Goal: Task Accomplishment & Management: Manage account settings

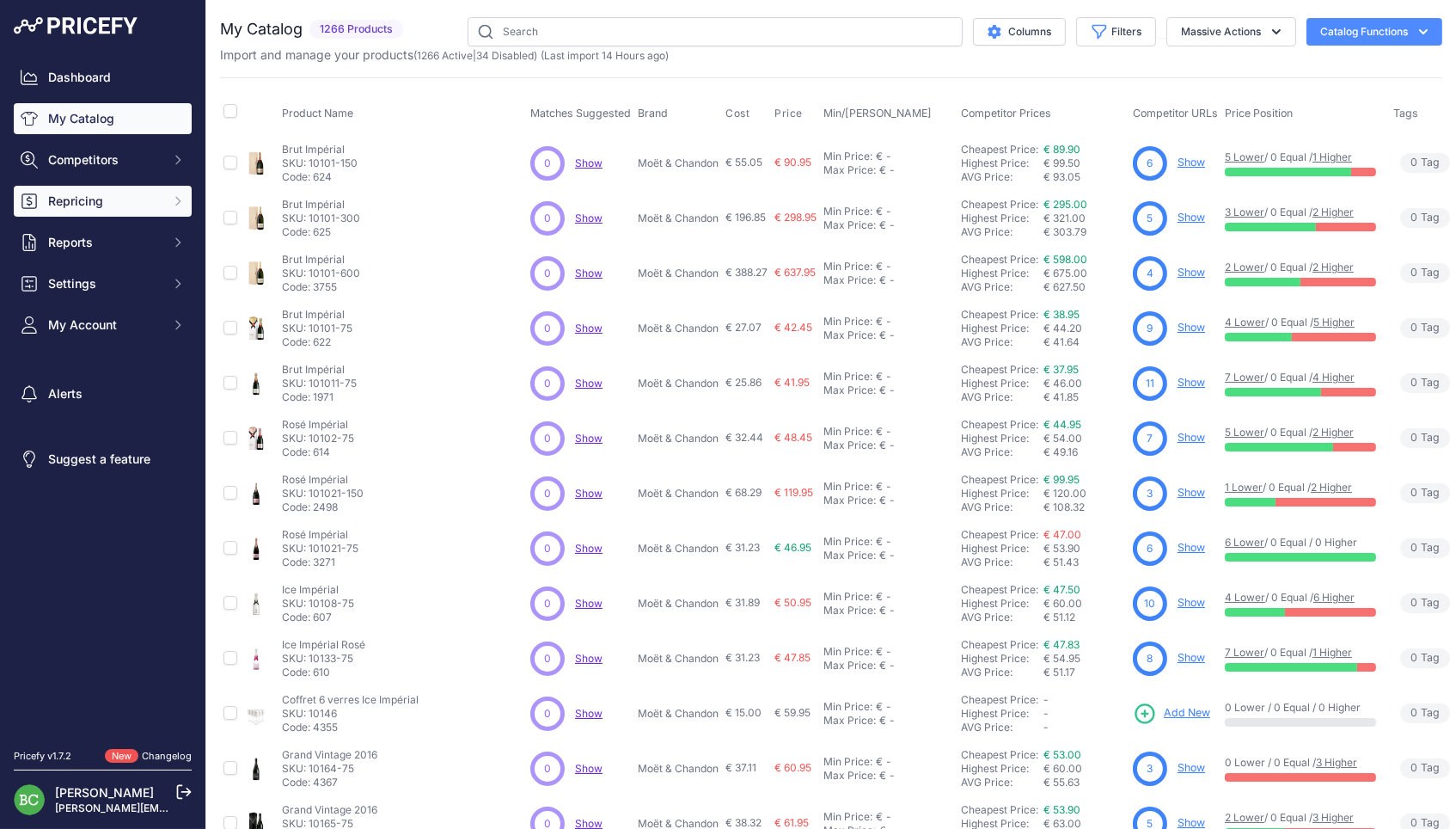
click at [129, 200] on button "Repricing" at bounding box center [102, 201] width 178 height 31
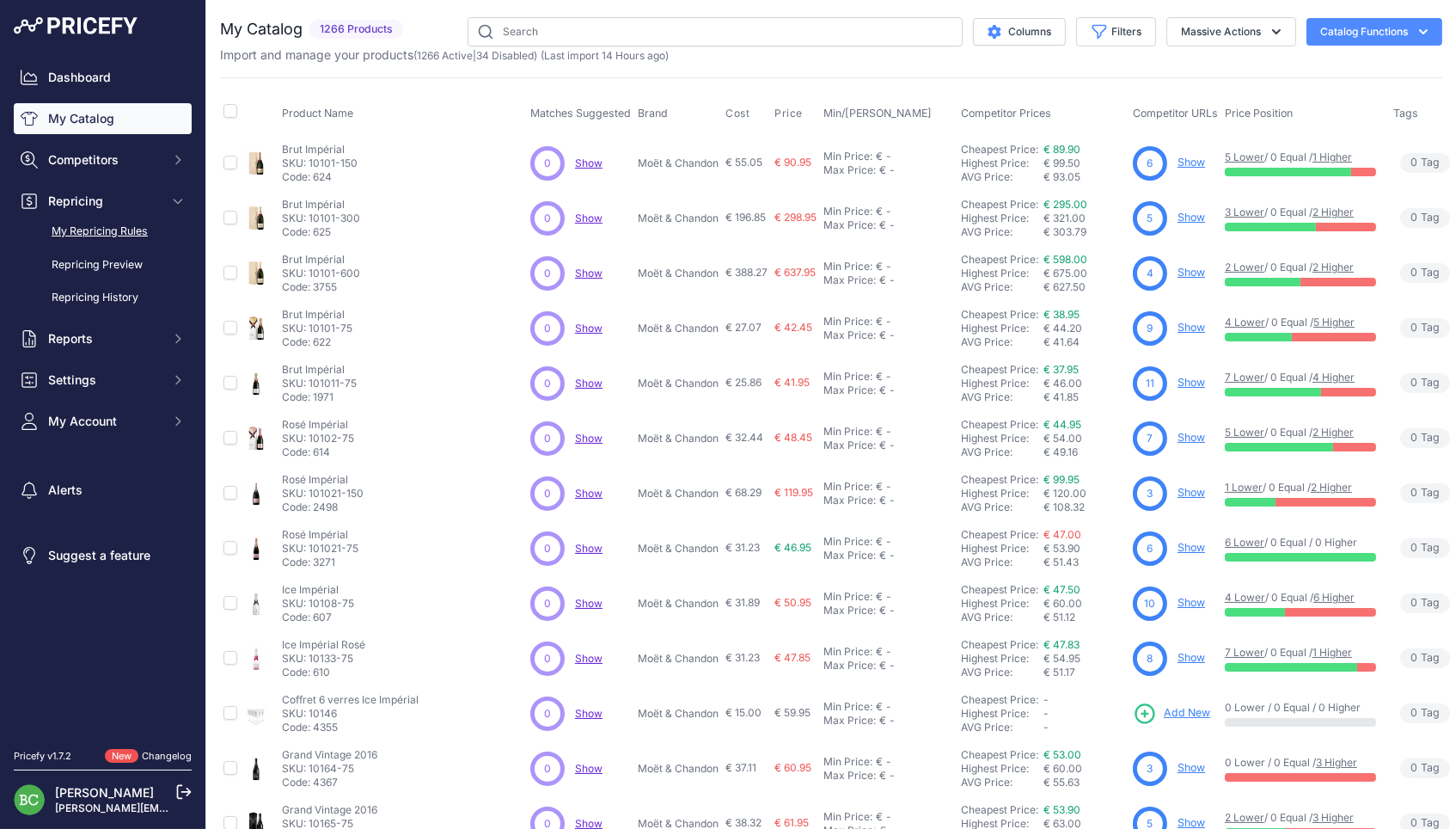
click at [133, 239] on link "My Repricing Rules" at bounding box center [102, 232] width 178 height 30
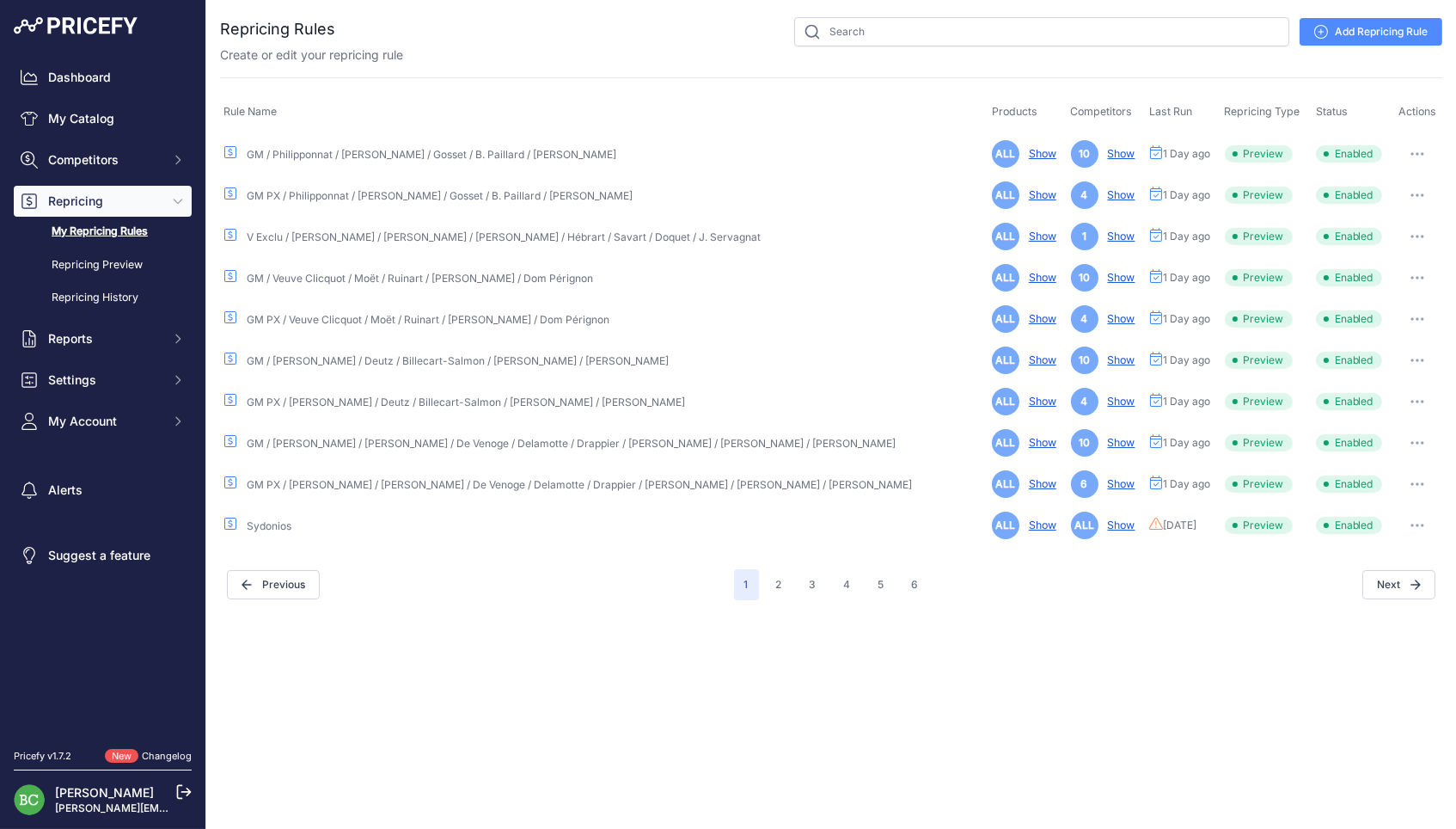
click at [353, 440] on link "GM / A. Gratien / Ayala / De Venoge / Delamotte / Drappier / Henriot / Lombard …" at bounding box center [571, 442] width 649 height 13
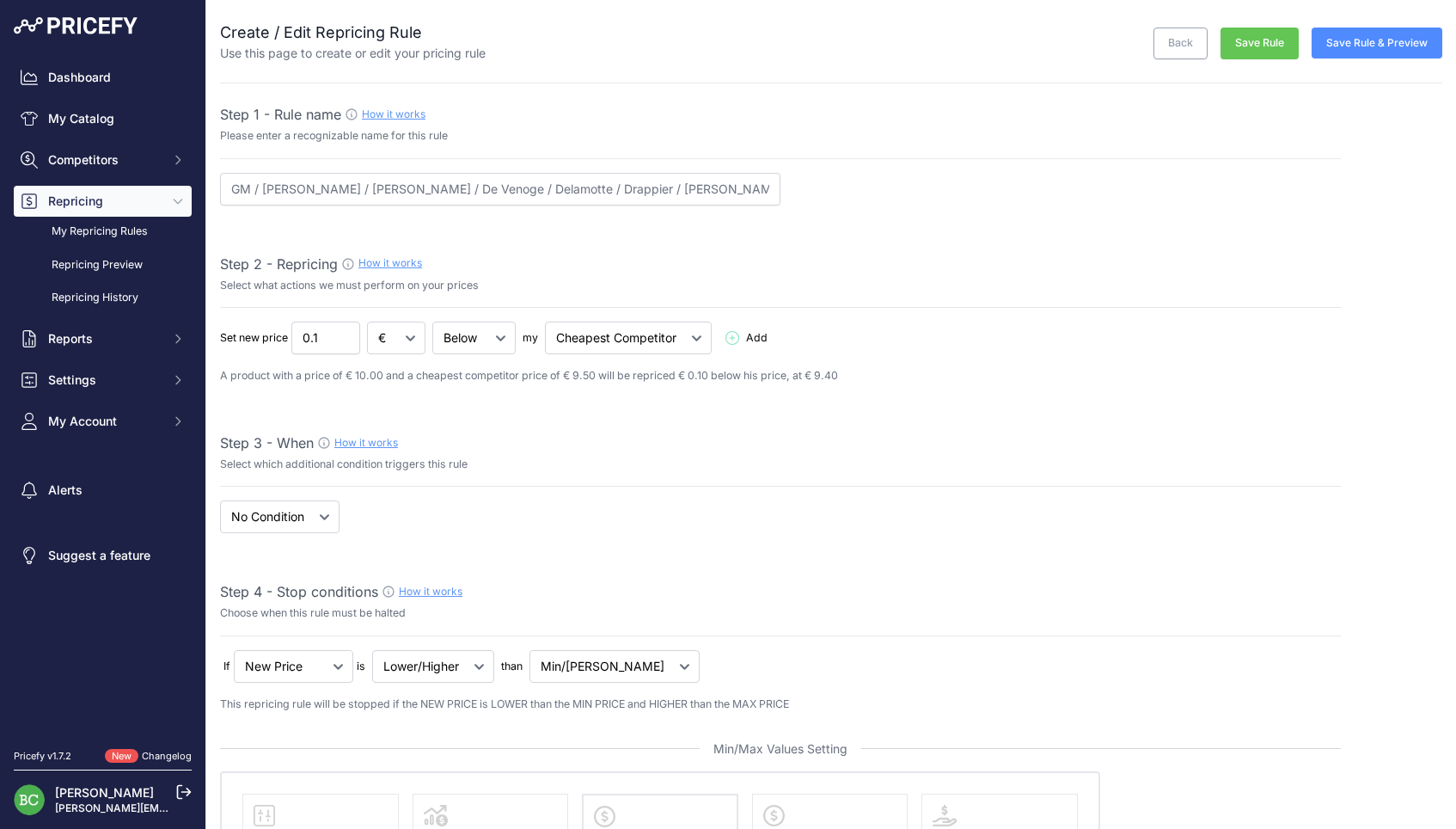
select select "percentage"
select select "7"
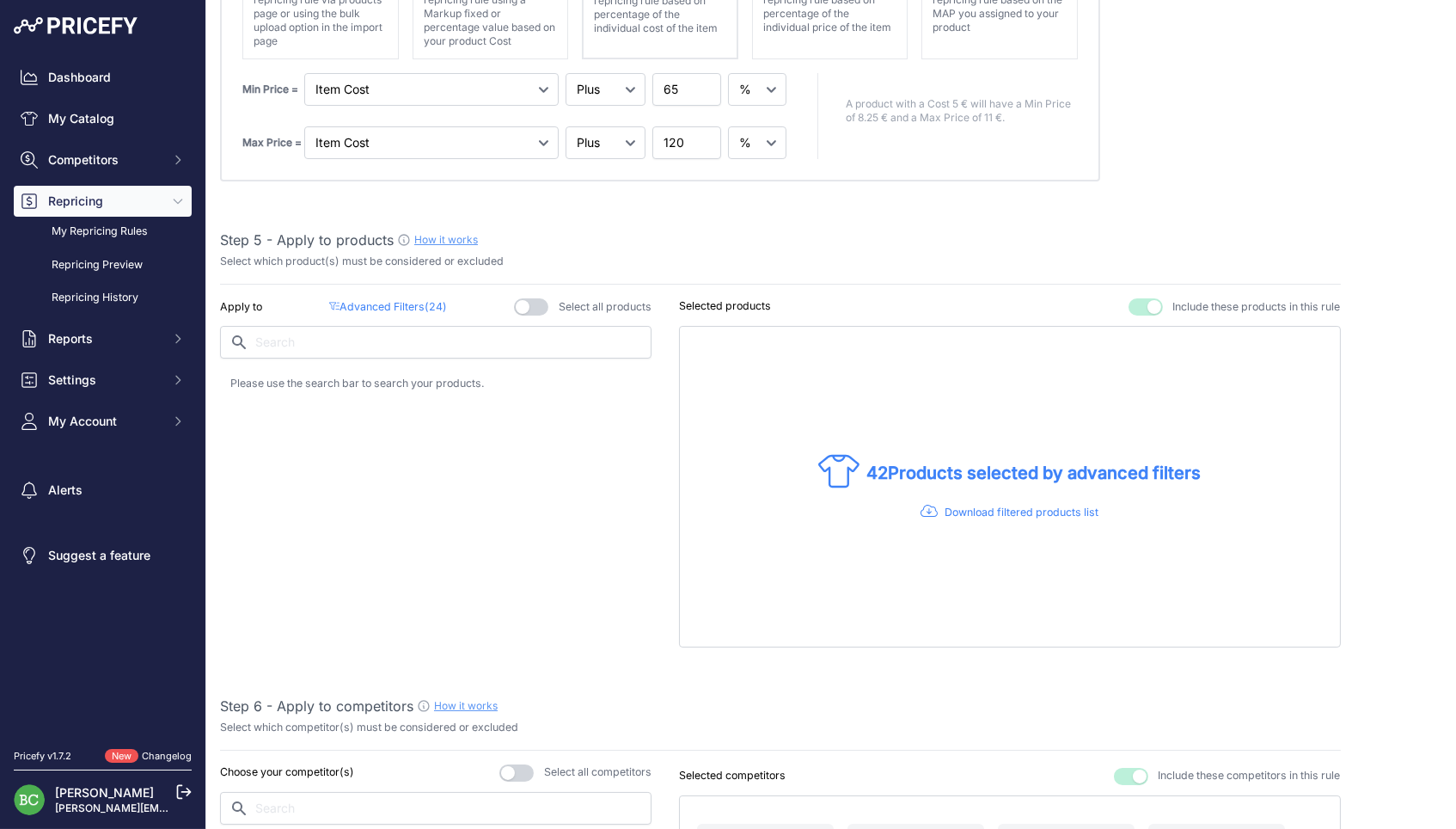
click at [414, 299] on p "Advanced Filters ( 24 )" at bounding box center [387, 306] width 118 height 16
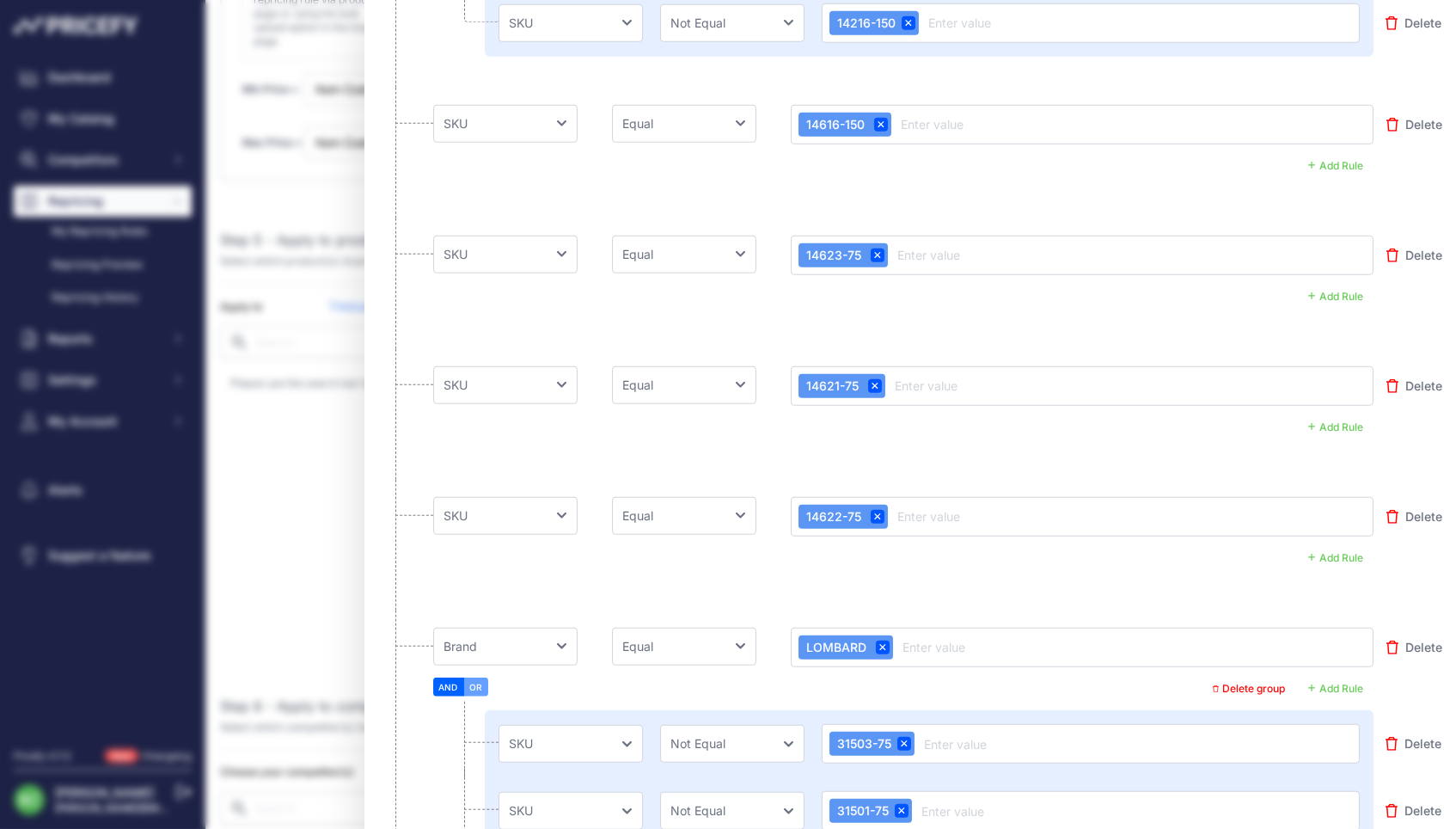
scroll to position [3050, 0]
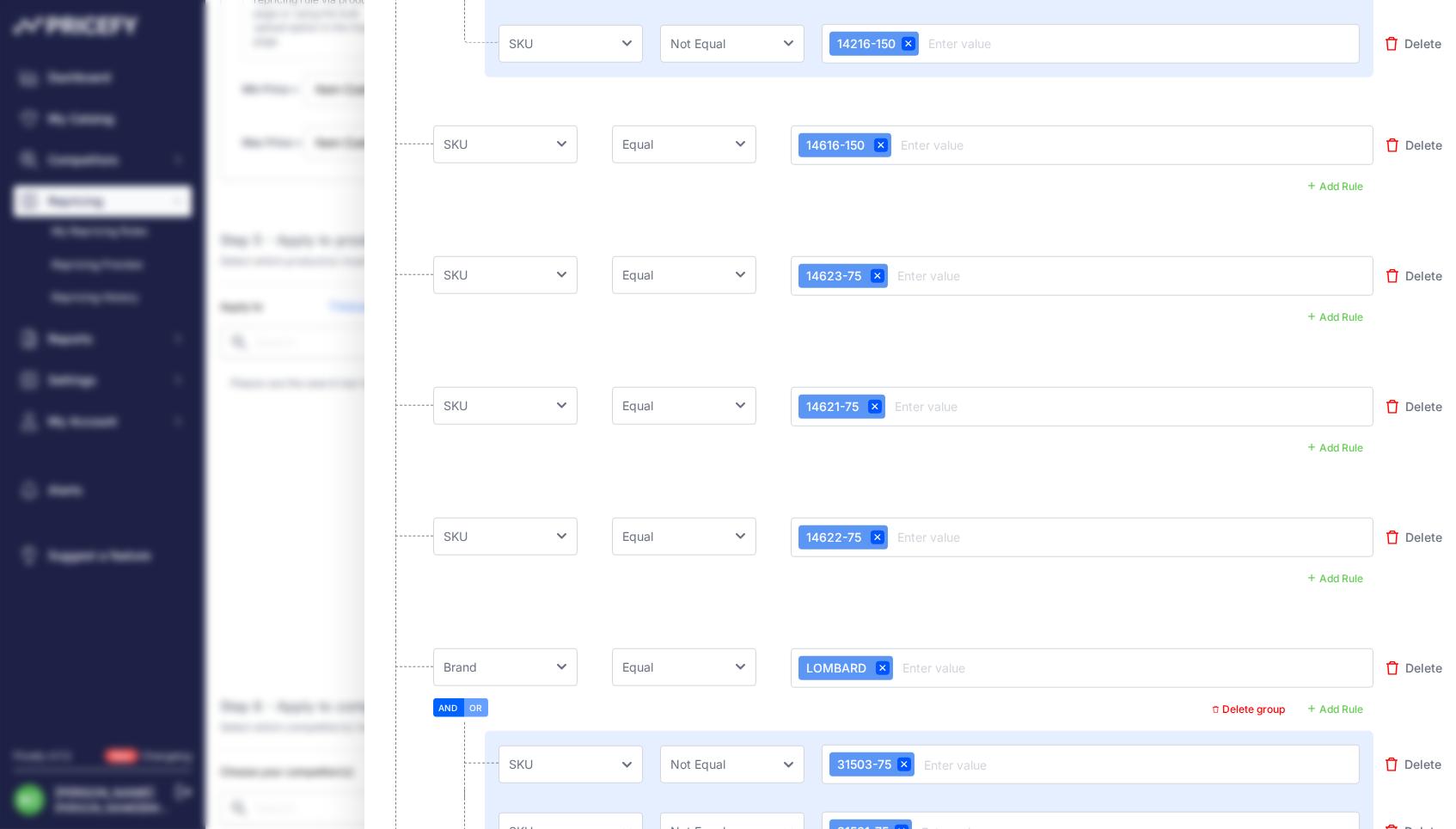
click at [298, 472] on div "Advanced Product Filters Use these filters to select which products your rule w…" at bounding box center [728, 414] width 1456 height 829
drag, startPoint x: 117, startPoint y: 215, endPoint x: 90, endPoint y: 213, distance: 27.1
click at [117, 215] on div "Advanced Product Filters Use these filters to select which products your rule w…" at bounding box center [728, 414] width 1456 height 829
click at [89, 131] on div "Advanced Product Filters Use these filters to select which products your rule w…" at bounding box center [728, 414] width 1456 height 829
drag, startPoint x: 88, startPoint y: 210, endPoint x: 88, endPoint y: 233, distance: 23.0
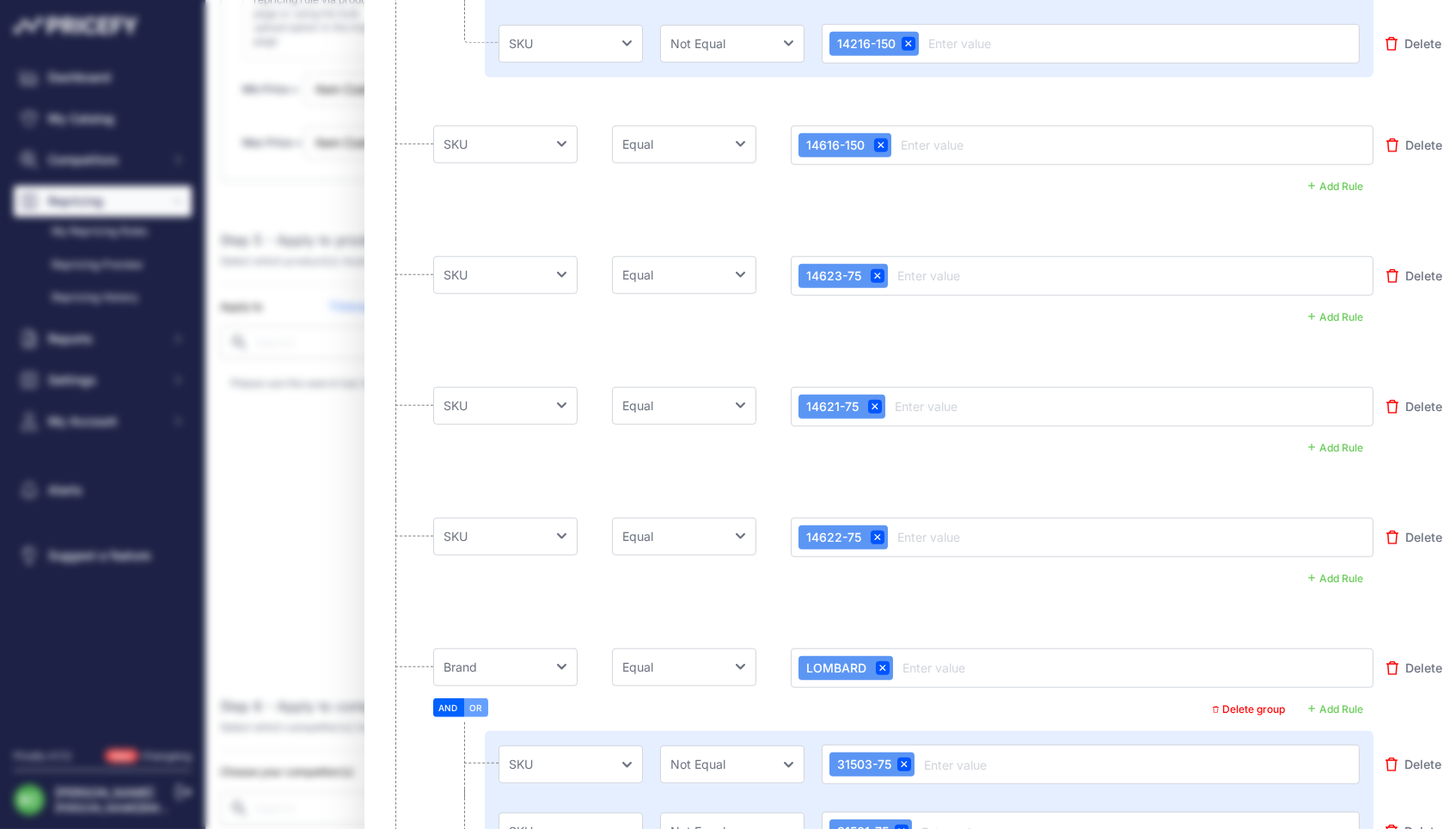
click at [88, 210] on div "Advanced Product Filters Use these filters to select which products your rule w…" at bounding box center [728, 414] width 1456 height 829
click at [89, 238] on div "Advanced Product Filters Use these filters to select which products your rule w…" at bounding box center [728, 414] width 1456 height 829
click at [89, 242] on div "Advanced Product Filters Use these filters to select which products your rule w…" at bounding box center [728, 414] width 1456 height 829
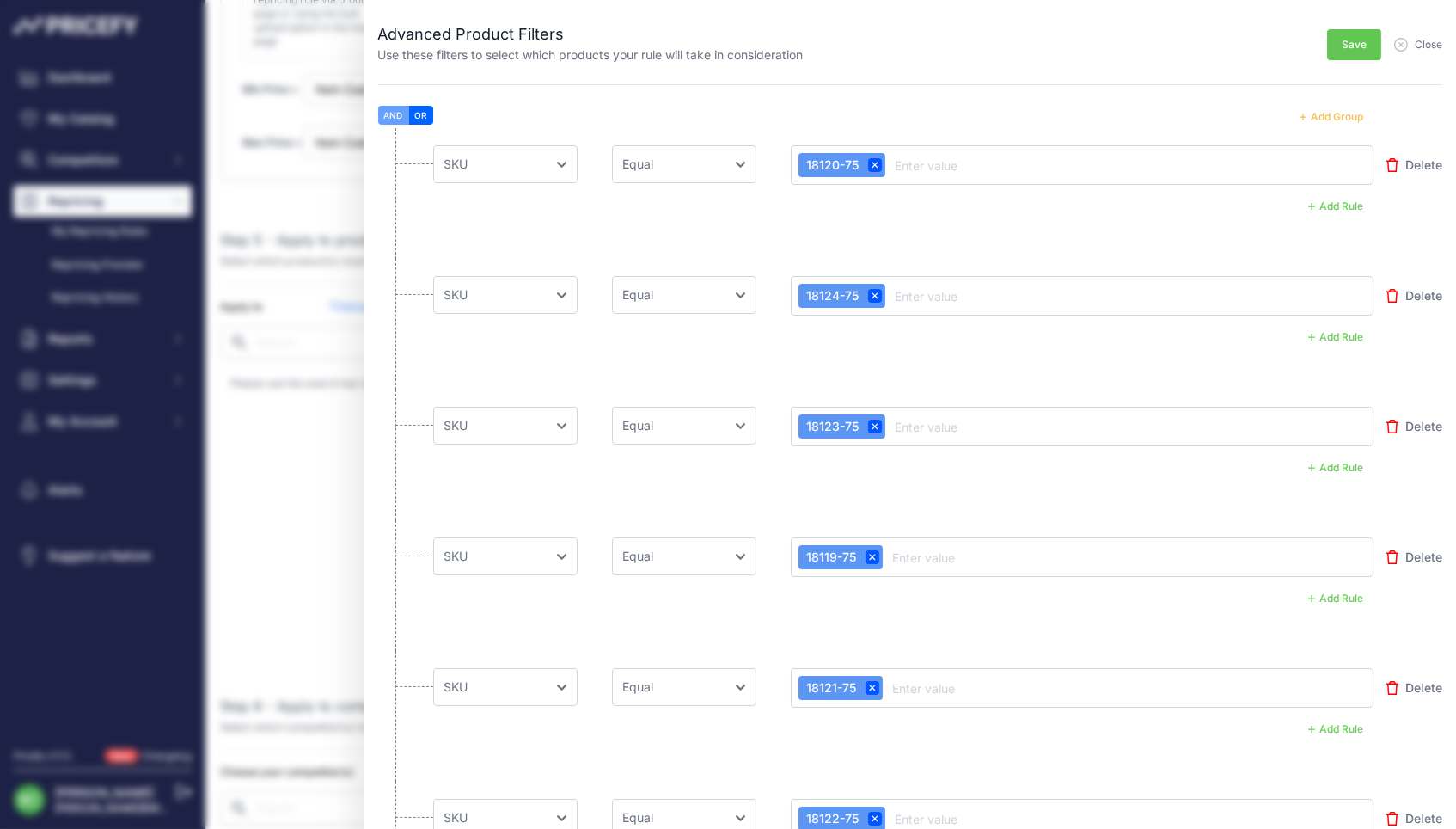
scroll to position [0, 0]
click at [1434, 44] on span "Close" at bounding box center [1428, 45] width 28 height 14
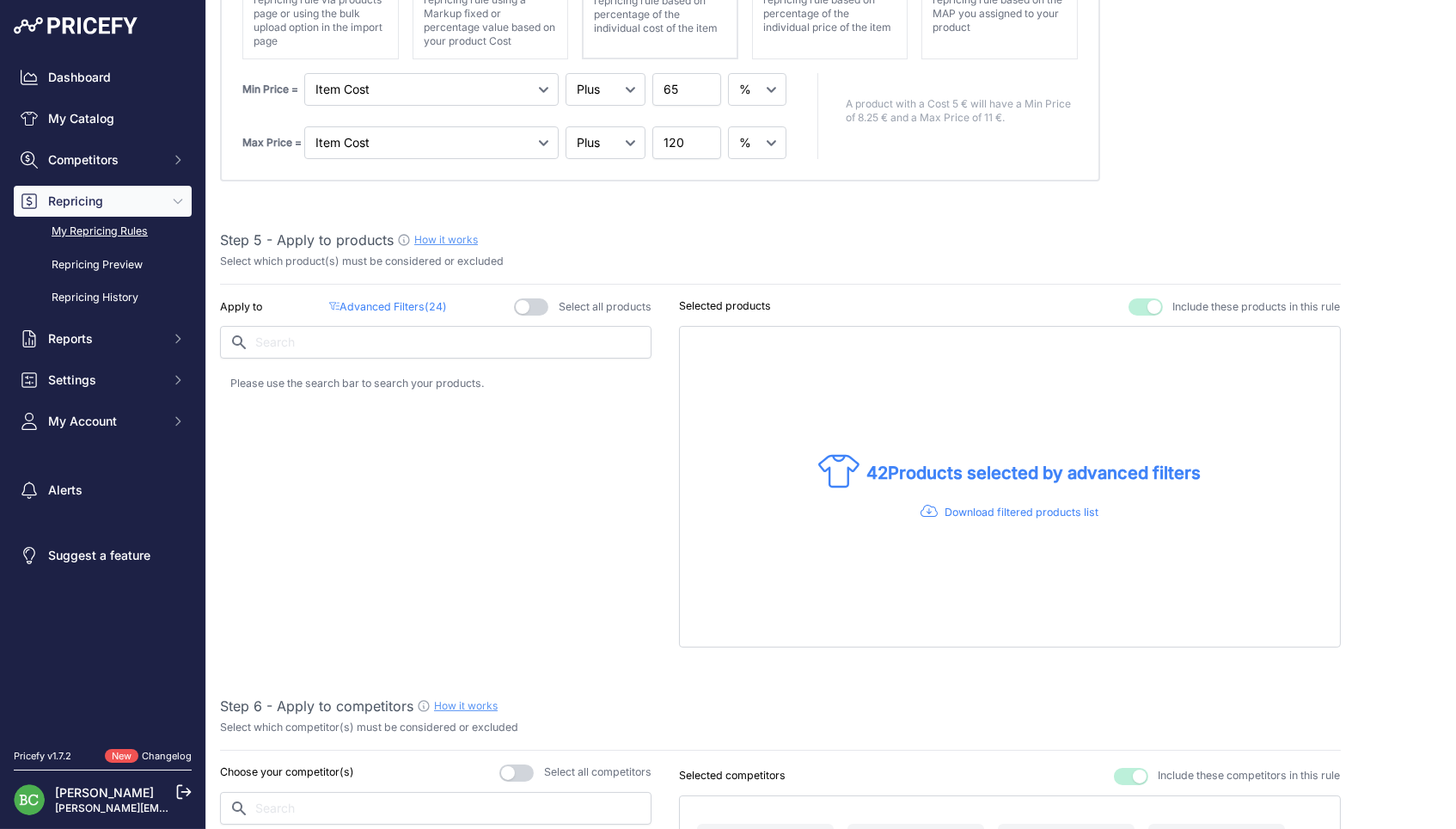
click at [76, 239] on link "My Repricing Rules" at bounding box center [102, 232] width 178 height 30
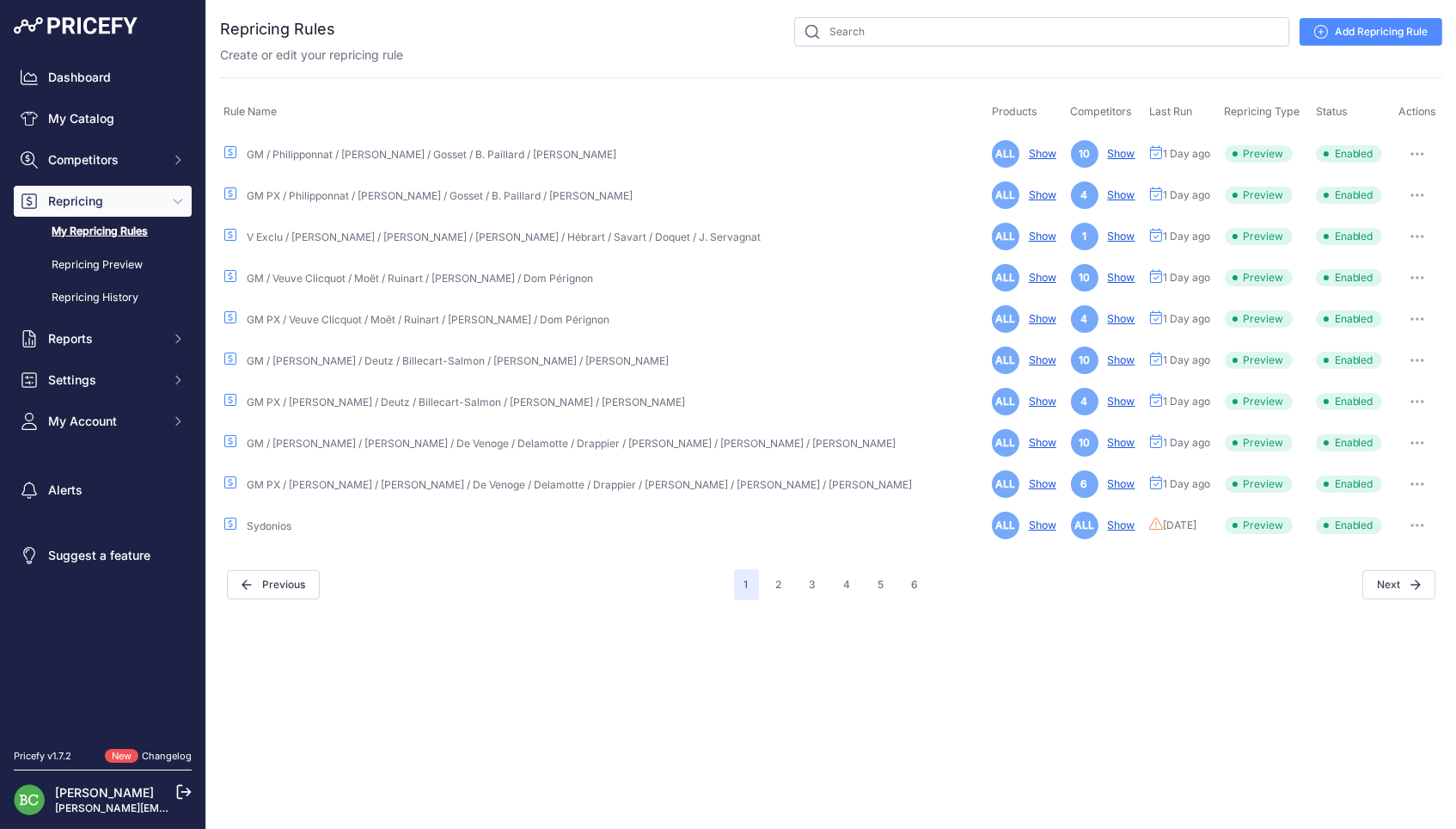
click at [565, 443] on link "GM / A. Gratien / Ayala / De Venoge / Delamotte / Drappier / Henriot / Lombard …" at bounding box center [571, 442] width 649 height 13
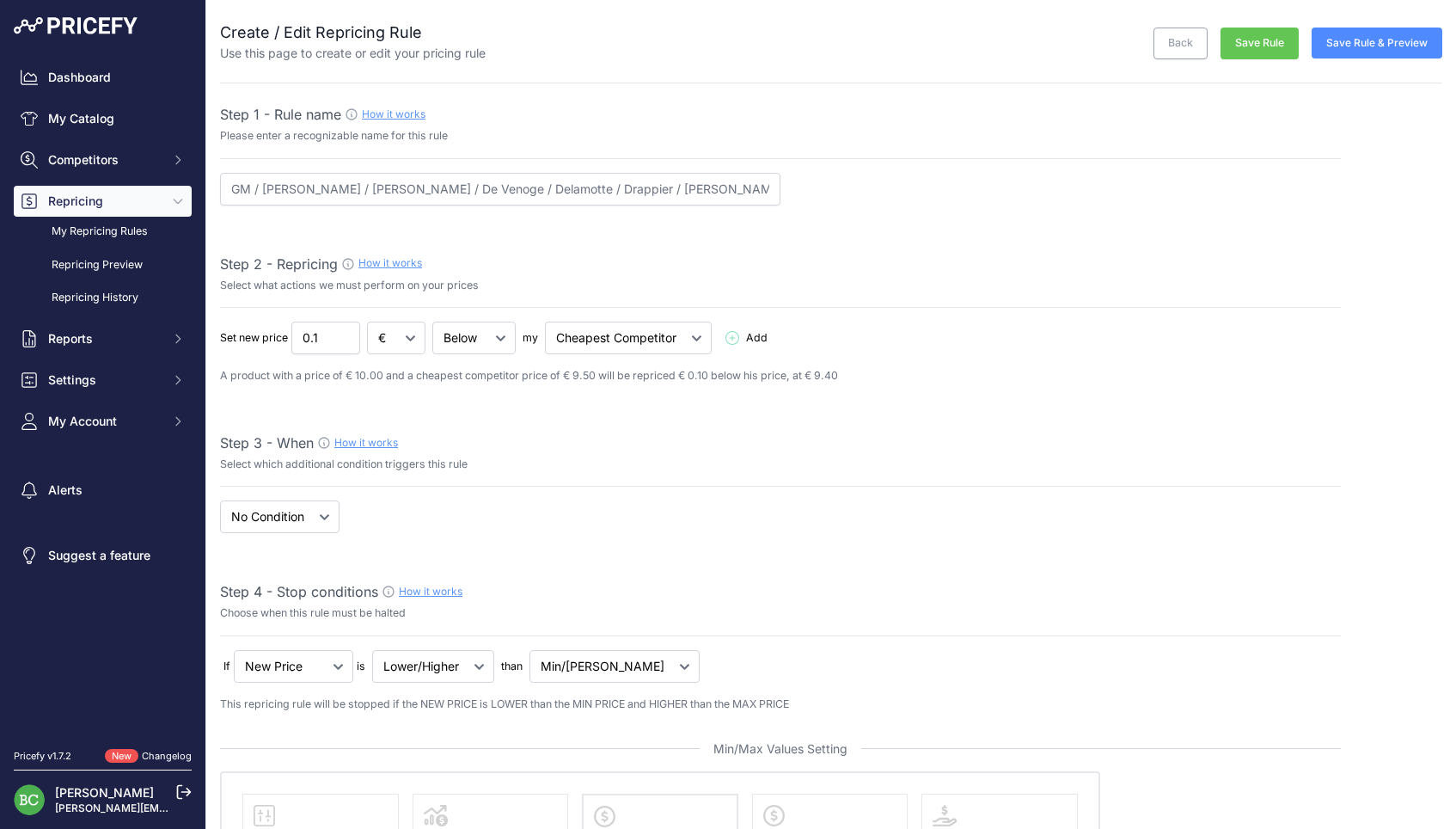
select select "percentage"
select select "7"
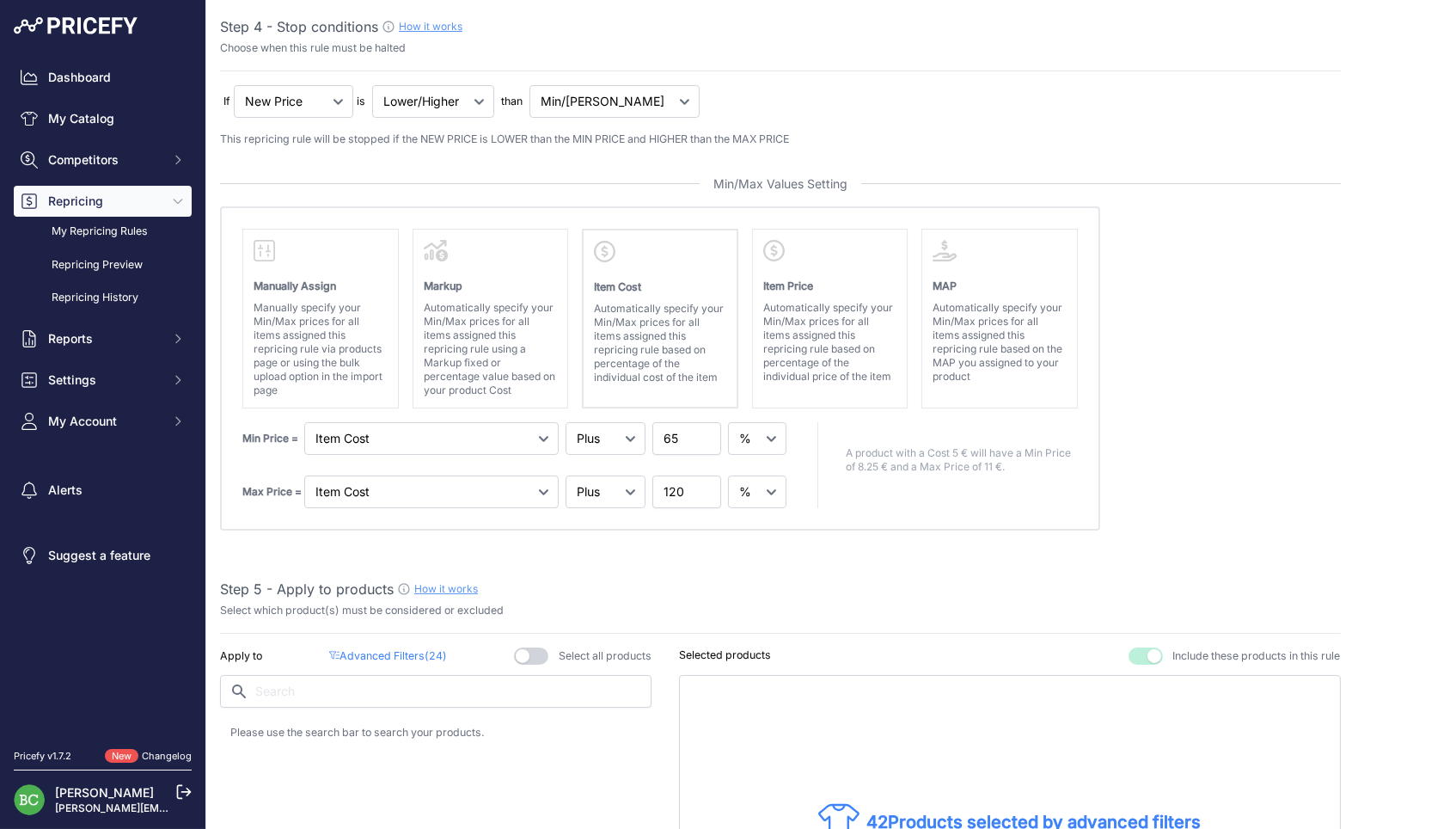
scroll to position [777, 0]
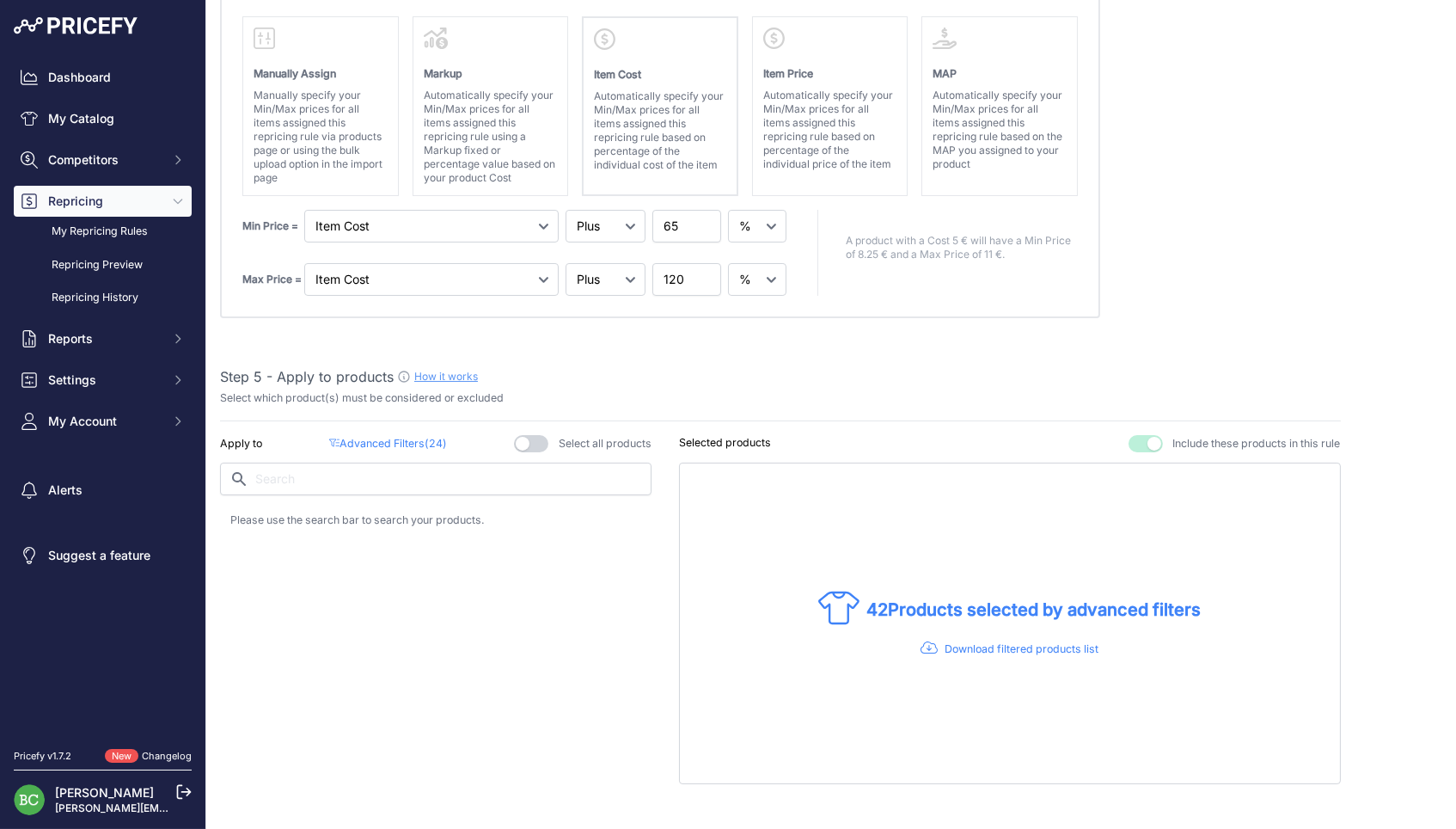
click at [413, 436] on p "Advanced Filters ( 24 )" at bounding box center [387, 443] width 118 height 16
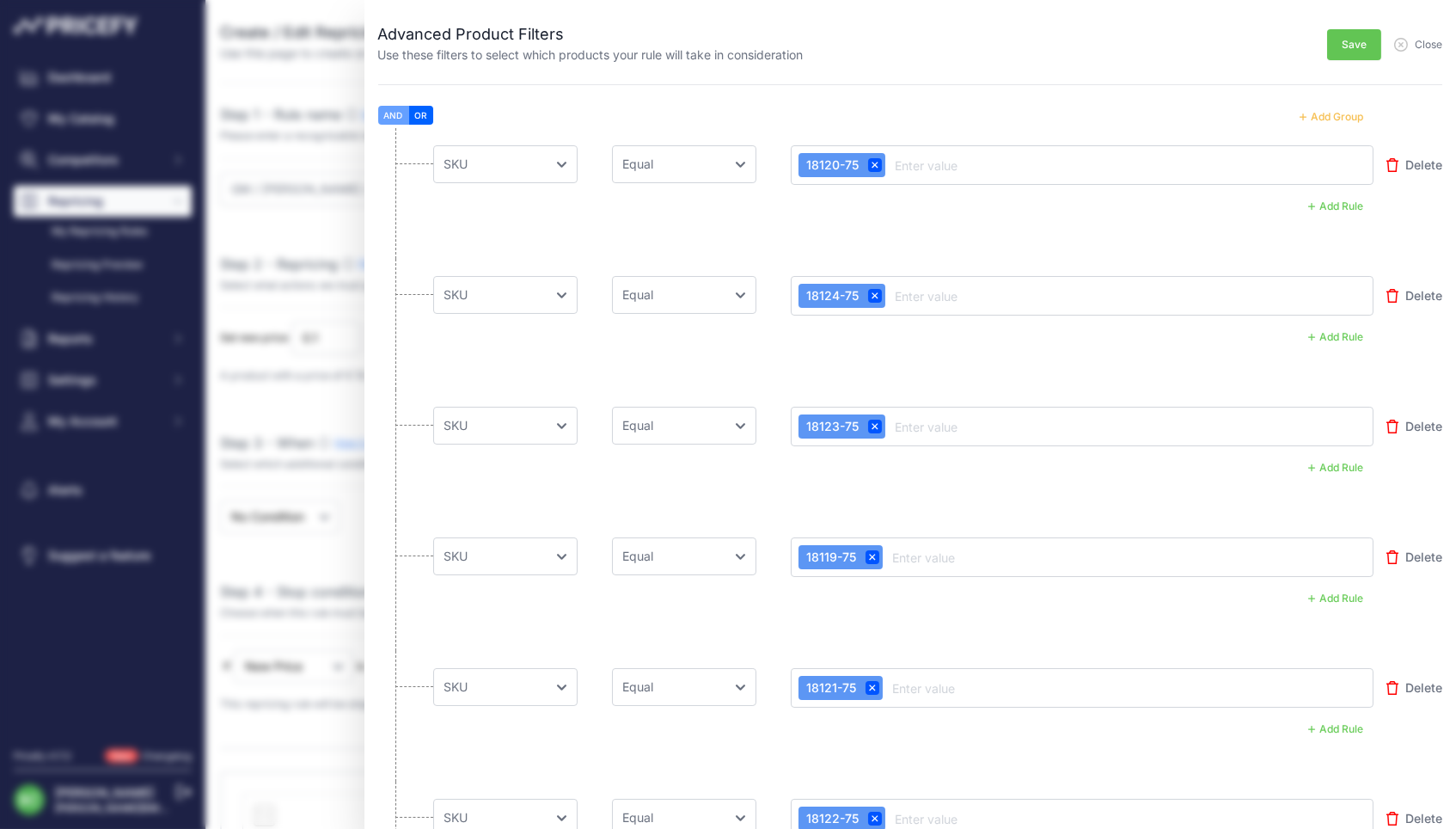
scroll to position [0, 0]
drag, startPoint x: 1359, startPoint y: 113, endPoint x: 1125, endPoint y: 164, distance: 239.5
click at [1359, 113] on button "Add Group" at bounding box center [1331, 117] width 84 height 22
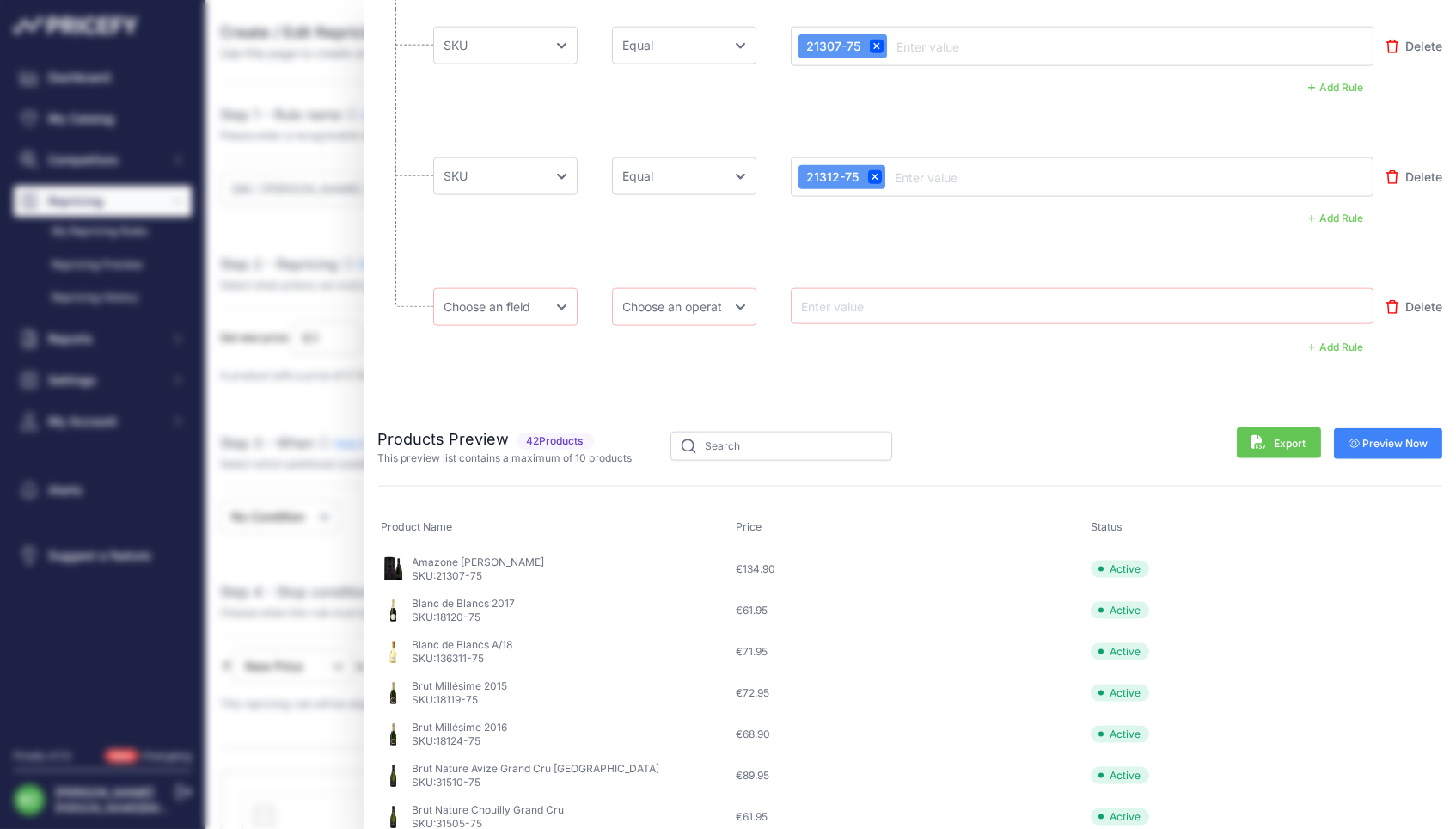
scroll to position [4132, 0]
select select "mp.sku"
select select "equal"
click at [943, 300] on div at bounding box center [1083, 307] width 568 height 21
click at [900, 297] on input "text" at bounding box center [867, 307] width 138 height 21
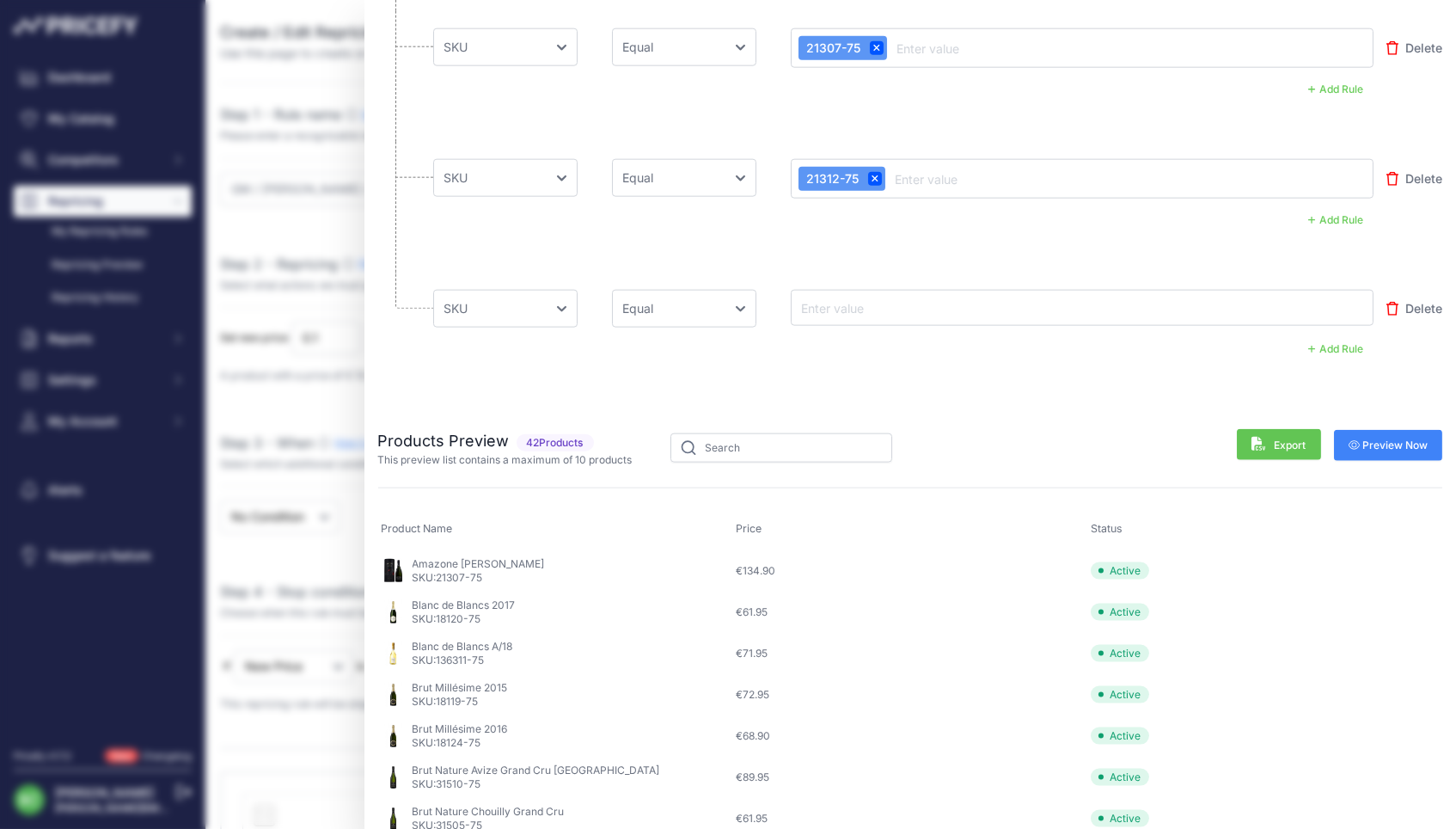
click at [927, 304] on input "text" at bounding box center [867, 307] width 138 height 21
paste input "14624-75"
type input "14624-75"
click at [1396, 440] on span "Preview Now" at bounding box center [1388, 447] width 80 height 14
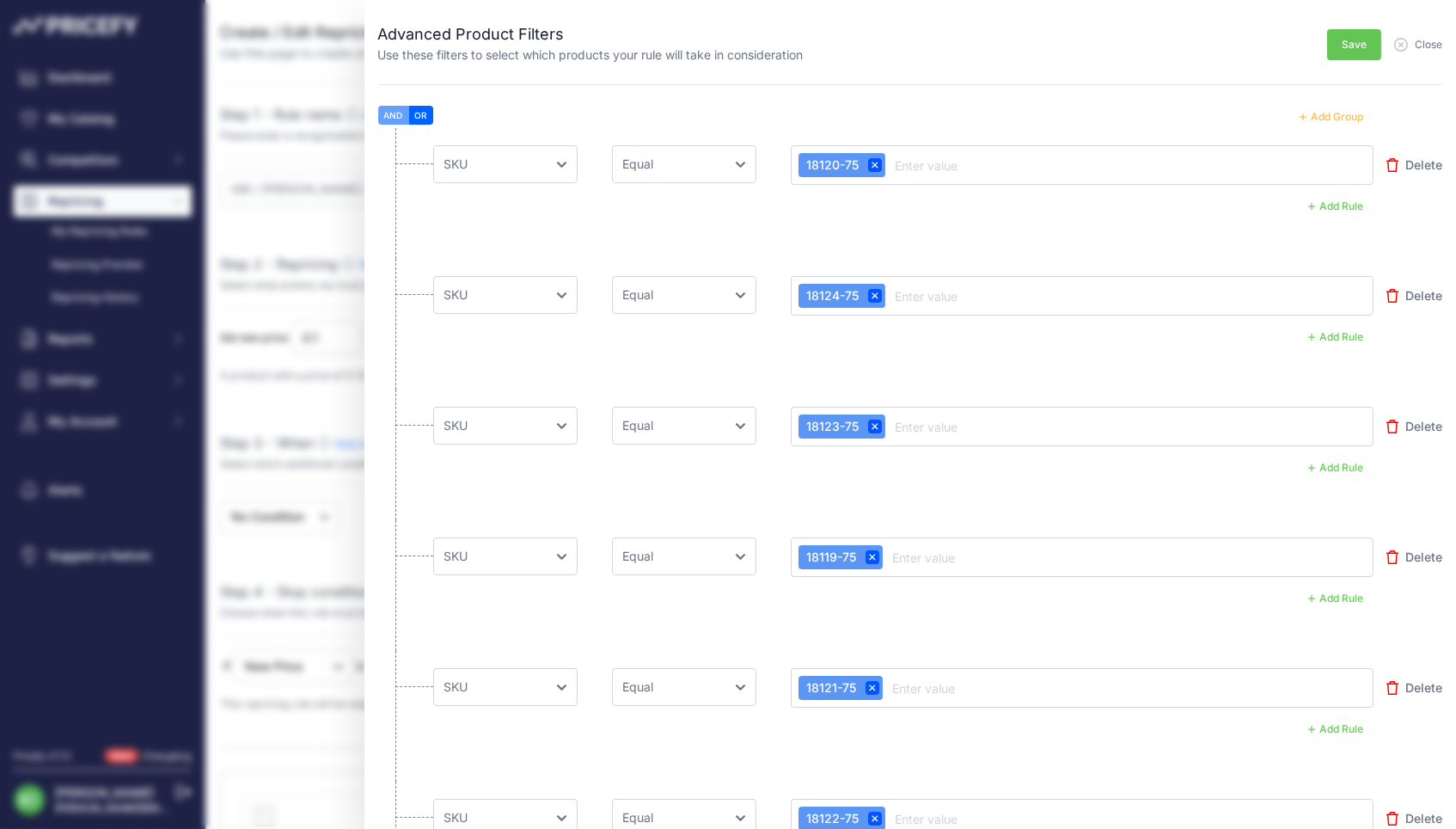
scroll to position [0, 0]
click at [1348, 51] on button "Save" at bounding box center [1354, 45] width 54 height 31
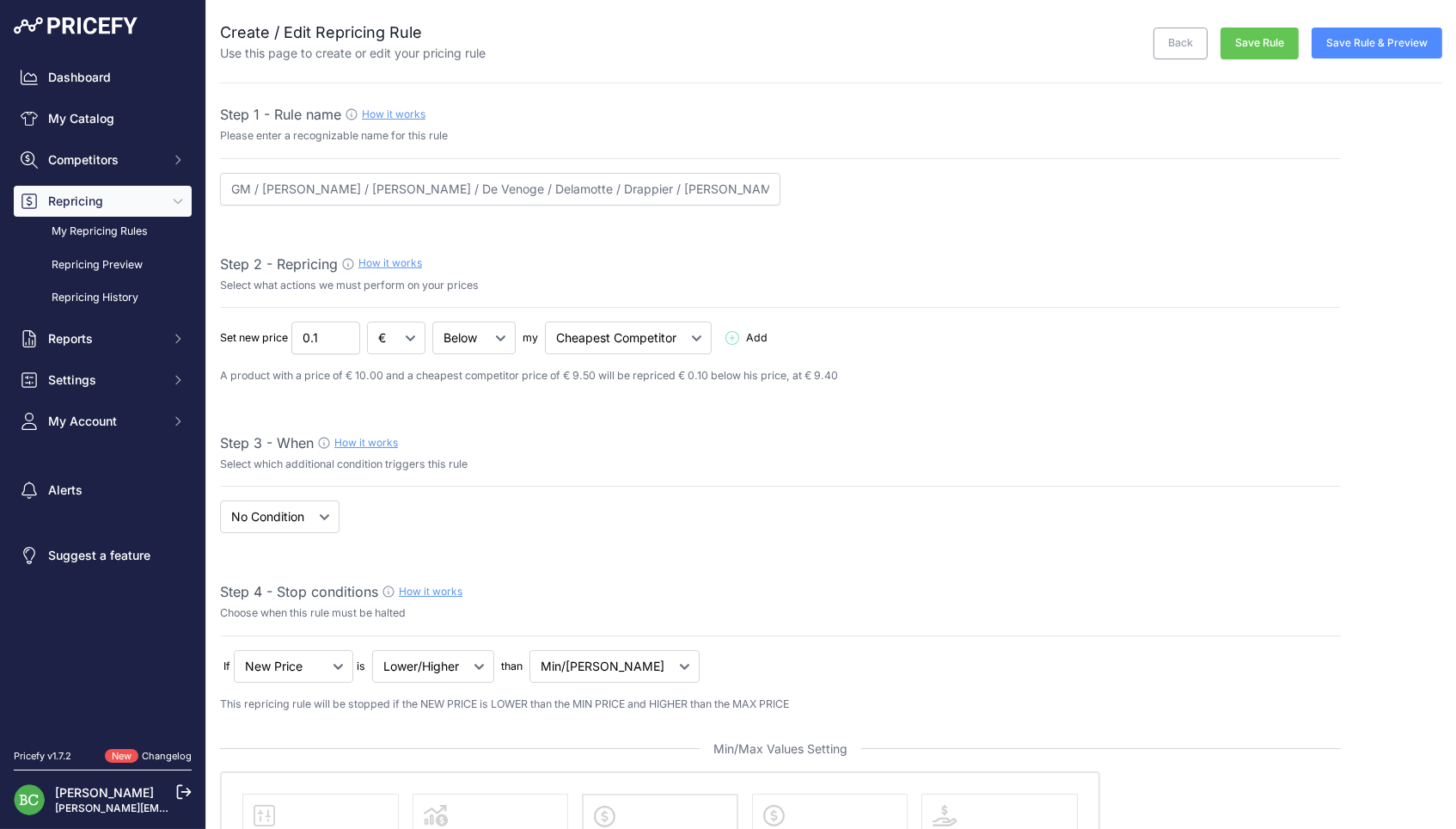
click at [1262, 44] on button "Save Rule" at bounding box center [1259, 43] width 78 height 32
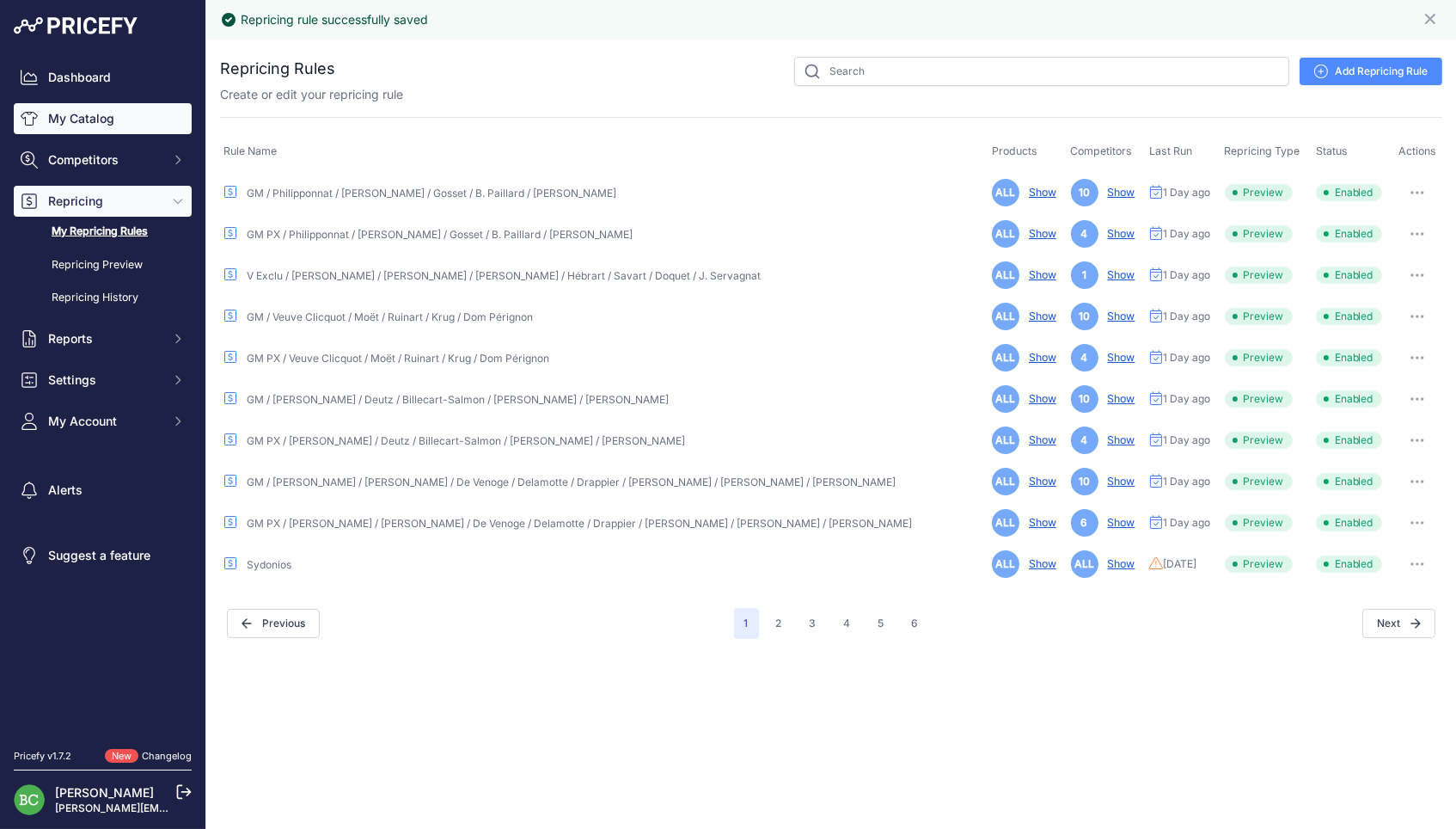
click at [77, 123] on link "My Catalog" at bounding box center [102, 119] width 178 height 31
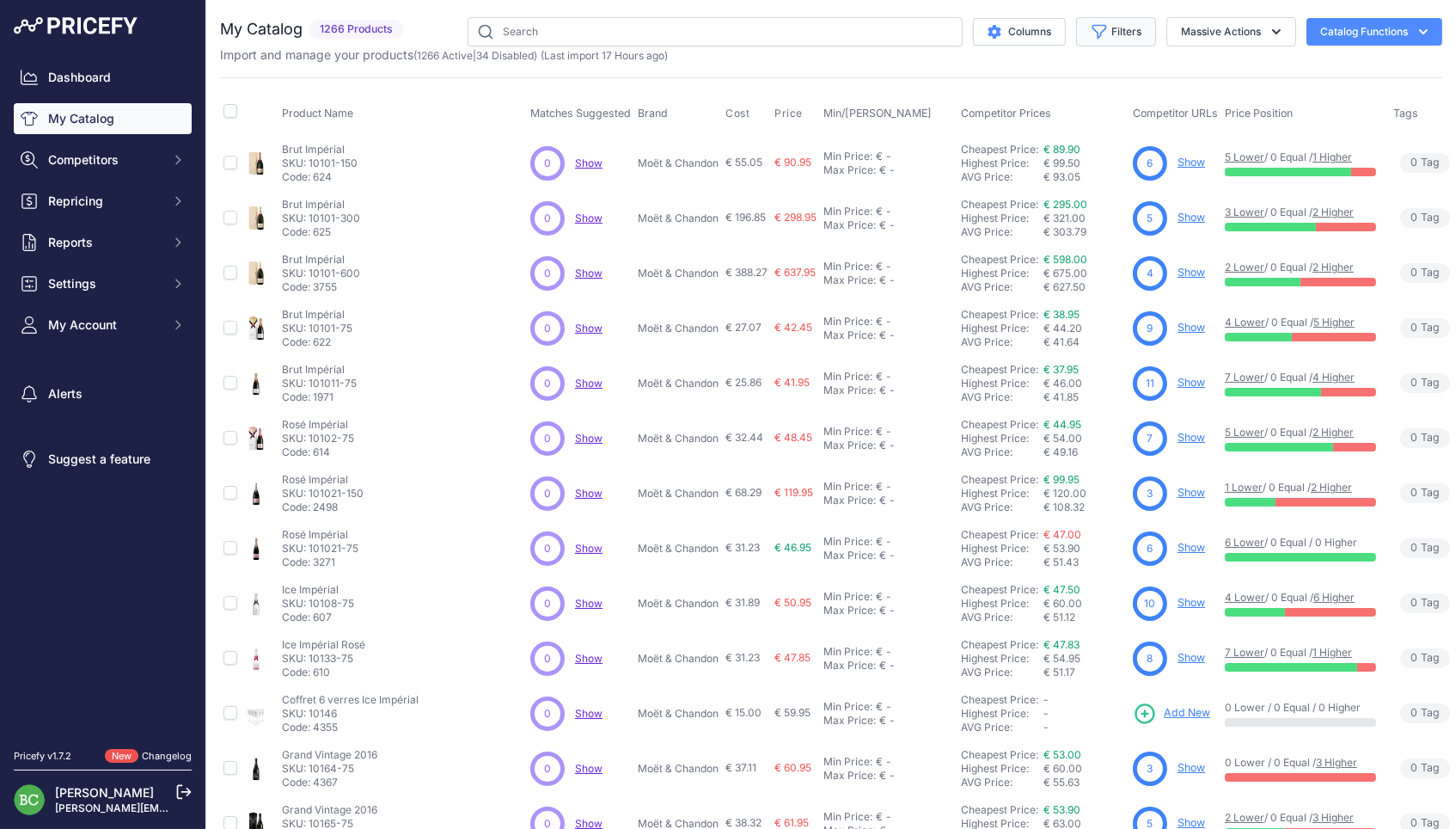
click at [1115, 39] on button "Filters" at bounding box center [1115, 32] width 80 height 29
select select "La Borderie"
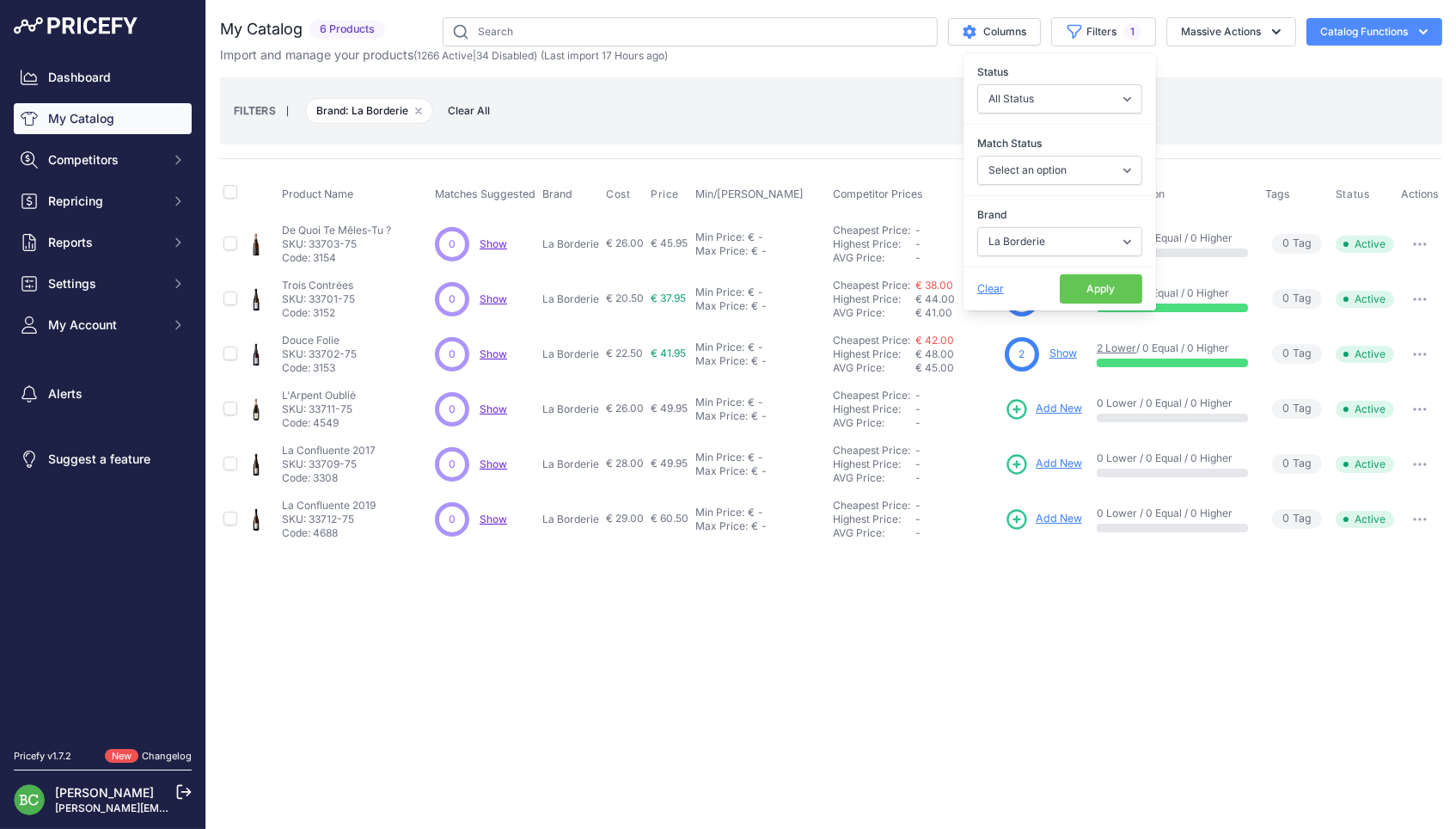
click at [1085, 290] on button "Apply" at bounding box center [1101, 289] width 83 height 29
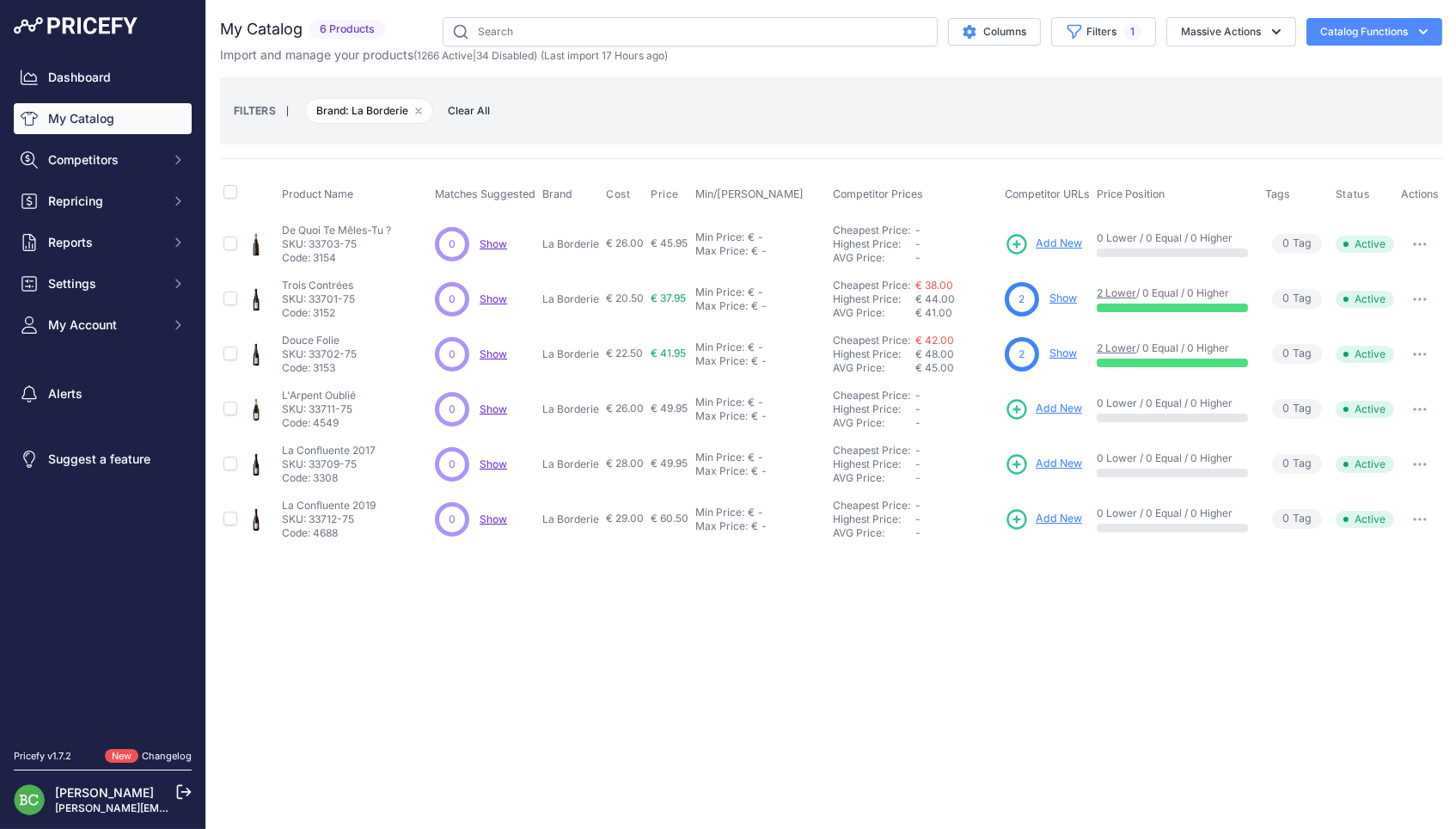
drag, startPoint x: 542, startPoint y: 243, endPoint x: 594, endPoint y: 242, distance: 52.0
click at [600, 240] on td "La Borderie" at bounding box center [571, 244] width 64 height 56
copy p "La Borderie"
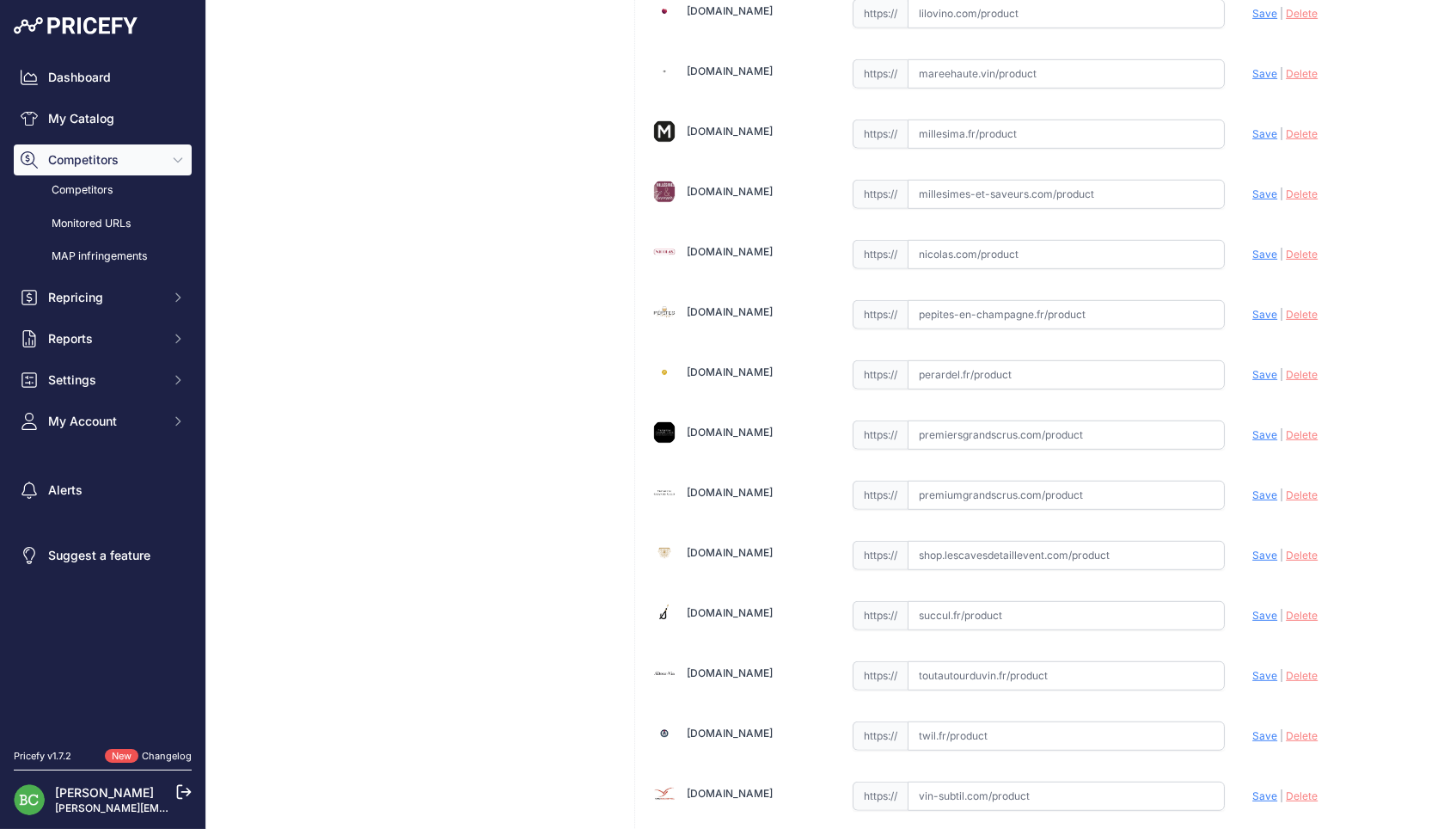
scroll to position [2060, 0]
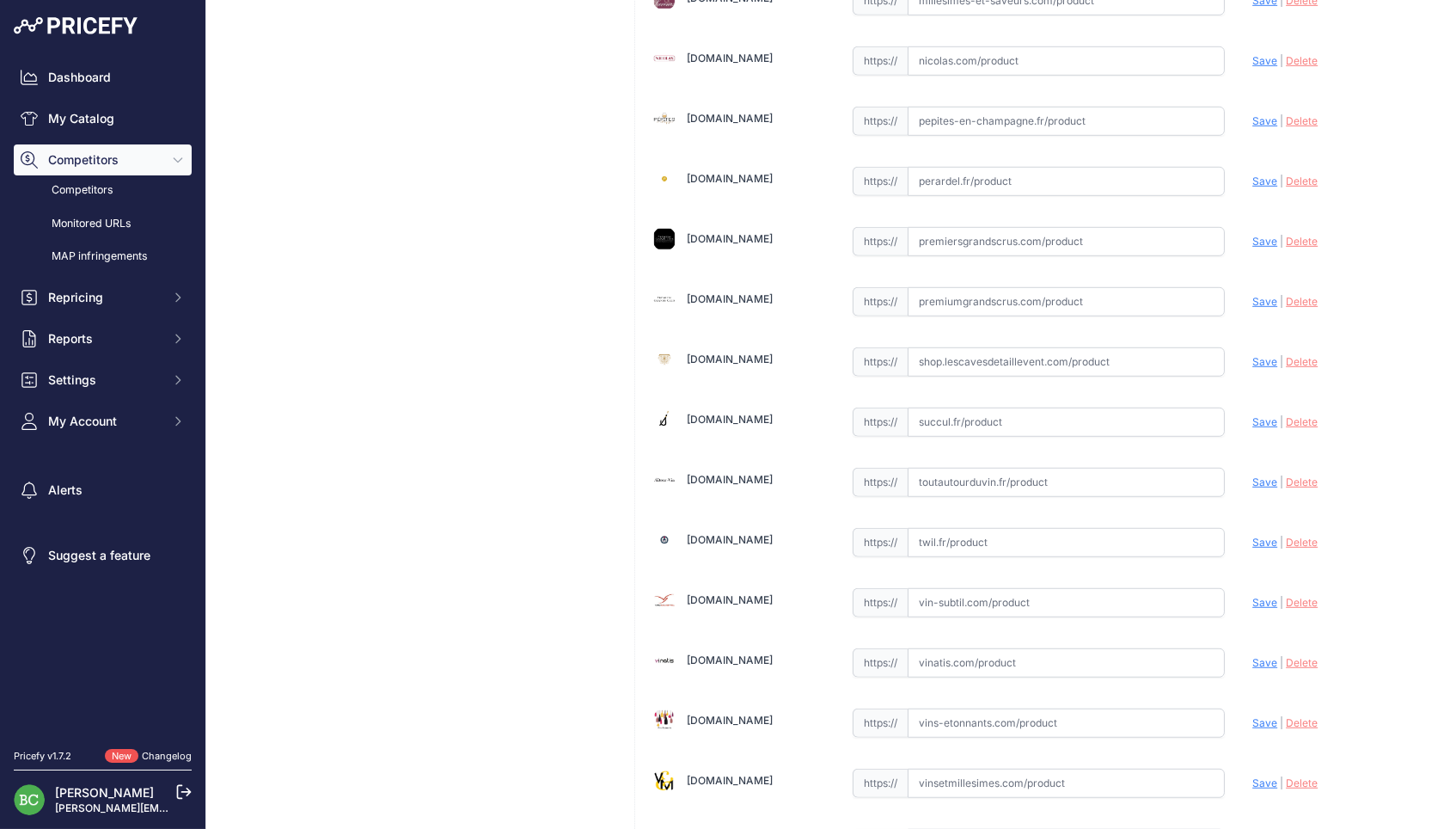
drag, startPoint x: 996, startPoint y: 426, endPoint x: 985, endPoint y: 411, distance: 18.6
click at [985, 411] on input "text" at bounding box center [1065, 422] width 318 height 29
paste input "https://succul.fr/products/la-borderie-la-confluente?_pos=1&_sid=26d192bc2&_ss=r"
click at [1262, 415] on span "Save" at bounding box center [1264, 421] width 25 height 13
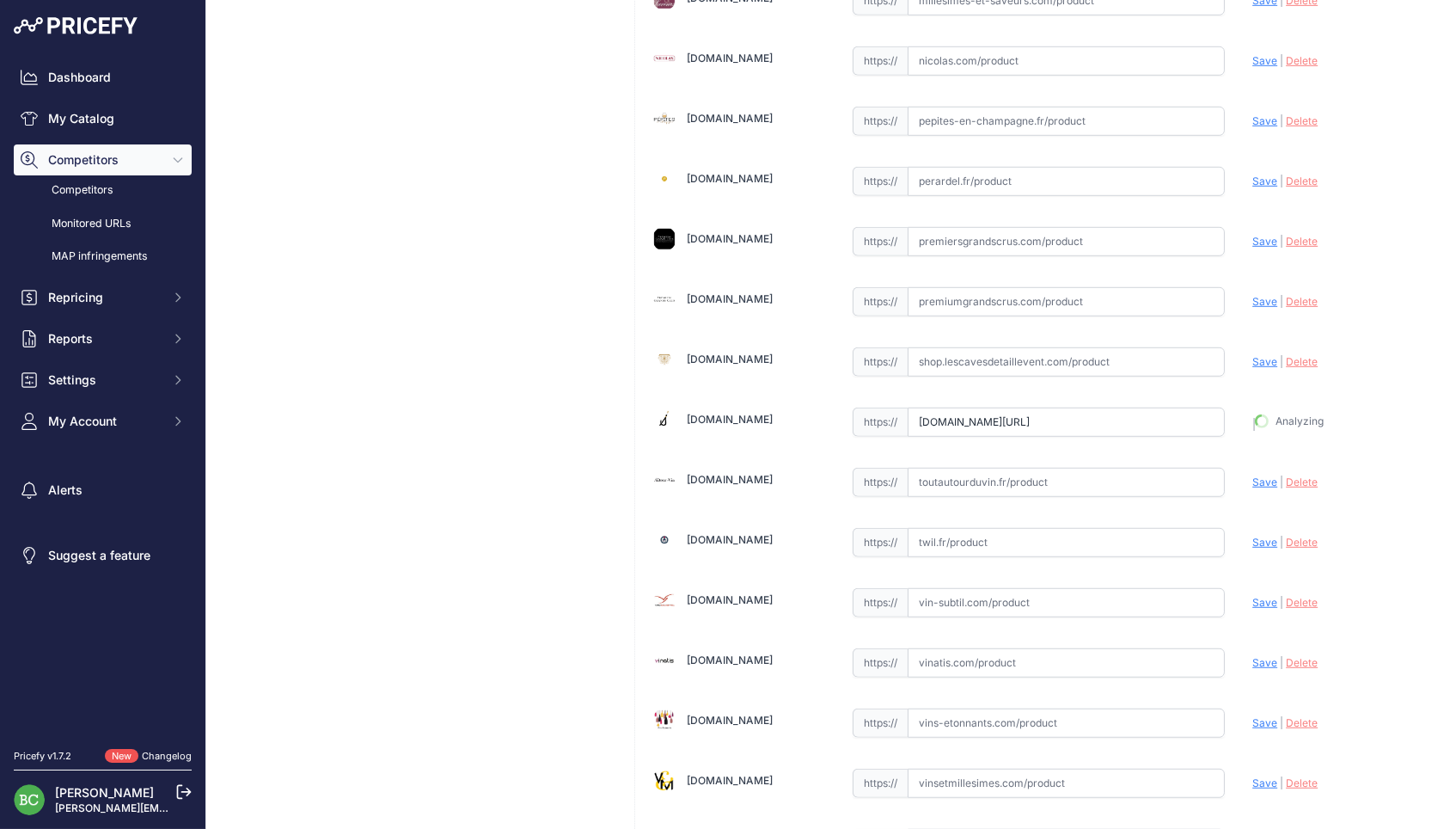
type input "https://succul.fr/products/la-borderie-la-confluente?_pos=1&_sid=26d192bc2&_ss=…"
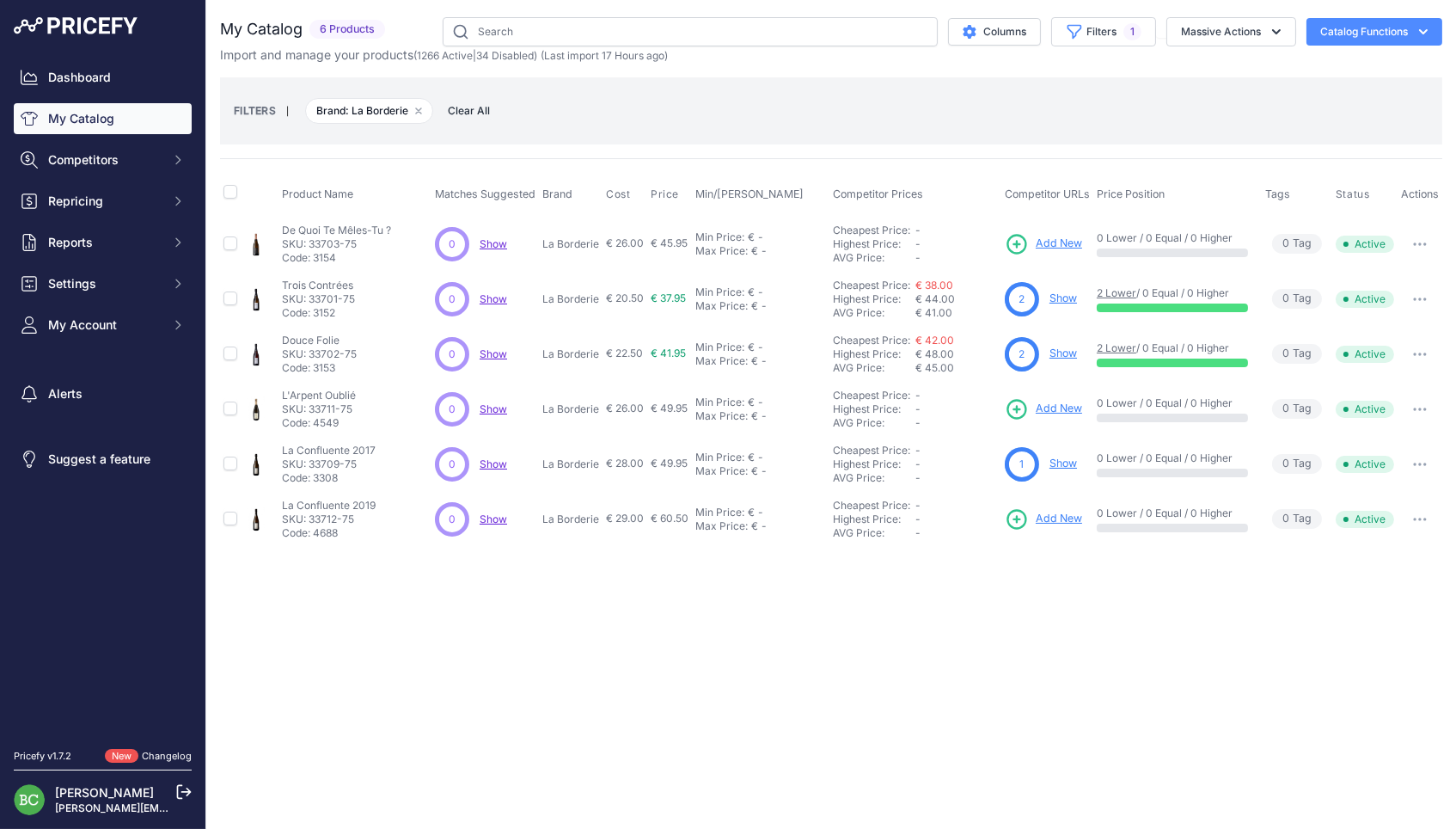
scroll to position [0, 1]
click at [1079, 40] on button "Filters 1" at bounding box center [1103, 32] width 105 height 29
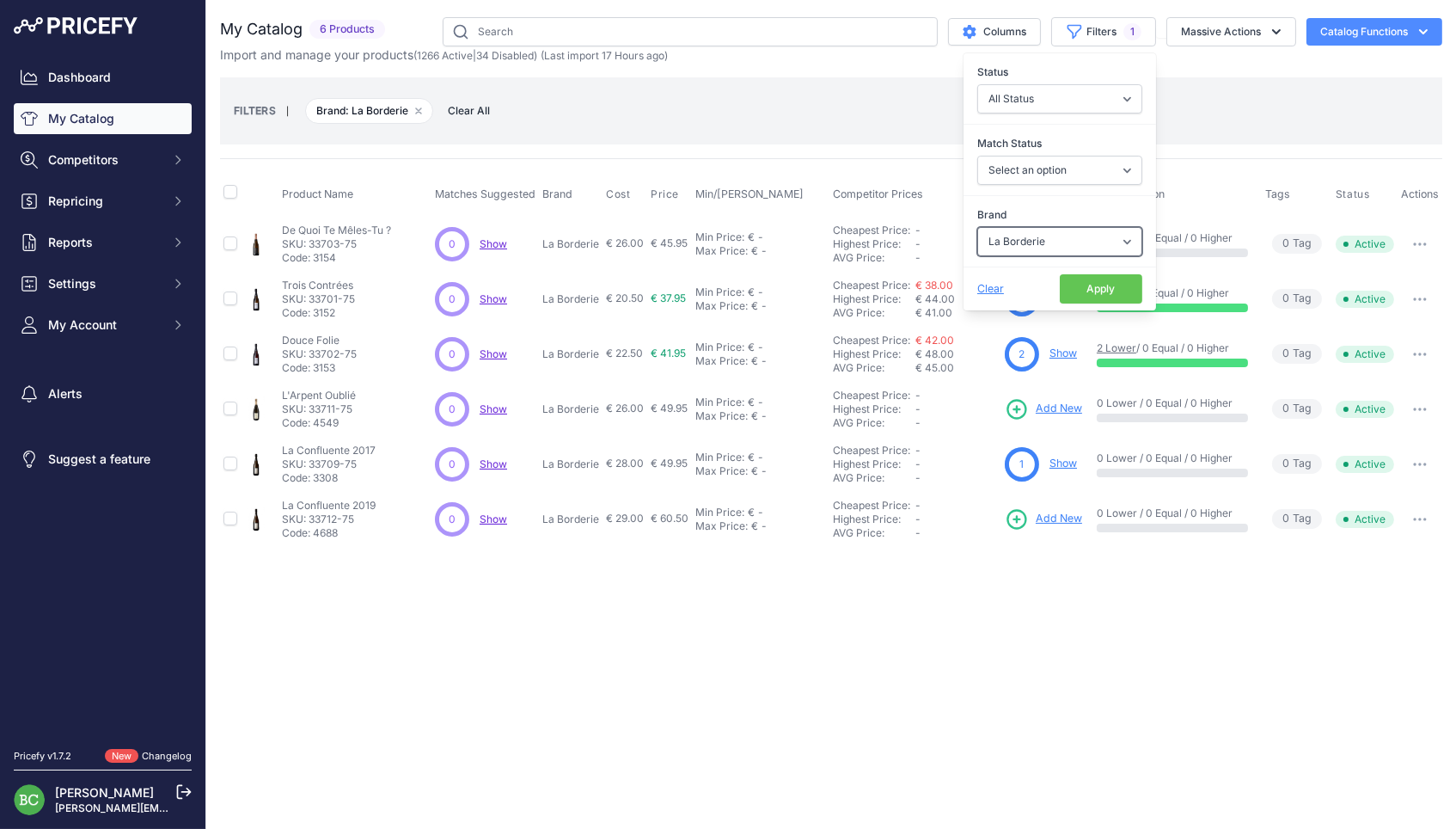
select select "[PERSON_NAME]"
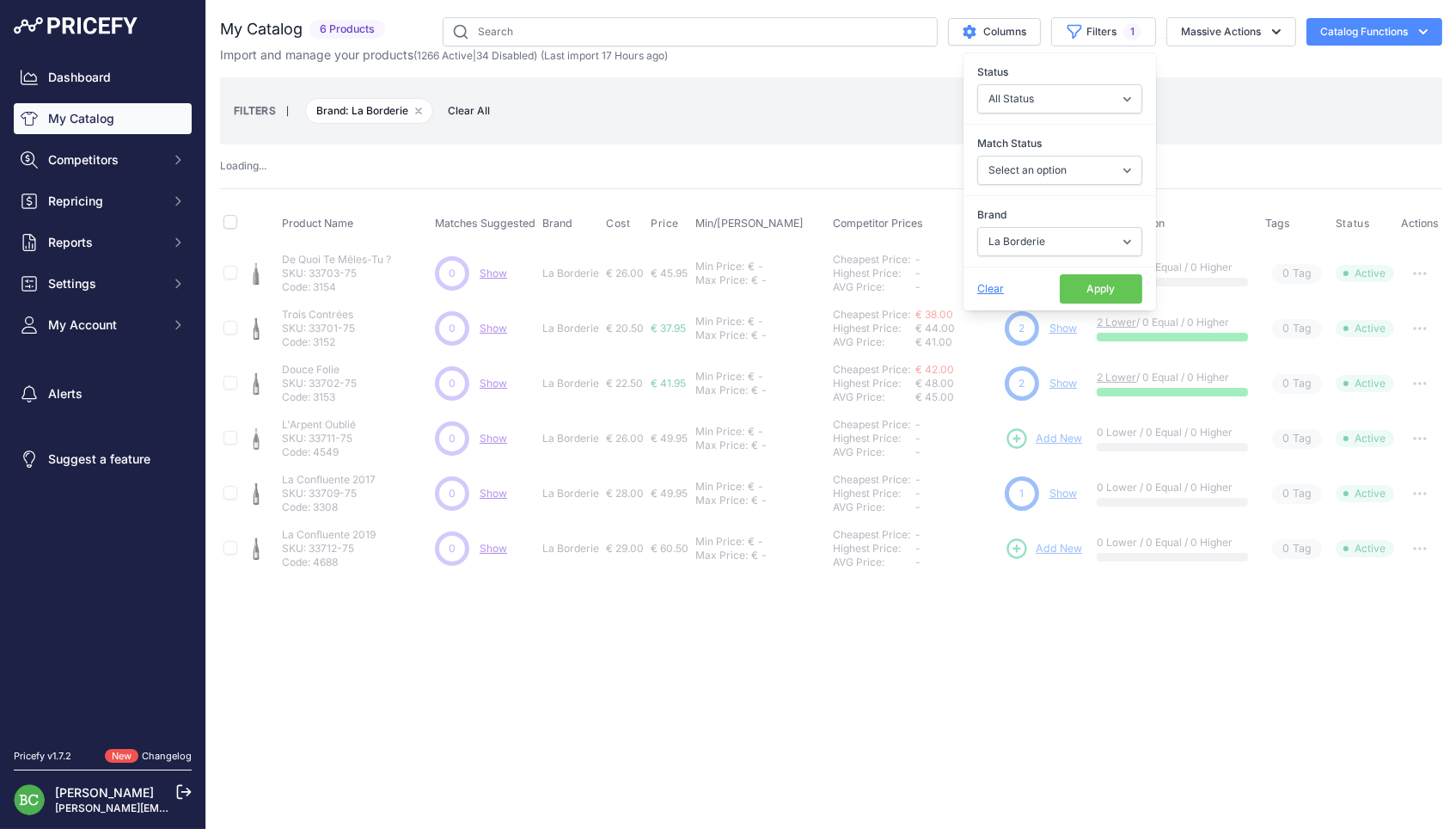
click at [1080, 292] on button "Apply" at bounding box center [1101, 289] width 83 height 29
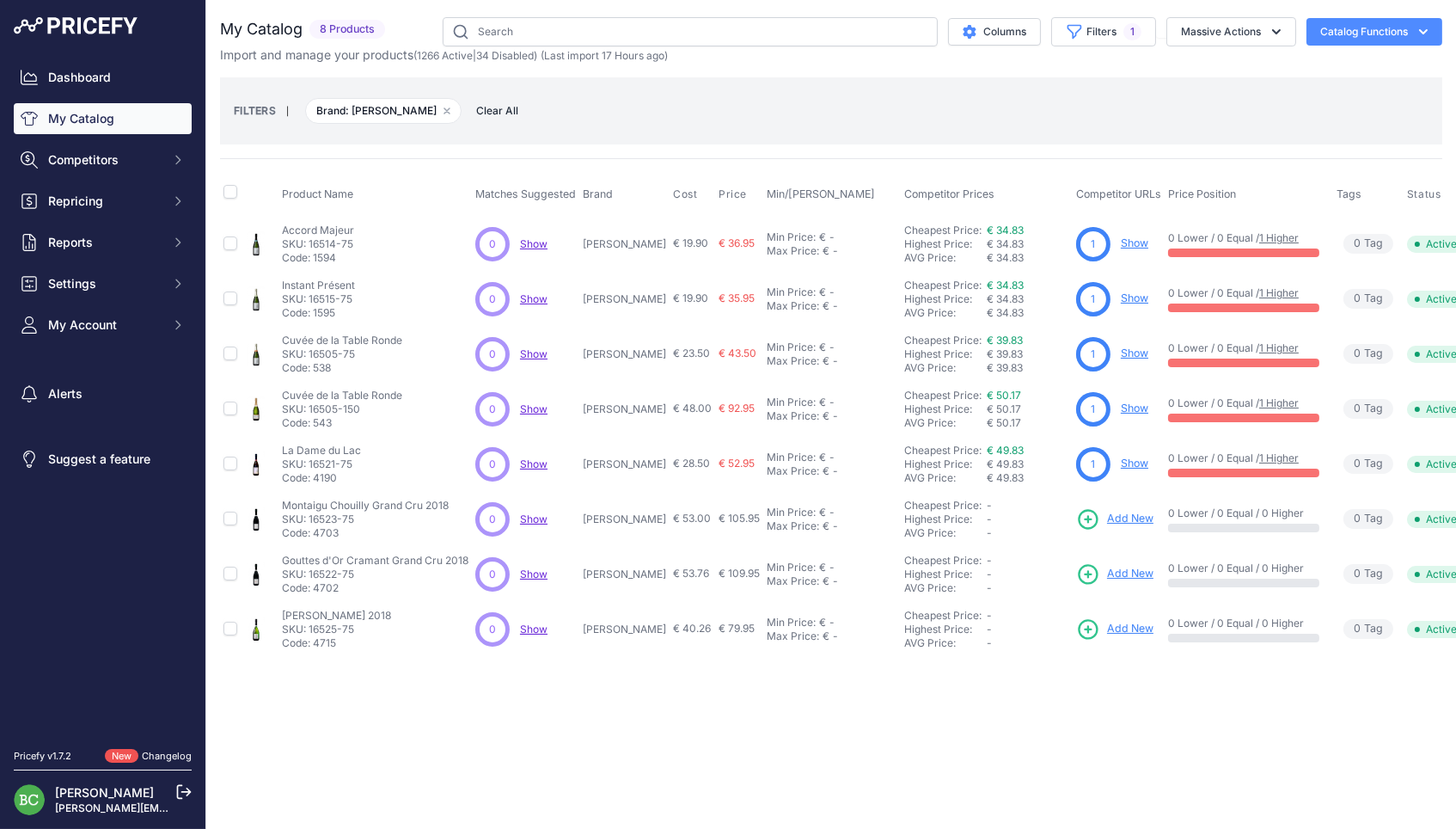
drag, startPoint x: 583, startPoint y: 243, endPoint x: 618, endPoint y: 243, distance: 35.0
click at [626, 242] on td "Lancelot-Pienne" at bounding box center [624, 244] width 90 height 56
copy p "Lancelot"
click at [84, 210] on span "Repricing" at bounding box center [104, 201] width 113 height 17
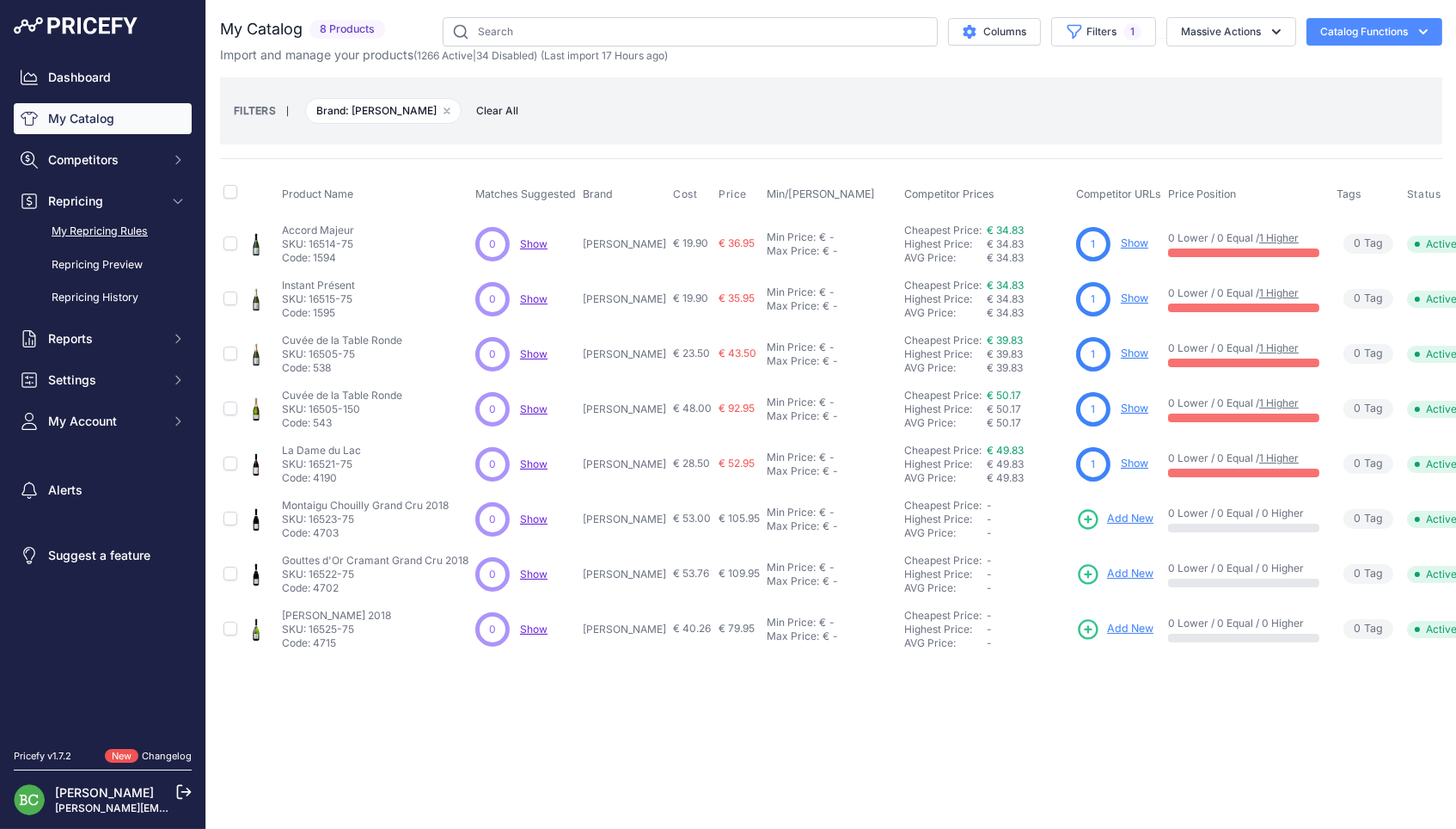
click at [102, 242] on link "My Repricing Rules" at bounding box center [102, 232] width 178 height 30
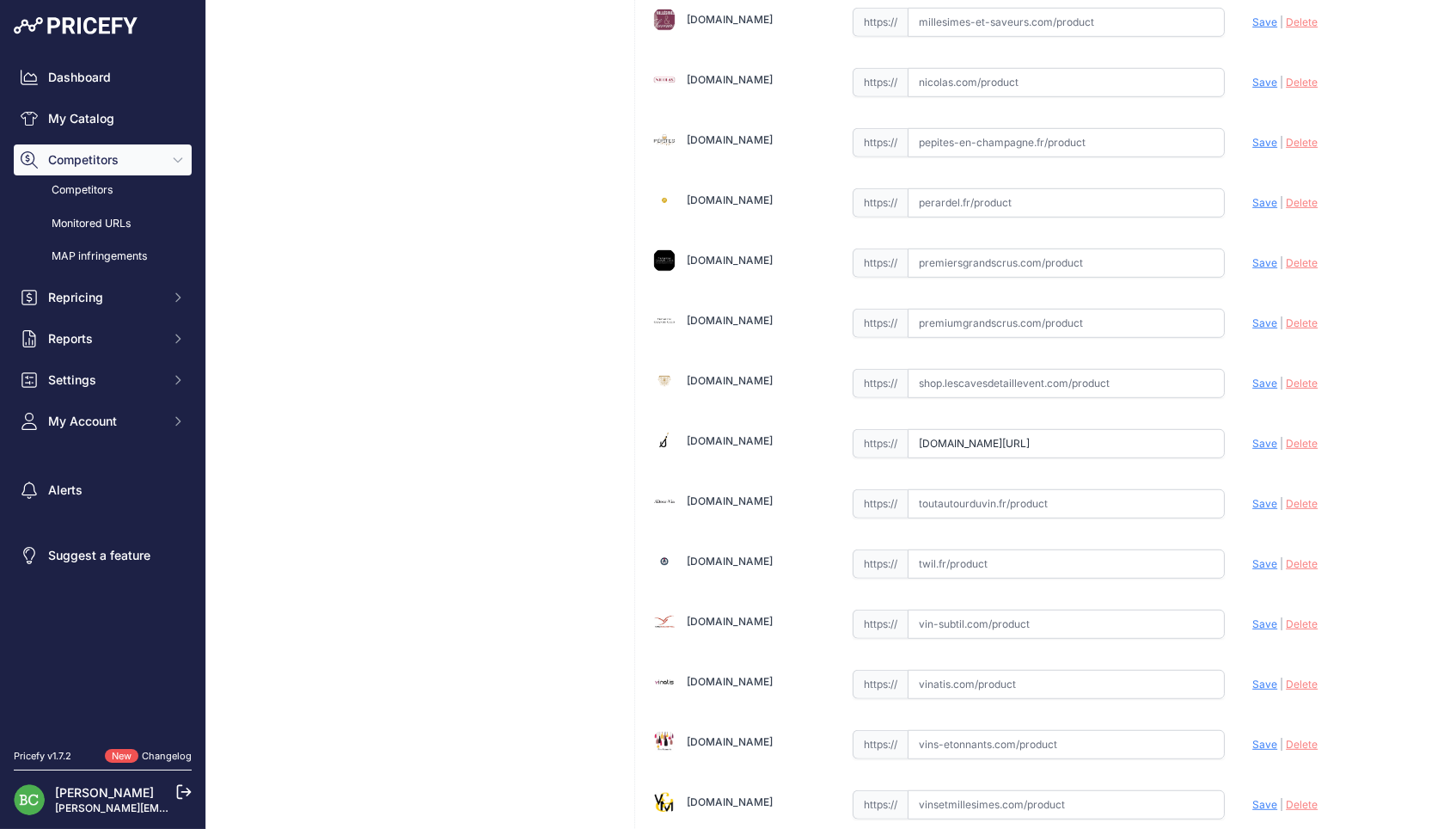
scroll to position [2244, 0]
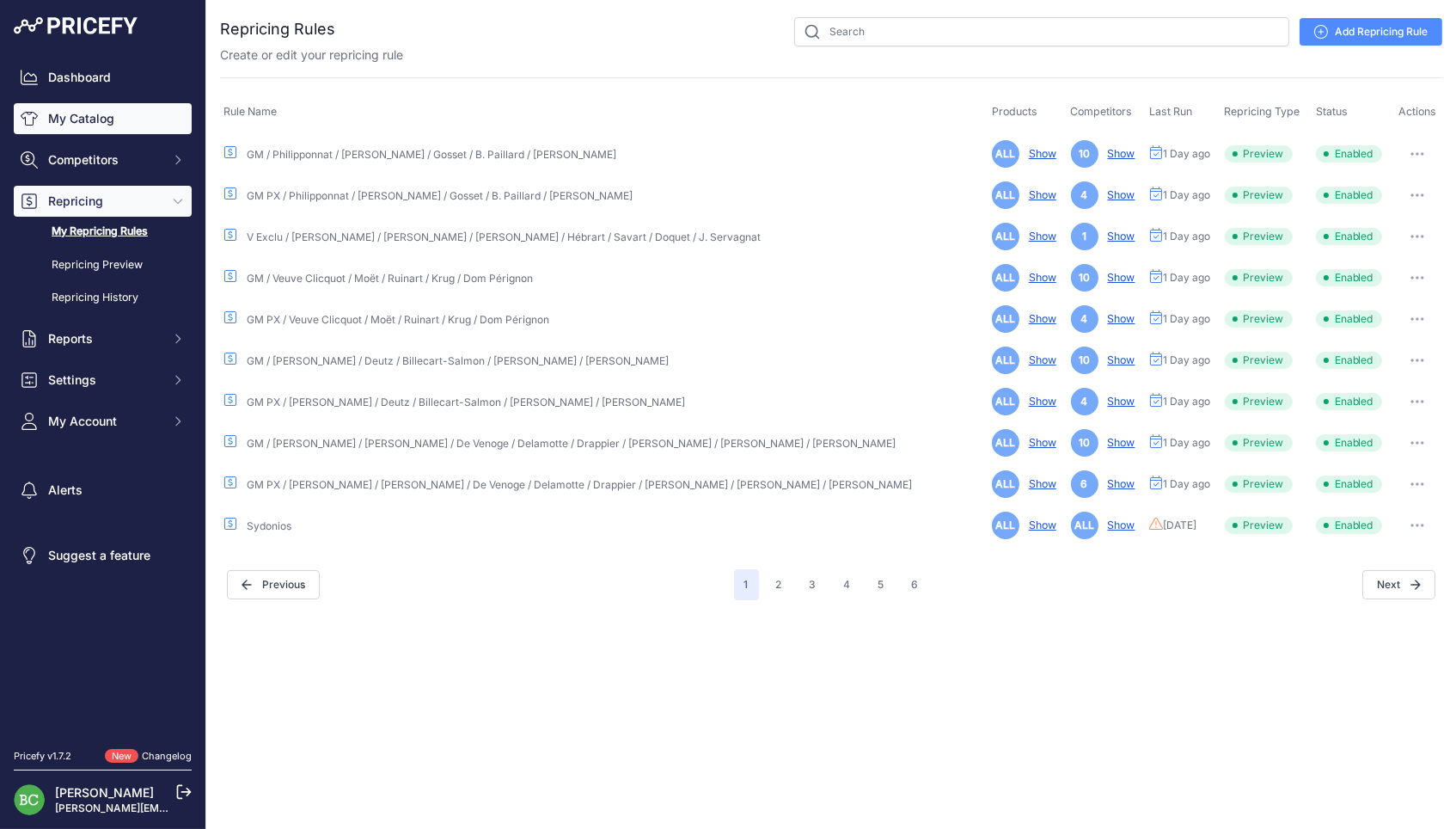
click at [83, 119] on link "My Catalog" at bounding box center [102, 119] width 178 height 31
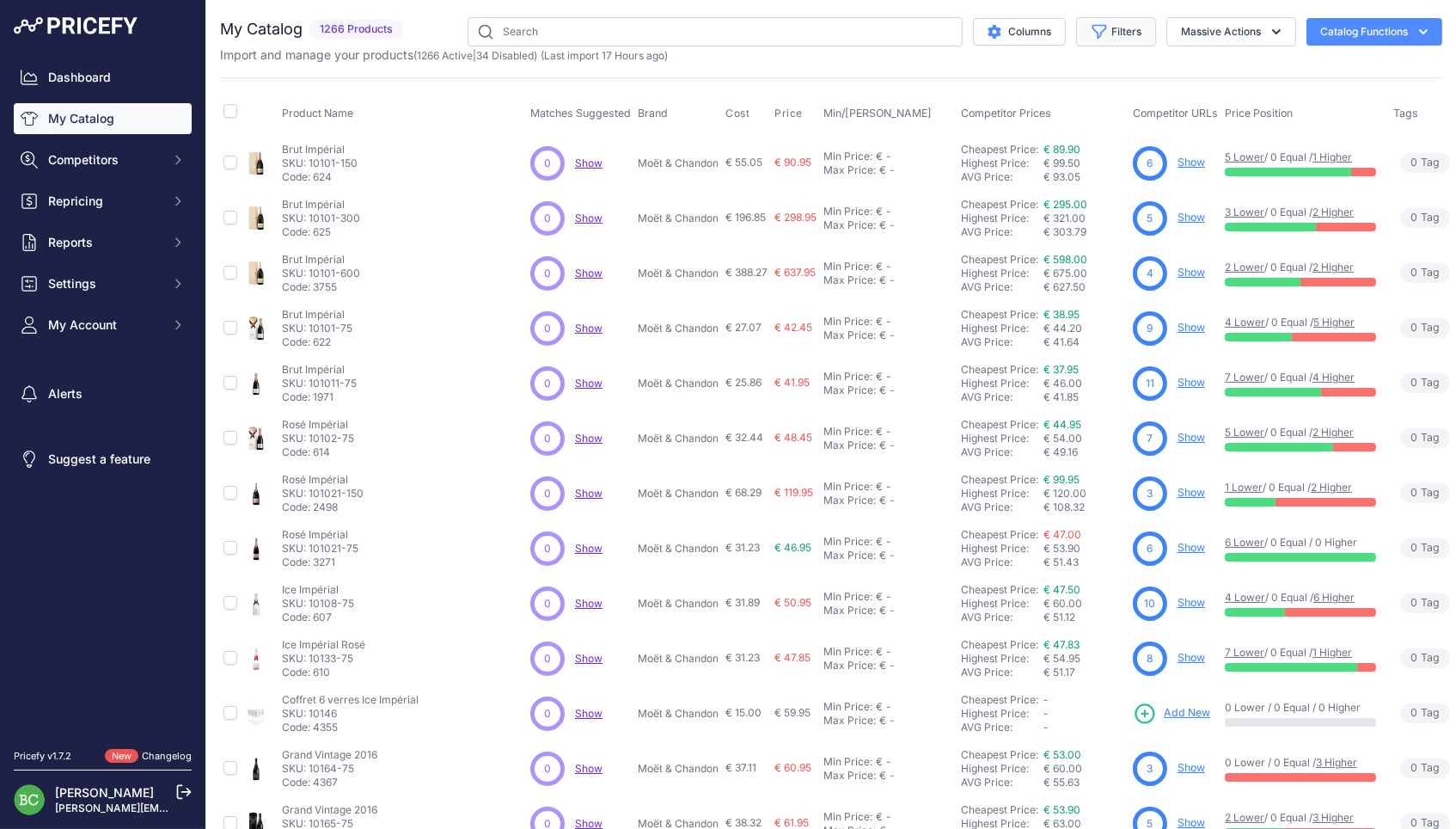
click at [1101, 37] on icon "button" at bounding box center [1099, 32] width 17 height 17
select select "[PERSON_NAME]"
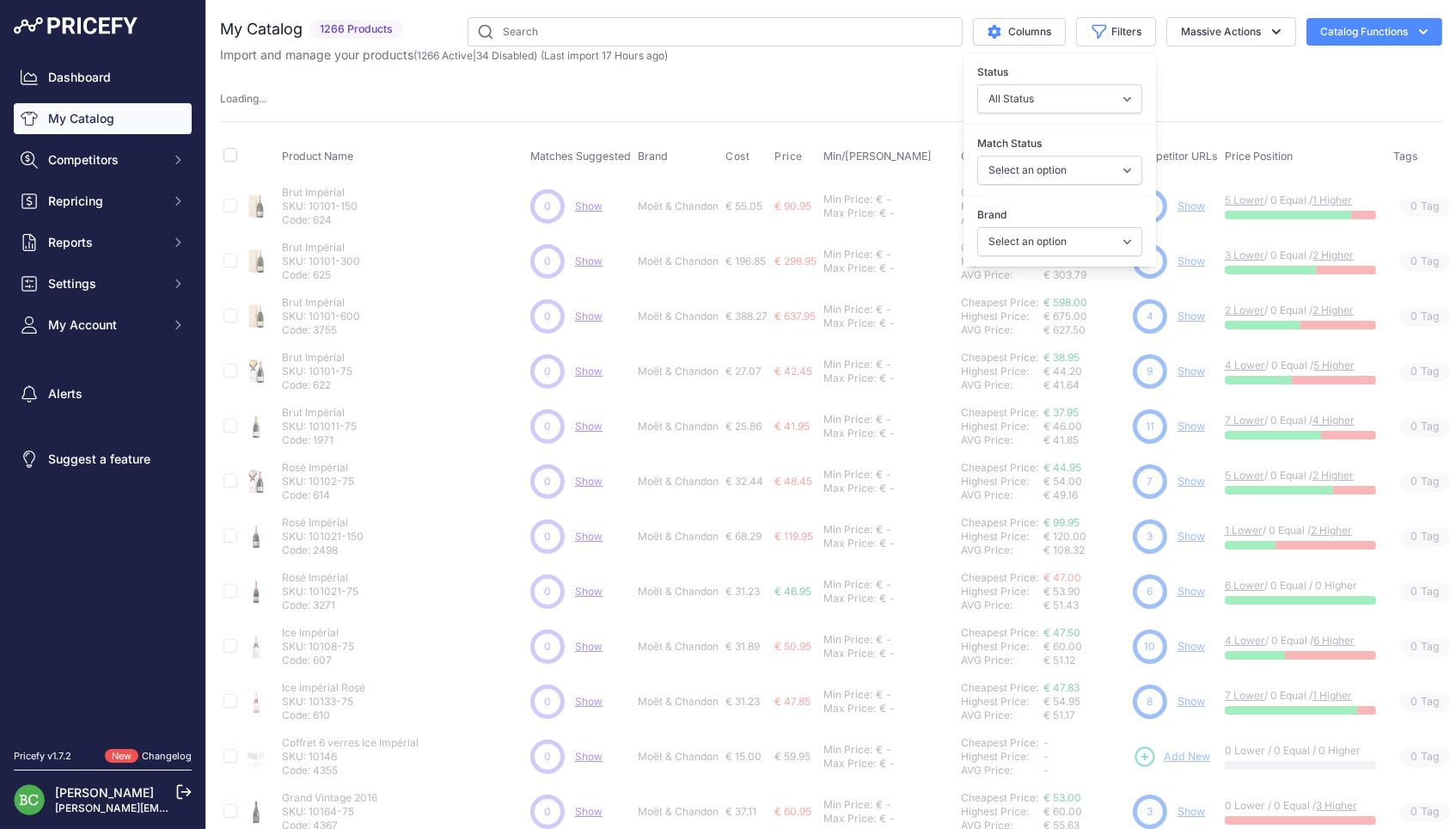
click at [880, 84] on div "My Catalog 1266 Products" at bounding box center [831, 537] width 1222 height 1041
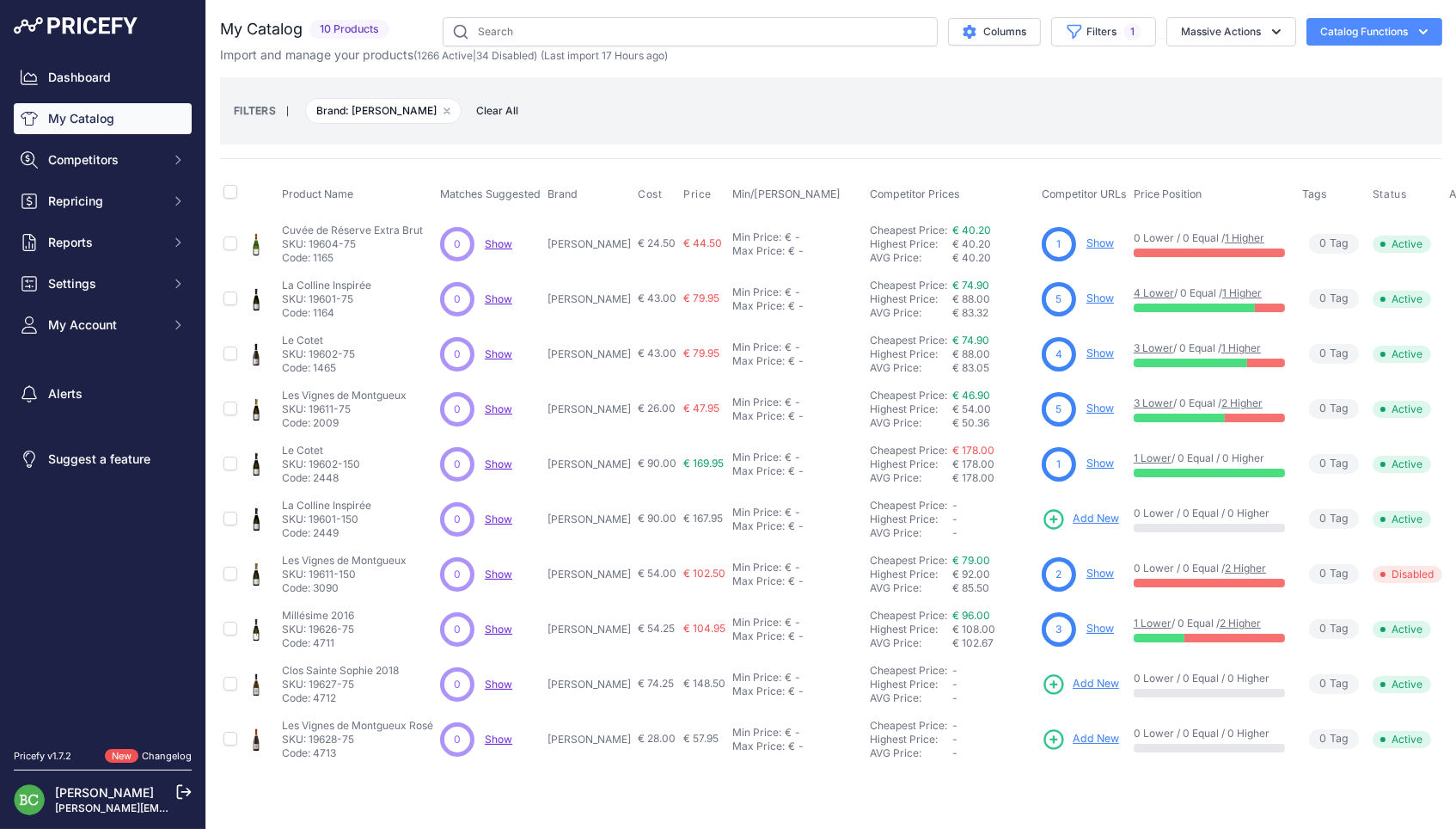
drag, startPoint x: 554, startPoint y: 240, endPoint x: 645, endPoint y: 237, distance: 91.0
click at [631, 238] on p "[PERSON_NAME]" at bounding box center [589, 244] width 83 height 14
copy p "[PERSON_NAME]"
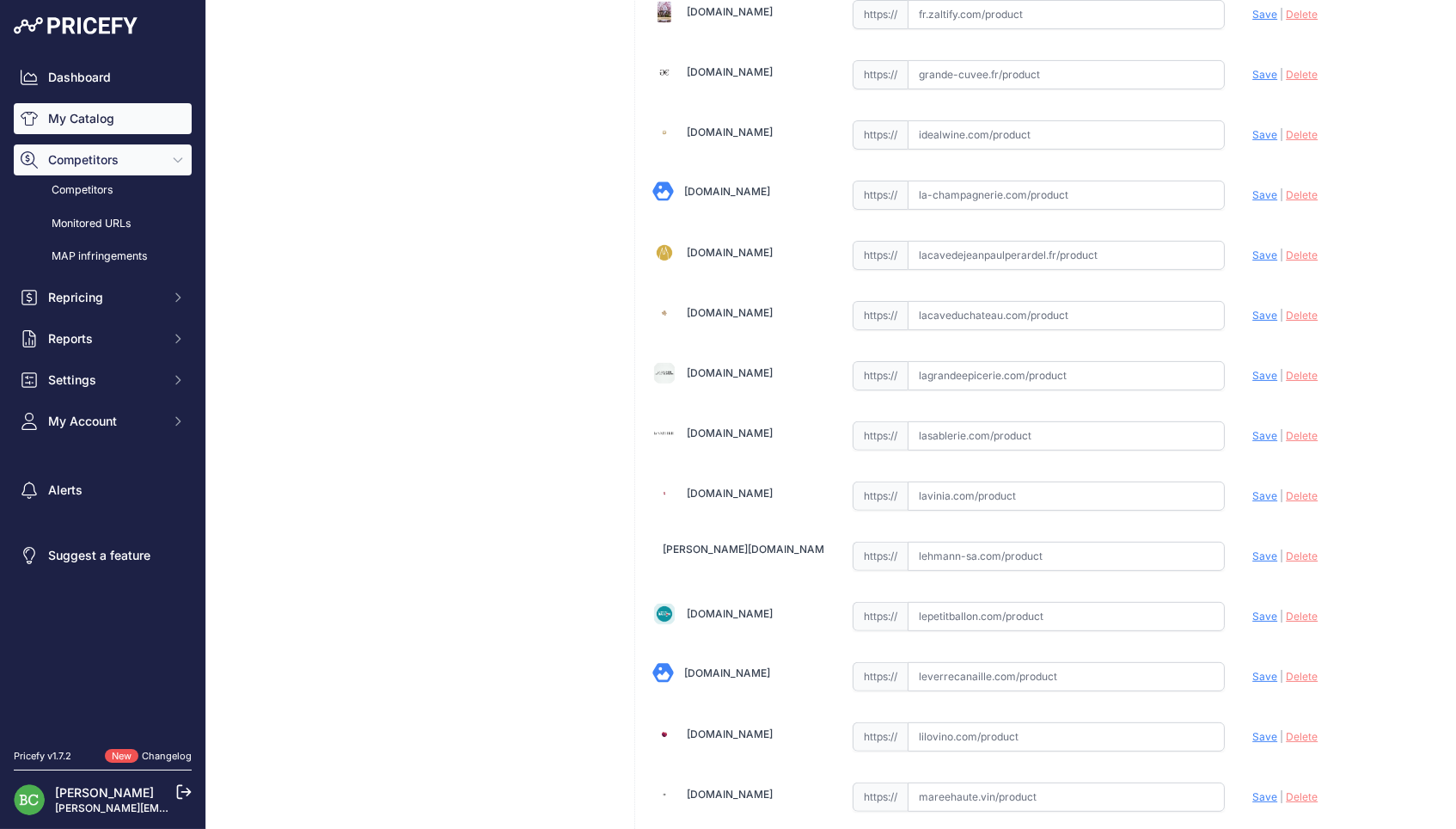
scroll to position [1117, 0]
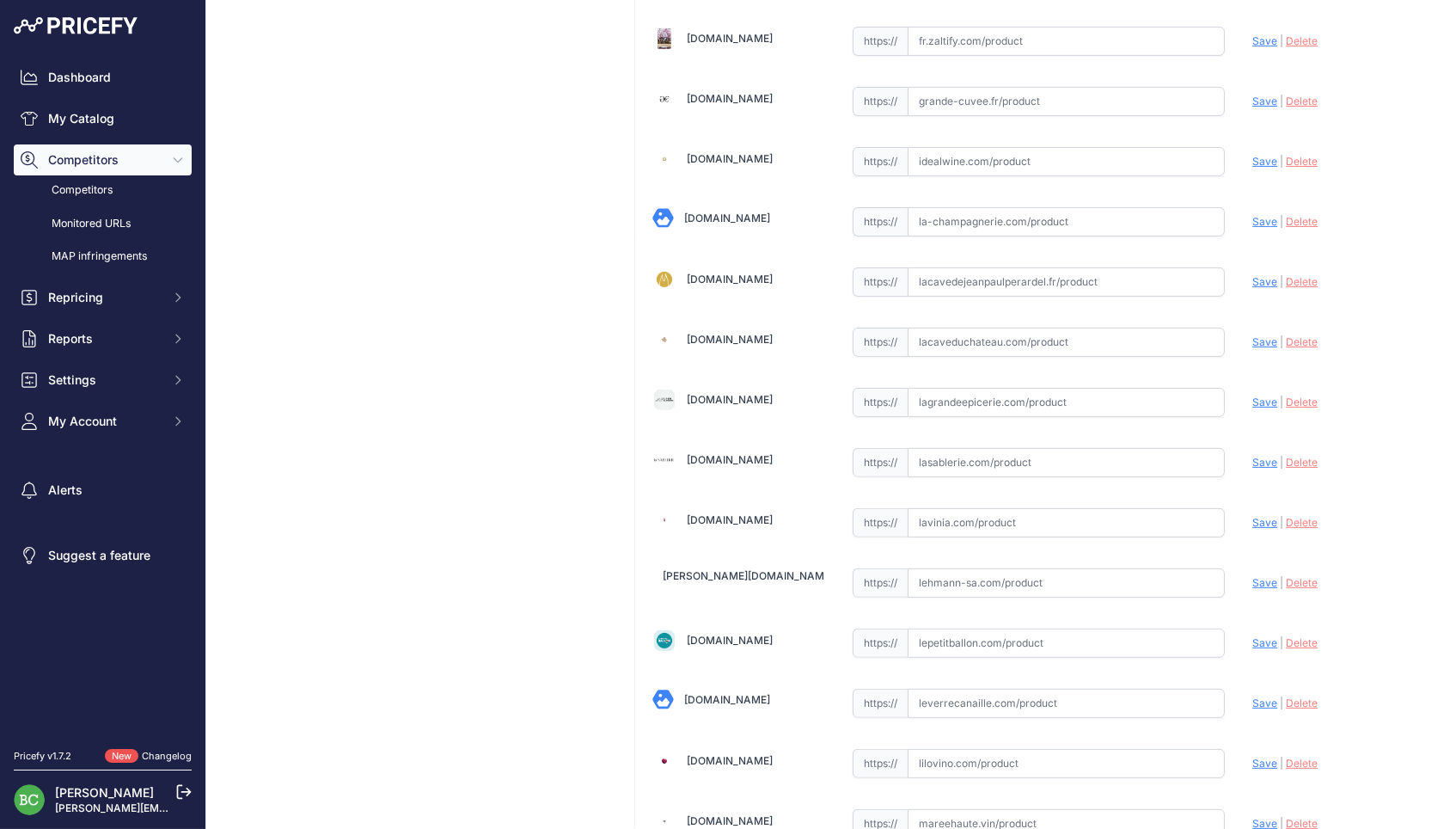
click at [986, 330] on input "text" at bounding box center [1065, 342] width 318 height 29
paste input "[URL][DOMAIN_NAME]"
drag, startPoint x: 1262, startPoint y: 332, endPoint x: 1244, endPoint y: 332, distance: 18.0
click at [1262, 335] on span "Save" at bounding box center [1264, 341] width 25 height 13
type input "[URL][DOMAIN_NAME]"
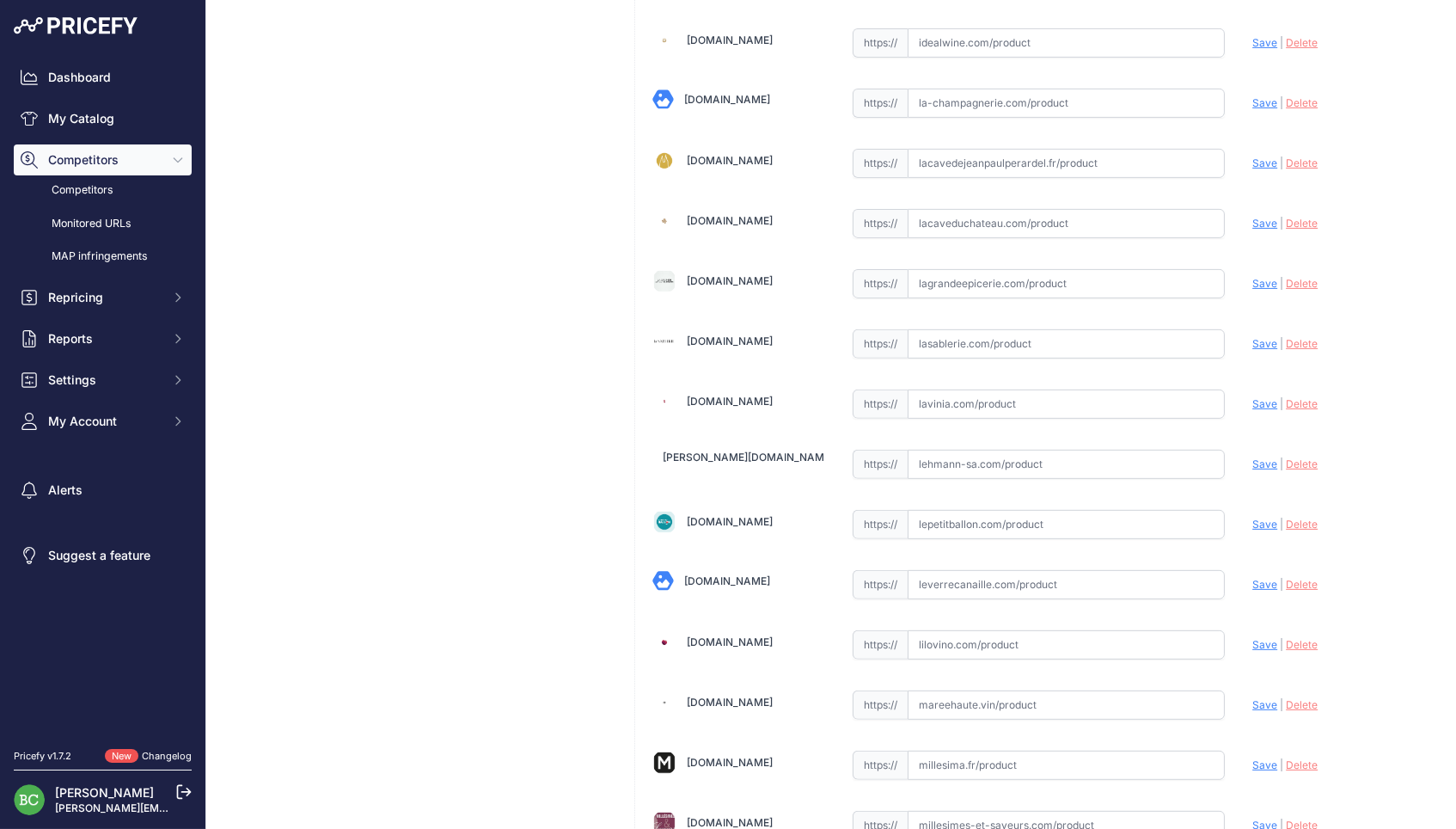
scroll to position [1188, 0]
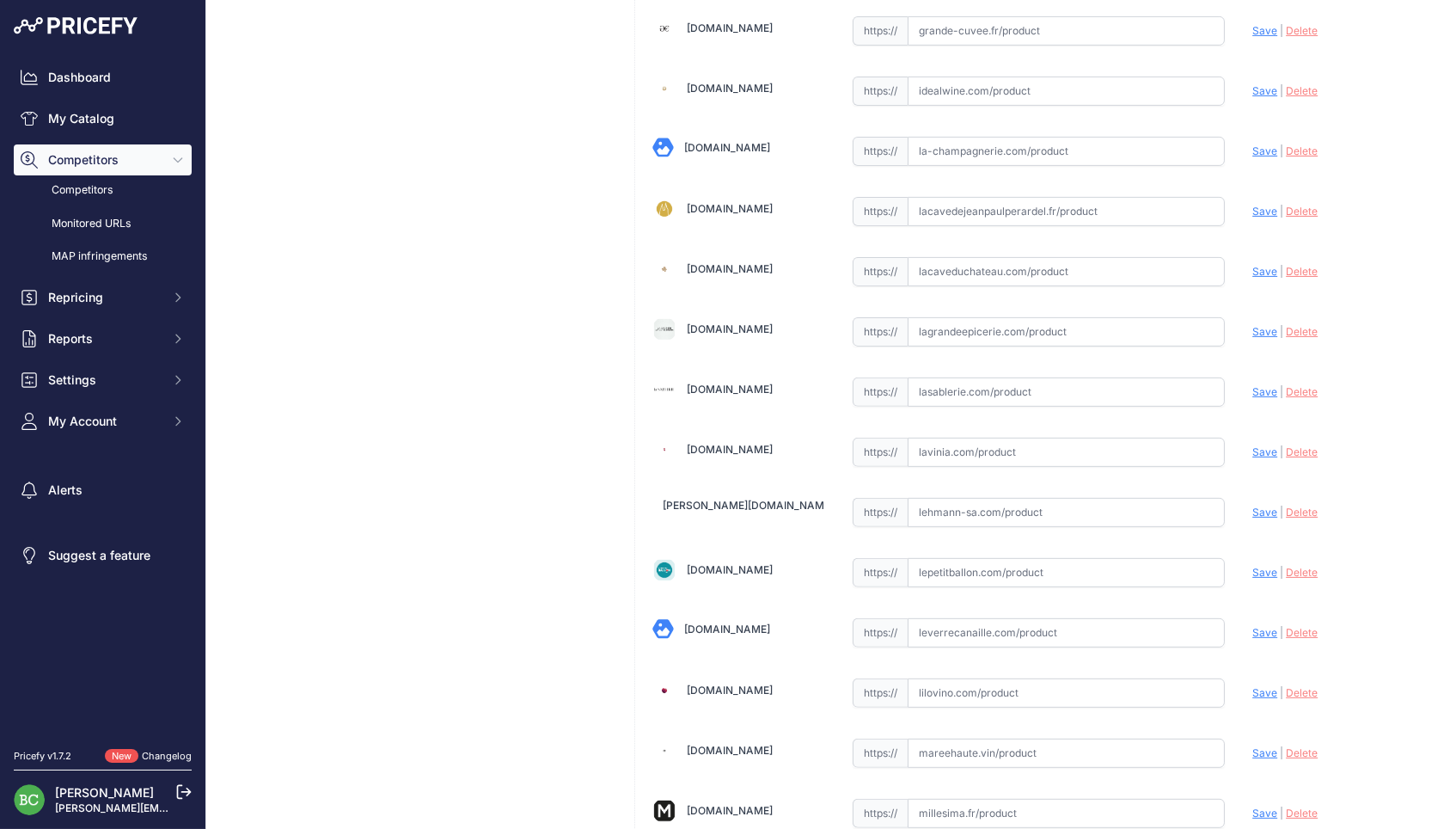
click at [978, 260] on input "text" at bounding box center [1065, 272] width 318 height 29
paste input "https://www.lacaveduchateau.com/champagne-jacques-lassaigne-les-vignes-de-montg…"
click at [1262, 265] on span "Save" at bounding box center [1264, 271] width 25 height 13
type input "https://www.lacaveduchateau.com/champagne-jacques-lassaigne-les-vignes-de-montg…"
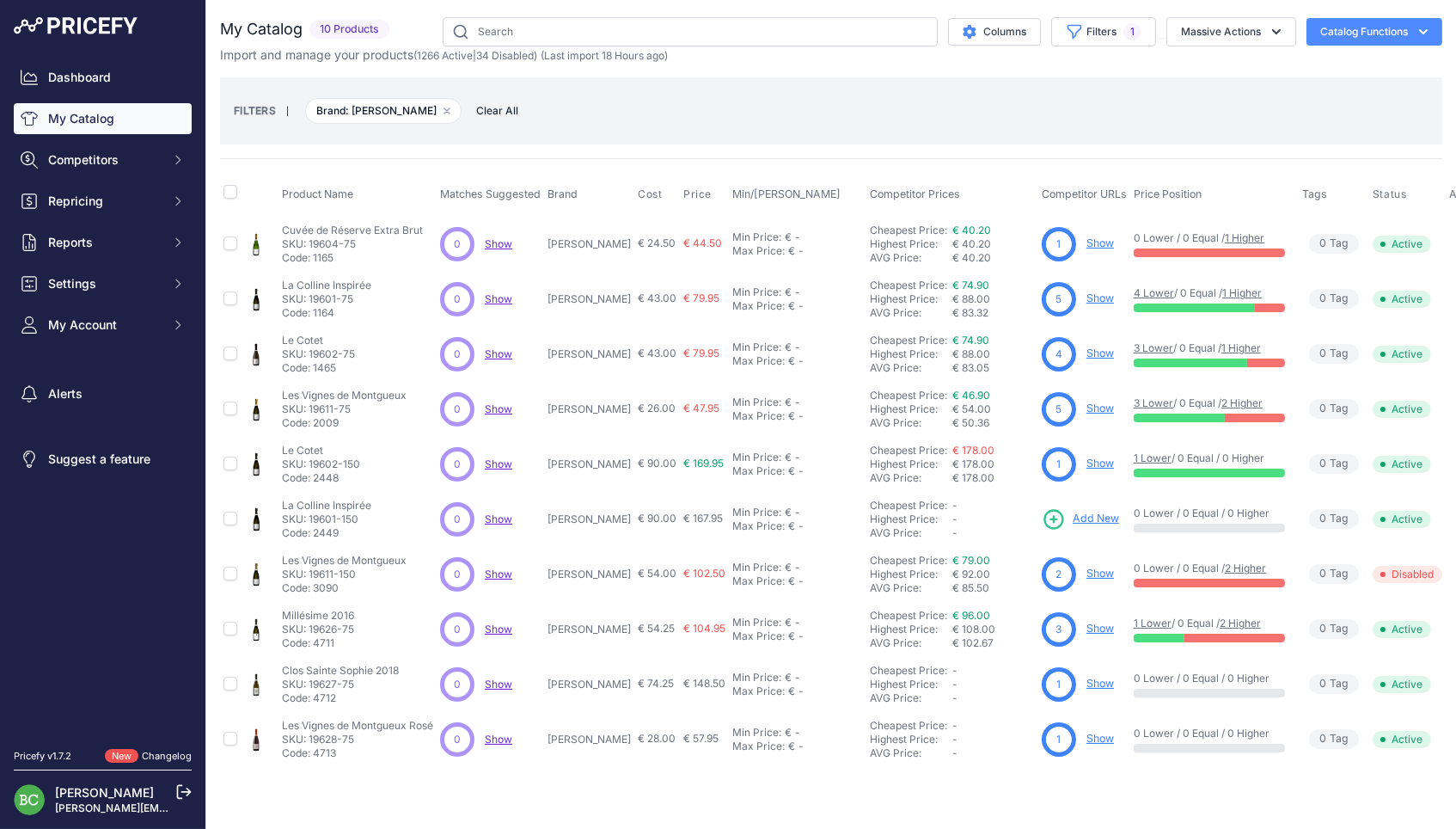
drag, startPoint x: 552, startPoint y: 243, endPoint x: 649, endPoint y: 238, distance: 97.1
click at [634, 238] on td "[PERSON_NAME]" at bounding box center [589, 244] width 90 height 56
copy p "[PERSON_NAME]"
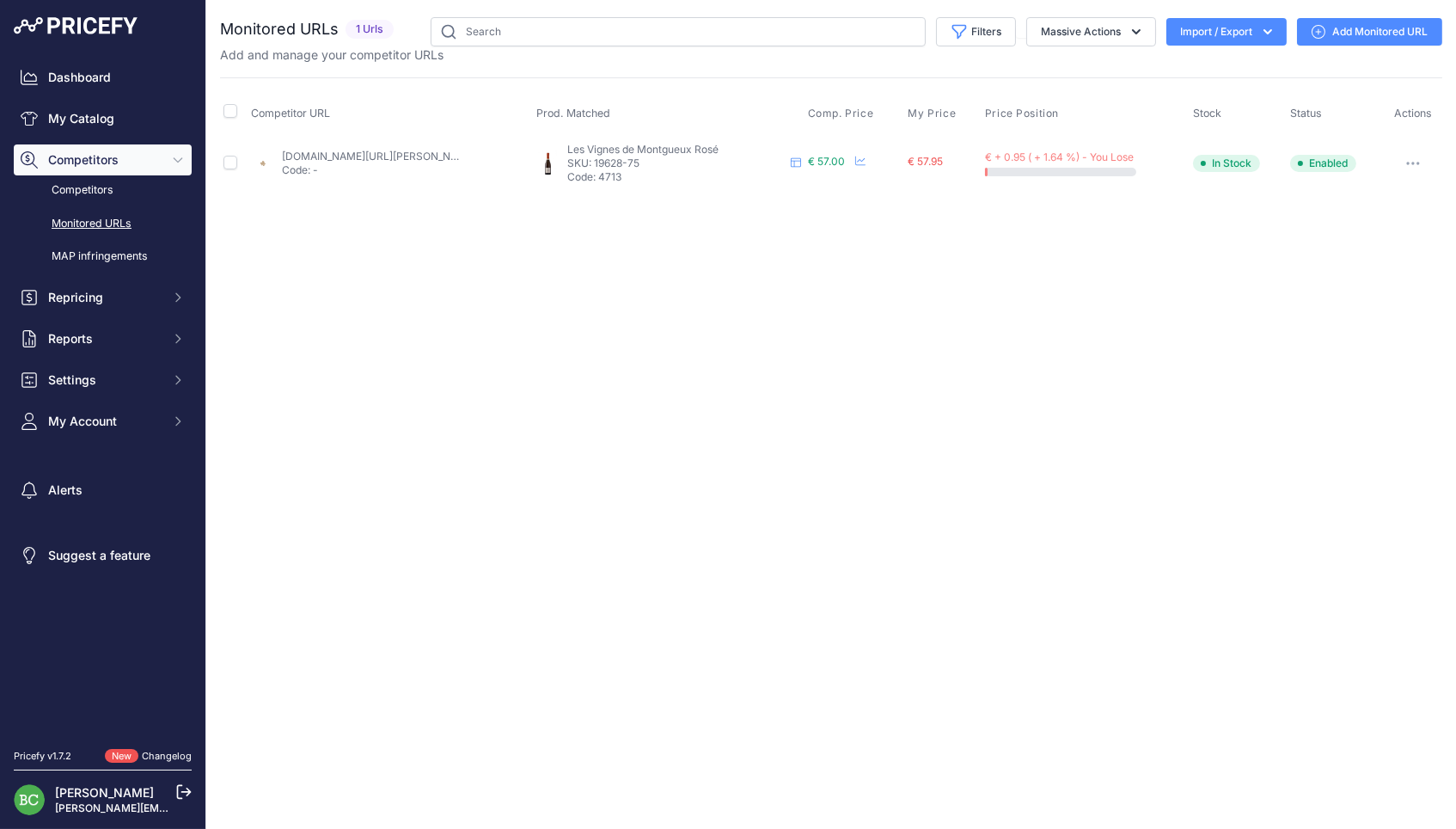
click at [1360, 32] on link "Add Monitored URL" at bounding box center [1369, 32] width 145 height 28
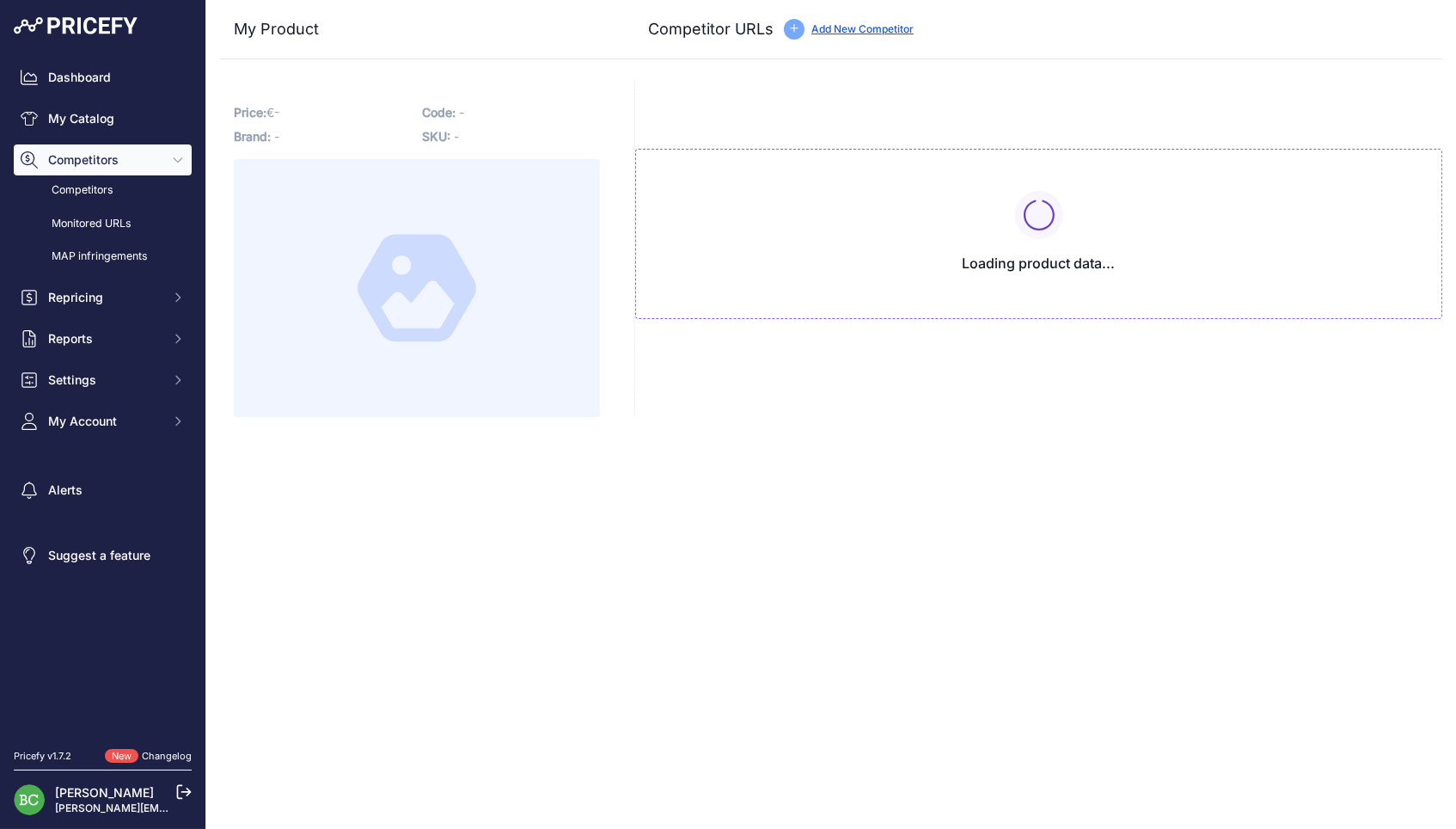
type input "[DOMAIN_NAME][URL][PERSON_NAME]"
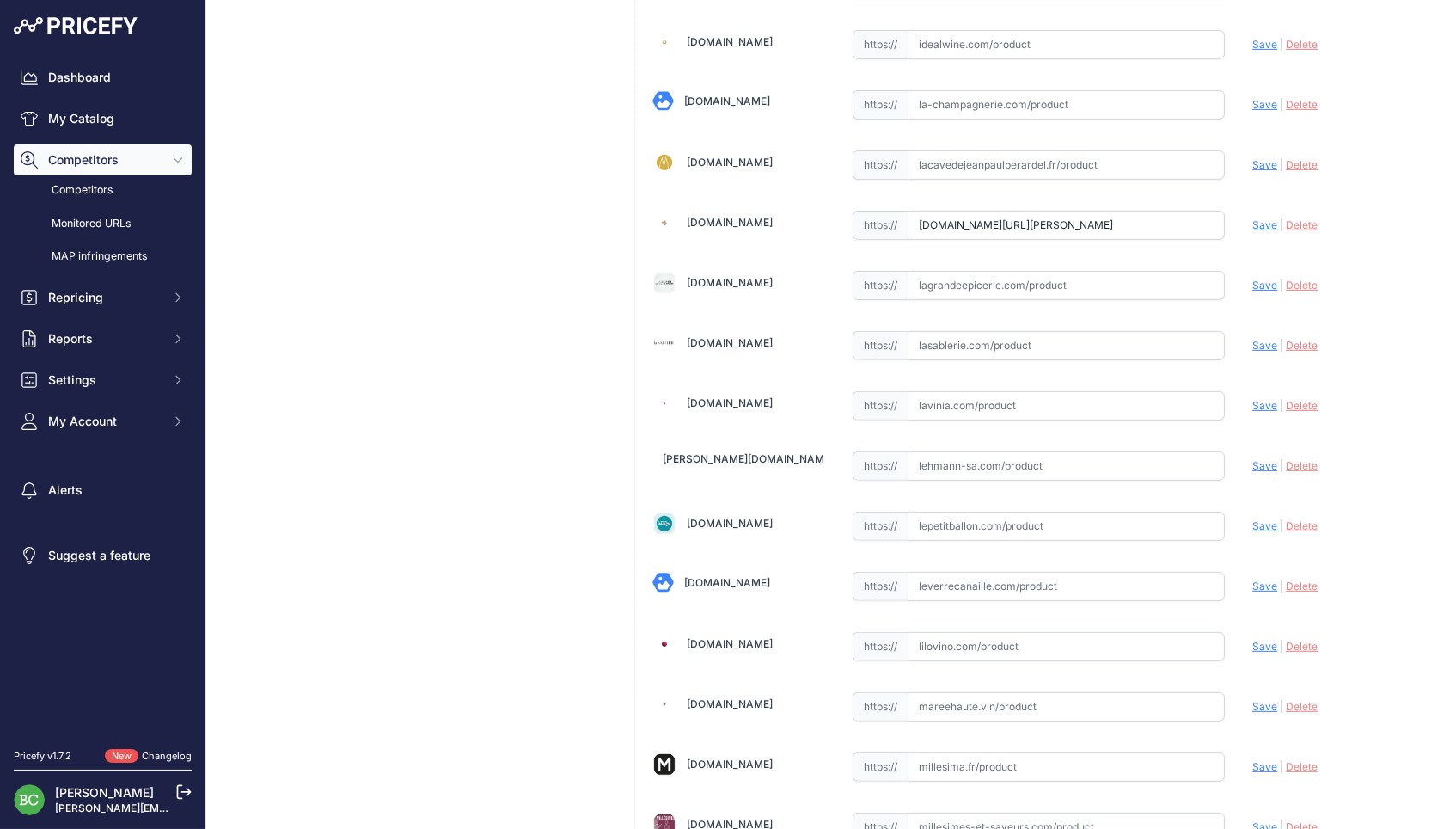
scroll to position [1360, 0]
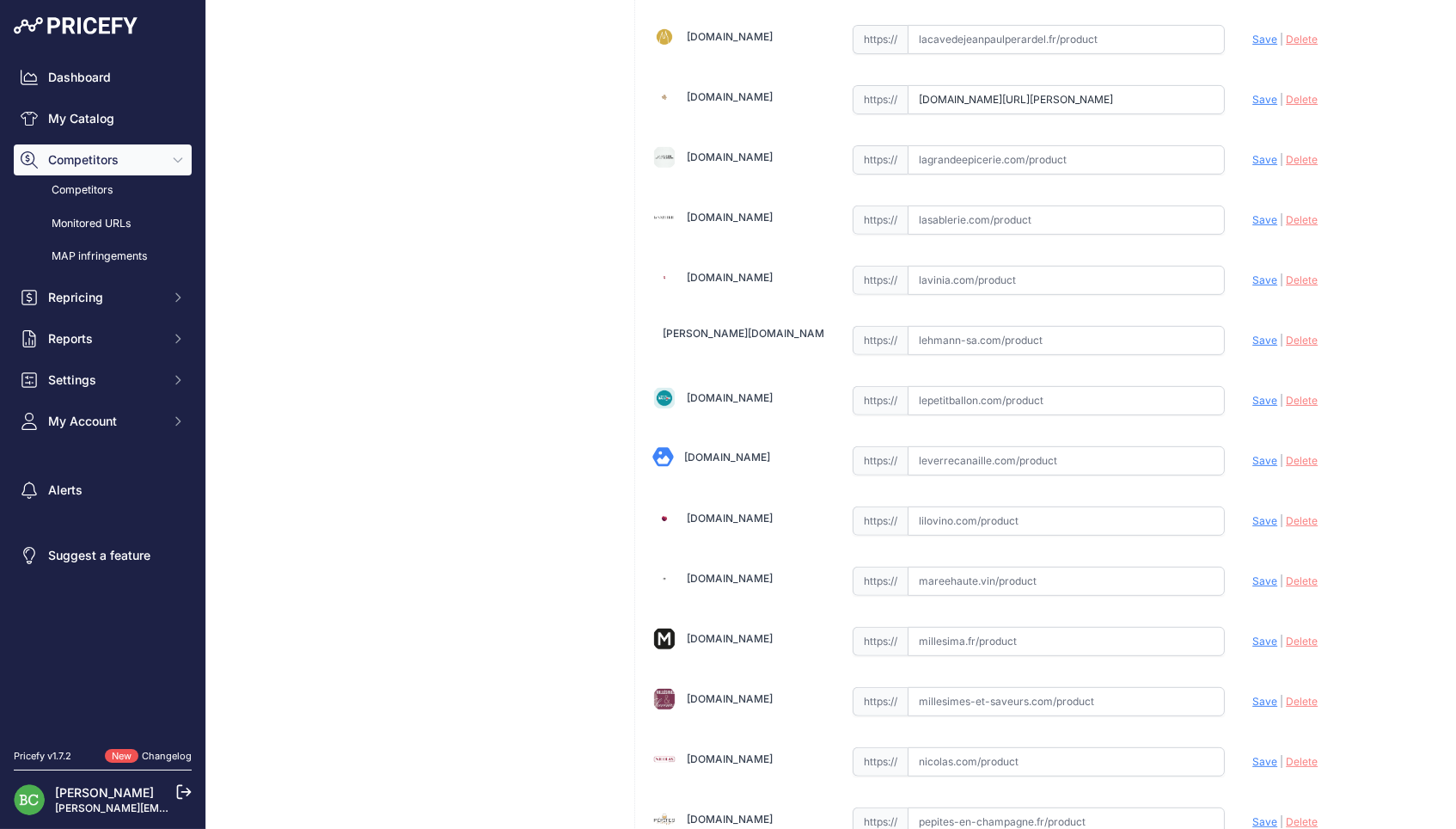
click at [1018, 577] on input "text" at bounding box center [1065, 581] width 318 height 29
paste input "https://www.mareehaute.vin/products/les-vignes-de-montgueux-rose-champagne-jacq…"
click at [1259, 574] on span "Save" at bounding box center [1264, 580] width 25 height 13
type input "https://www.mareehaute.vin/products/les-vignes-de-montgueux-rose-champagne-jacq…"
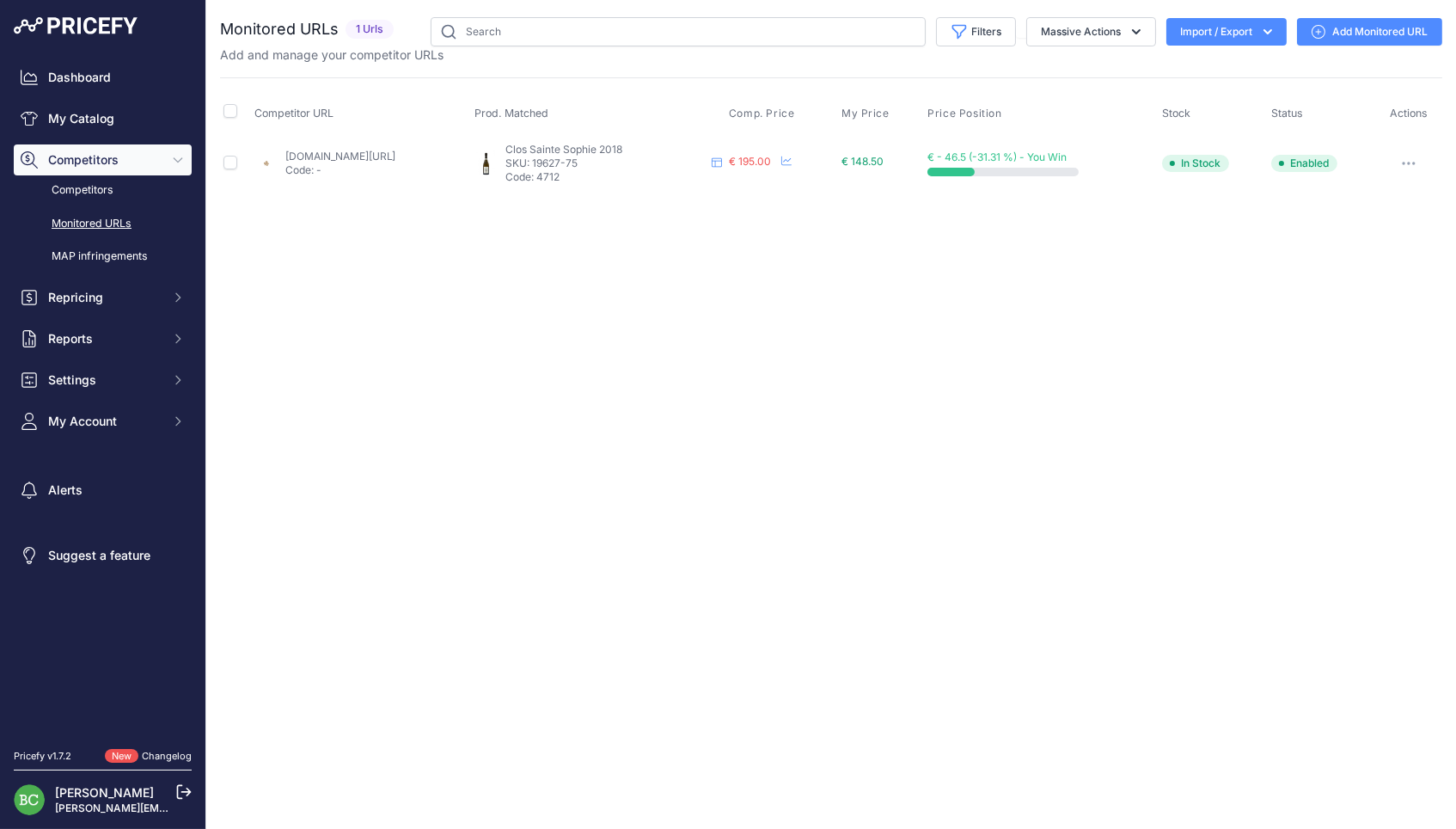
drag, startPoint x: 1393, startPoint y: 27, endPoint x: 1361, endPoint y: 19, distance: 33.0
click at [1389, 26] on link "Add Monitored URL" at bounding box center [1369, 32] width 145 height 28
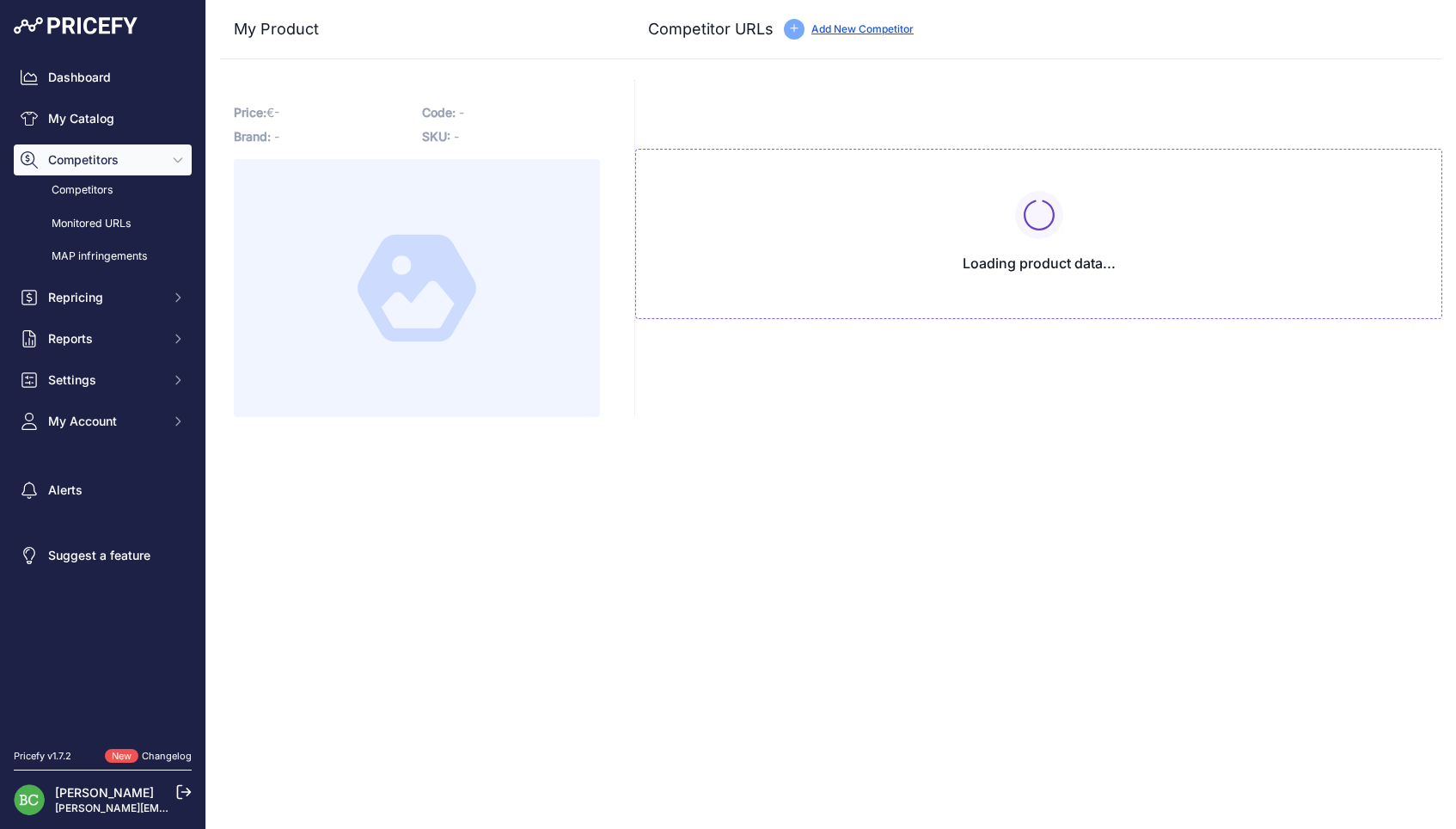
type input "[DOMAIN_NAME][URL]"
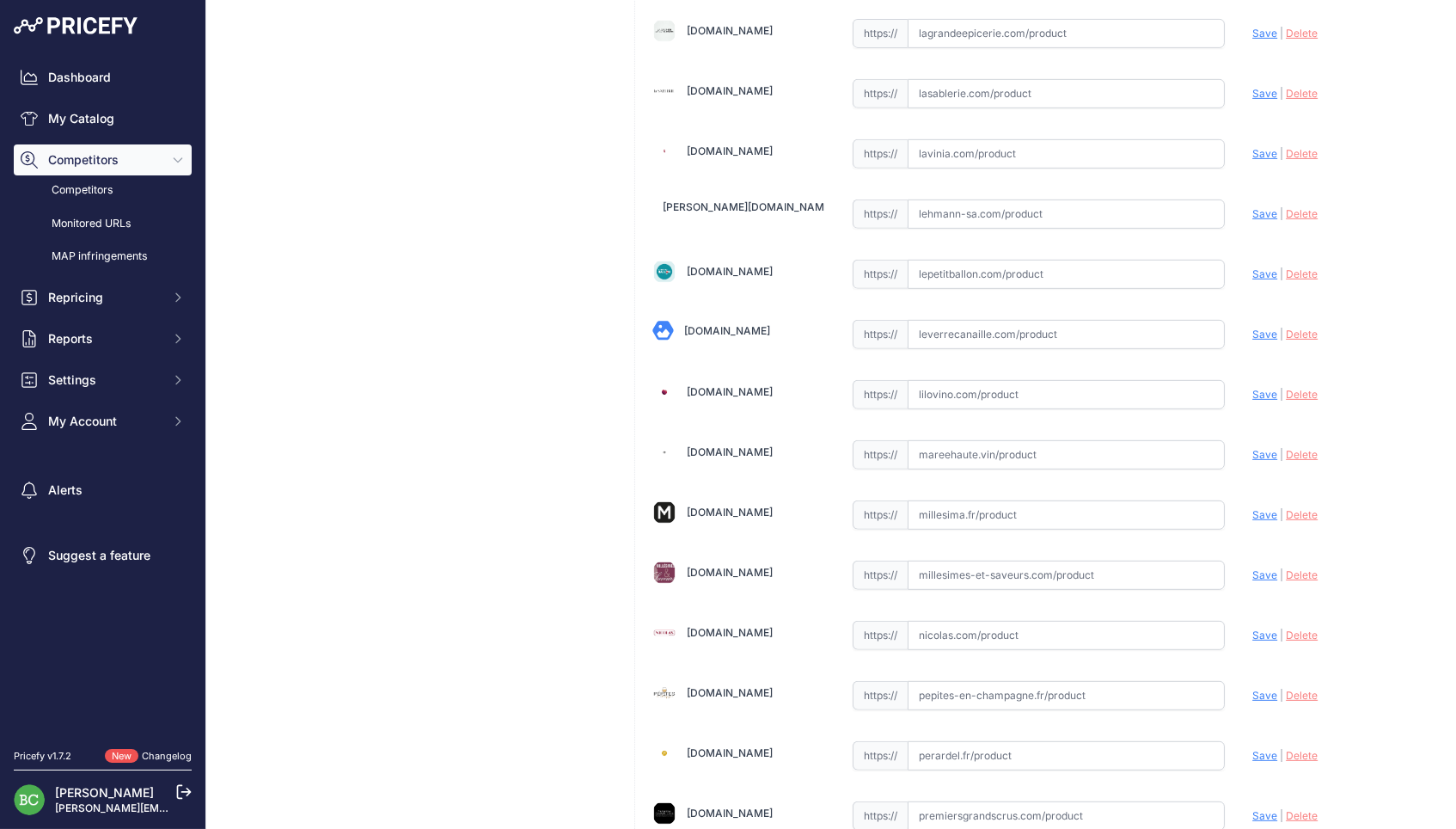
scroll to position [1624, 0]
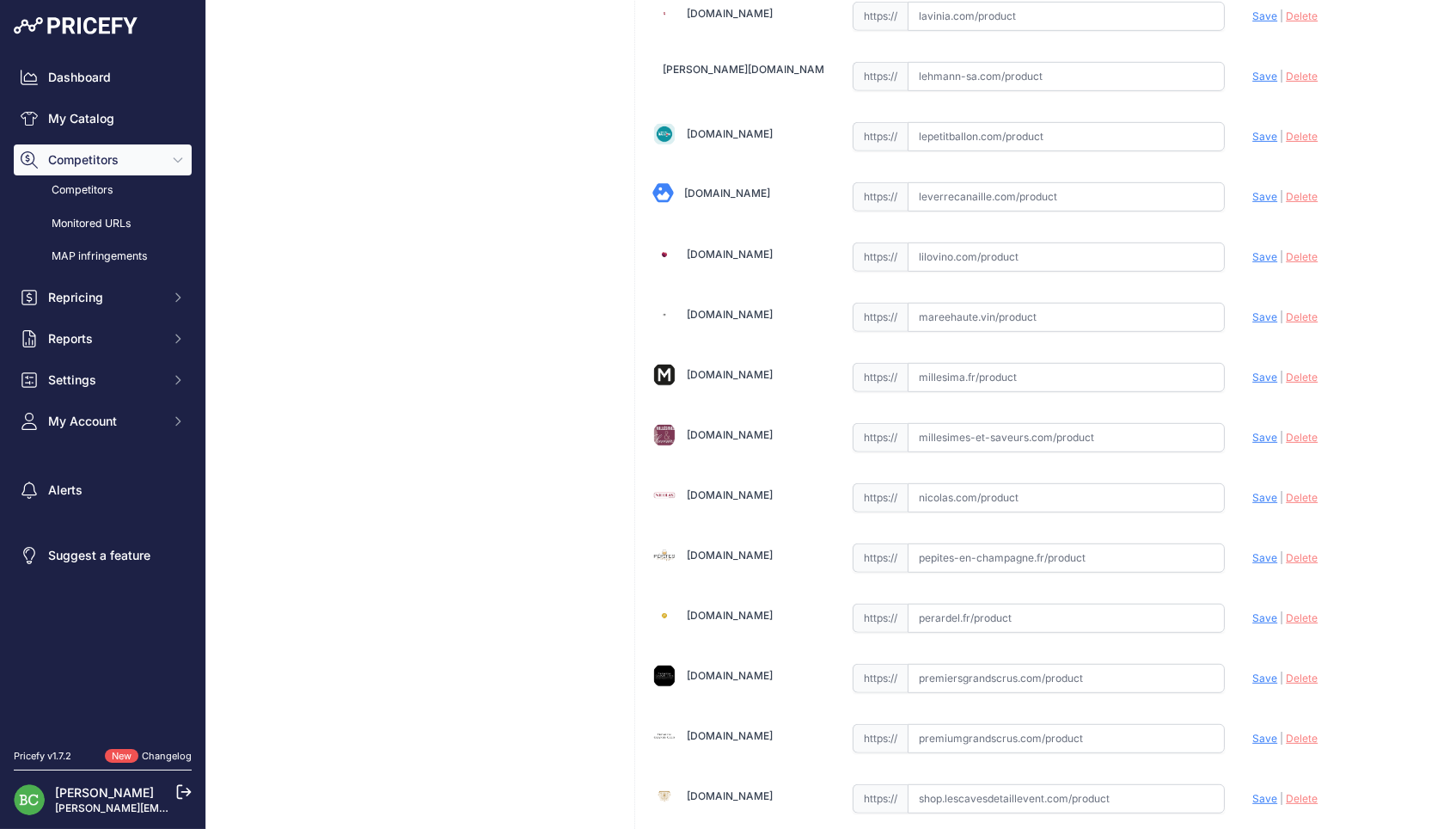
click at [986, 302] on input "text" at bounding box center [1065, 317] width 318 height 29
paste input "https://www.mareehaute.vin/products/clos-sainte-sophie-2018-champagne-jacques-l…"
click at [1263, 310] on span "Save" at bounding box center [1264, 316] width 25 height 13
type input "https://www.mareehaute.vin/products/clos-sainte-sophie-2018-champagne-jacques-l…"
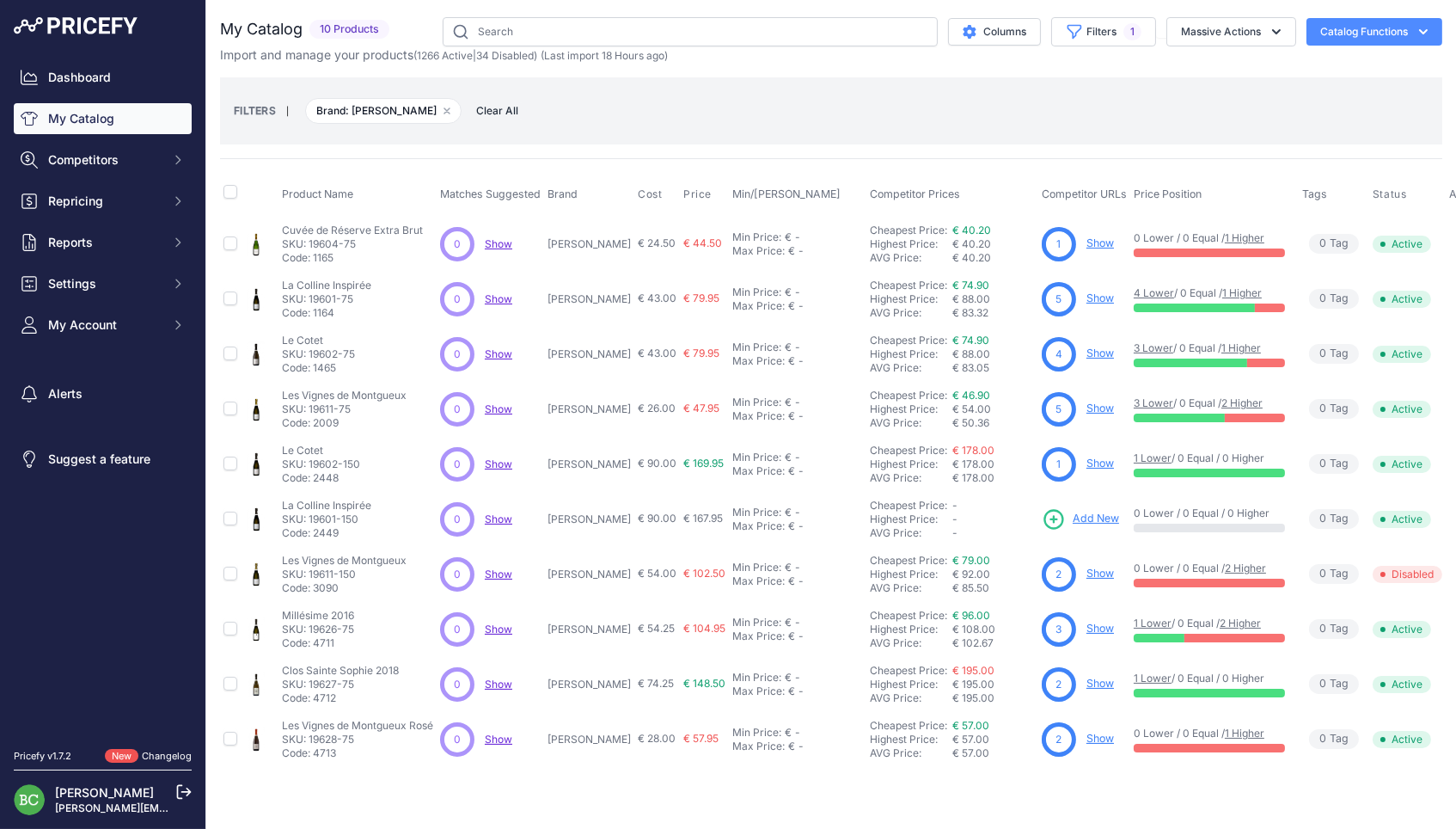
drag, startPoint x: 553, startPoint y: 242, endPoint x: 651, endPoint y: 240, distance: 98.0
click at [651, 239] on tr "Cuvée de Réserve Extra Brut" at bounding box center [855, 244] width 1270 height 56
copy tr "[PERSON_NAME]"
click at [71, 209] on span "Repricing" at bounding box center [104, 201] width 113 height 17
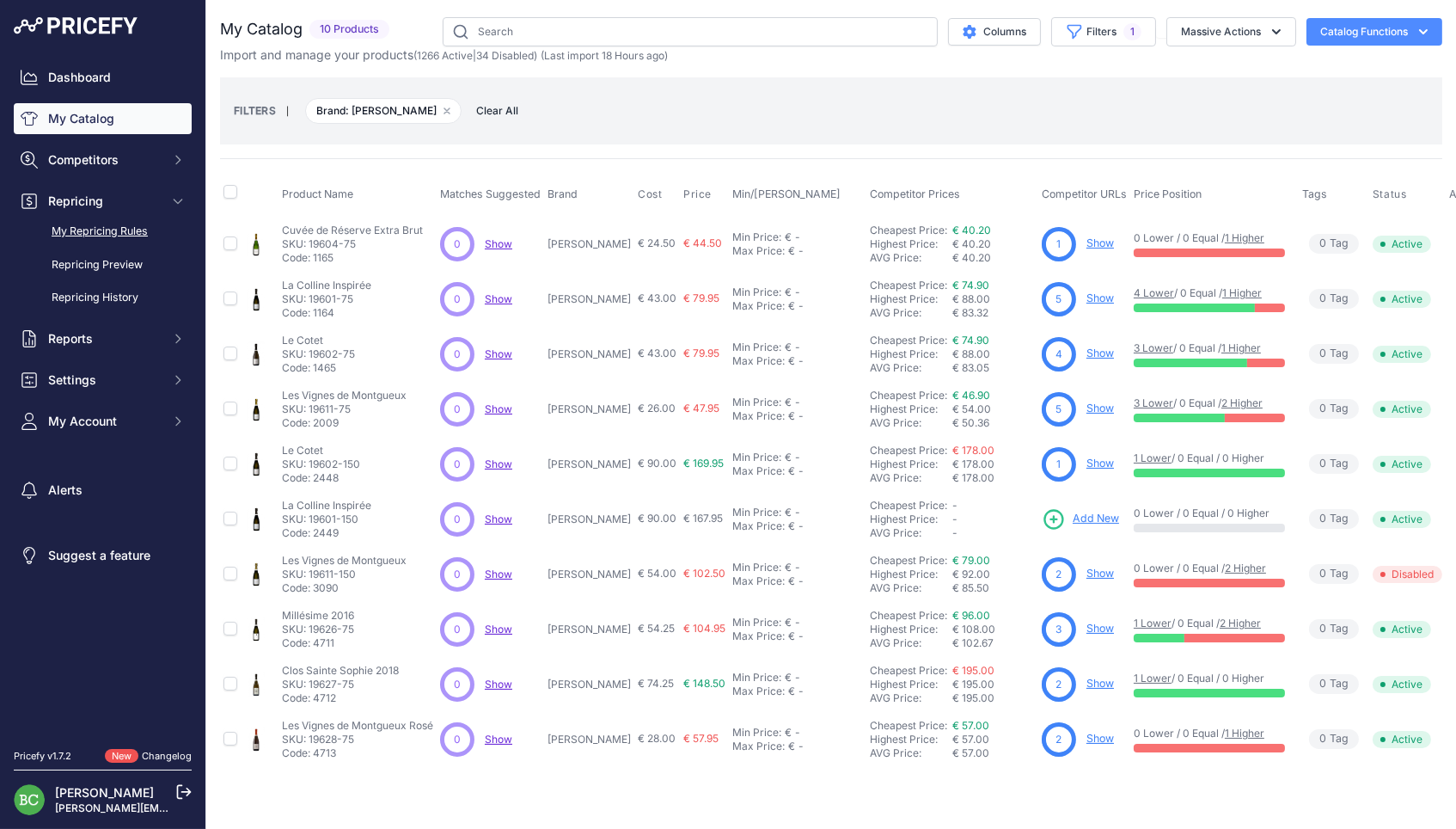
click at [88, 239] on link "My Repricing Rules" at bounding box center [102, 232] width 178 height 30
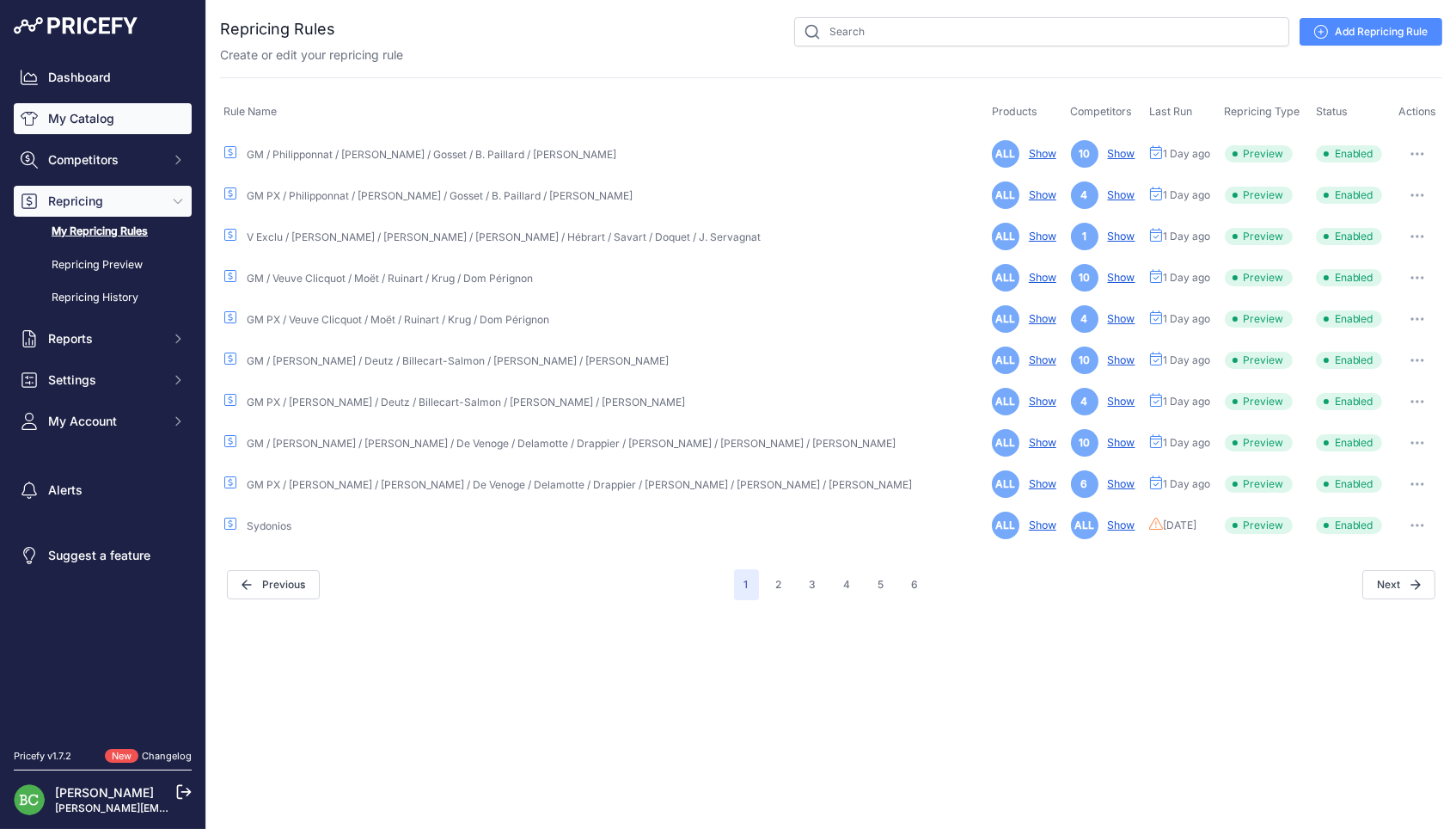
click at [92, 124] on link "My Catalog" at bounding box center [102, 119] width 178 height 31
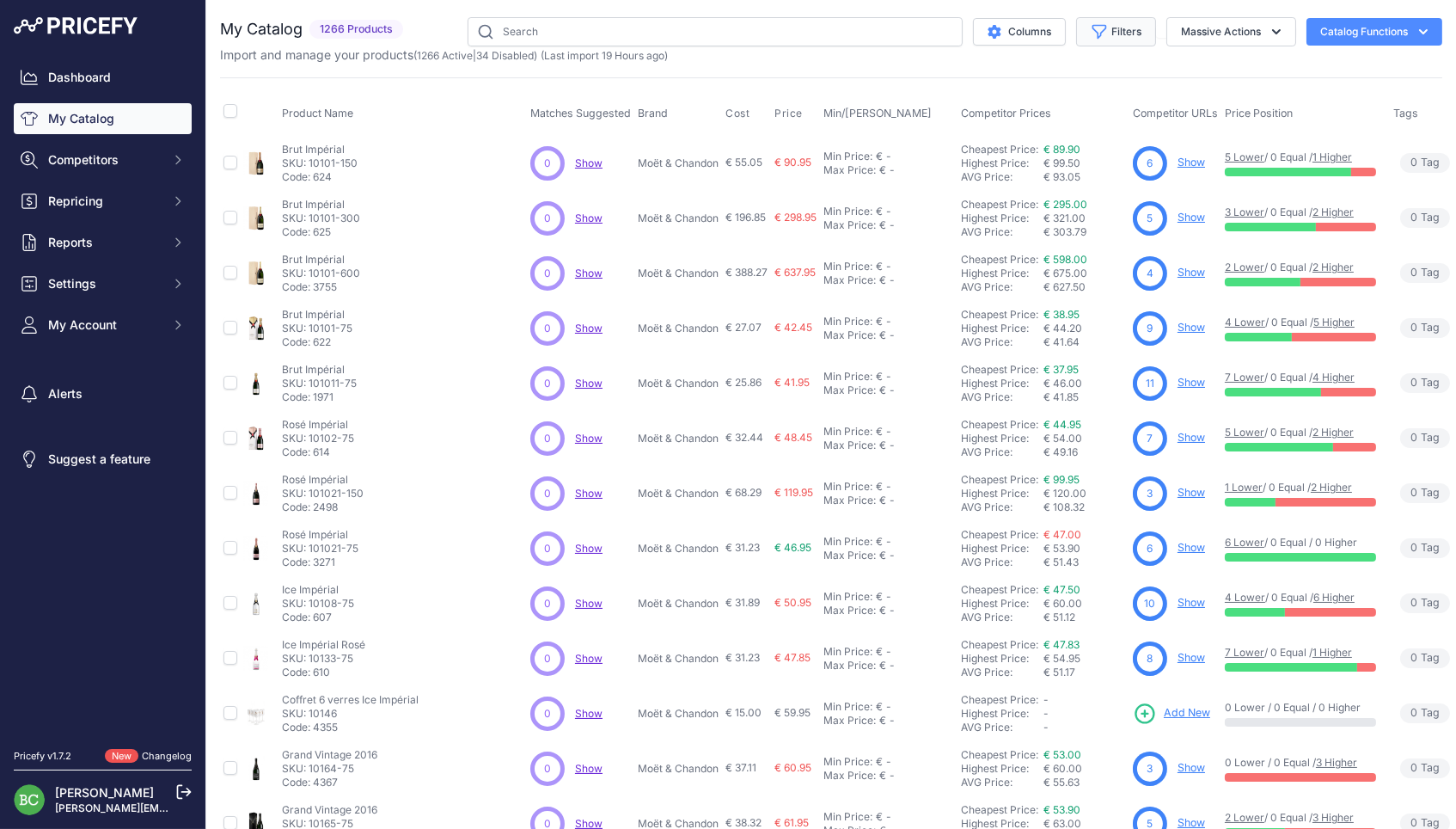
click at [1108, 32] on button "Filters" at bounding box center [1115, 32] width 80 height 29
select select "[PERSON_NAME]"
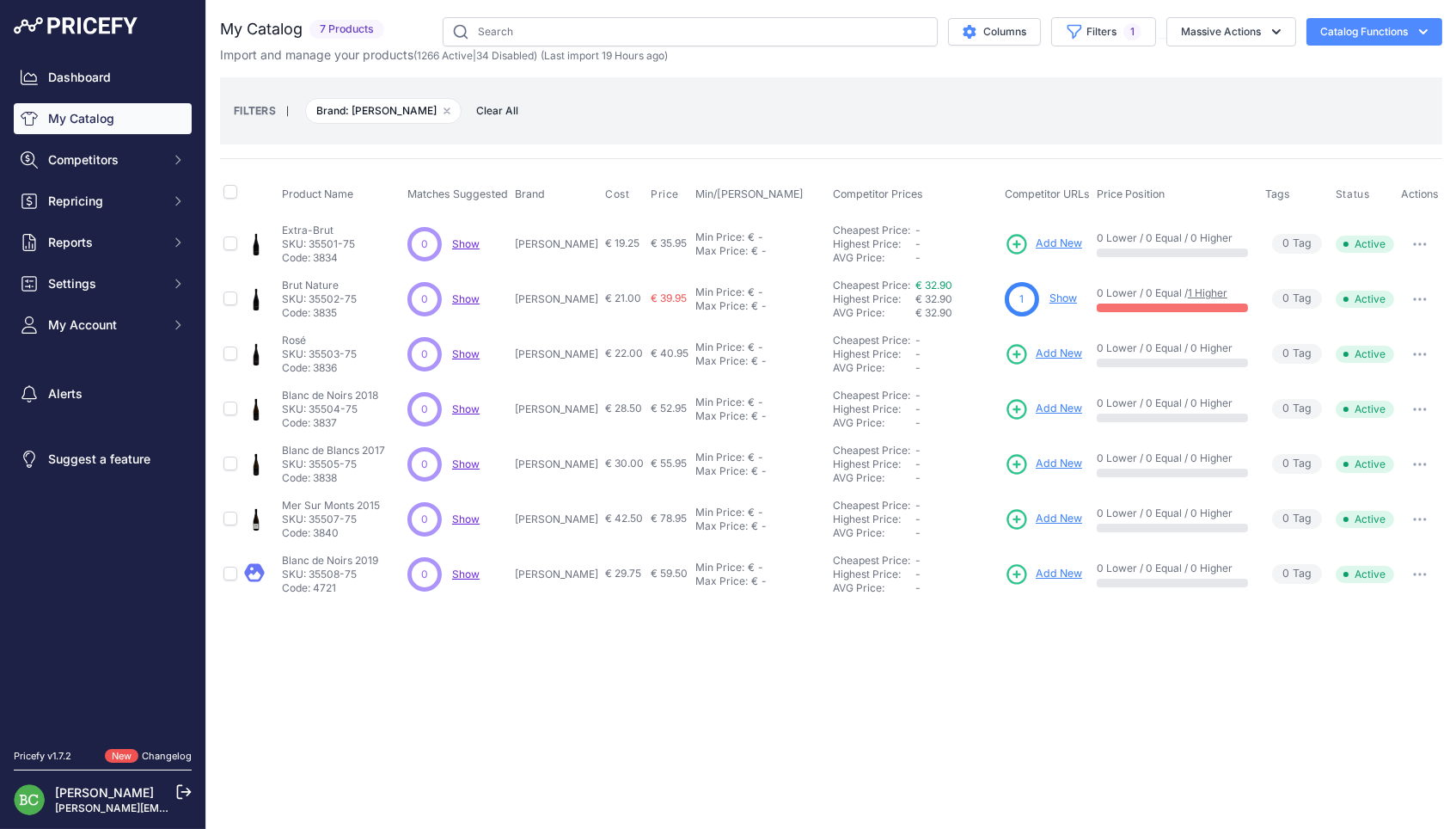
click at [867, 89] on div "FILTERS | Brand: Rémi Leroy Remove filter option Clear All" at bounding box center [831, 111] width 1194 height 46
drag, startPoint x: 547, startPoint y: 243, endPoint x: 580, endPoint y: 245, distance: 33.1
click at [601, 242] on td "[PERSON_NAME]" at bounding box center [556, 244] width 90 height 56
copy p "[PERSON_NAME]"
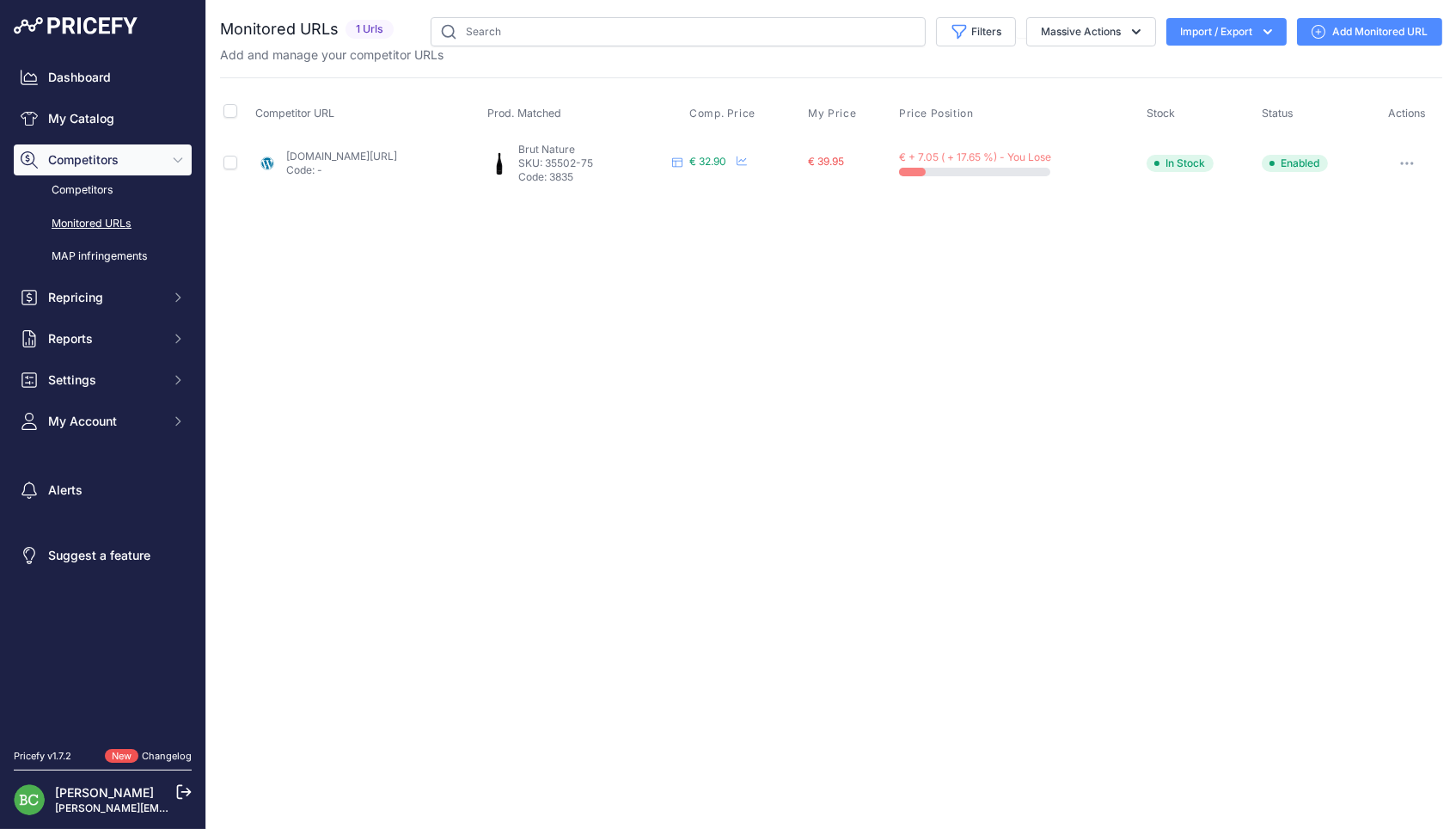
click at [1385, 28] on link "Add Monitored URL" at bounding box center [1369, 32] width 145 height 28
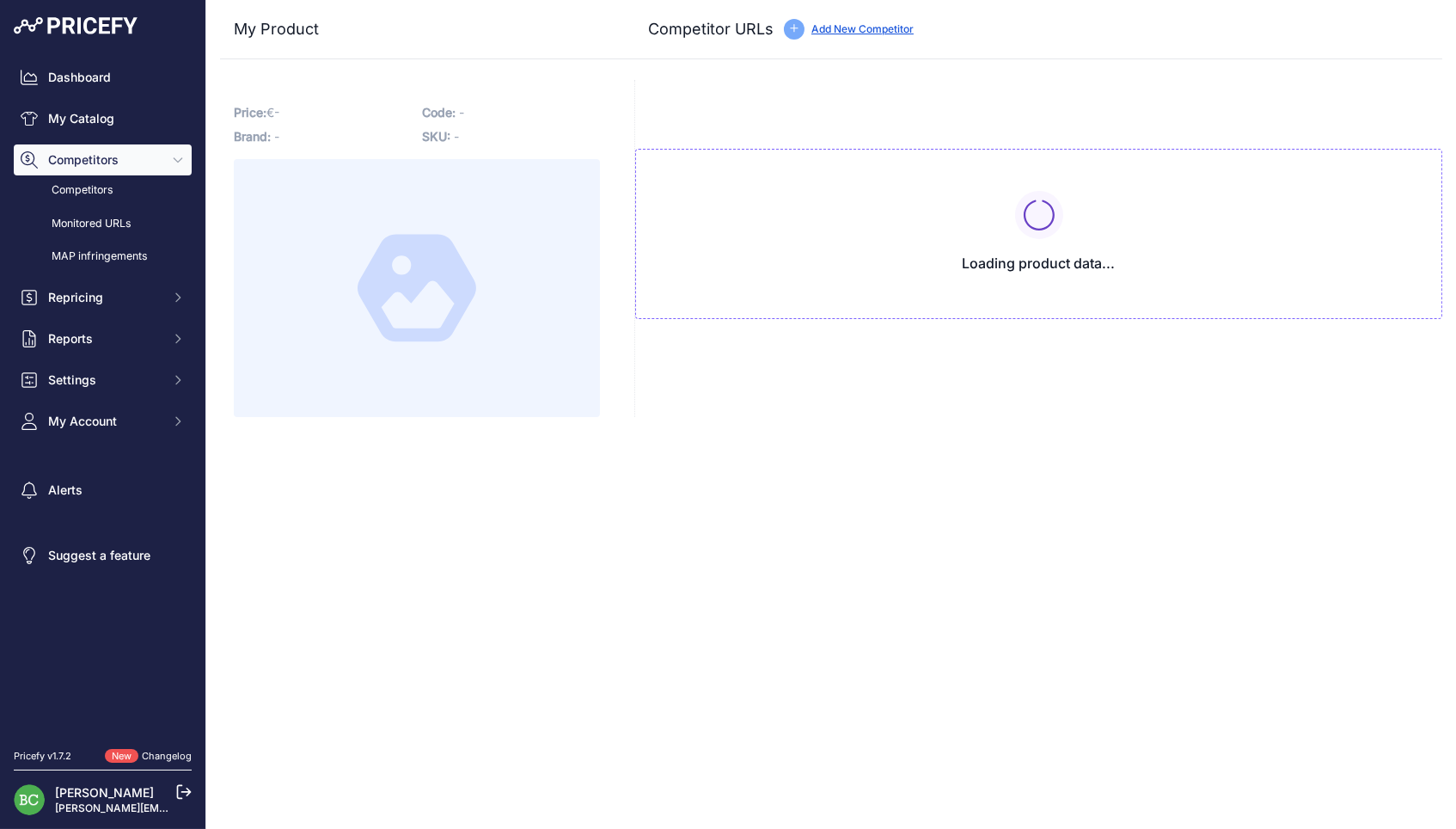
type input "[DOMAIN_NAME][URL]"
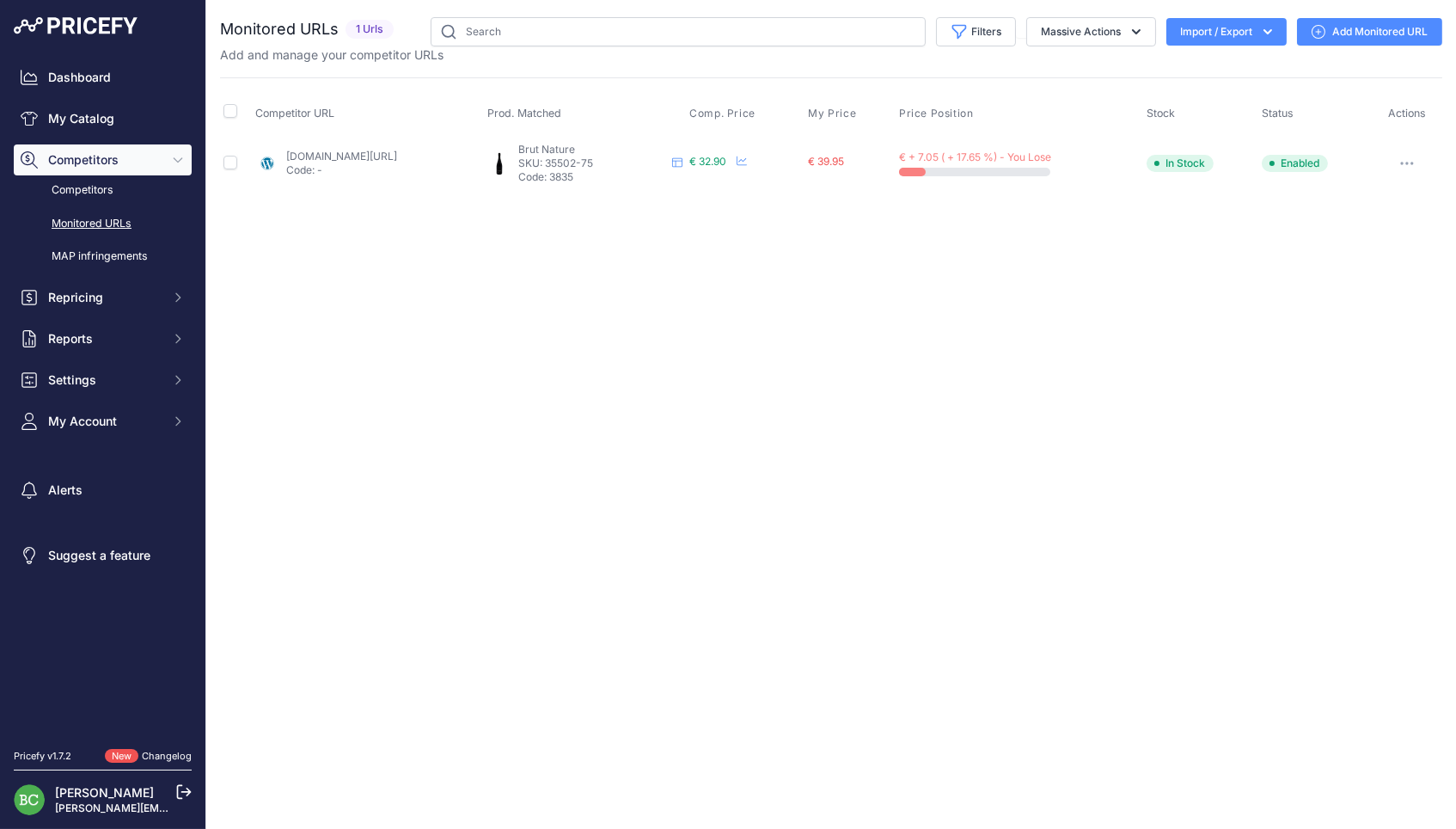
click at [1406, 158] on button "button" at bounding box center [1407, 164] width 34 height 24
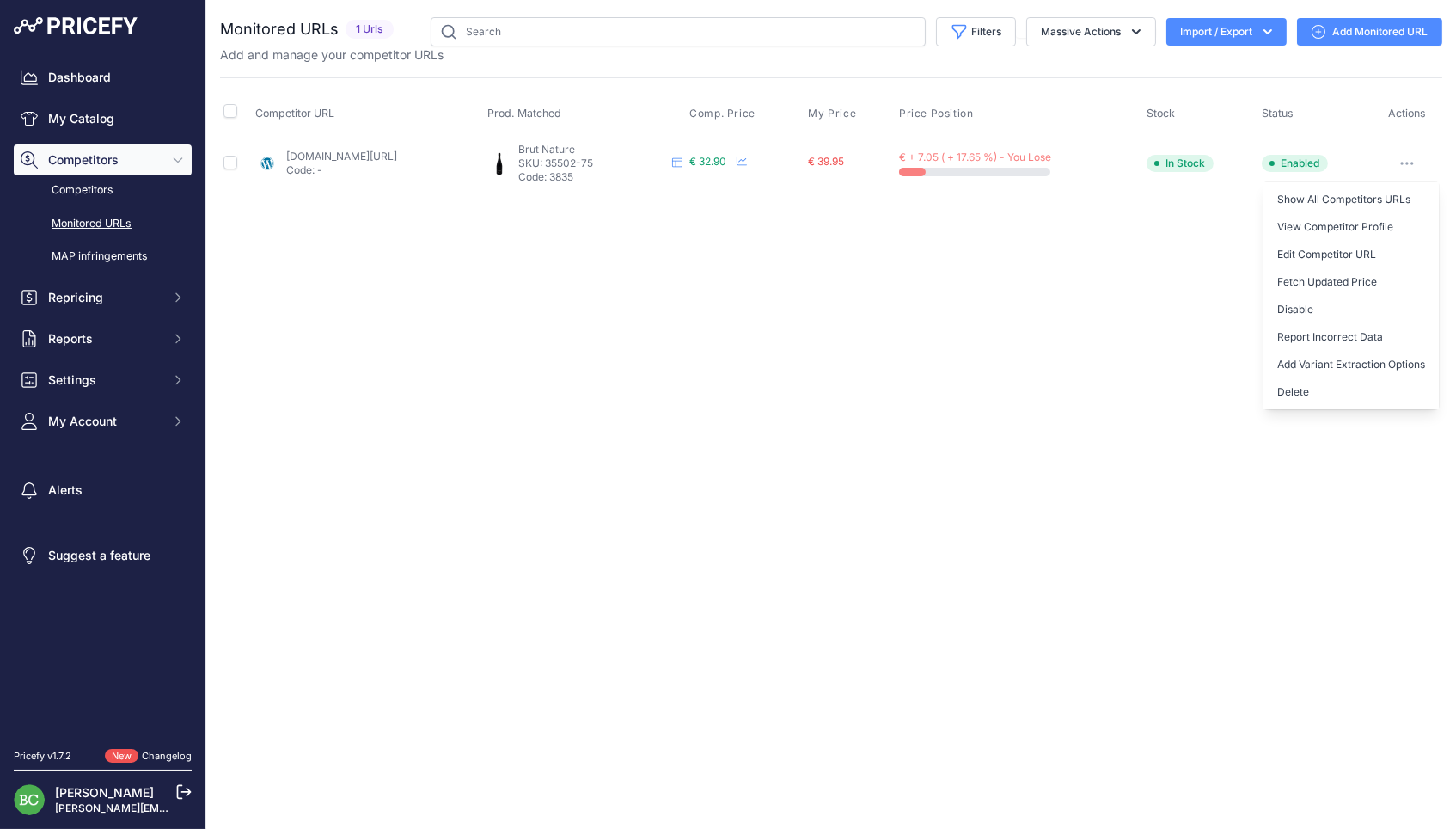
drag, startPoint x: 1311, startPoint y: 380, endPoint x: 1126, endPoint y: 386, distance: 185.1
click at [1311, 380] on button "Delete" at bounding box center [1351, 392] width 176 height 28
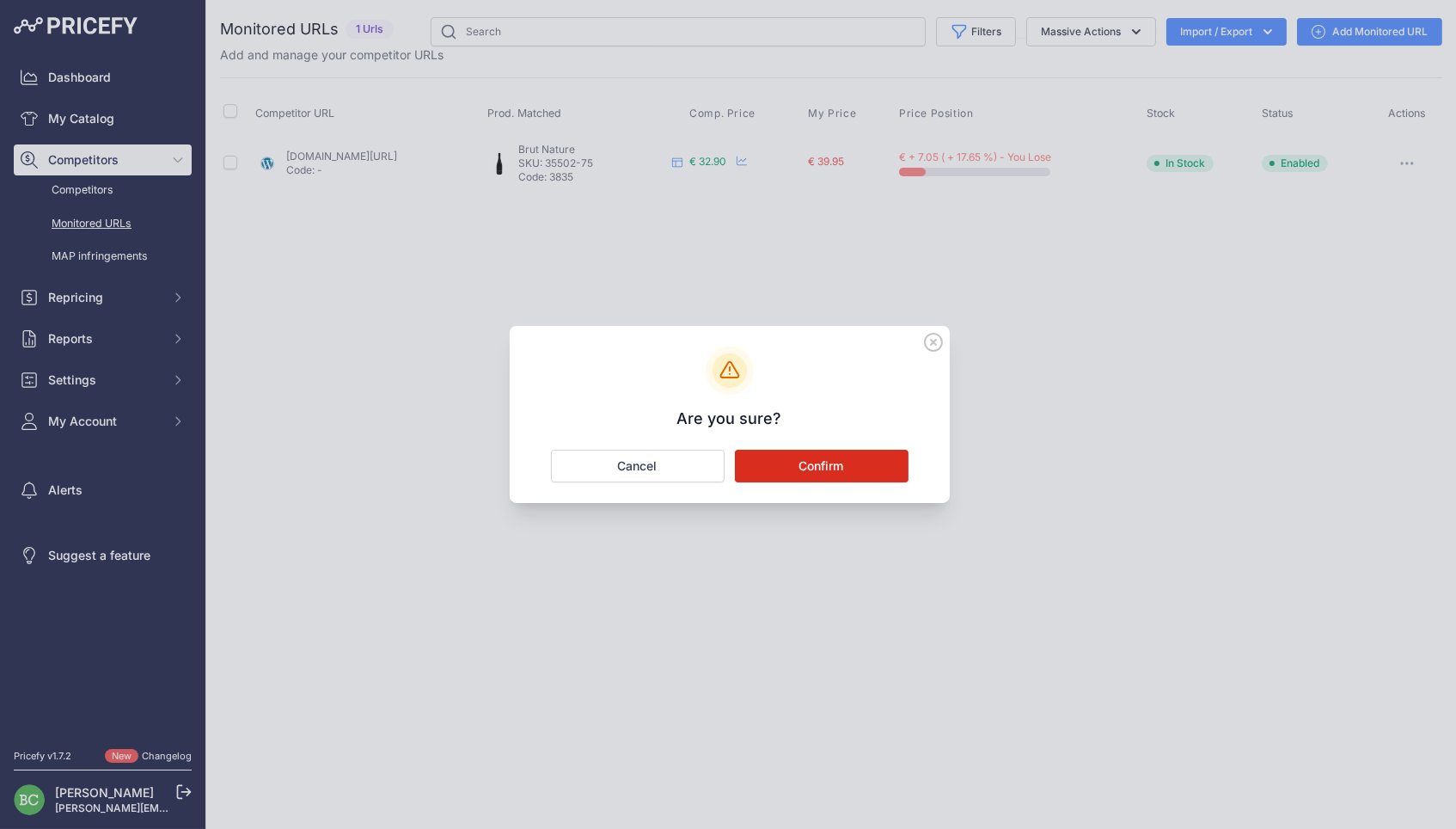
click at [845, 461] on button "Confirm" at bounding box center [822, 466] width 174 height 33
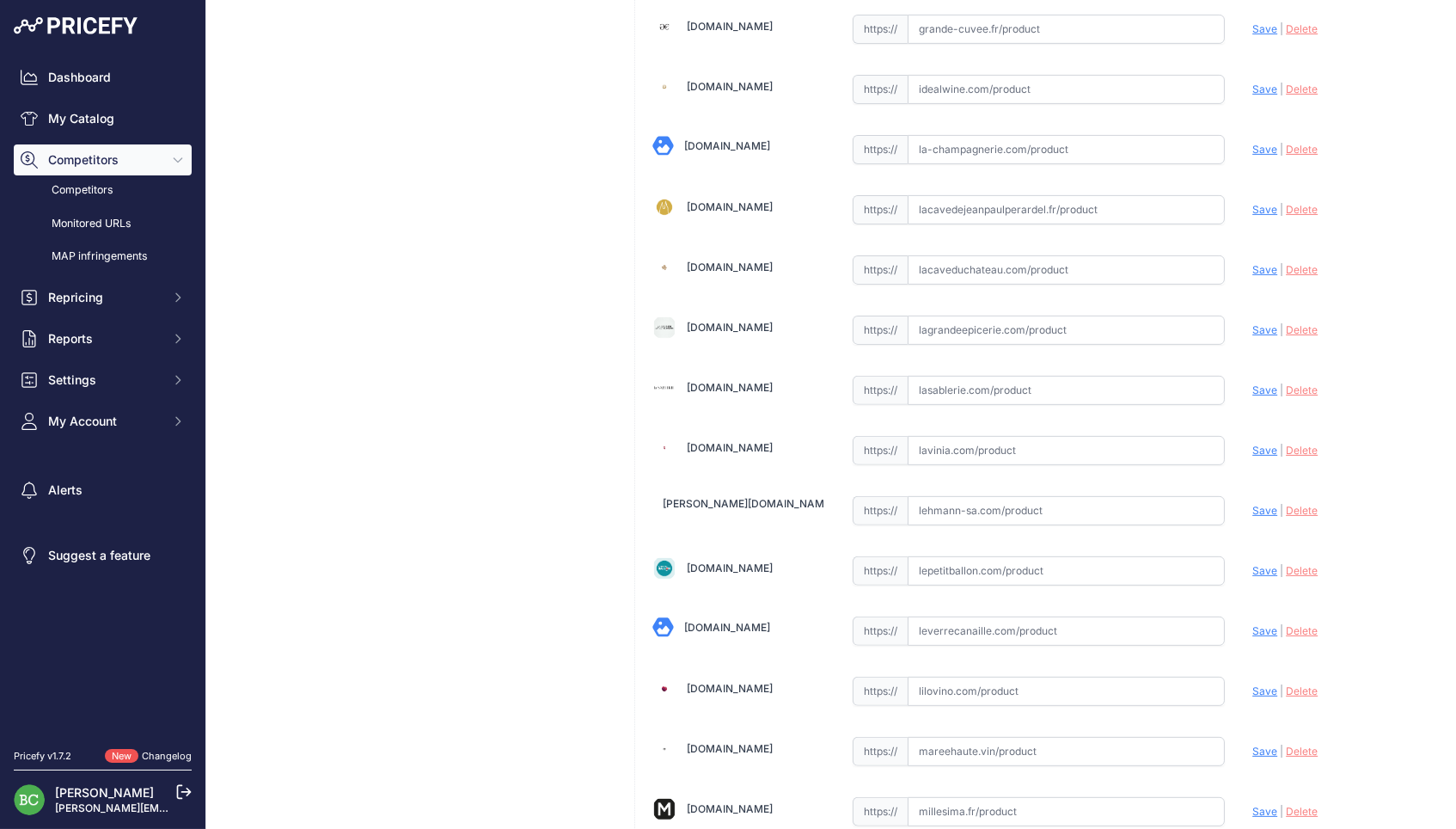
scroll to position [1200, 0]
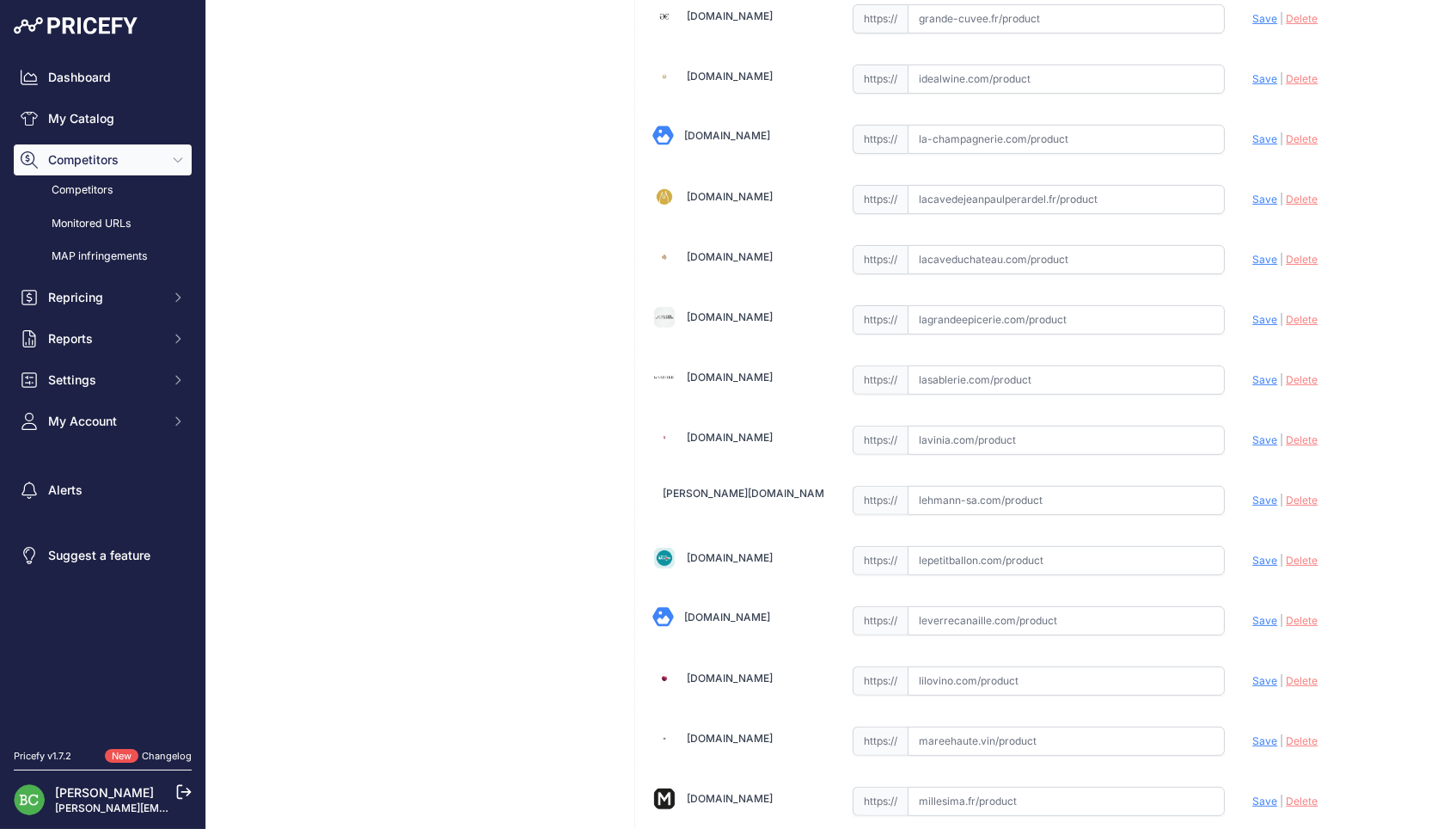
click at [970, 436] on input "text" at bounding box center [1065, 440] width 318 height 29
paste input "[URL][DOMAIN_NAME][PERSON_NAME]"
click at [1270, 433] on span "Save" at bounding box center [1264, 439] width 25 height 13
type input "[URL][DOMAIN_NAME][PERSON_NAME]"
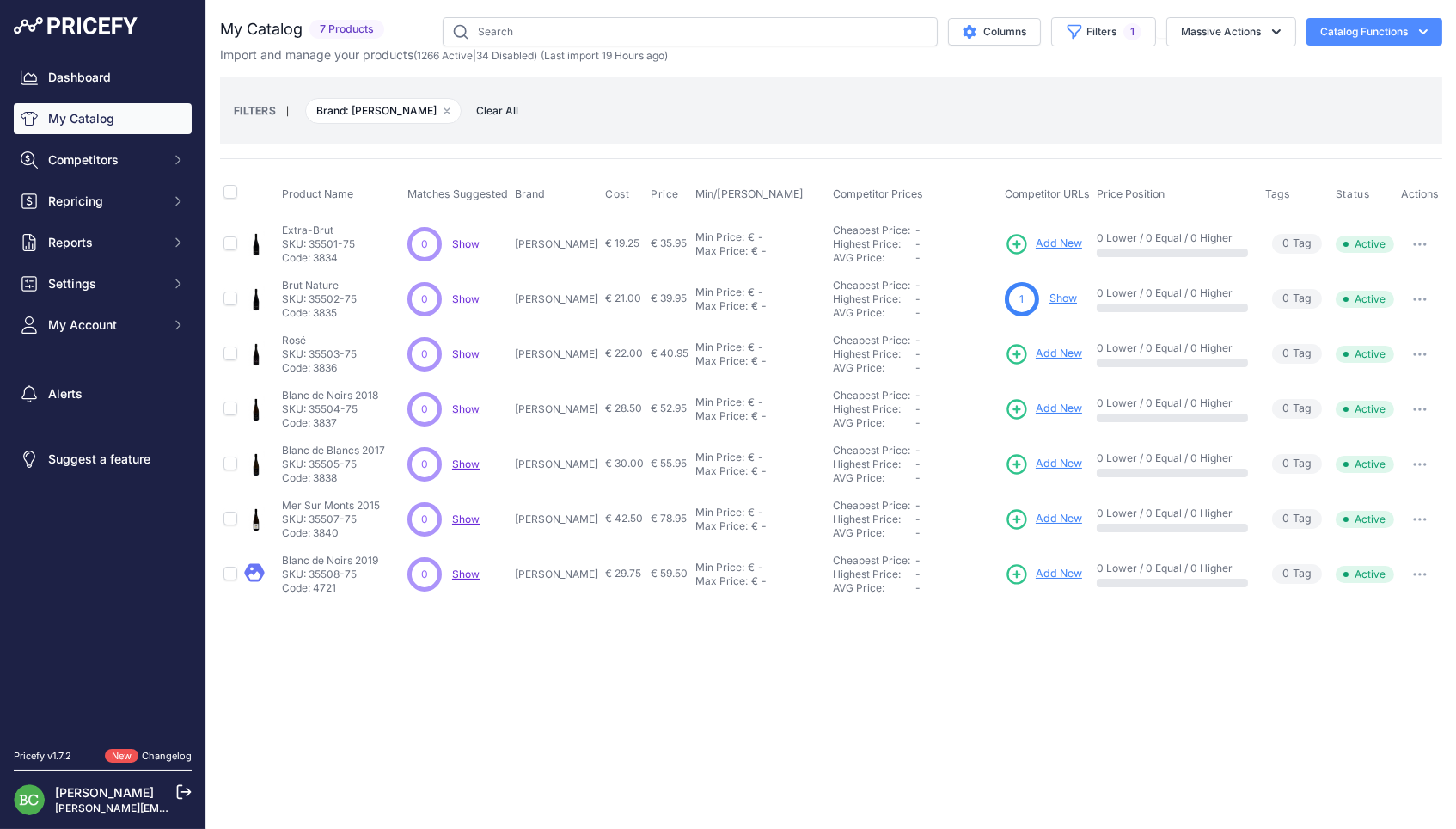
drag, startPoint x: 545, startPoint y: 243, endPoint x: 581, endPoint y: 242, distance: 36.0
click at [599, 240] on td "[PERSON_NAME]" at bounding box center [556, 244] width 90 height 56
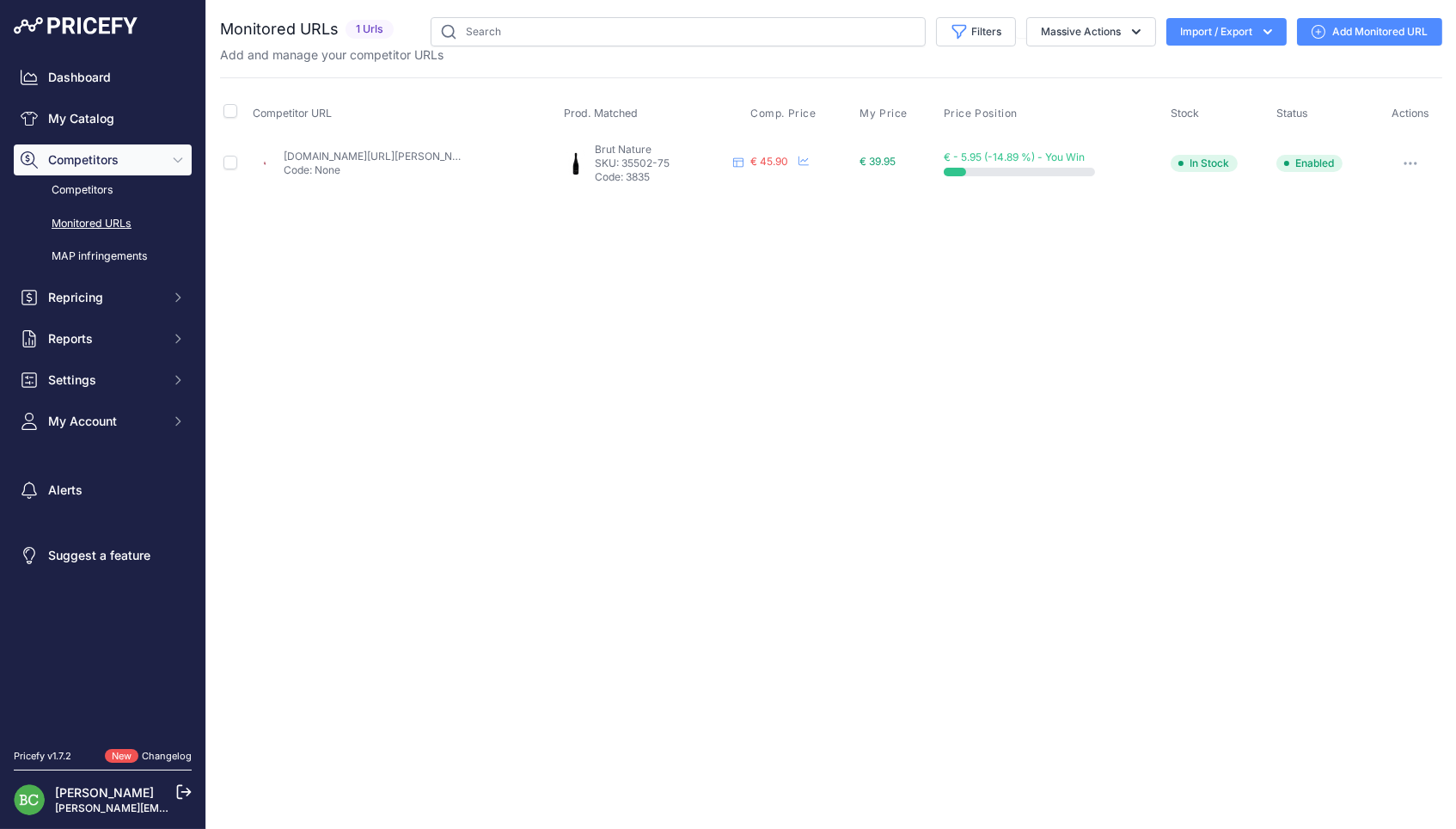
click at [1382, 29] on link "Add Monitored URL" at bounding box center [1369, 32] width 145 height 28
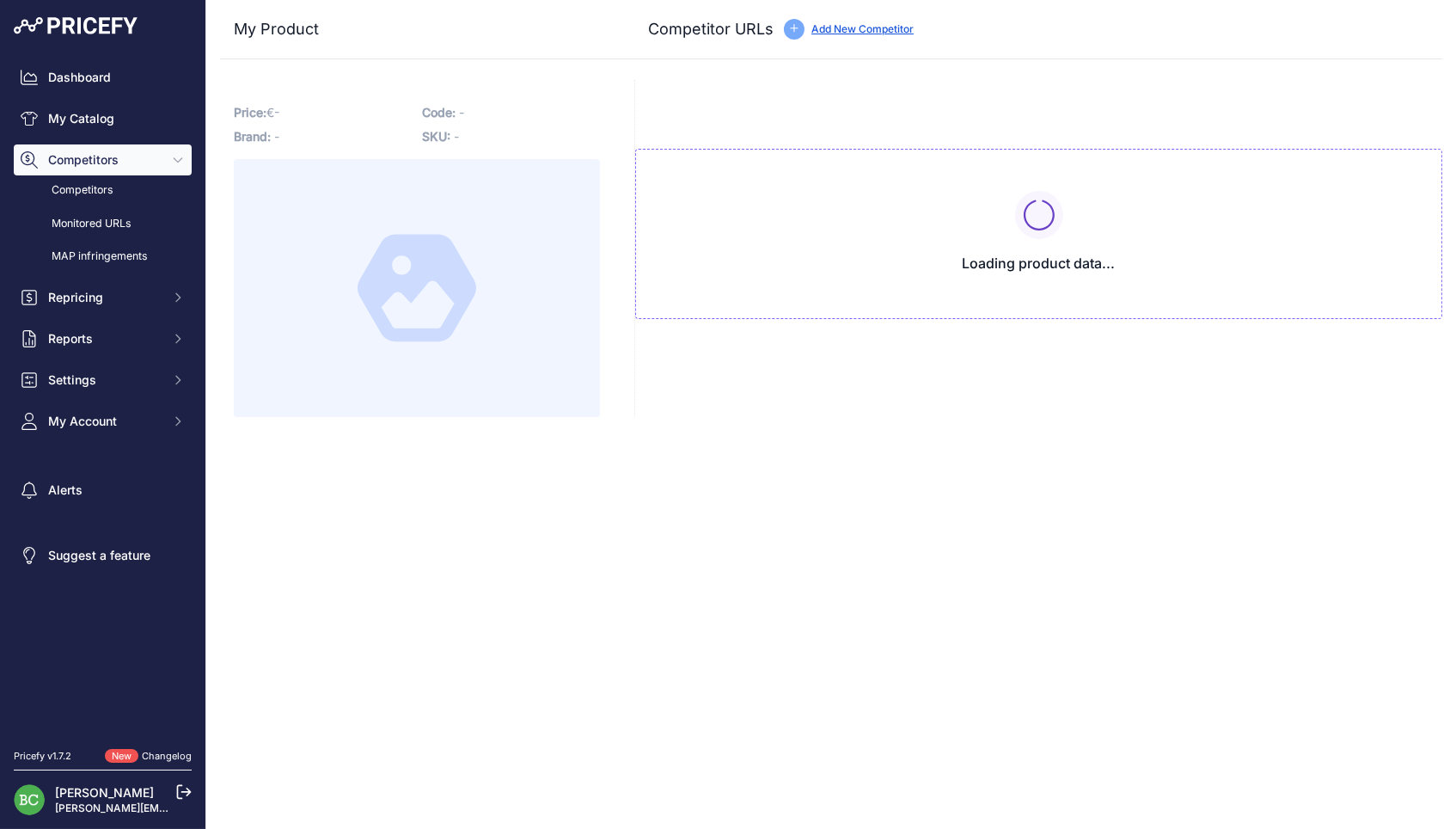
type input "www.lavinia.com/fr-fr/remi-leroy-brut-nature?prirule_jdsnikfkfjsd=2676"
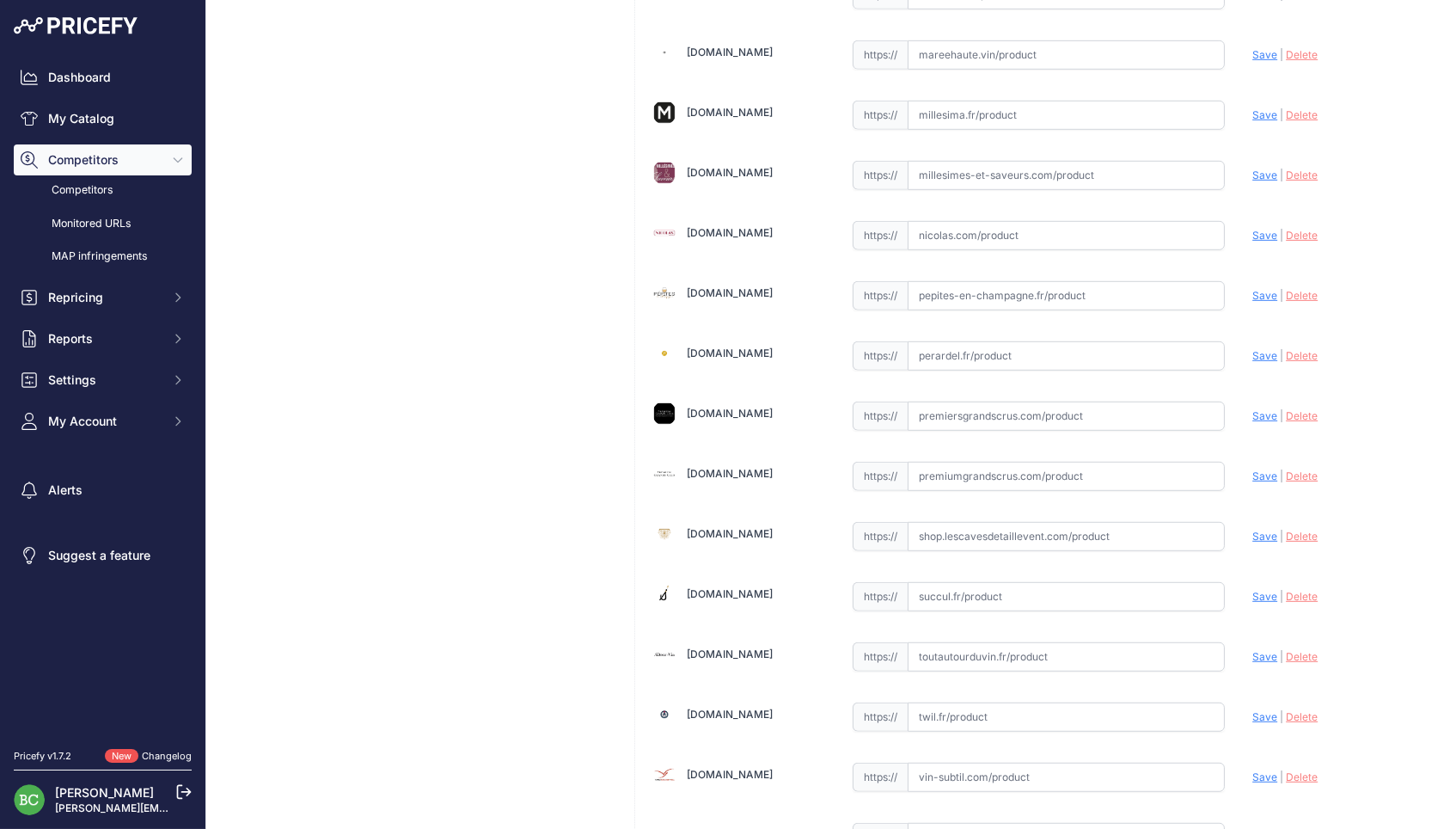
scroll to position [1887, 0]
click at [993, 584] on input "text" at bounding box center [1065, 596] width 318 height 29
paste input "https://succul.fr/products/remi-leroy-brut-nature?_pos=1&_sid=72de52d6c&_ss=r"
click at [1269, 589] on span "Save" at bounding box center [1264, 595] width 25 height 13
type input "https://succul.fr/products/remi-leroy-brut-nature?_pos=1&_sid=72de52d6c&_ss=r&p…"
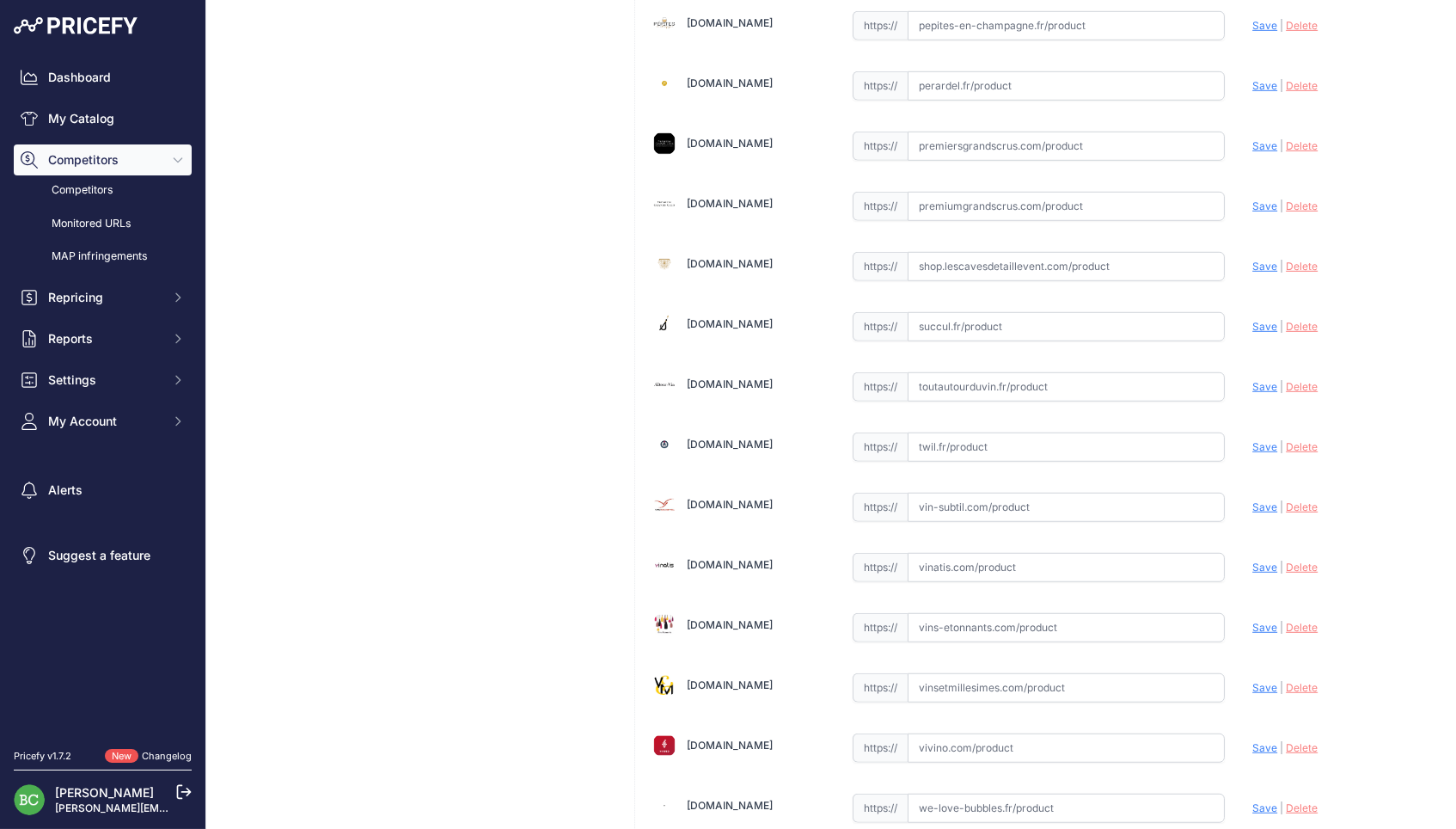
scroll to position [2156, 0]
click at [993, 311] on input "text" at bounding box center [1065, 325] width 318 height 29
paste input "https://succul.fr/products/remi-leroy-extra-brut?_pos=2&_sid=72de52d6c&_ss=r"
click at [1256, 319] on span "Save" at bounding box center [1264, 325] width 25 height 13
type input "https://succul.fr/products/remi-leroy-extra-brut?_pos=2&_sid=72de52d6c&_ss=r&pr…"
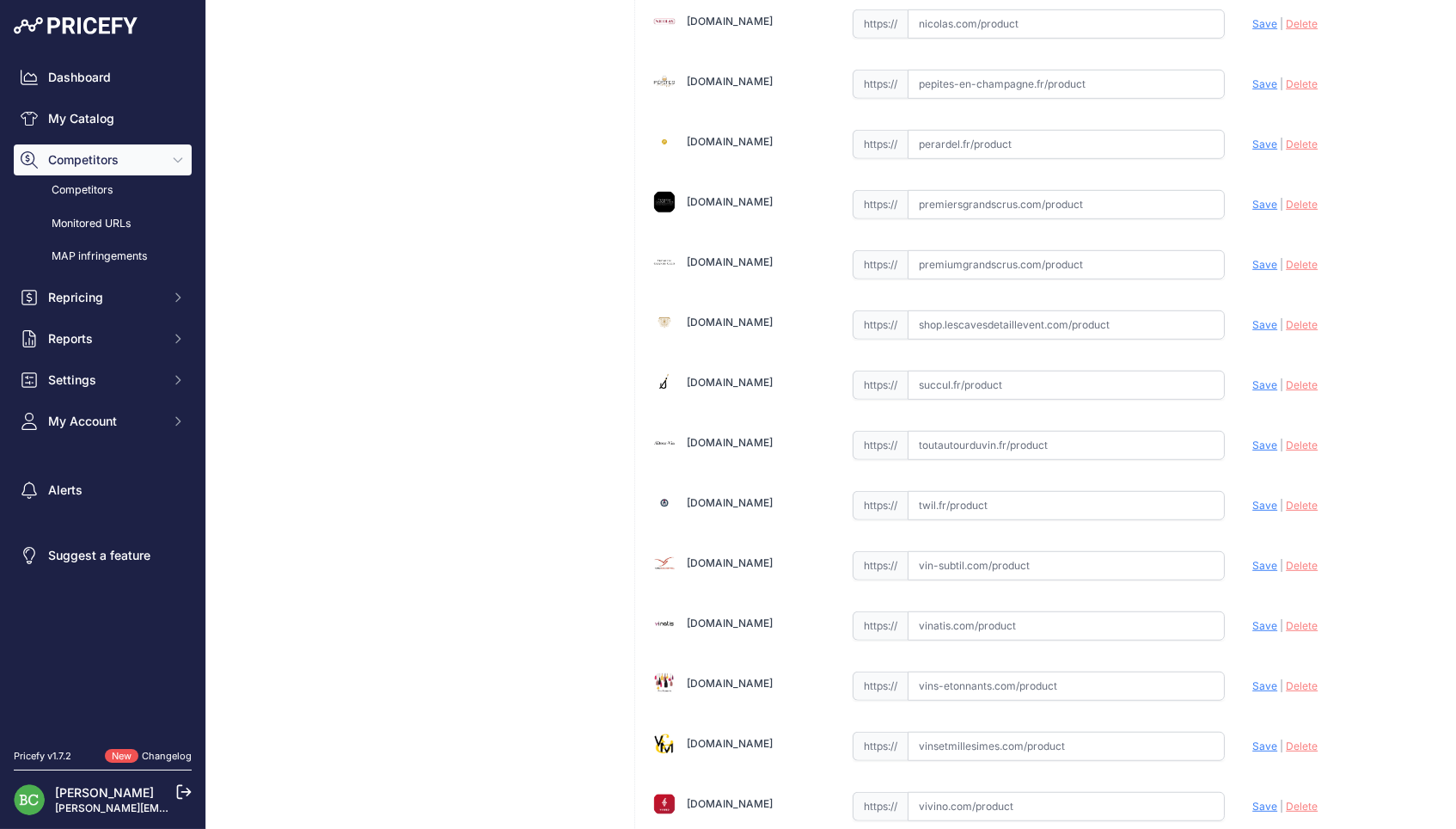
scroll to position [2100, 0]
click at [982, 367] on input "text" at bounding box center [1065, 381] width 318 height 29
paste input "https://succul.fr/products/remi-leroy-blanc-de-blancs?_pos=4&_sid=72de52d6c&_ss…"
click at [1268, 374] on span "Save" at bounding box center [1264, 380] width 25 height 13
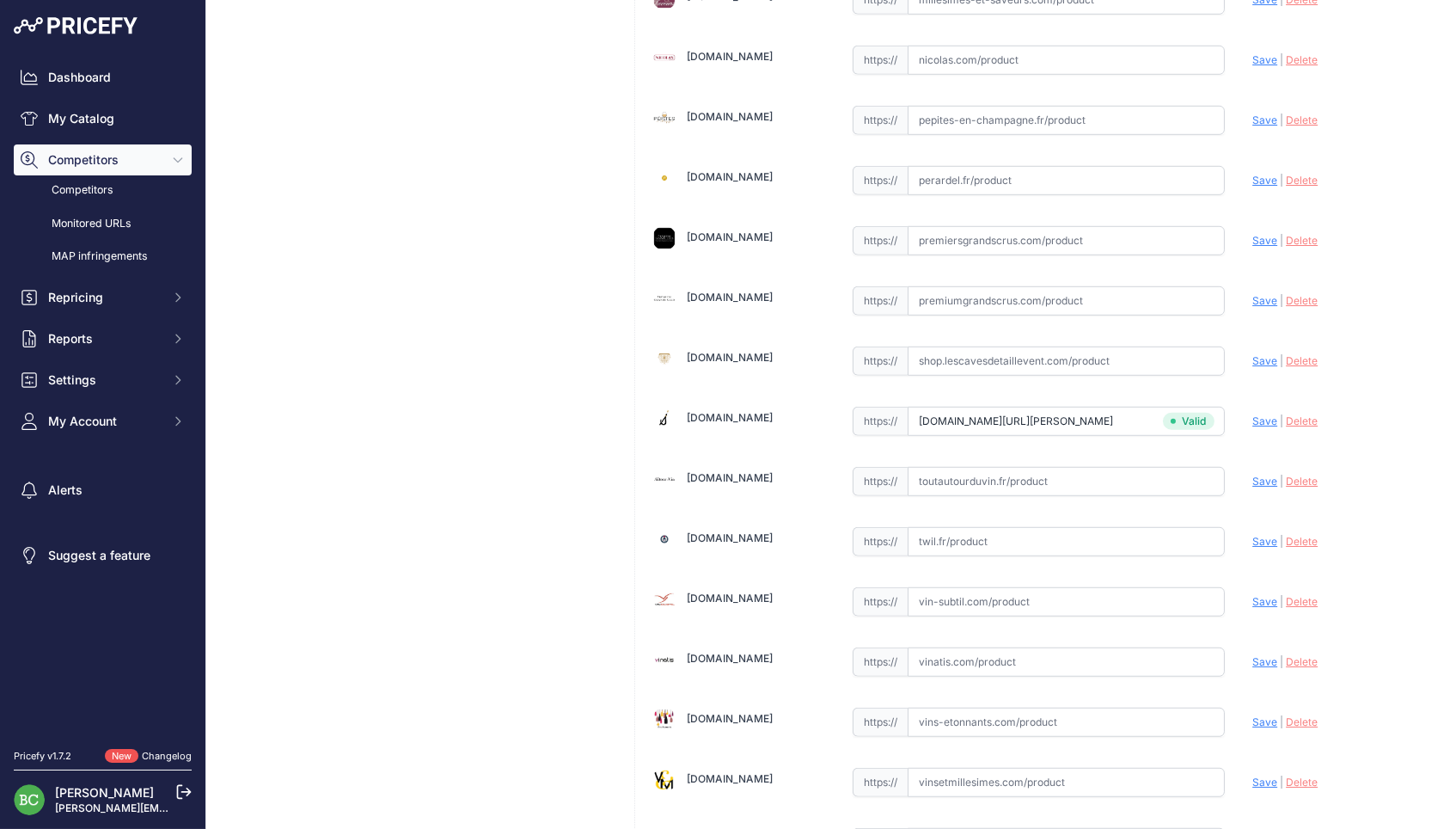
type input "https://succul.fr/products/remi-leroy-blanc-de-blancs?_pos=4&_sid=72de52d6c&_ss…"
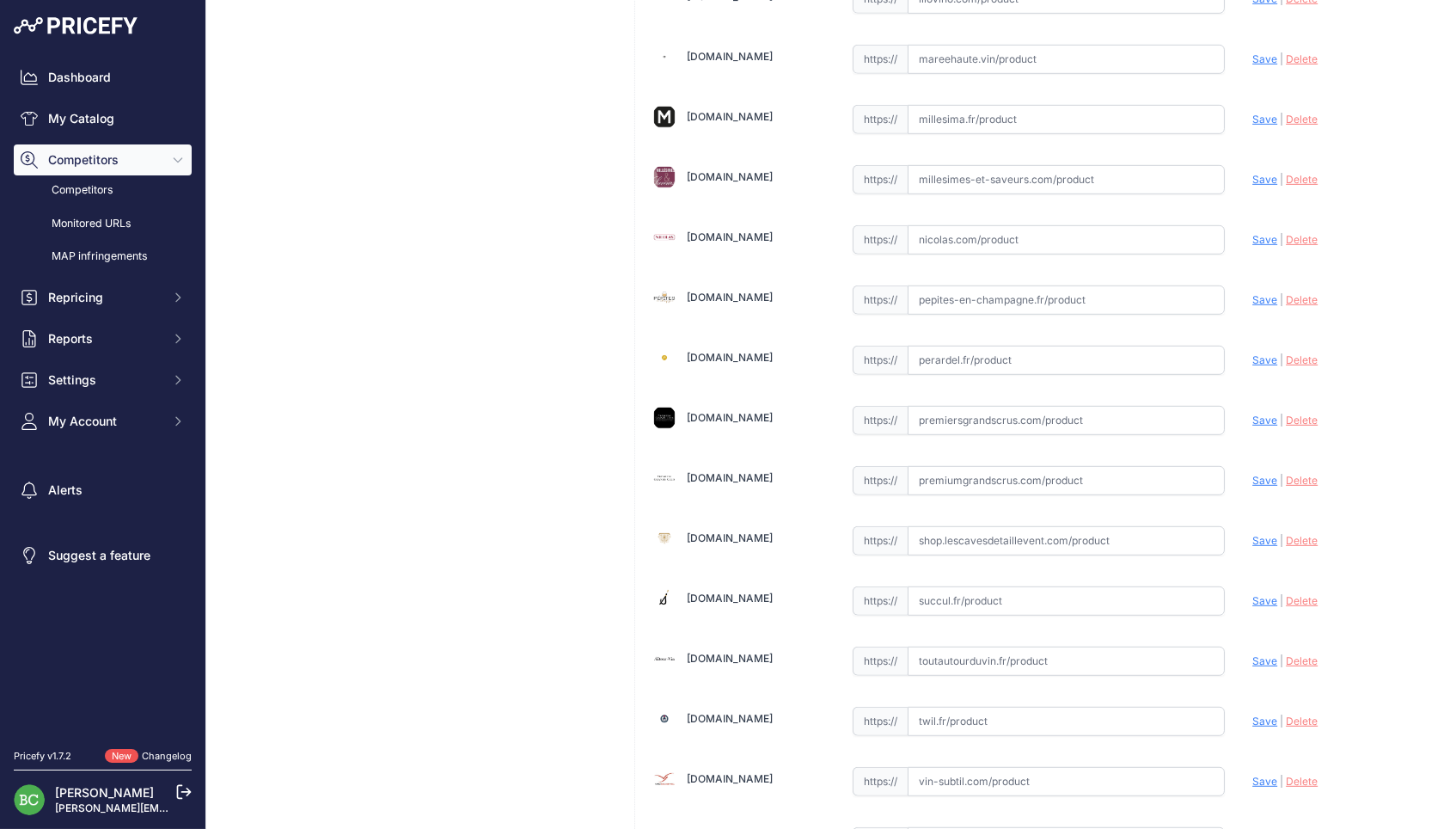
scroll to position [2064, 0]
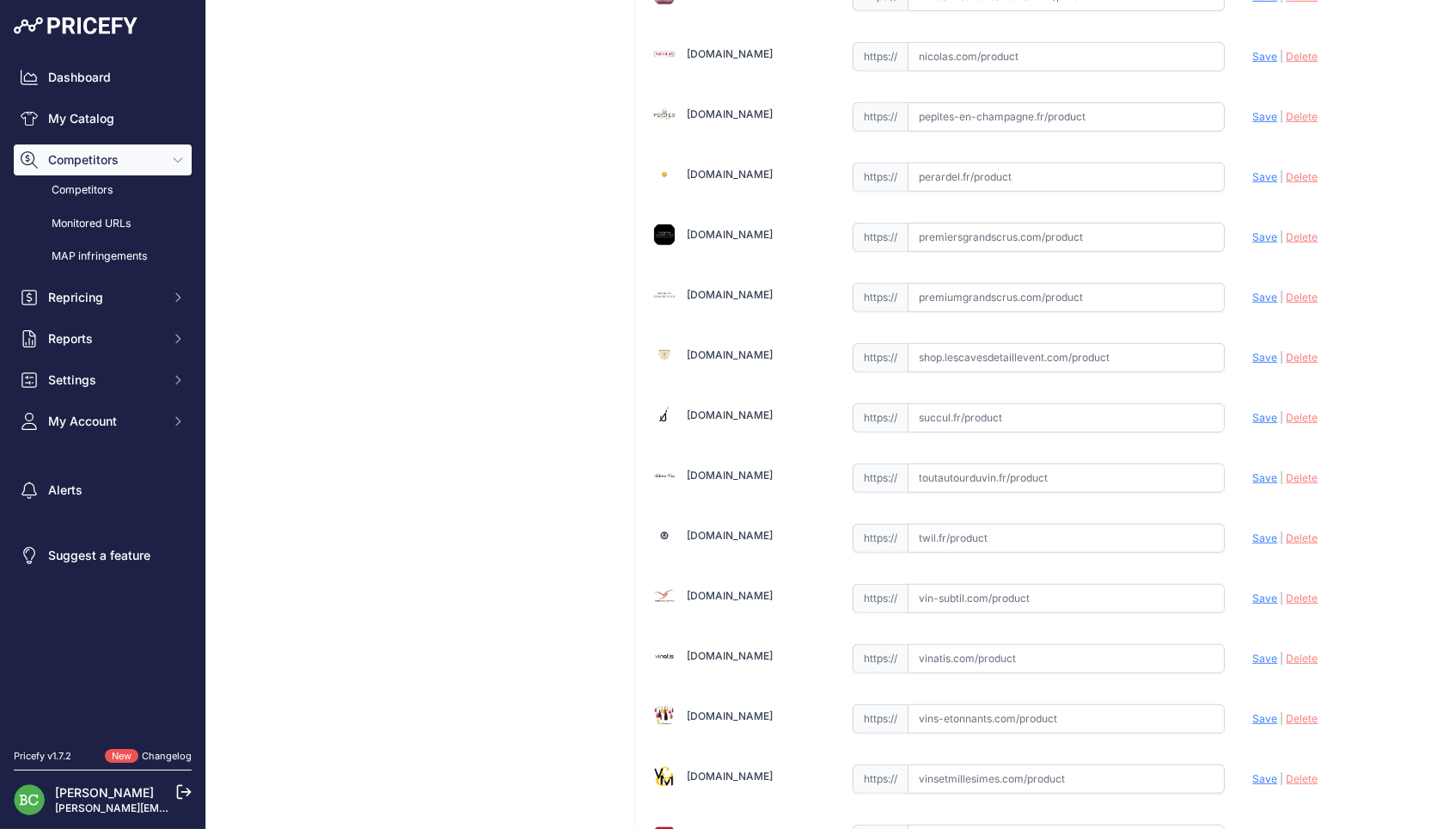
click at [960, 405] on input "text" at bounding box center [1065, 418] width 318 height 29
paste input "https://succul.fr/products/remi-leroy-mer-sur-mont?_pos=5&_sid=72de52d6c&_ss=r"
click at [1262, 411] on span "Save" at bounding box center [1264, 417] width 25 height 13
type input "https://succul.fr/products/remi-leroy-mer-sur-mont?_pos=5&_sid=72de52d6c&_ss=r&…"
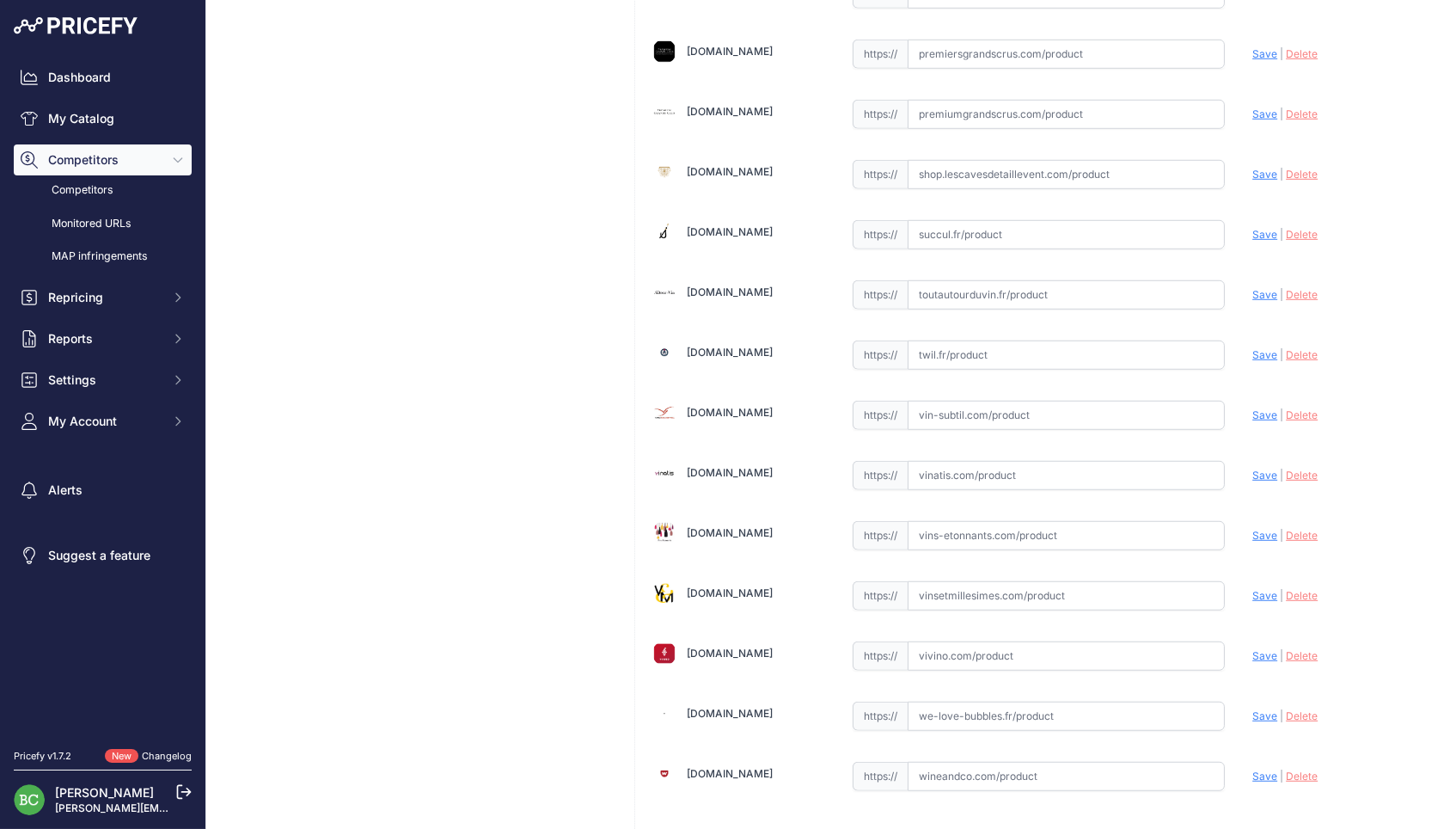
scroll to position [2183, 0]
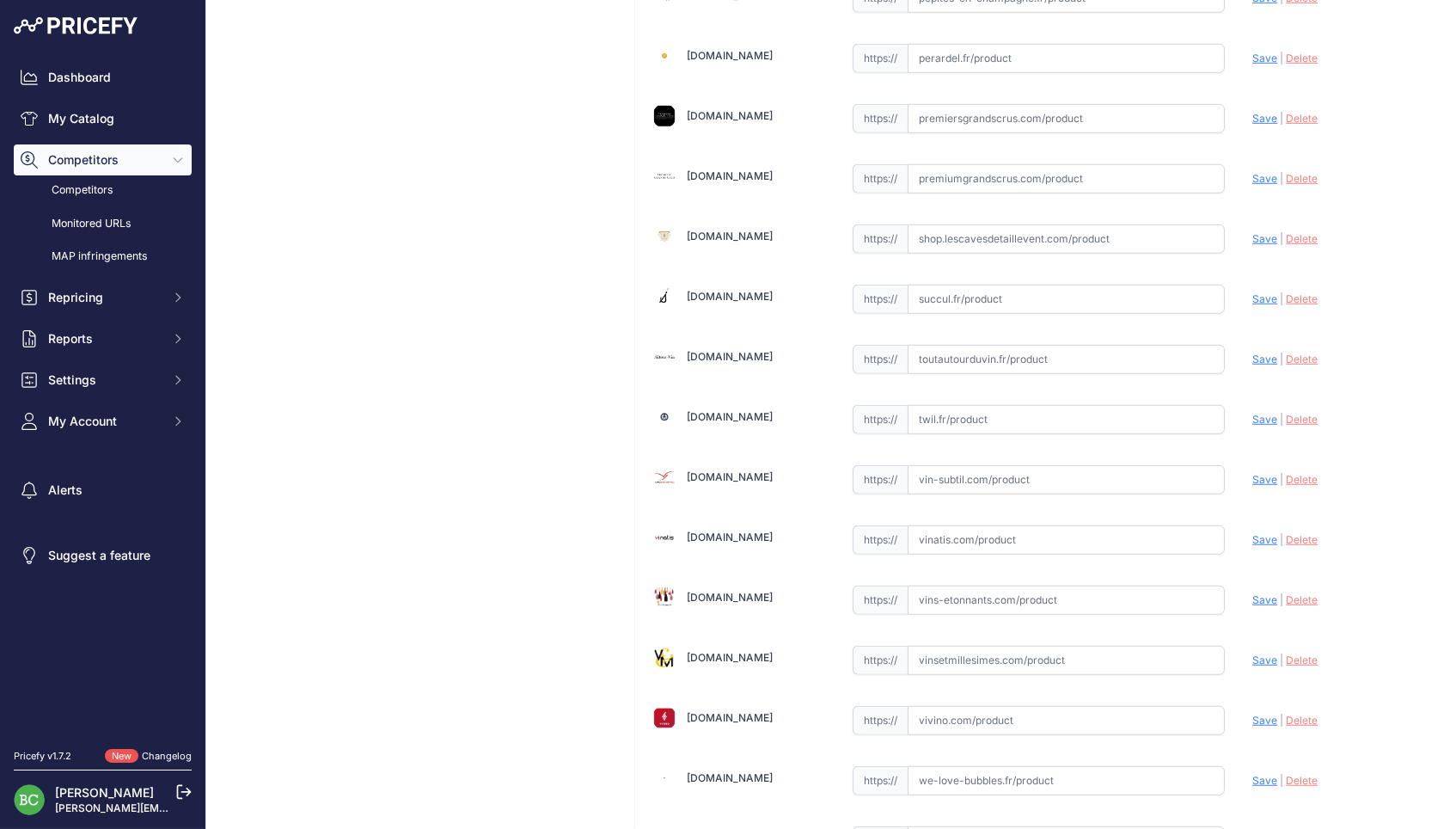
click at [998, 285] on input "text" at bounding box center [1065, 300] width 318 height 29
paste input "https://succul.fr/products/remi-leroy-rose?_pos=6&_sid=72de52d6c&_ss=r"
click at [1268, 293] on span "Save" at bounding box center [1264, 299] width 25 height 13
type input "https://succul.fr/products/remi-leroy-rose?_pos=6&_sid=72de52d6c&_ss=r&prirule_…"
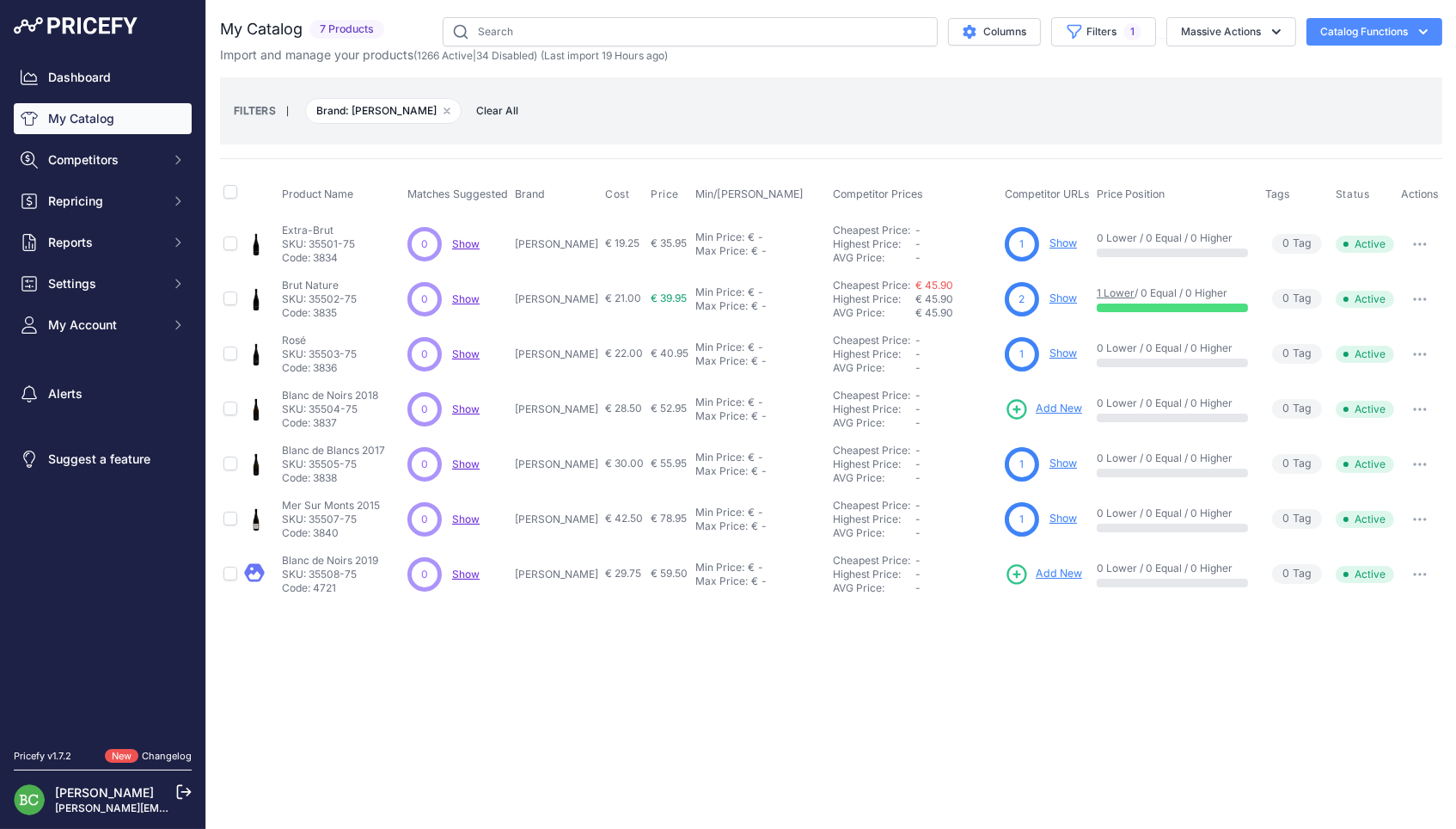
drag, startPoint x: 58, startPoint y: 214, endPoint x: 79, endPoint y: 237, distance: 31.1
click at [58, 210] on span "Repricing" at bounding box center [104, 201] width 113 height 17
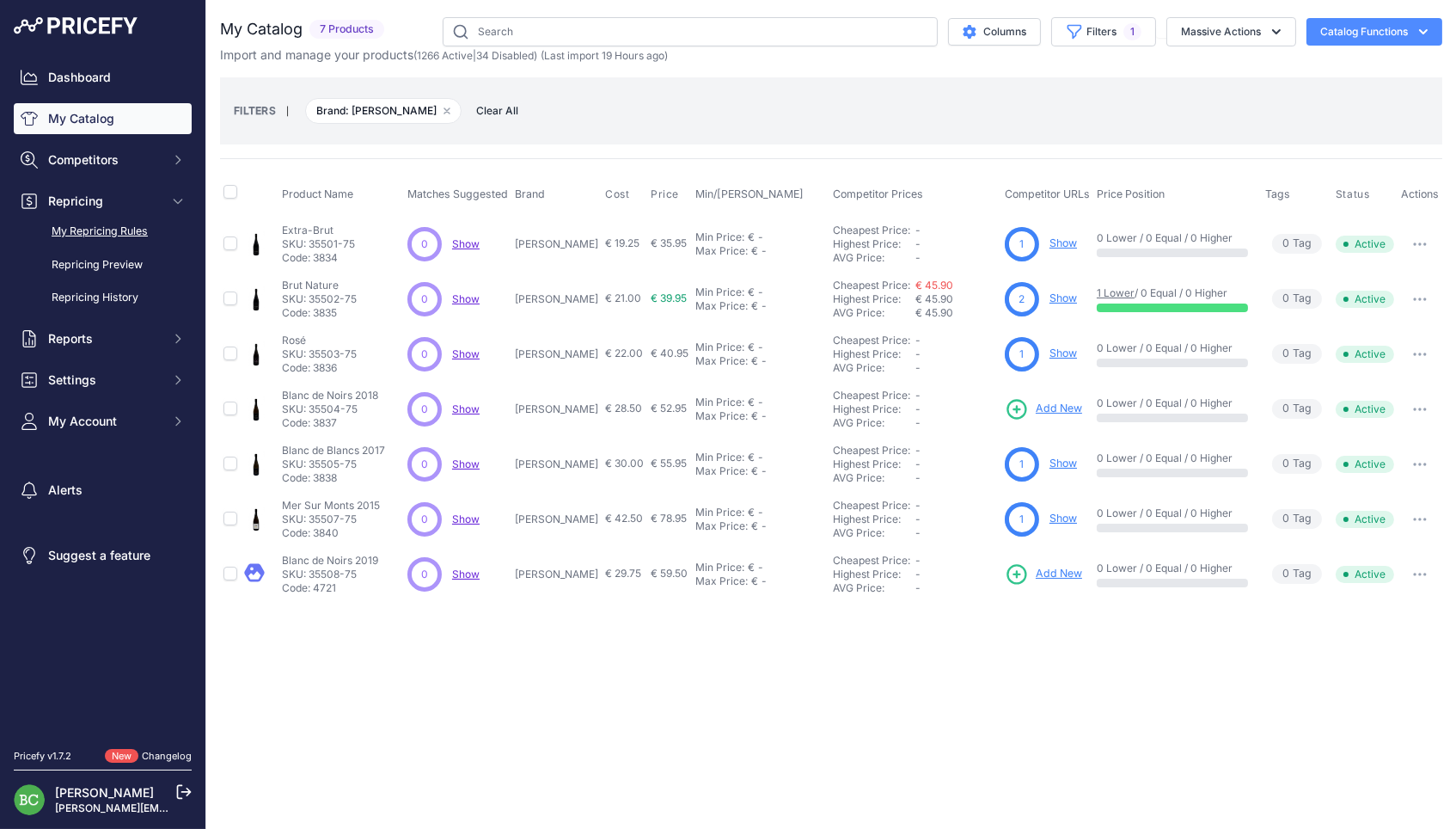
click at [87, 244] on link "My Repricing Rules" at bounding box center [102, 232] width 178 height 30
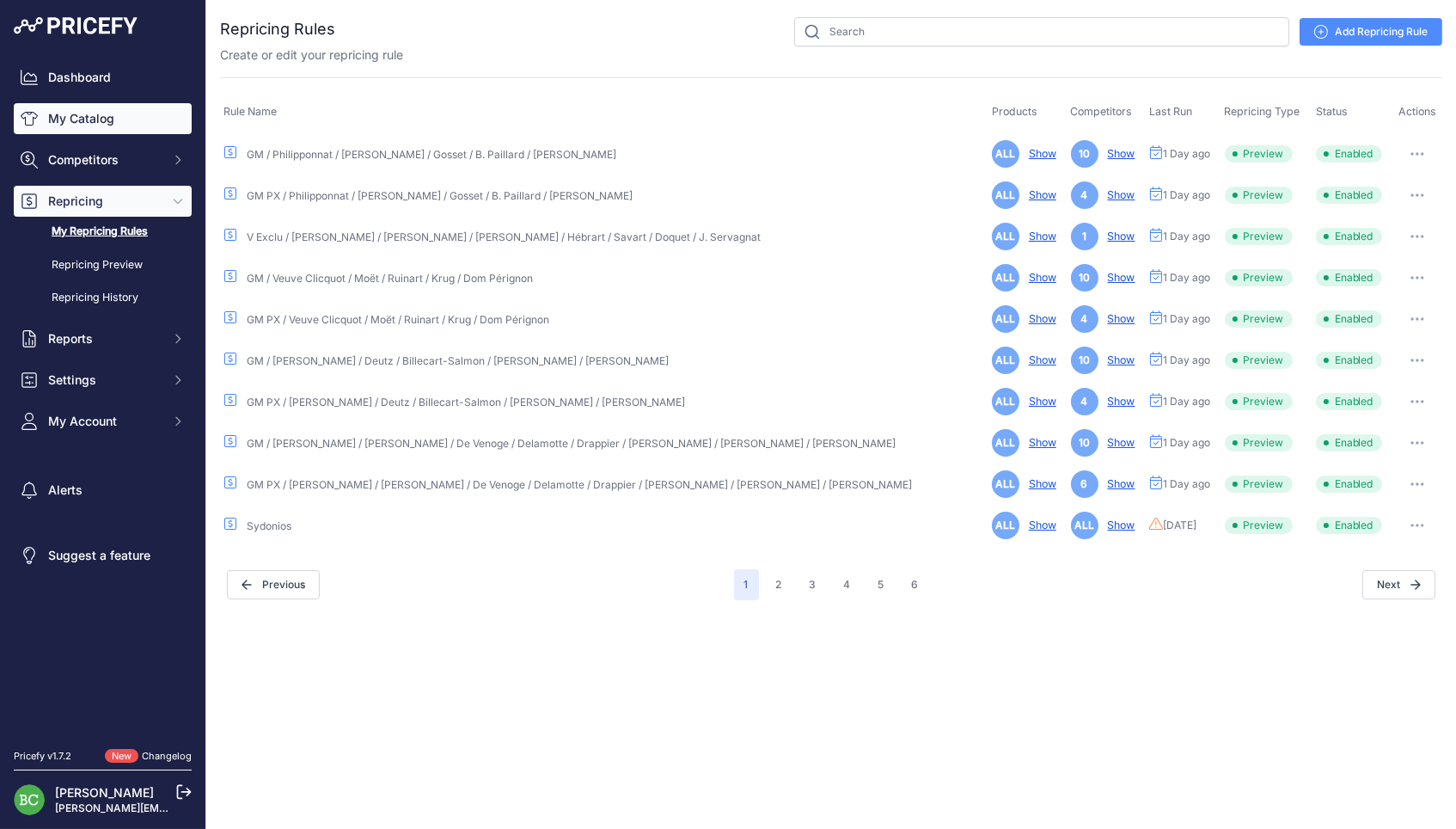
click at [99, 124] on link "My Catalog" at bounding box center [102, 119] width 178 height 31
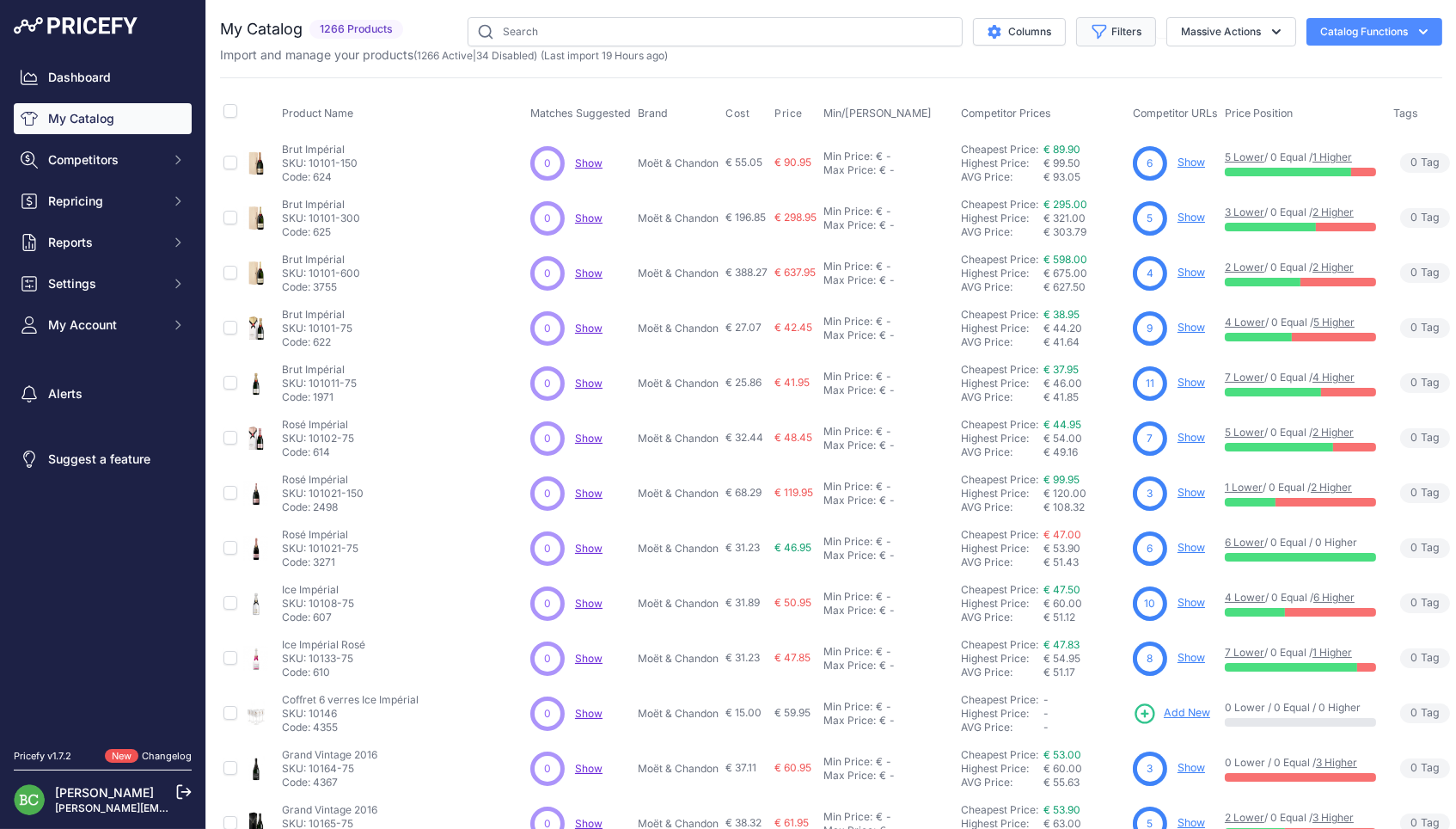
click at [1118, 36] on button "Filters" at bounding box center [1115, 32] width 80 height 29
select select "Odyssée 319"
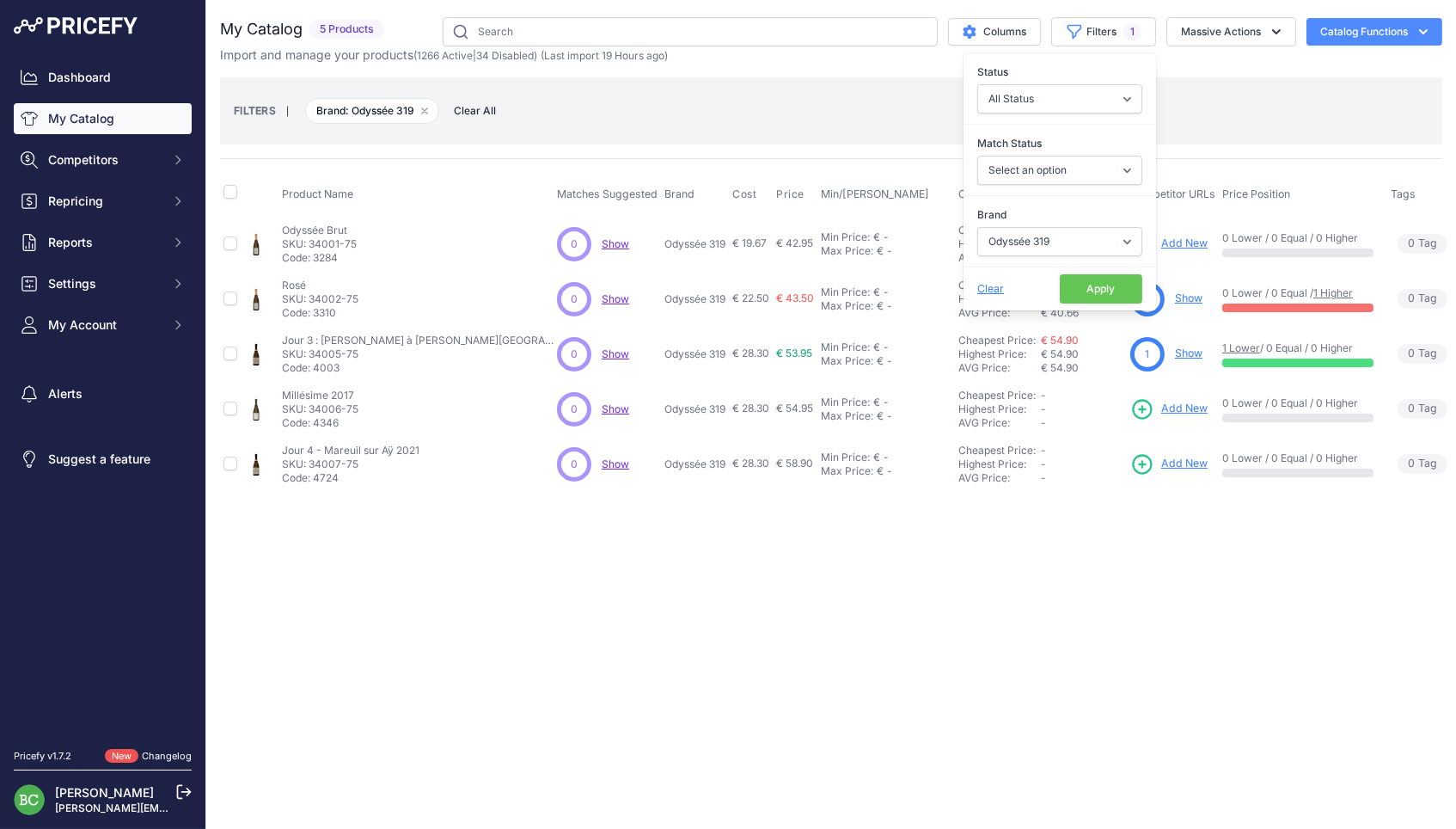
click at [848, 89] on div "FILTERS | Brand: Odyssée 319 Remove filter option Clear All" at bounding box center [831, 111] width 1194 height 46
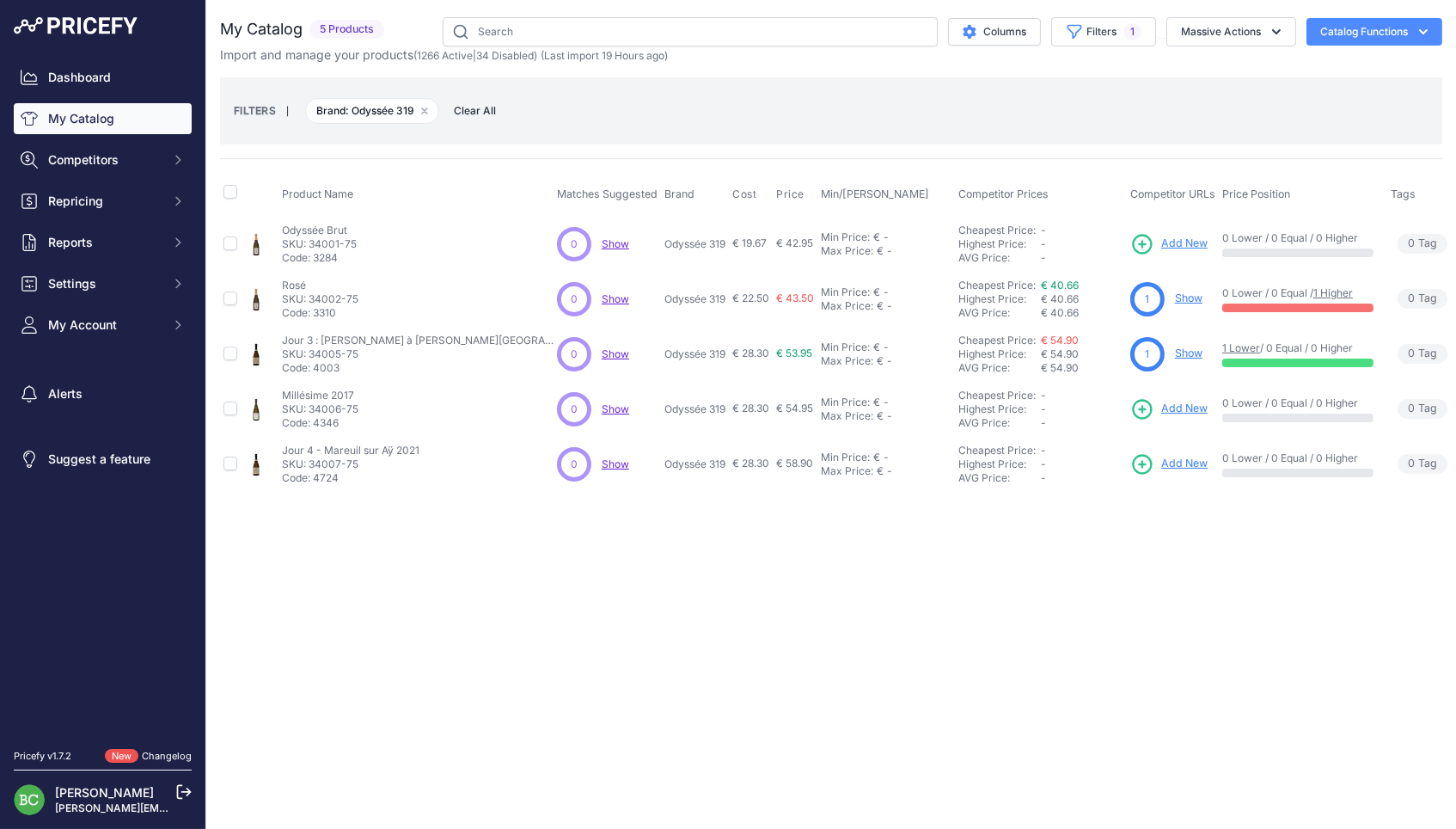
drag, startPoint x: 620, startPoint y: 242, endPoint x: 686, endPoint y: 239, distance: 66.1
click at [686, 239] on td "Odyssée 319" at bounding box center [694, 244] width 68 height 56
copy p "Odyssée 319"
click at [1161, 243] on span "Add New" at bounding box center [1184, 244] width 46 height 16
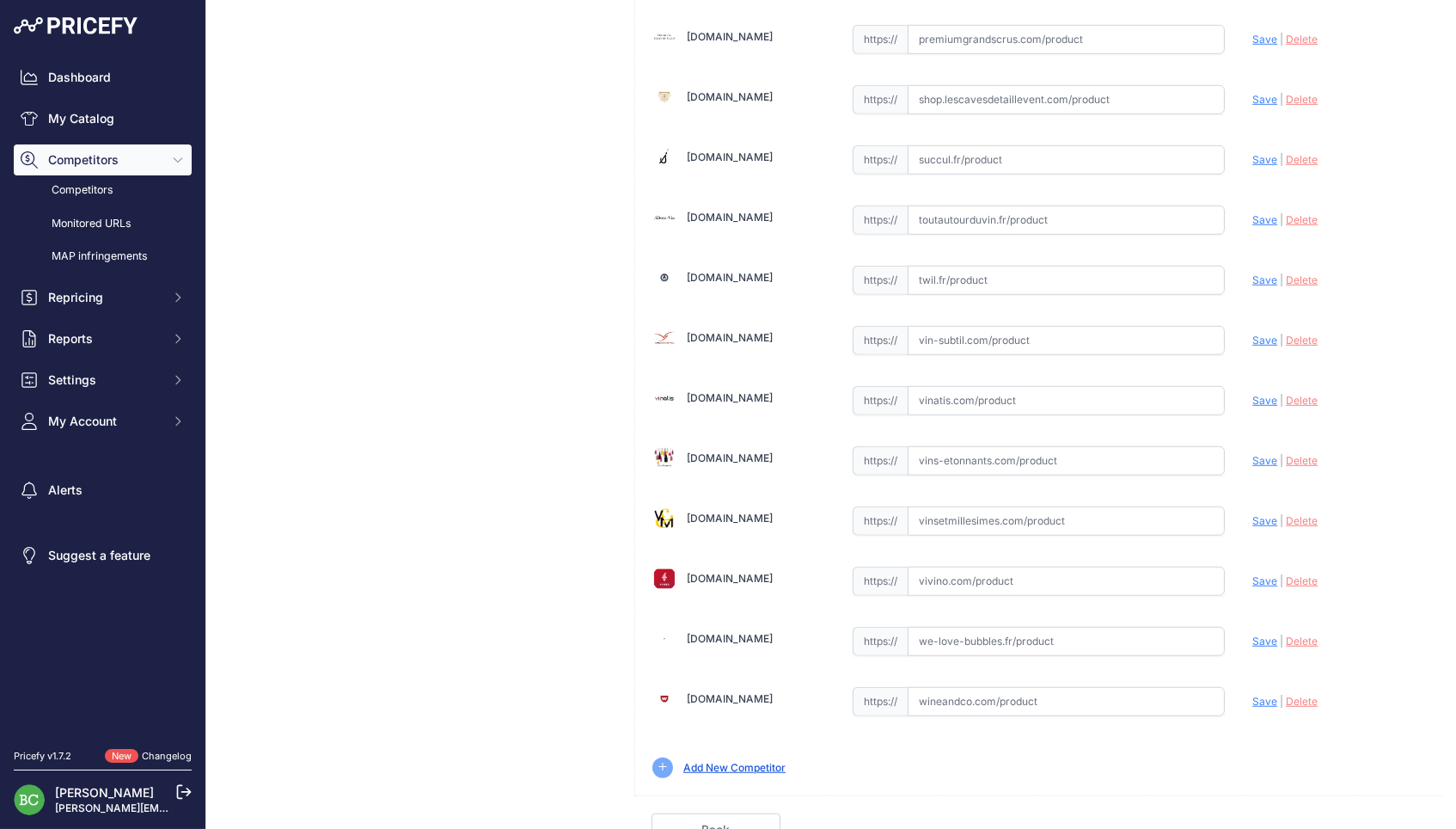
scroll to position [2322, 0]
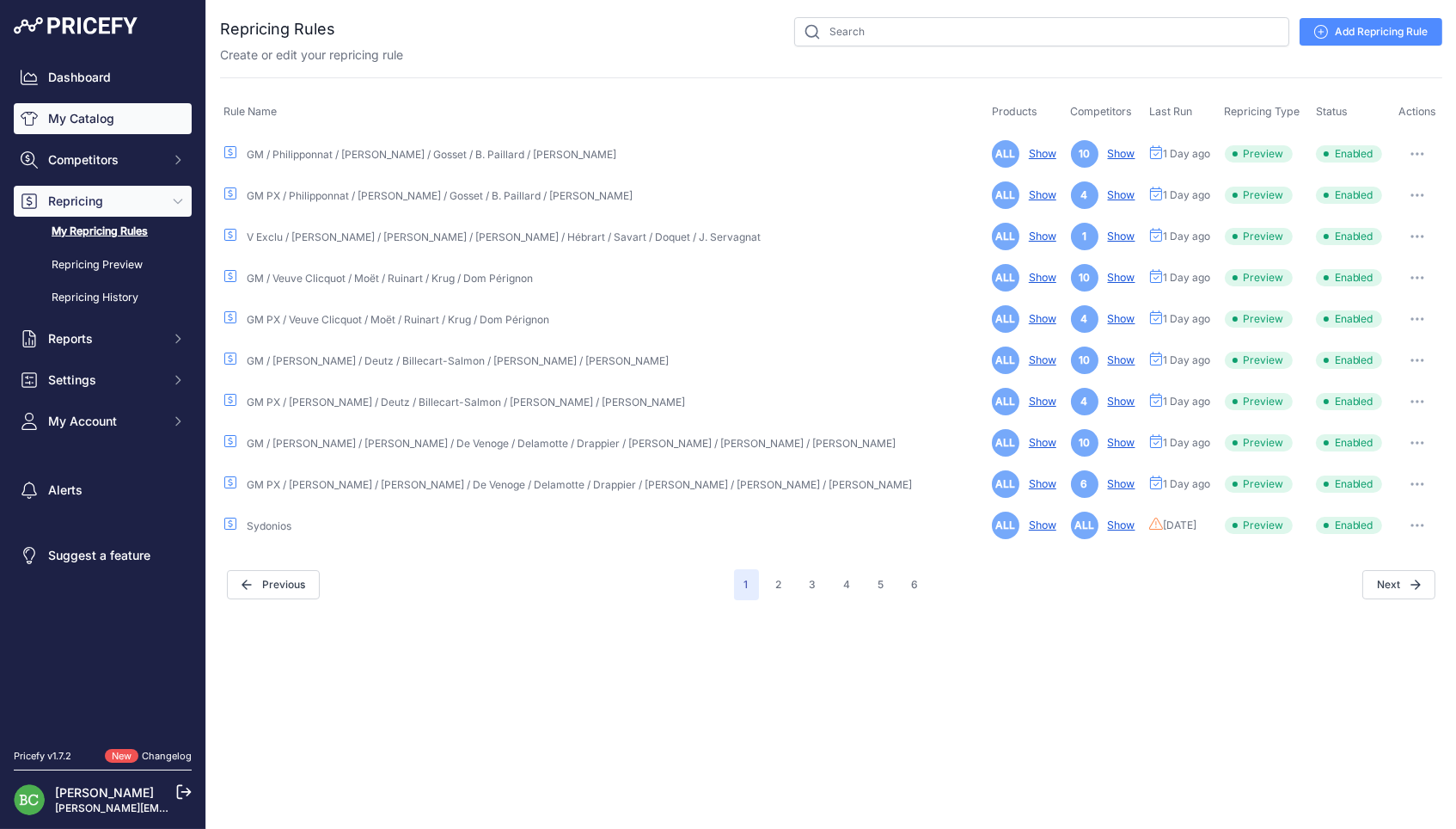
click at [76, 122] on link "My Catalog" at bounding box center [102, 119] width 178 height 31
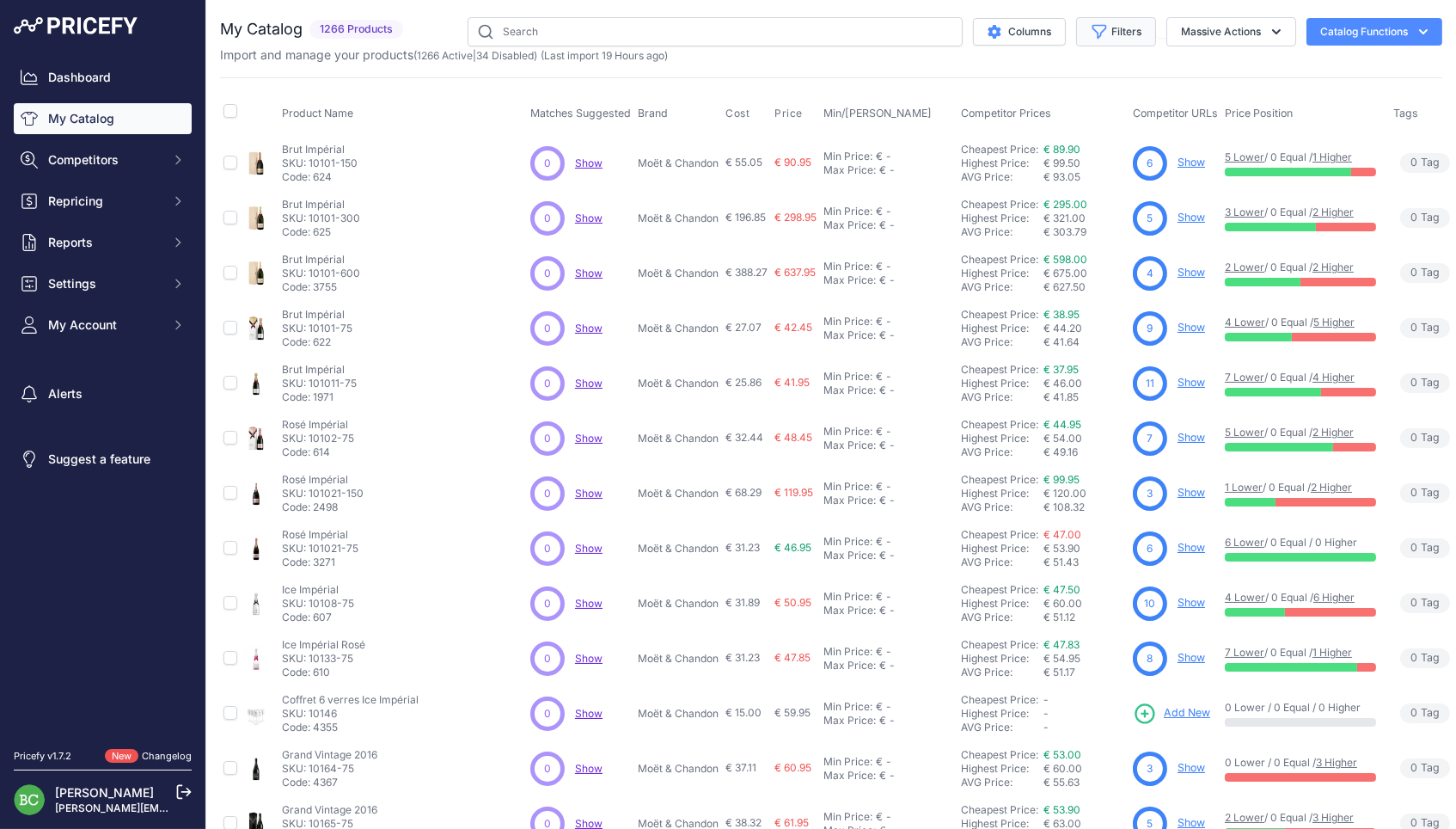
click at [1113, 25] on button "Filters" at bounding box center [1115, 32] width 80 height 29
select select "Odyssée 319"
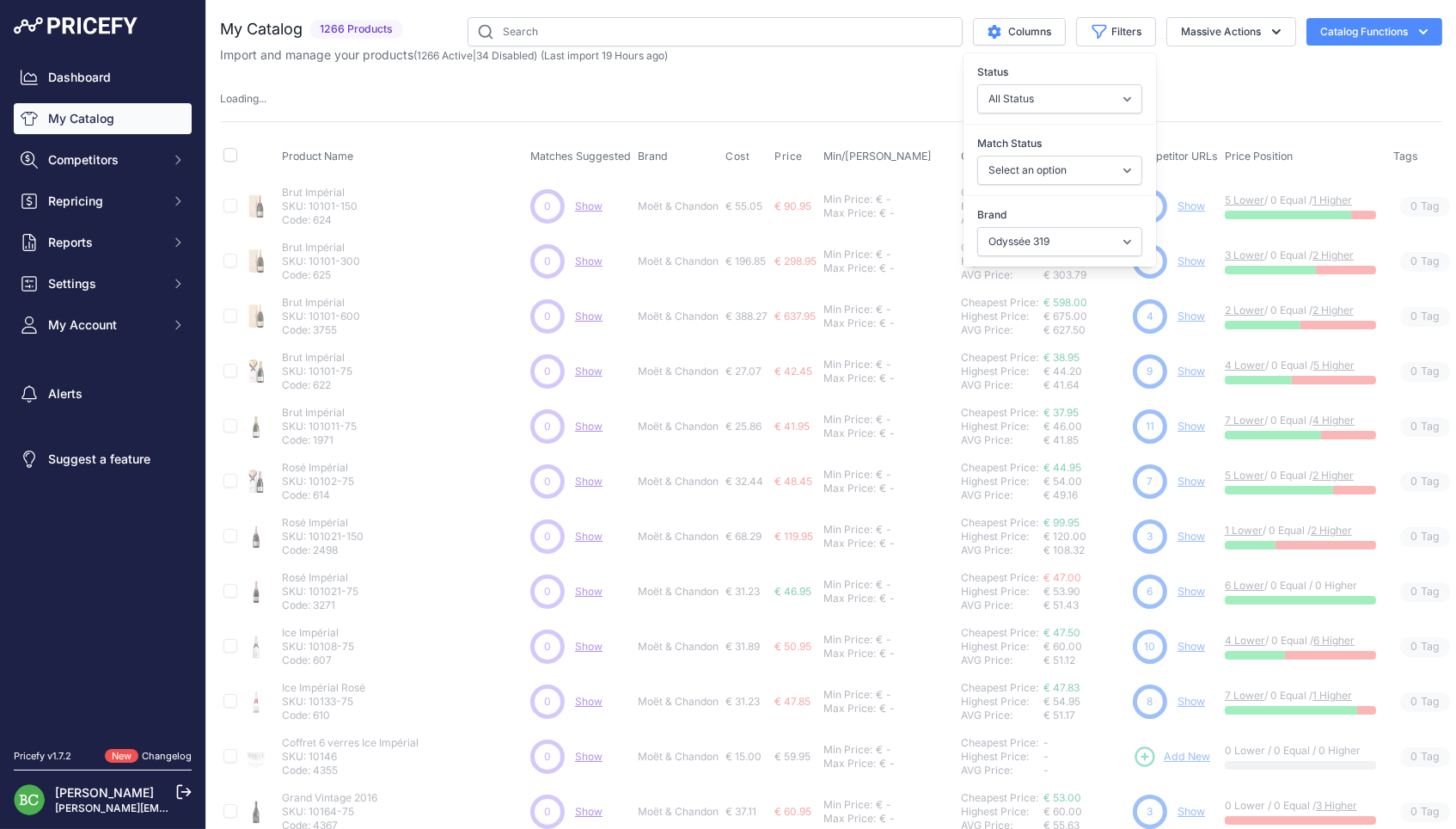
click at [801, 102] on div "Loading ..." at bounding box center [831, 99] width 1222 height 16
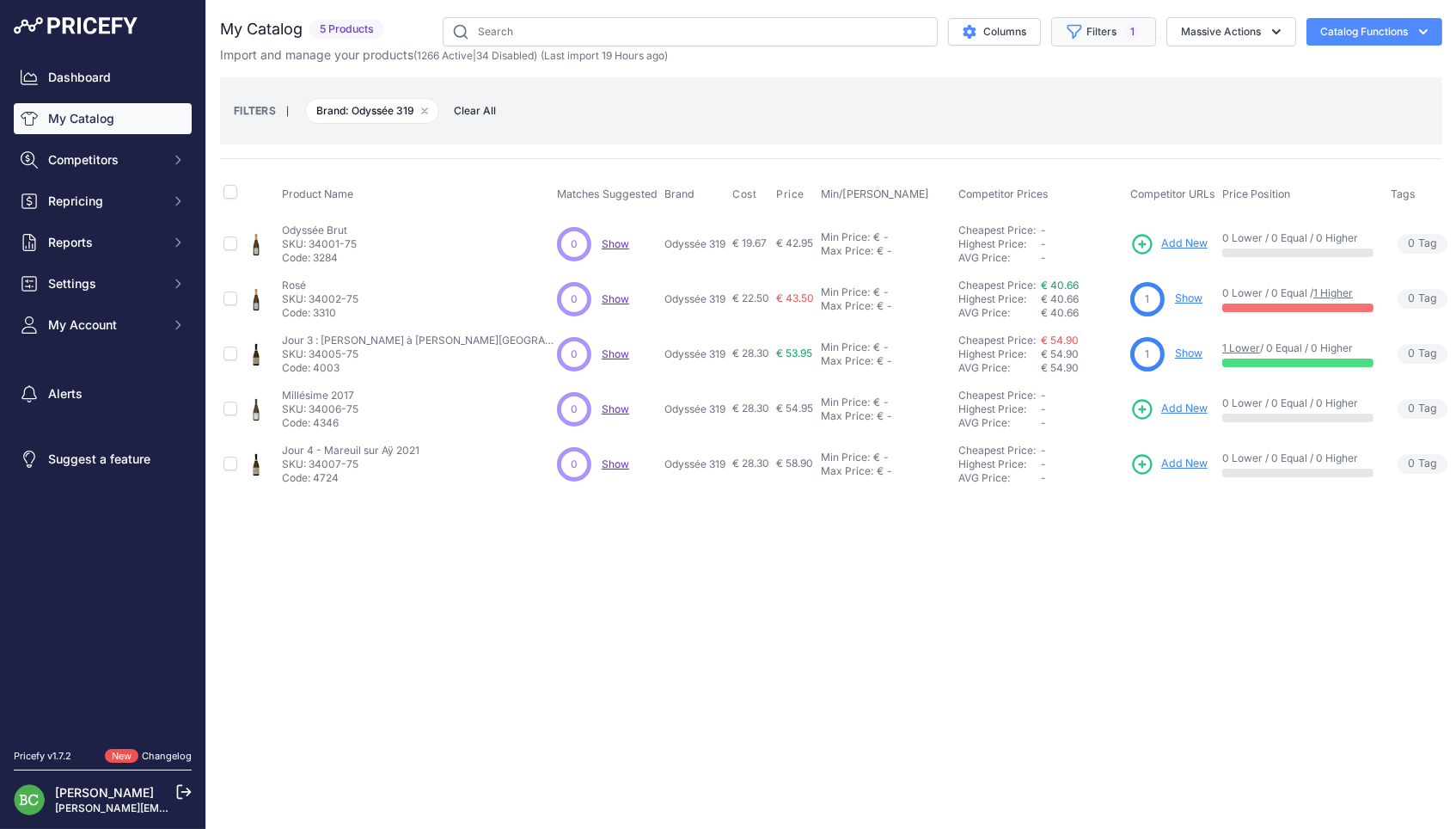
click at [1107, 32] on button "Filters 1" at bounding box center [1103, 32] width 105 height 29
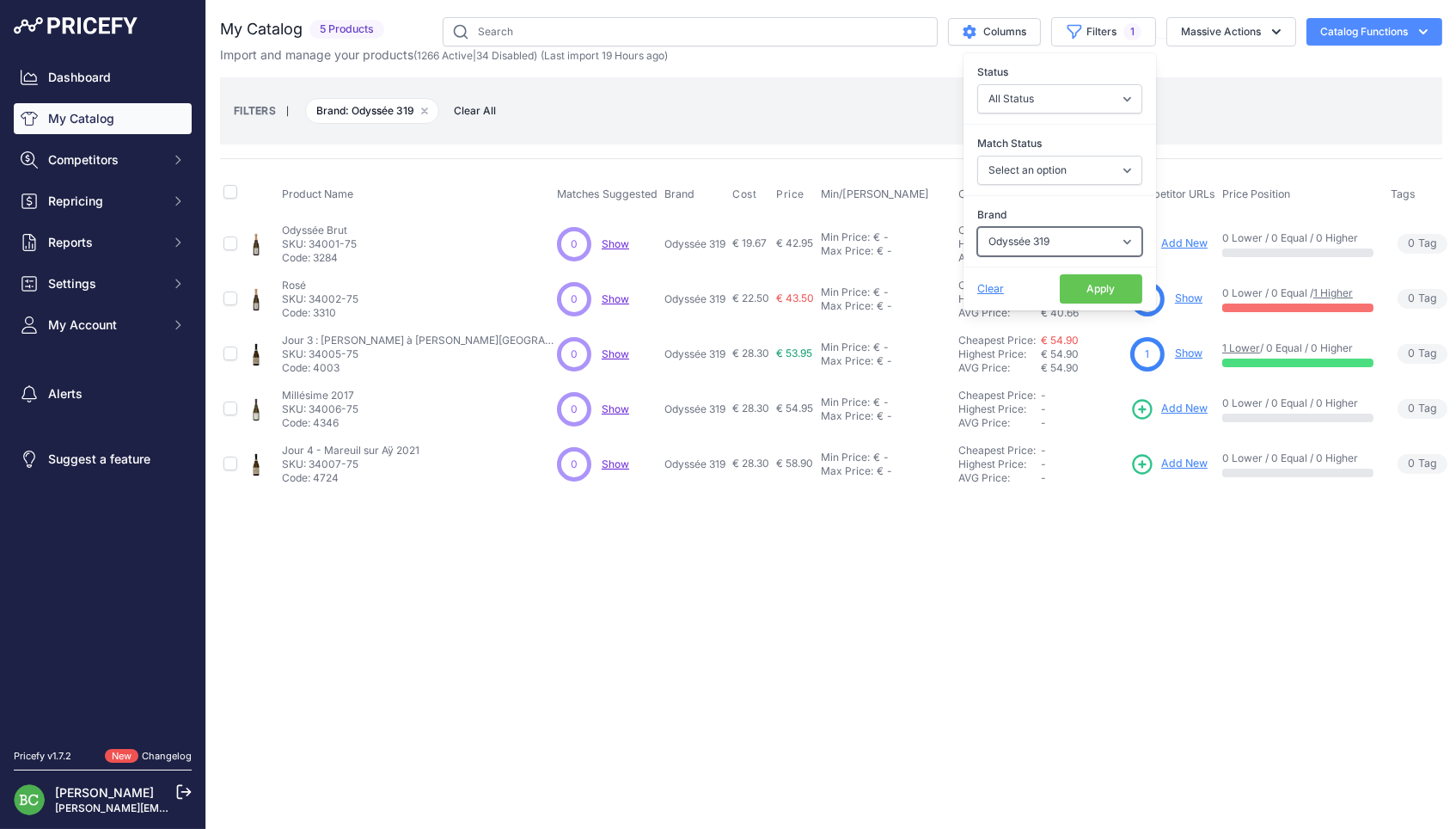
select select "Vilmart & Cie"
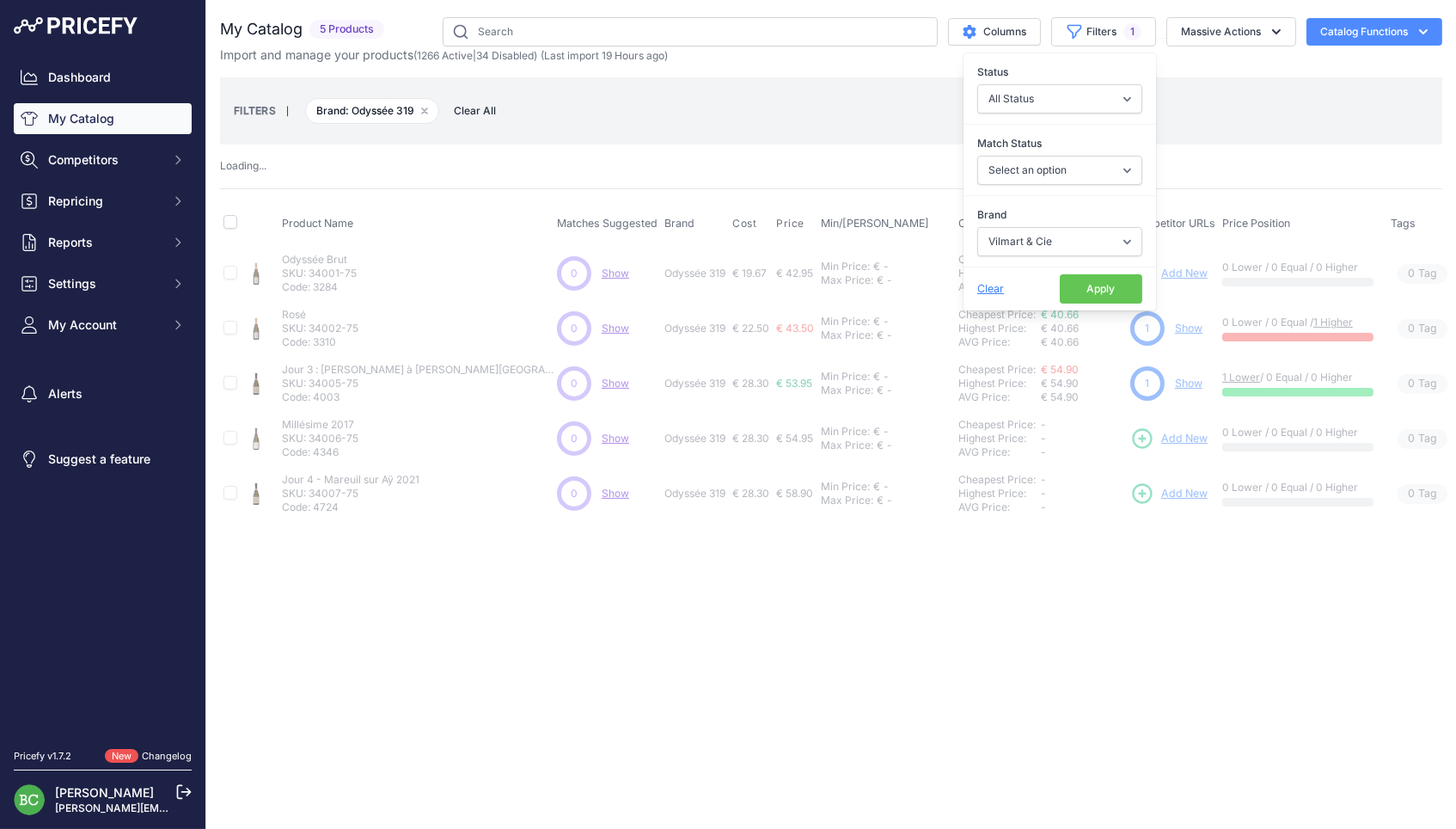
click at [1101, 291] on button "Apply" at bounding box center [1101, 289] width 83 height 29
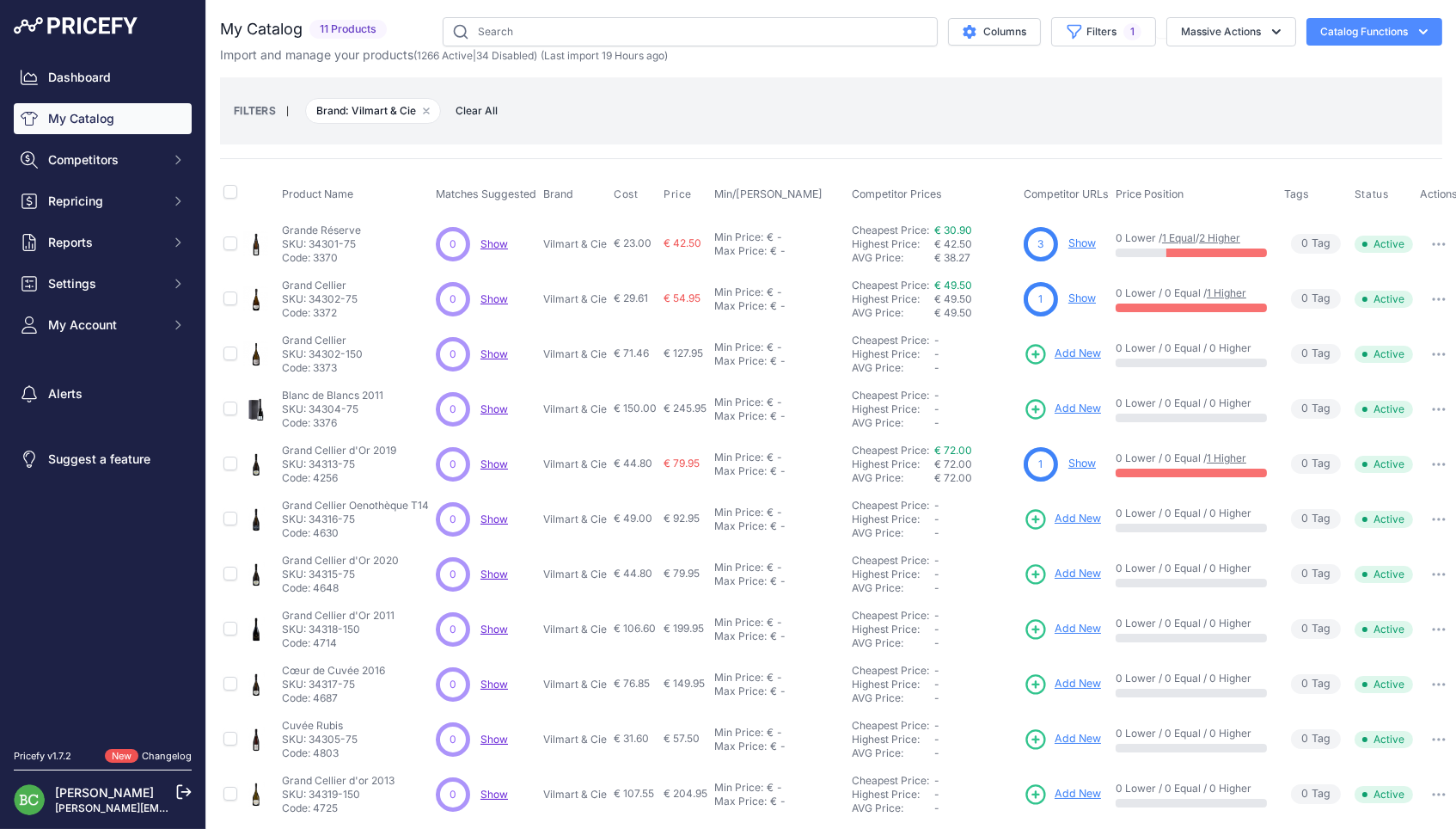
click at [563, 249] on p "Vilmart & Cie" at bounding box center [575, 244] width 64 height 14
click at [562, 244] on p "Vilmart & Cie" at bounding box center [575, 244] width 64 height 14
copy p "Vilmart"
click at [102, 210] on span "Repricing" at bounding box center [104, 201] width 113 height 17
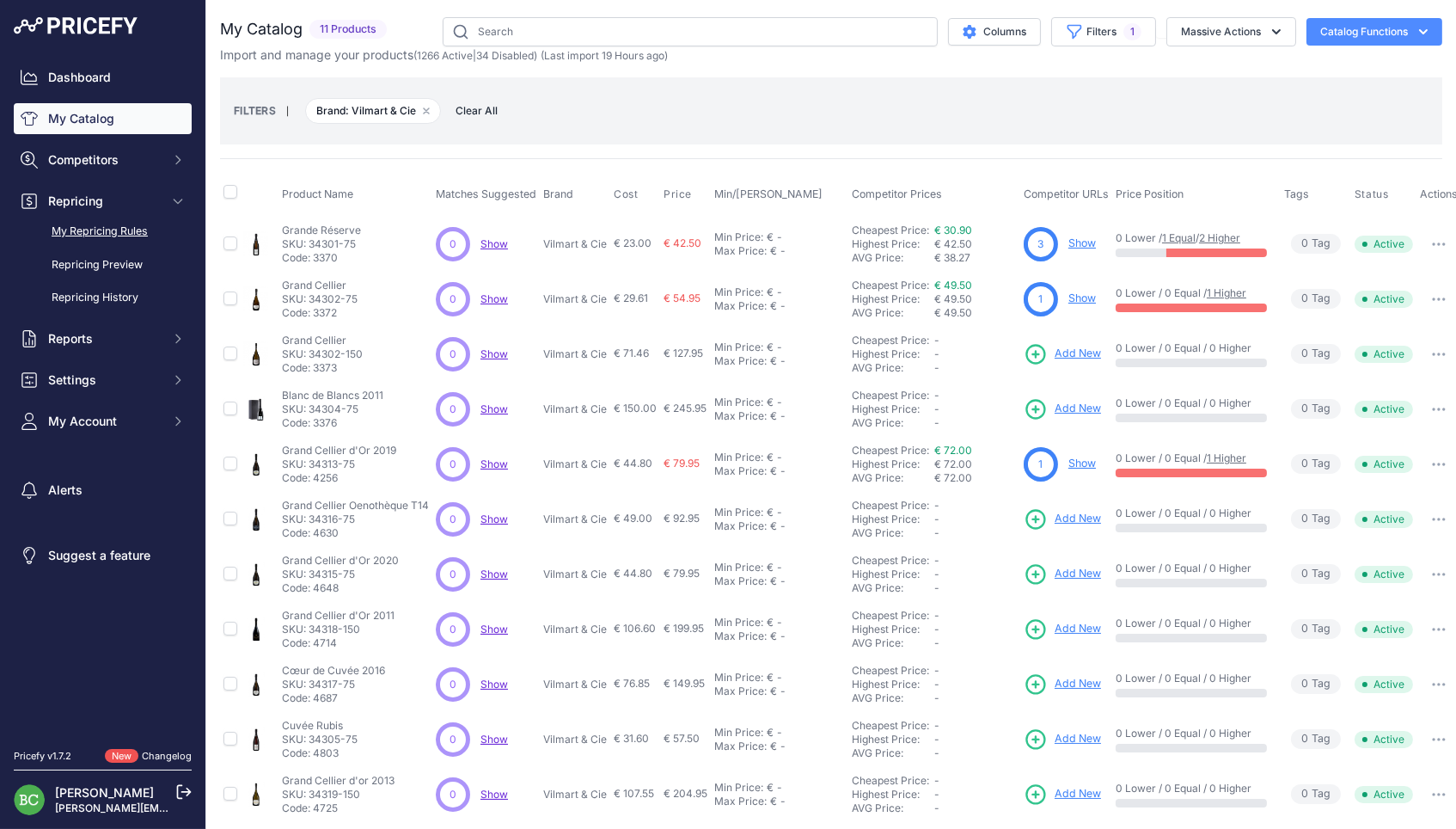
click at [109, 242] on link "My Repricing Rules" at bounding box center [102, 232] width 178 height 30
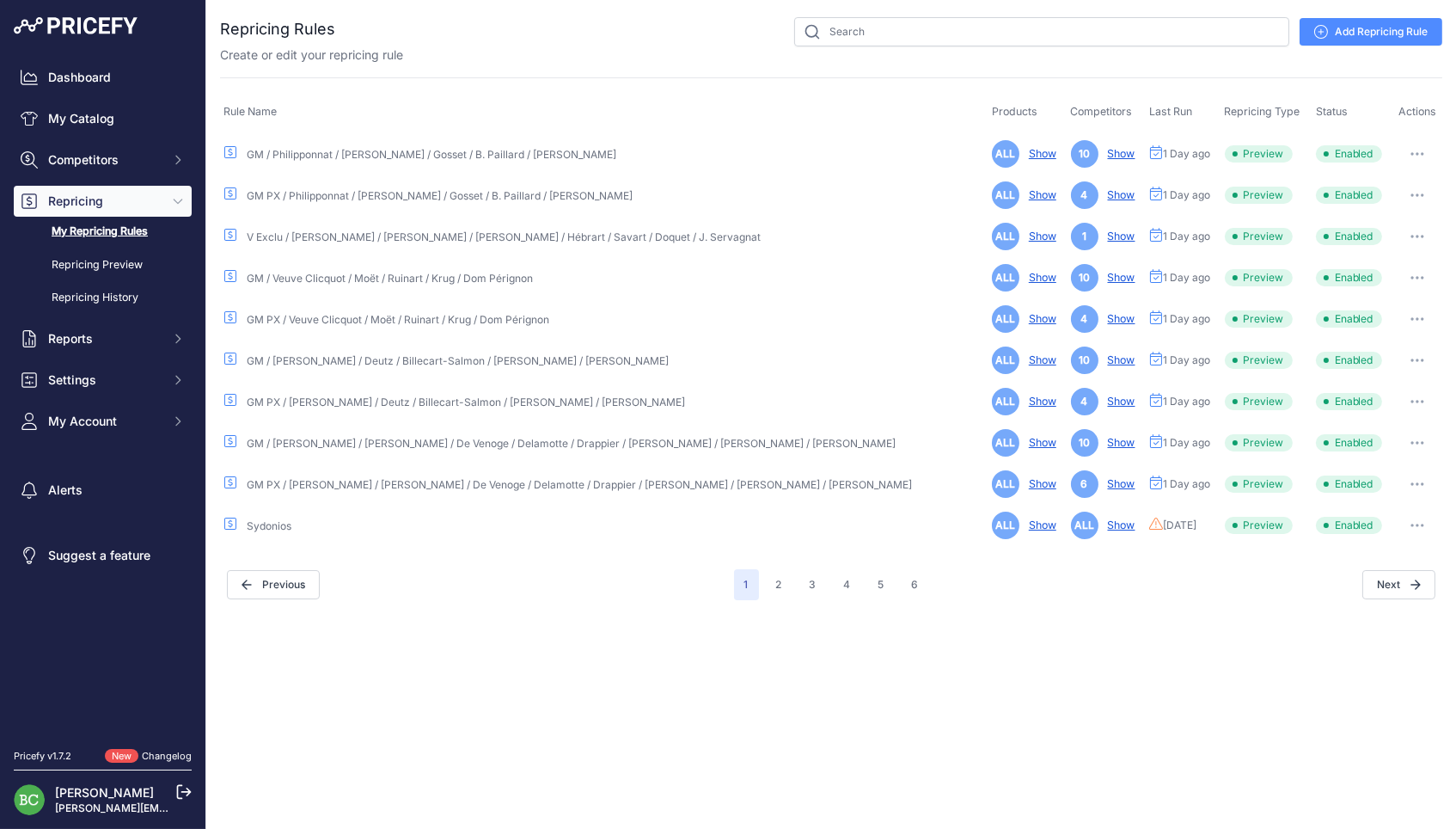
click at [312, 357] on link "GM / [PERSON_NAME] / Deutz / Billecart-Salmon / [PERSON_NAME] / [PERSON_NAME]" at bounding box center [458, 360] width 422 height 13
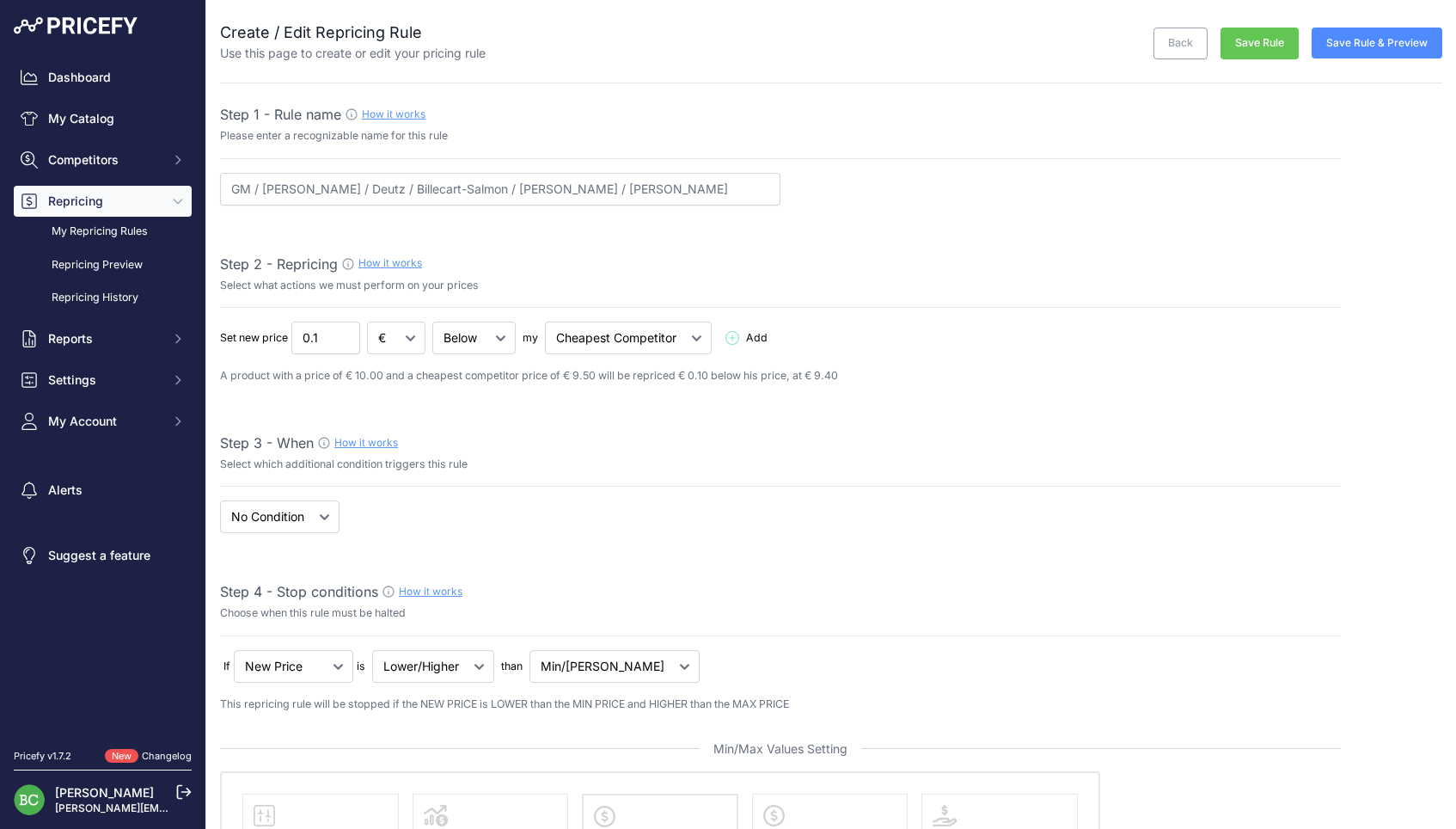
select select "percentage"
select select "7"
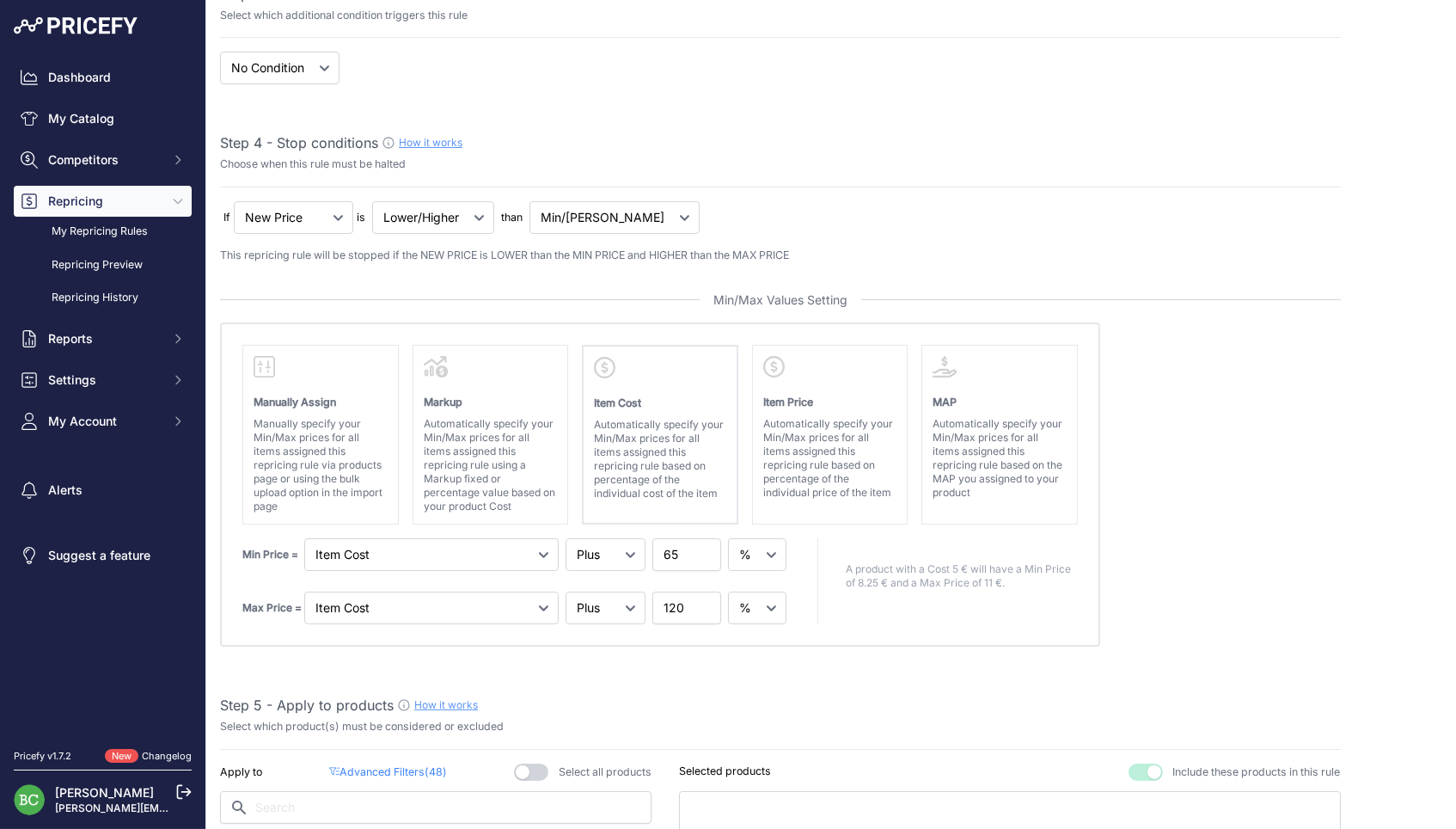
scroll to position [744, 0]
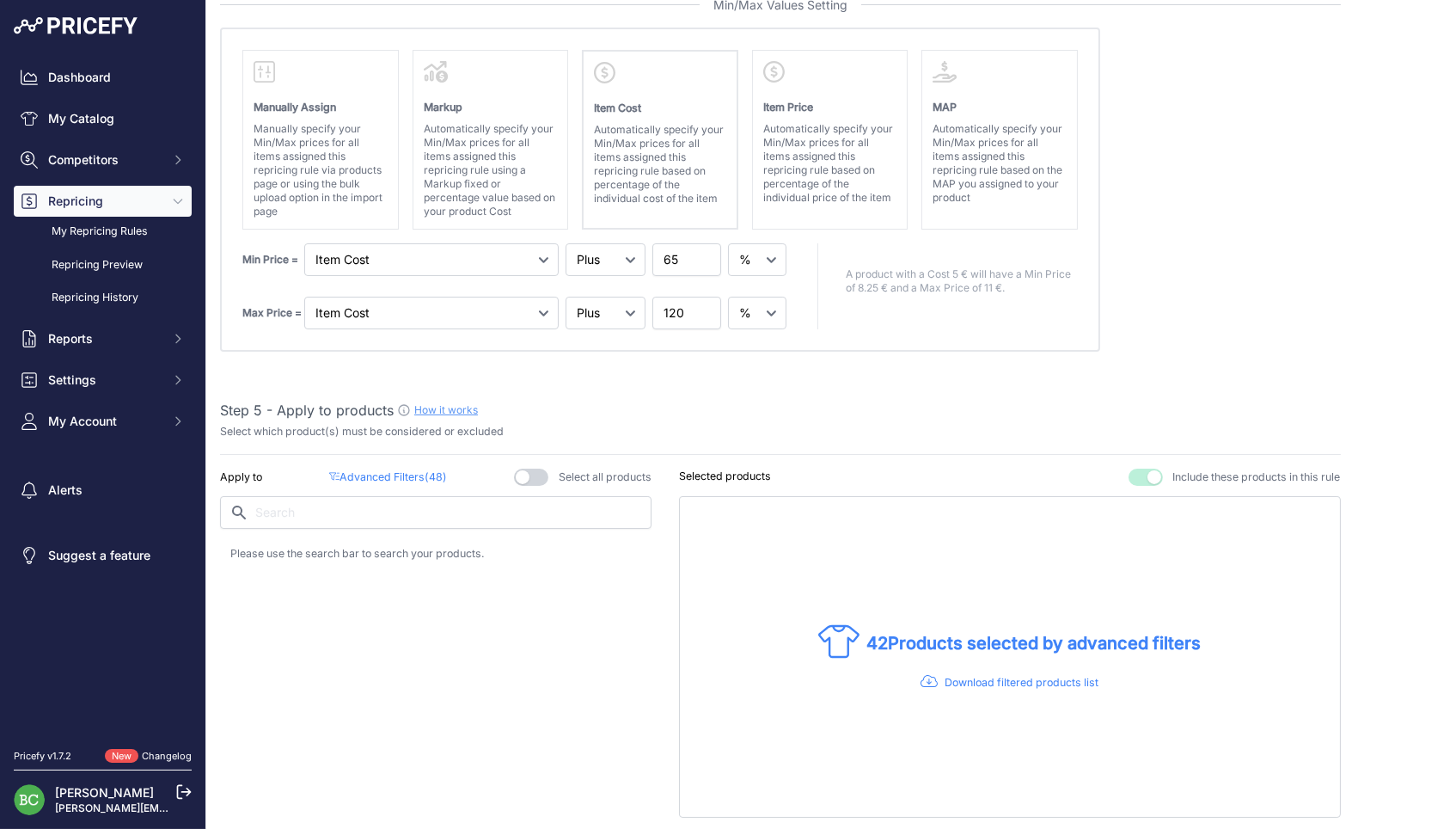
click at [373, 469] on p "Advanced Filters ( 48 )" at bounding box center [387, 477] width 118 height 16
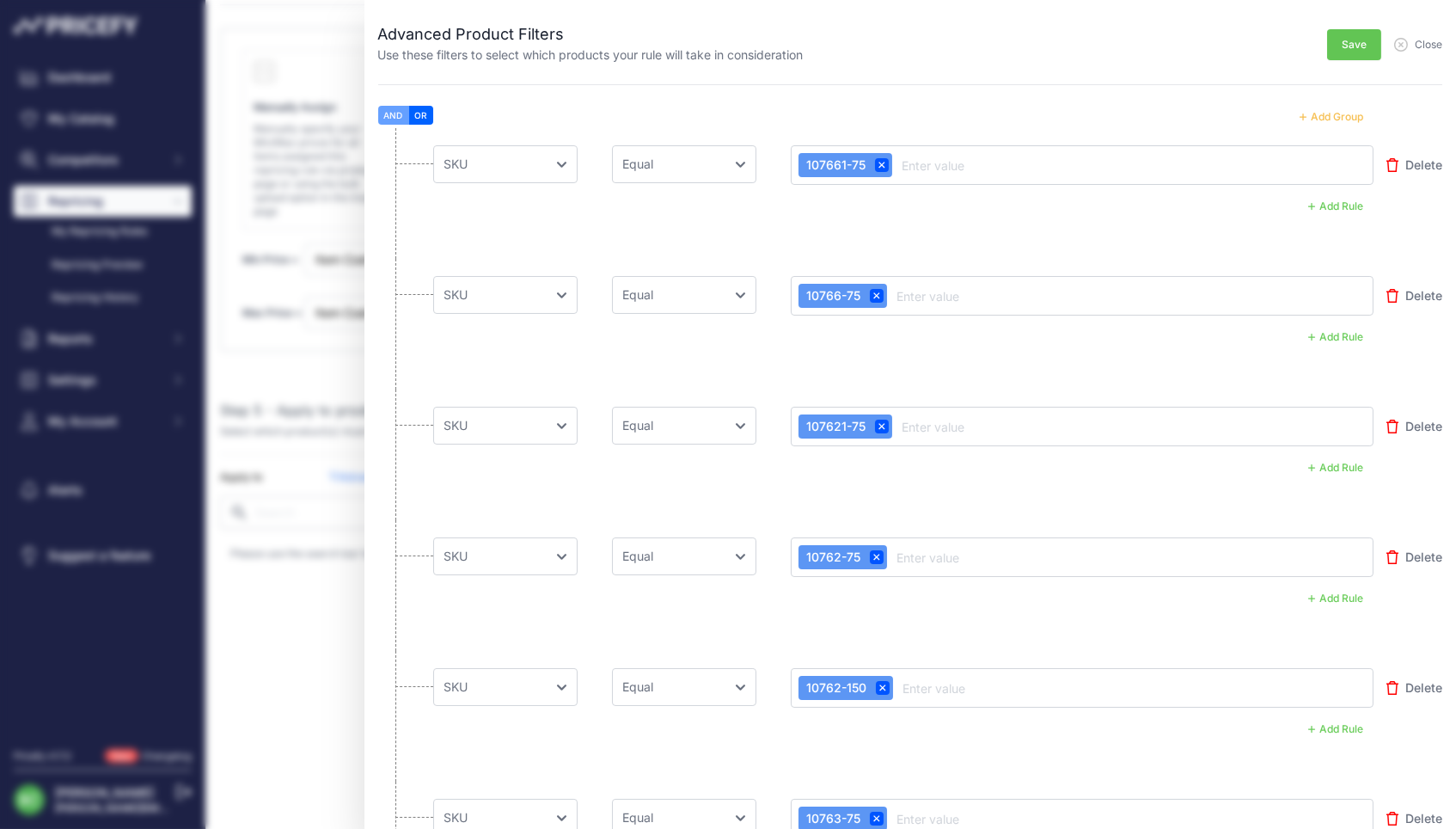
scroll to position [0, 0]
click at [1336, 114] on button "Add Group" at bounding box center [1331, 117] width 84 height 22
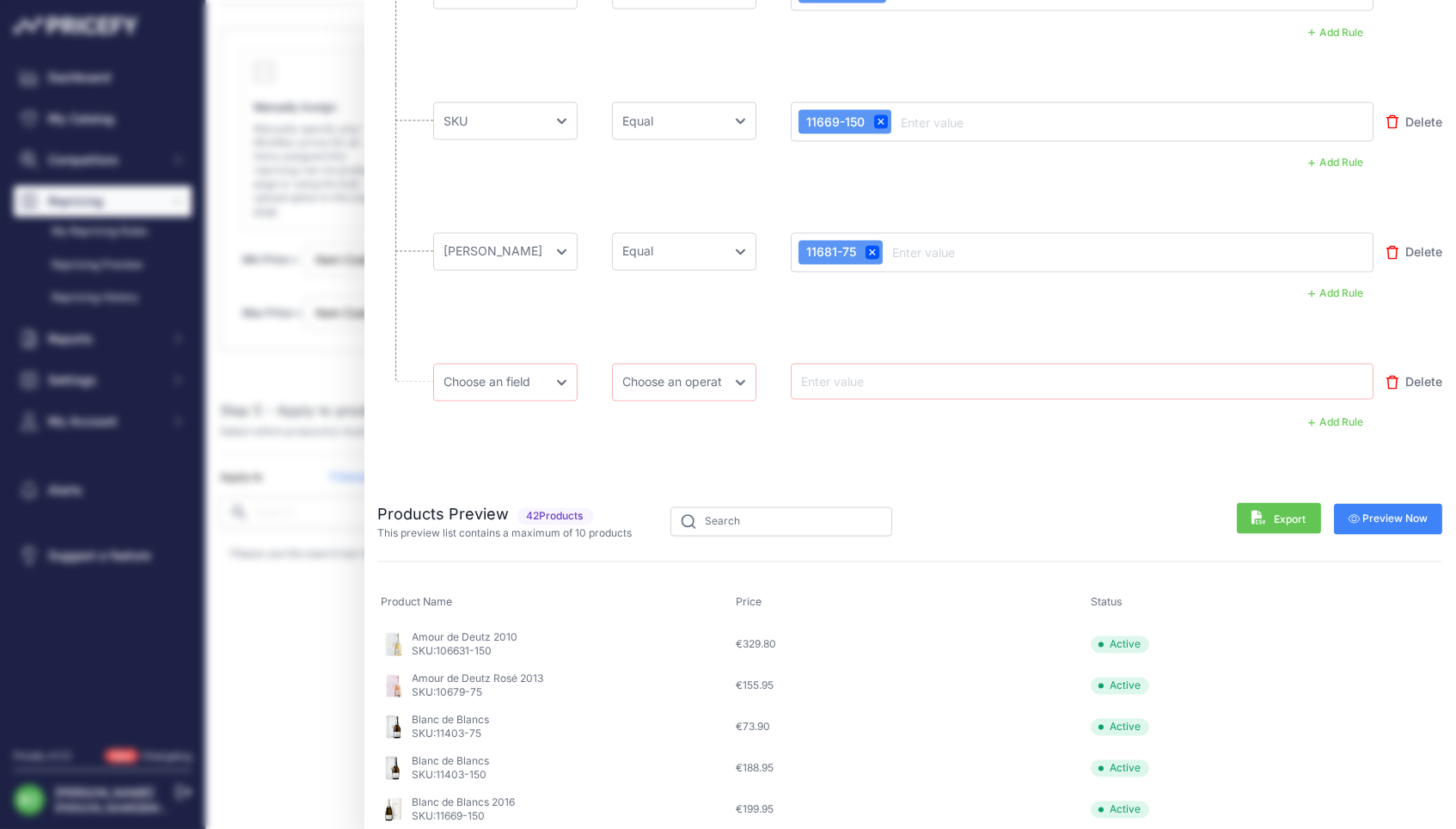
scroll to position [6050, 0]
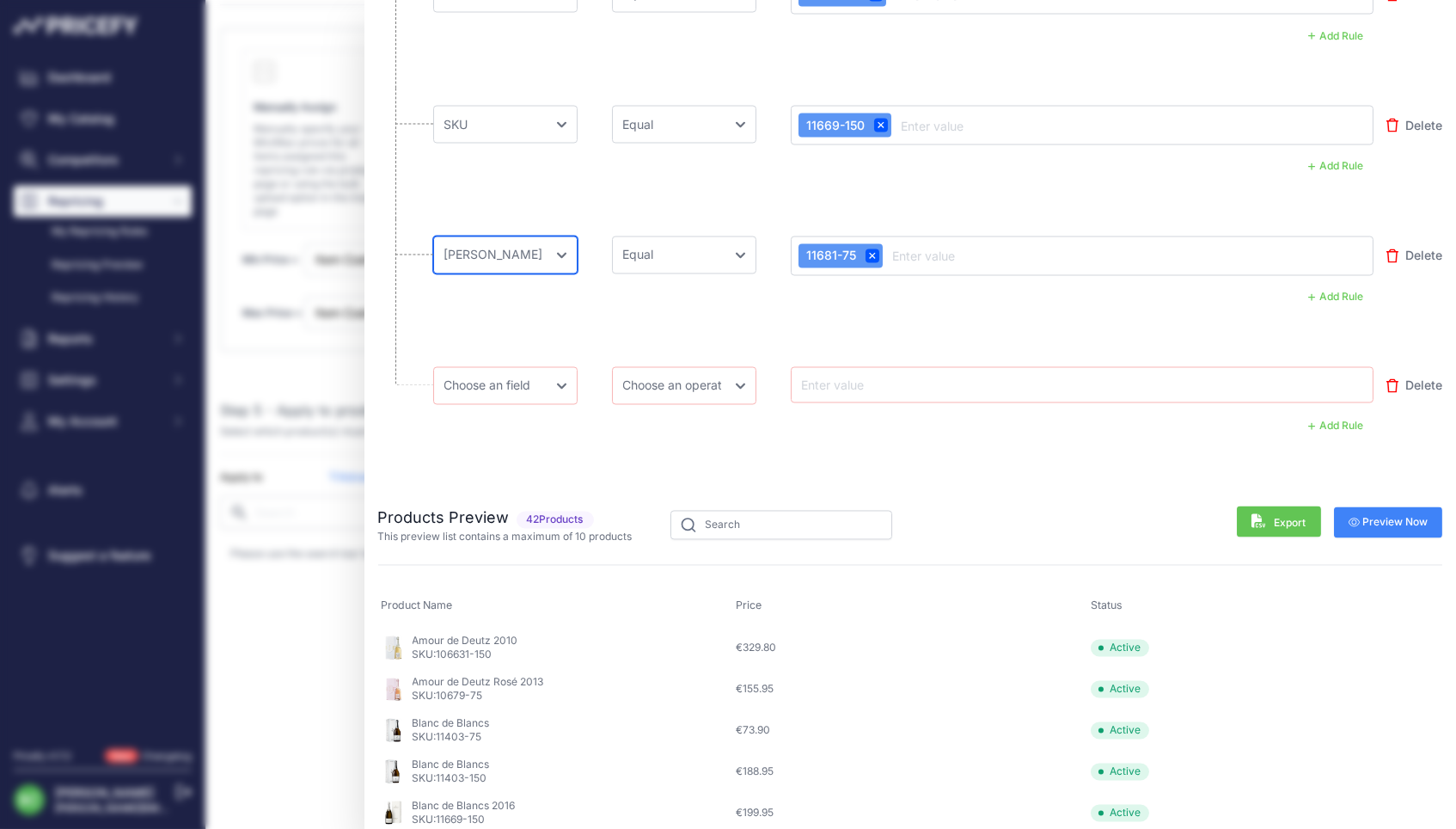
select select "mp.sku"
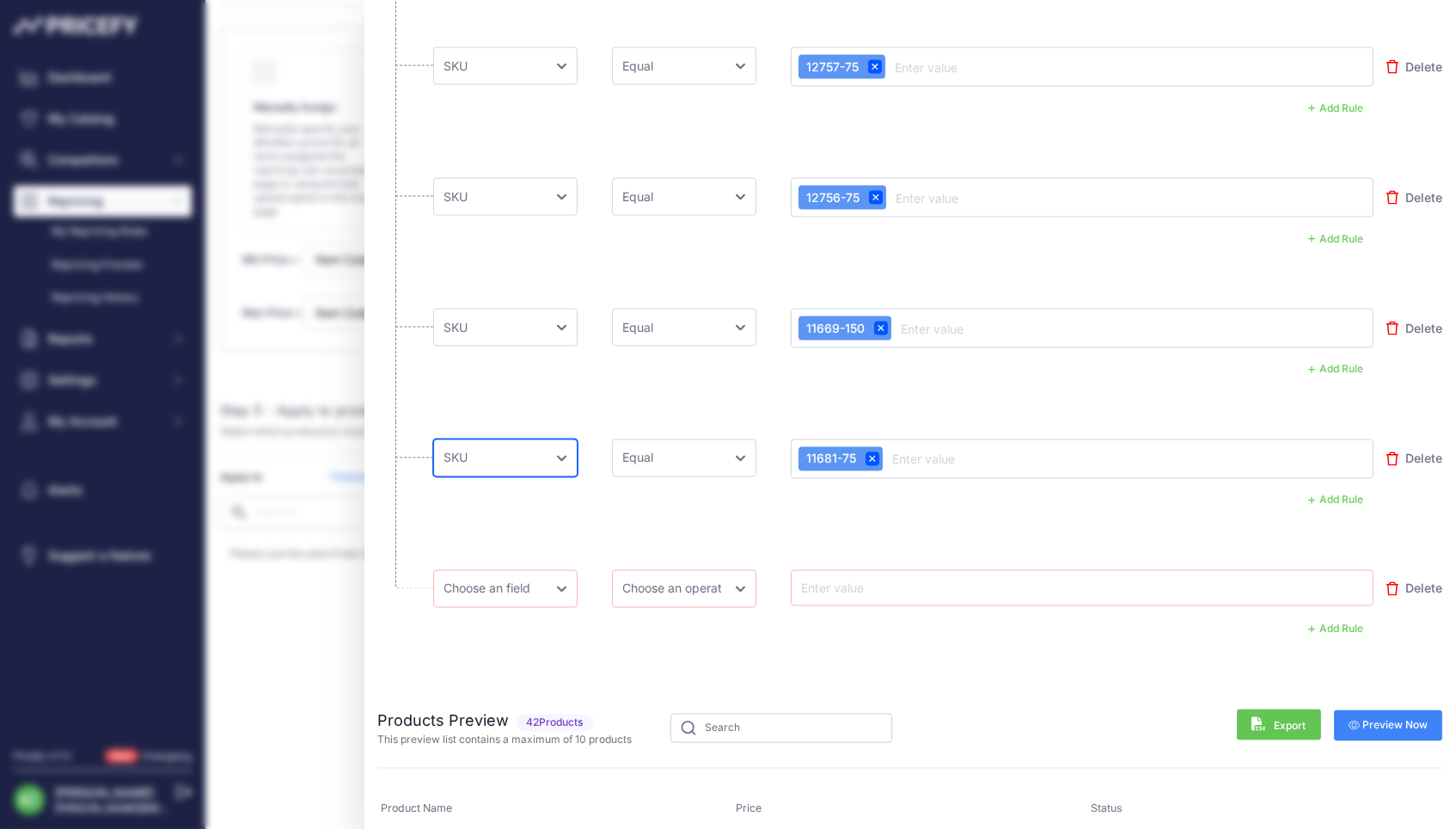
scroll to position [5841, 0]
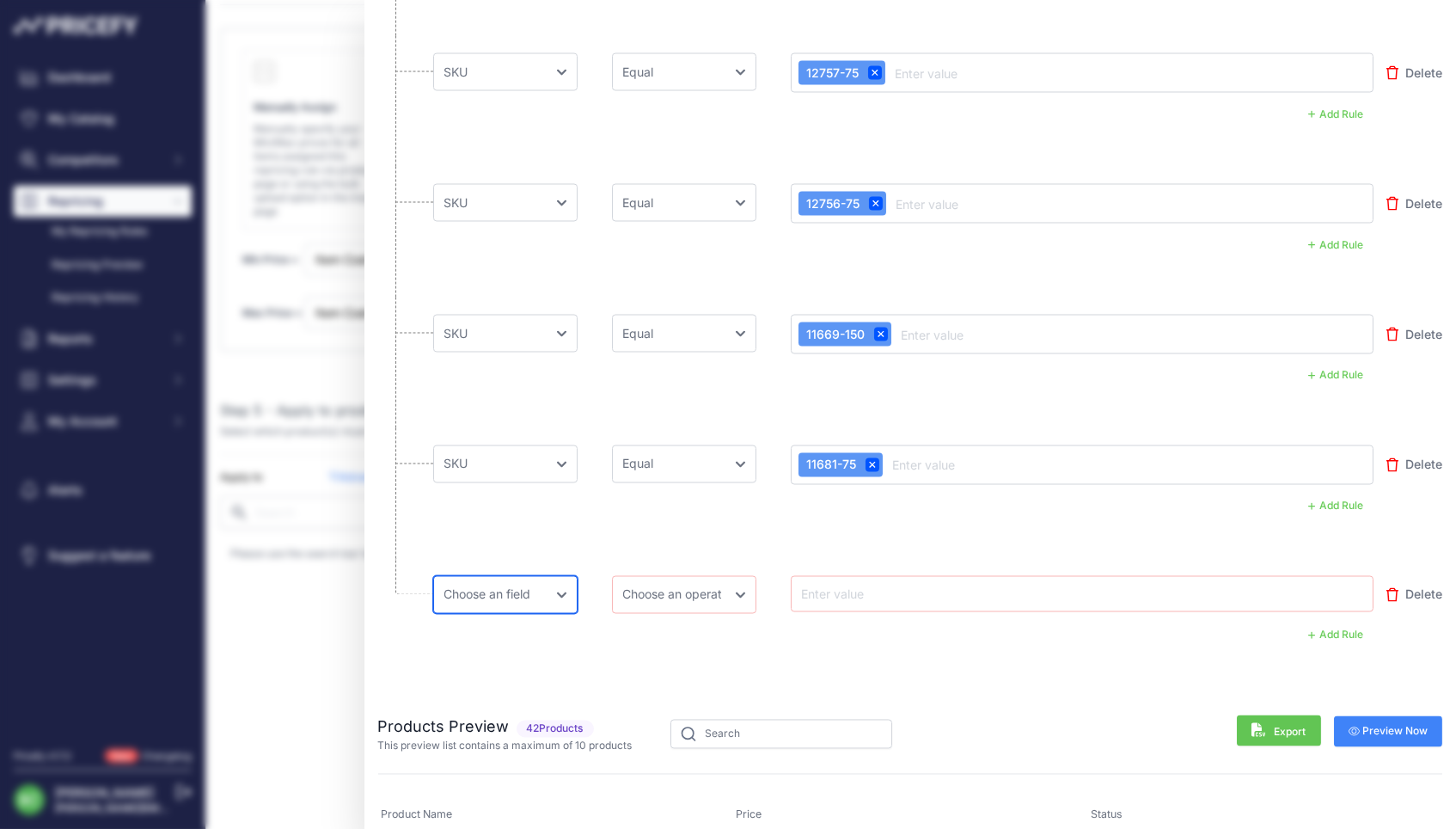
select select "mp.sku"
select select "equal"
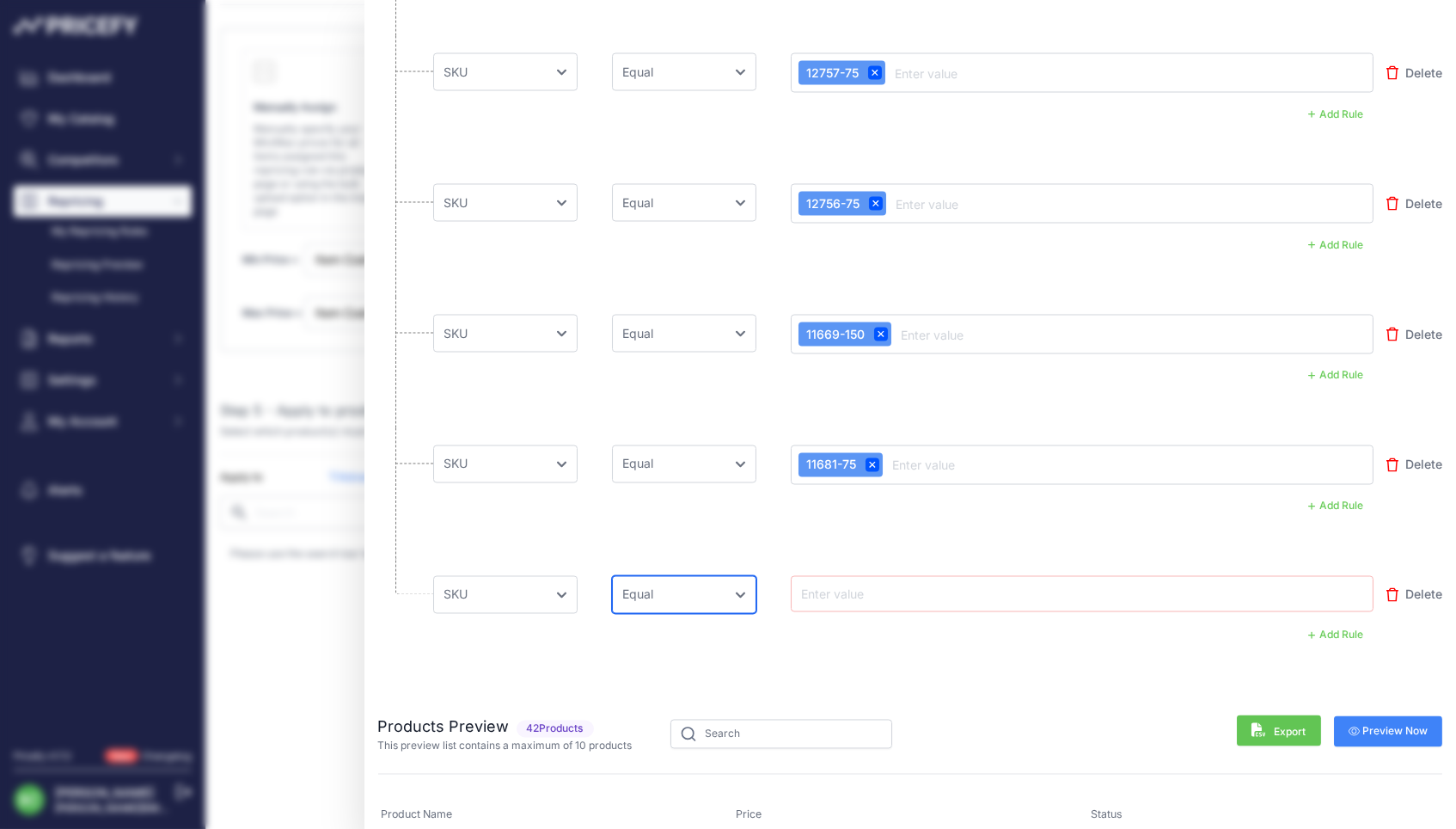
drag, startPoint x: 675, startPoint y: 584, endPoint x: 878, endPoint y: 583, distance: 203.0
click at [878, 584] on div "Choose an field Name Price Cost MAP Brand Min Price Max Price SKU GTIN/EAN/ASIN…" at bounding box center [903, 595] width 941 height 38
click at [881, 584] on input "text" at bounding box center [867, 594] width 138 height 21
paste input "10692-75"
type input "10692-75"
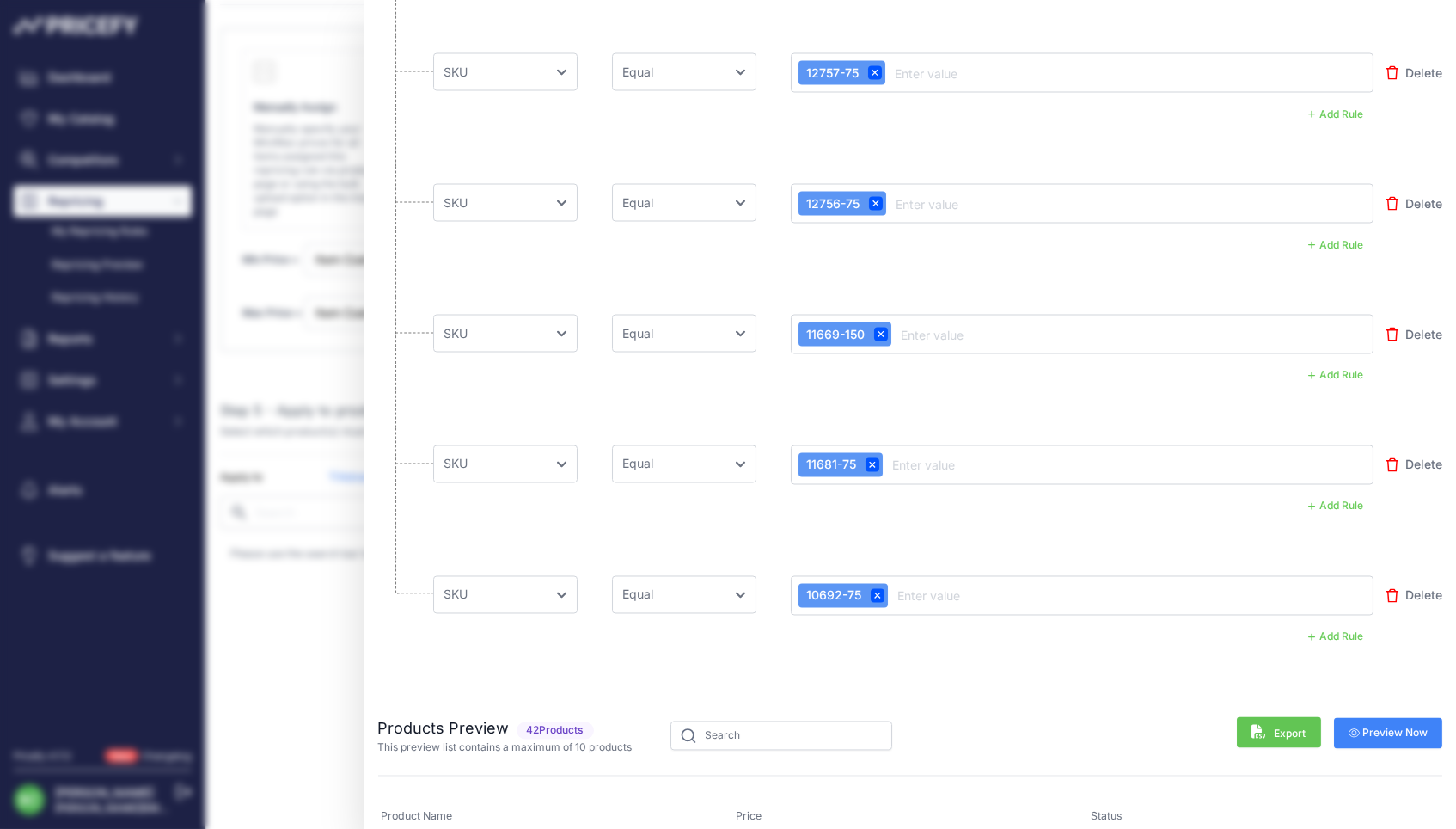
drag, startPoint x: 1387, startPoint y: 723, endPoint x: 1378, endPoint y: 721, distance: 9.2
click at [1387, 727] on span "Preview Now" at bounding box center [1388, 733] width 80 height 14
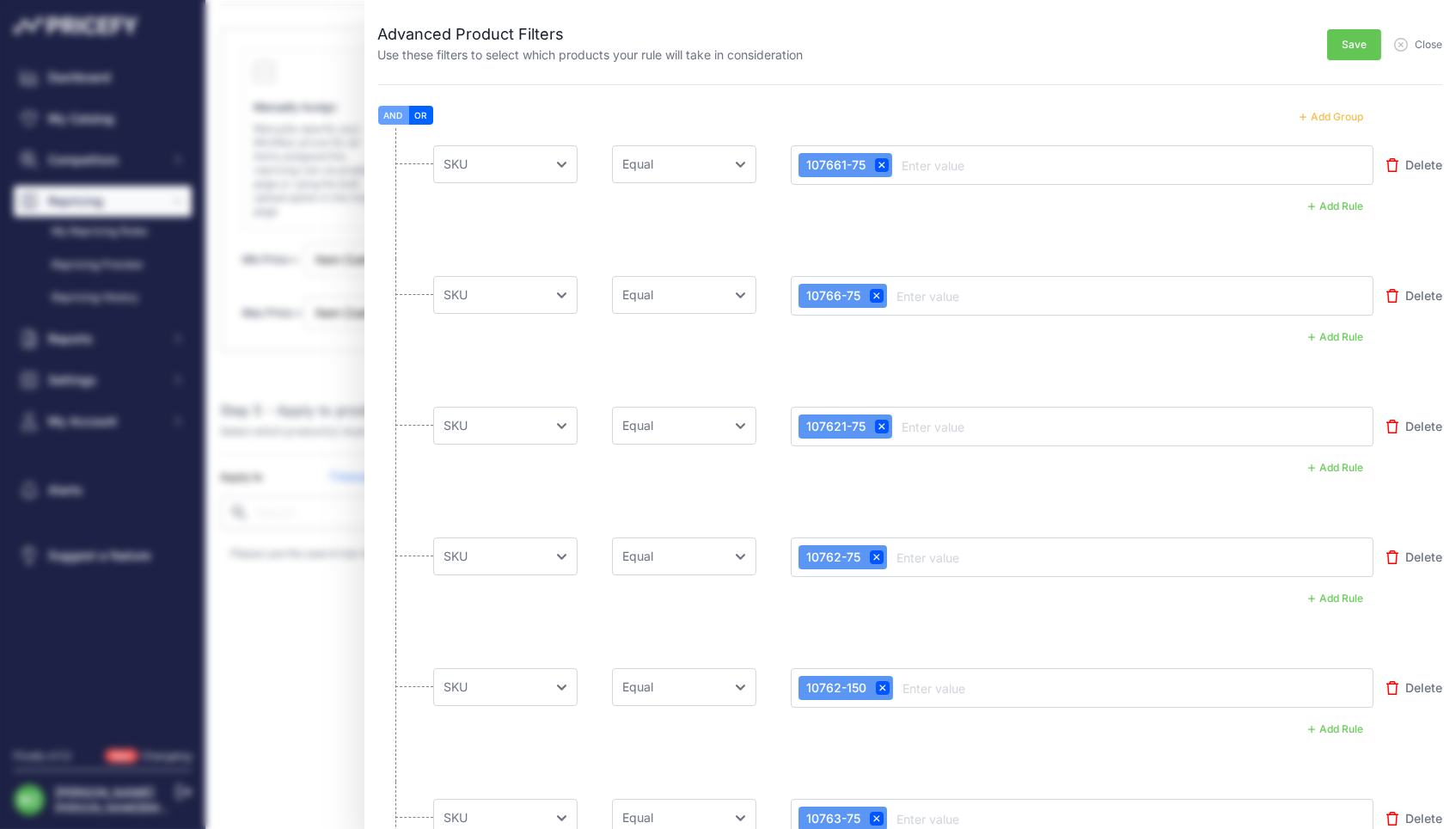
scroll to position [0, 0]
click at [1342, 40] on span "Save" at bounding box center [1354, 45] width 25 height 14
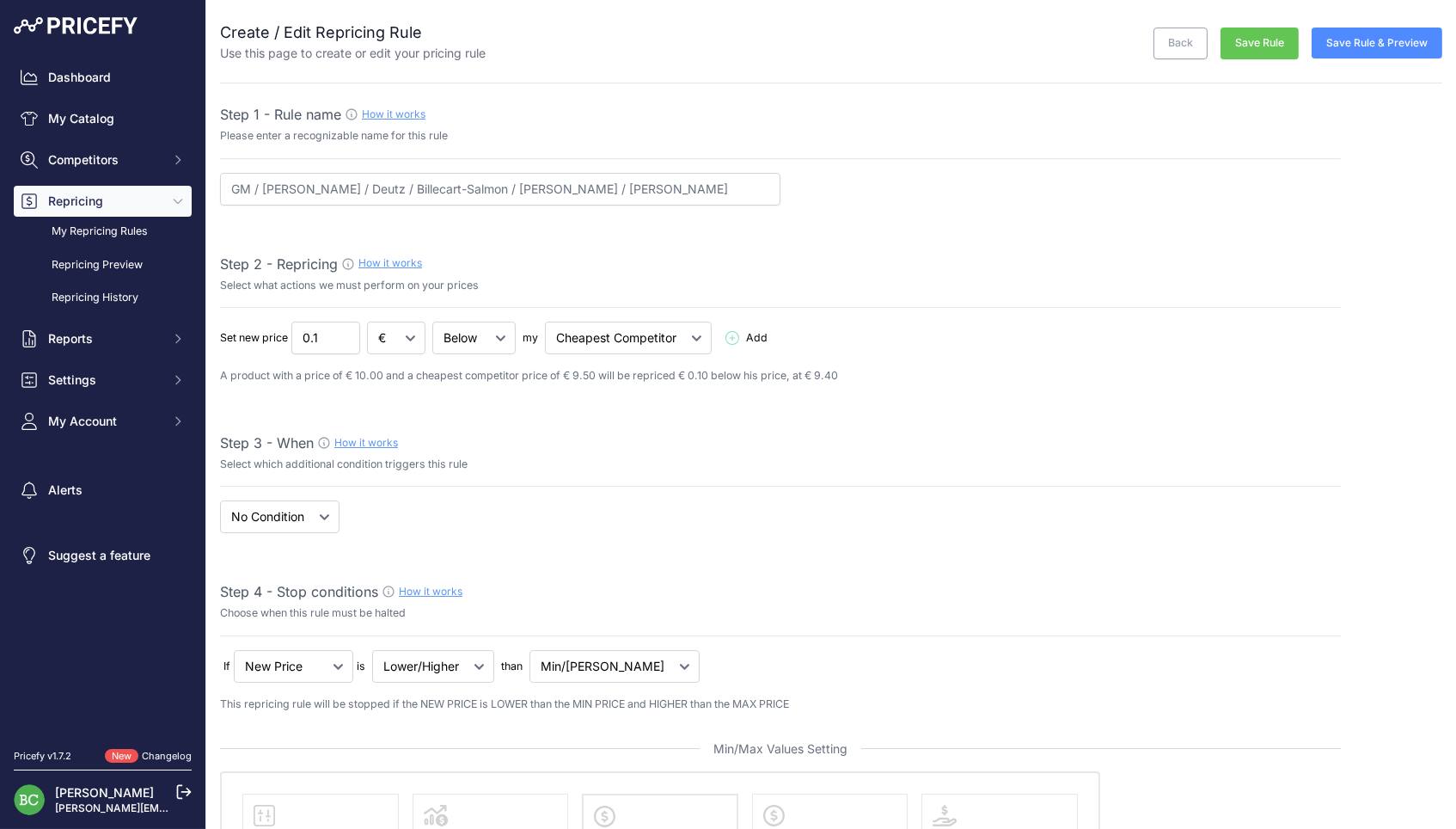
click at [1252, 38] on button "Save Rule" at bounding box center [1259, 43] width 78 height 32
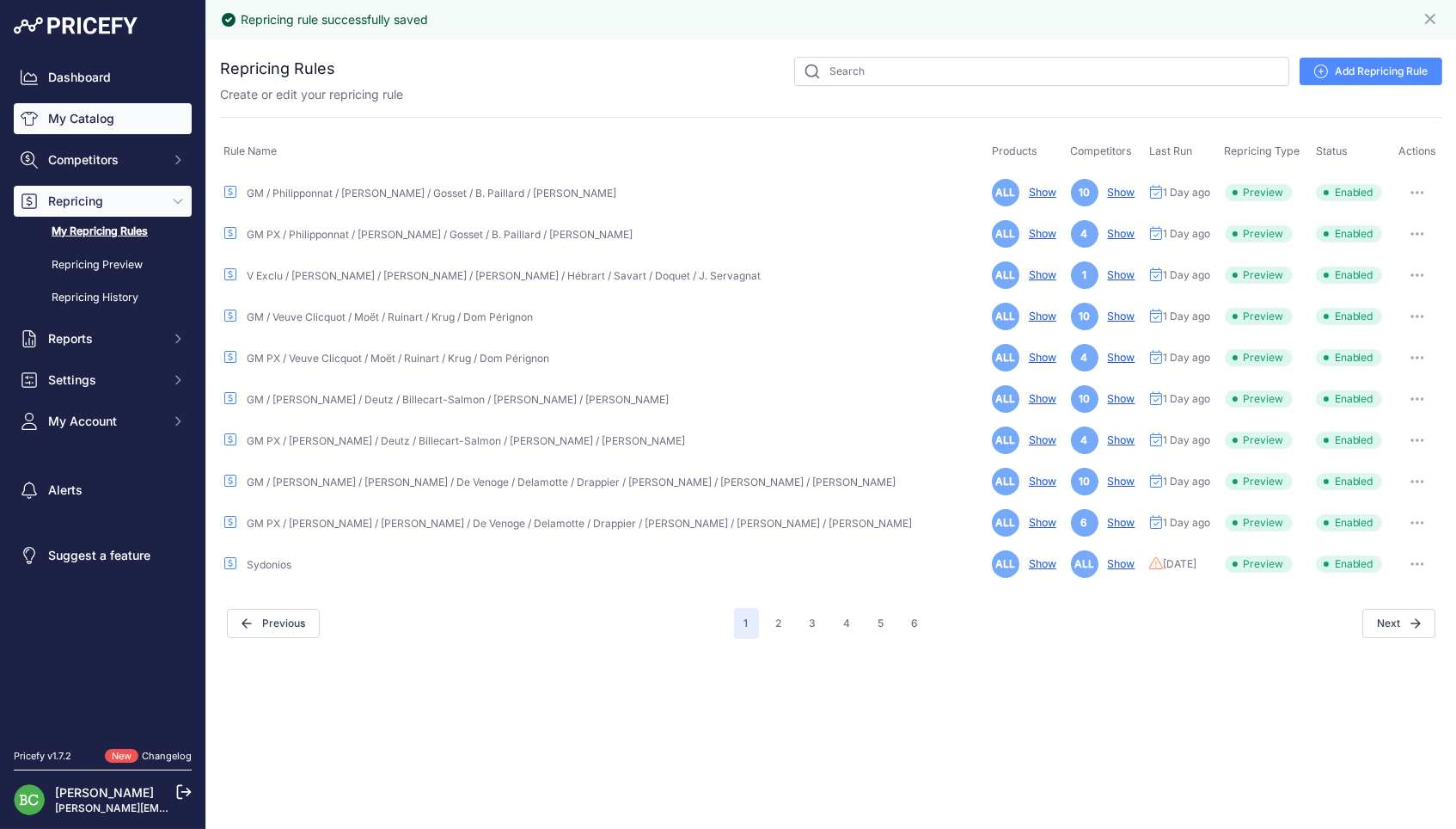
click at [96, 122] on link "My Catalog" at bounding box center [102, 119] width 178 height 31
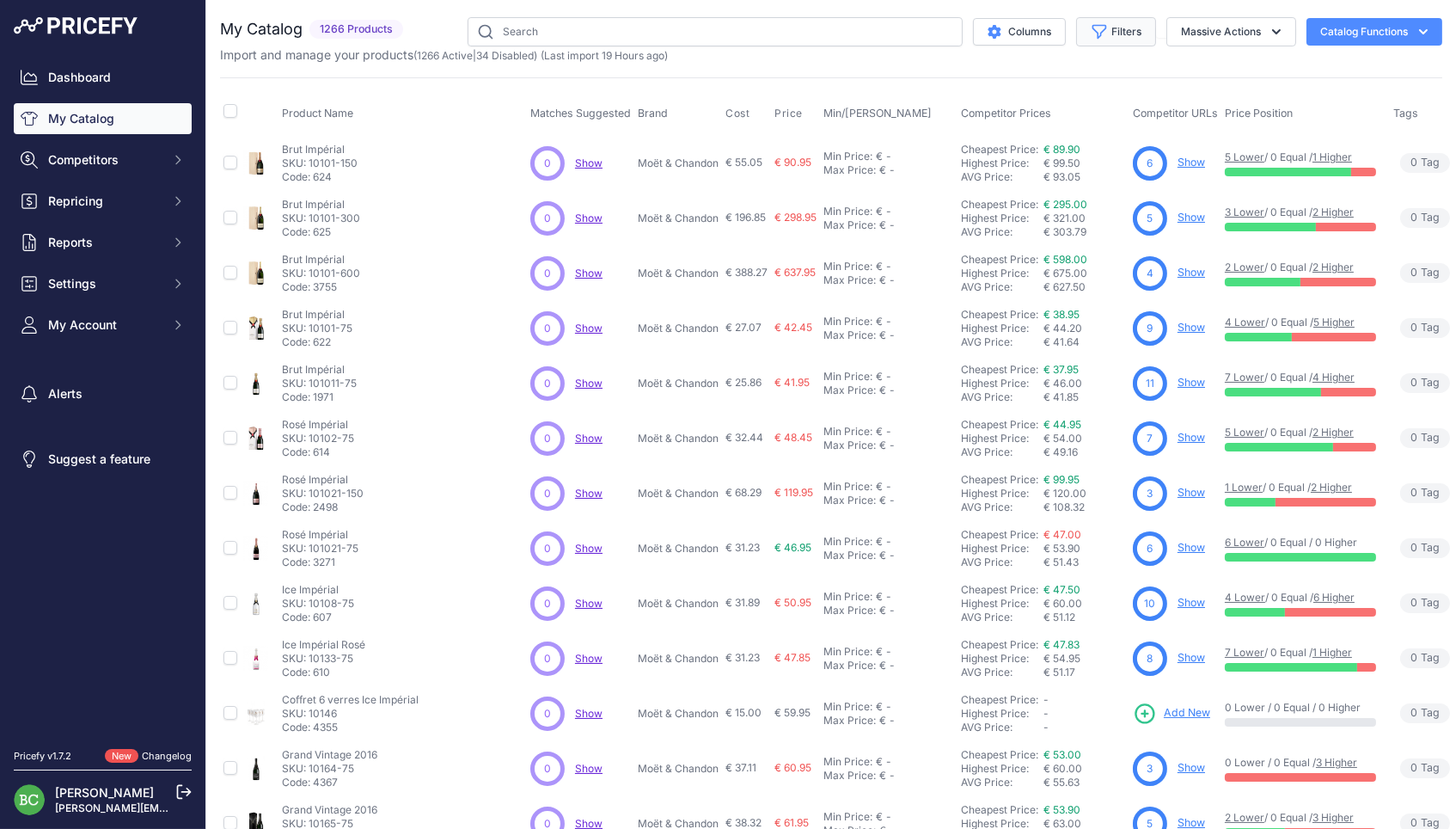
click at [1114, 33] on button "Filters" at bounding box center [1115, 32] width 80 height 29
select select "Deutz"
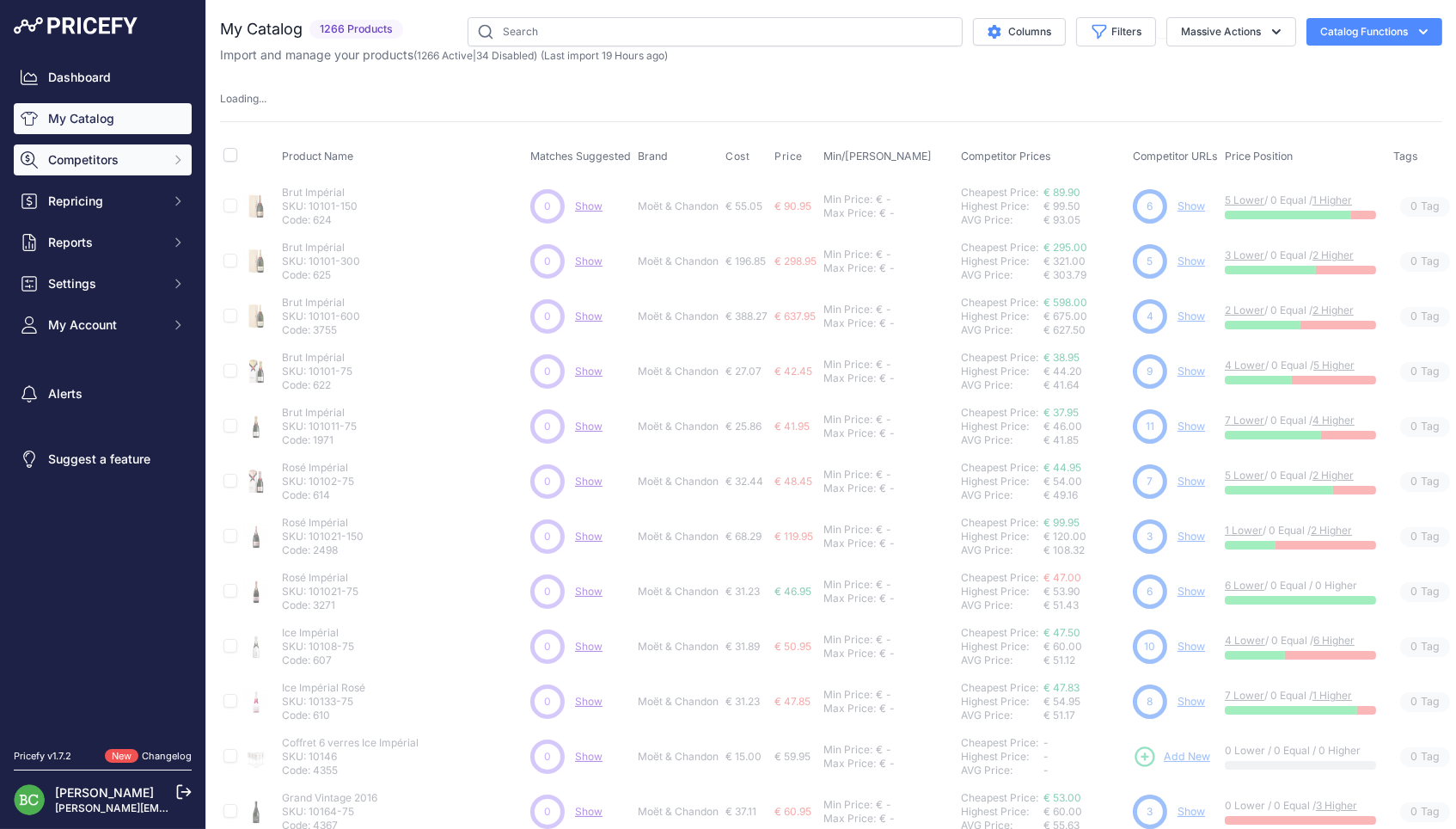
drag, startPoint x: 899, startPoint y: 82, endPoint x: 109, endPoint y: 165, distance: 794.3
click at [891, 83] on div "My Catalog 1266 Products" at bounding box center [831, 537] width 1222 height 1041
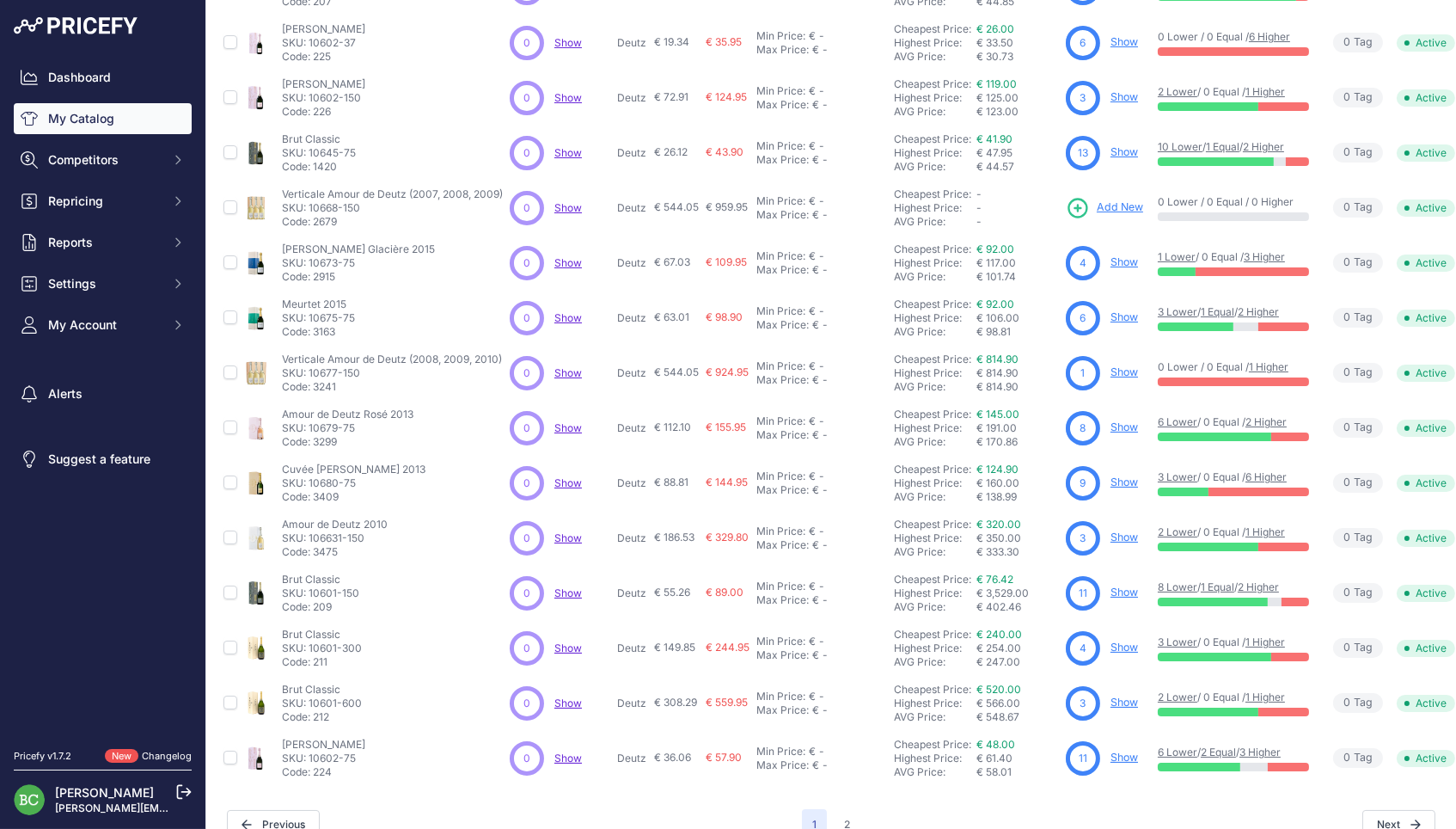
scroll to position [257, 0]
click at [850, 809] on button "2" at bounding box center [847, 825] width 27 height 31
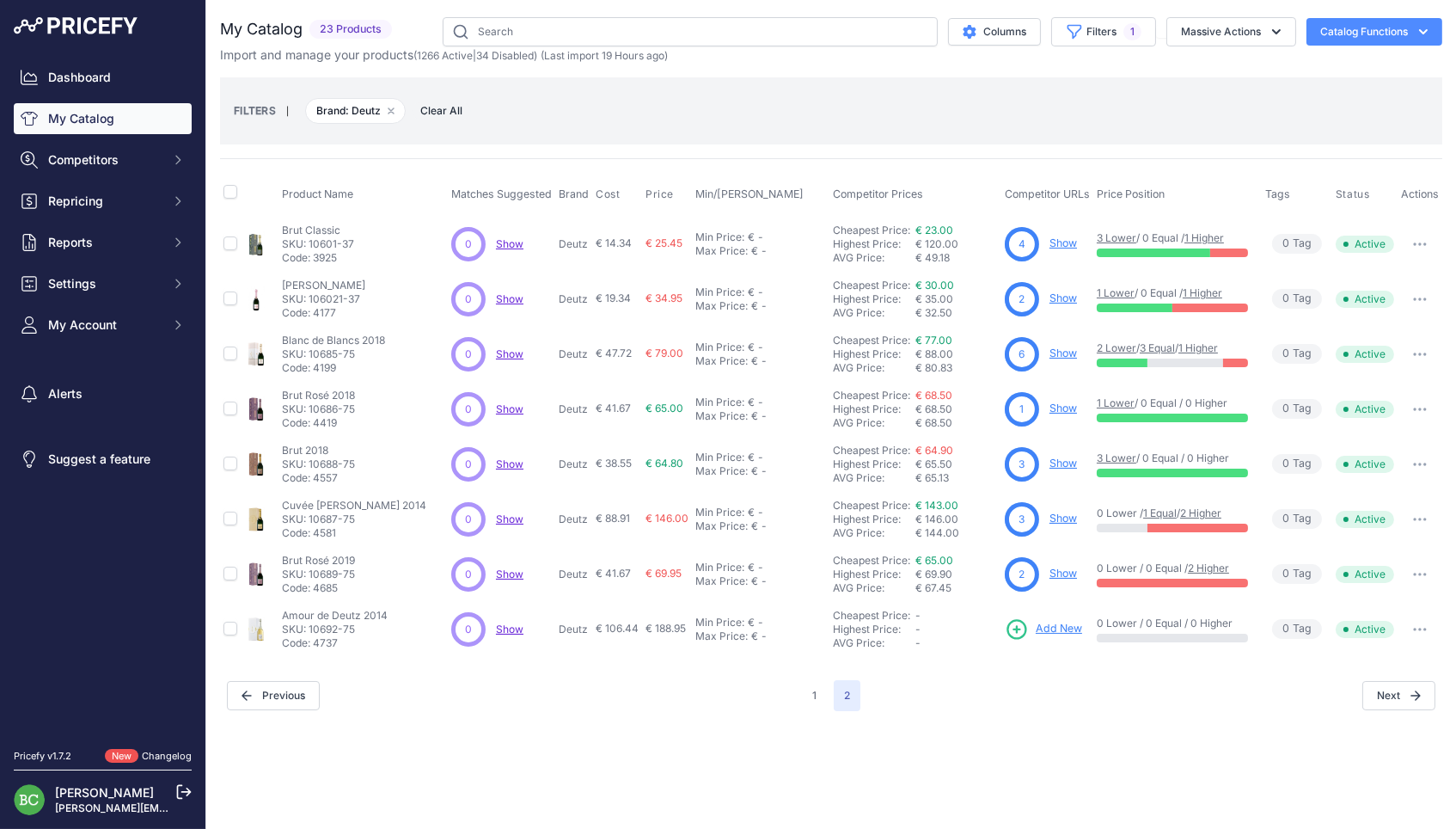
click at [571, 622] on p "Deutz" at bounding box center [573, 629] width 30 height 14
copy p "Deutz"
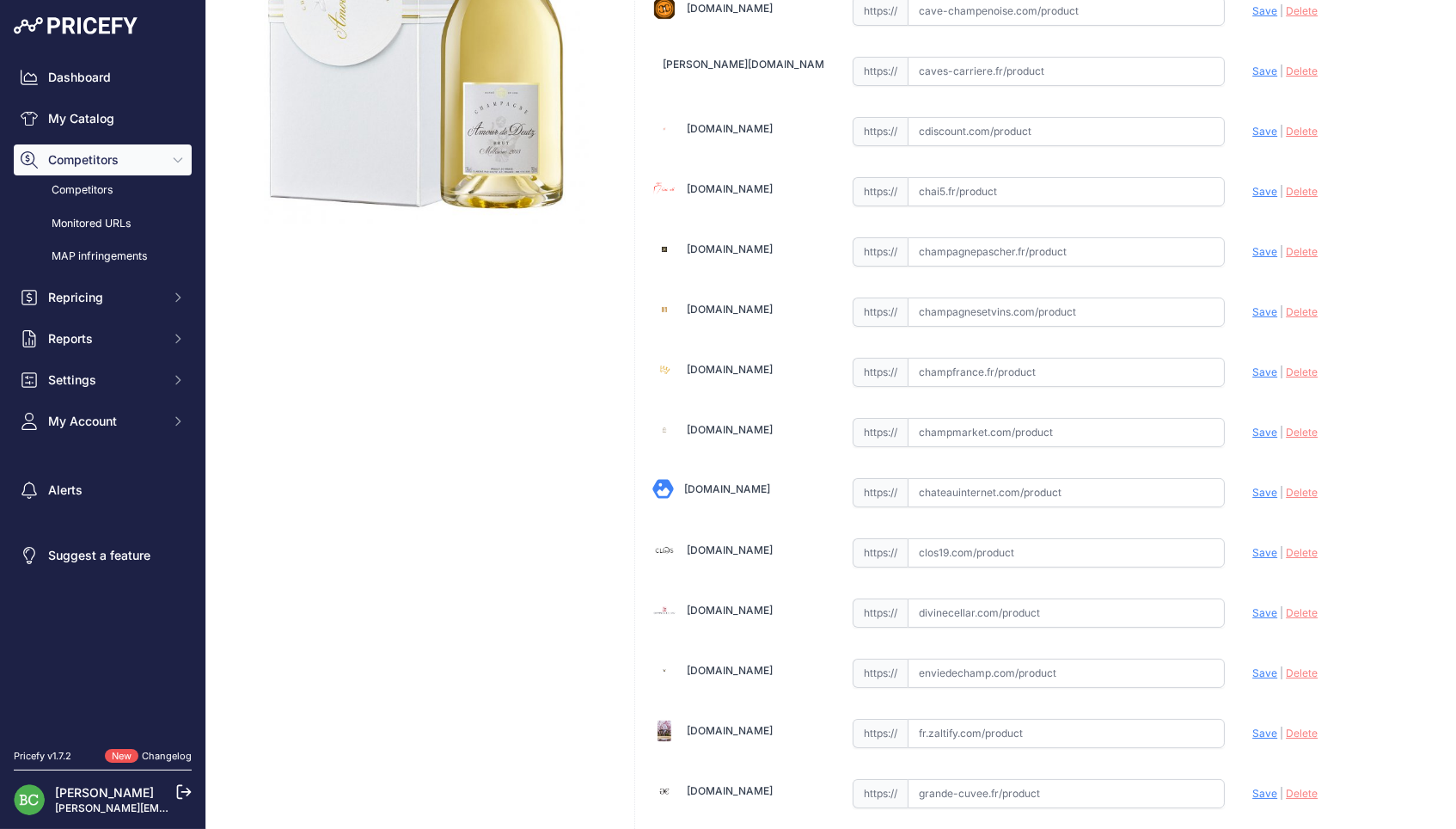
scroll to position [443, 0]
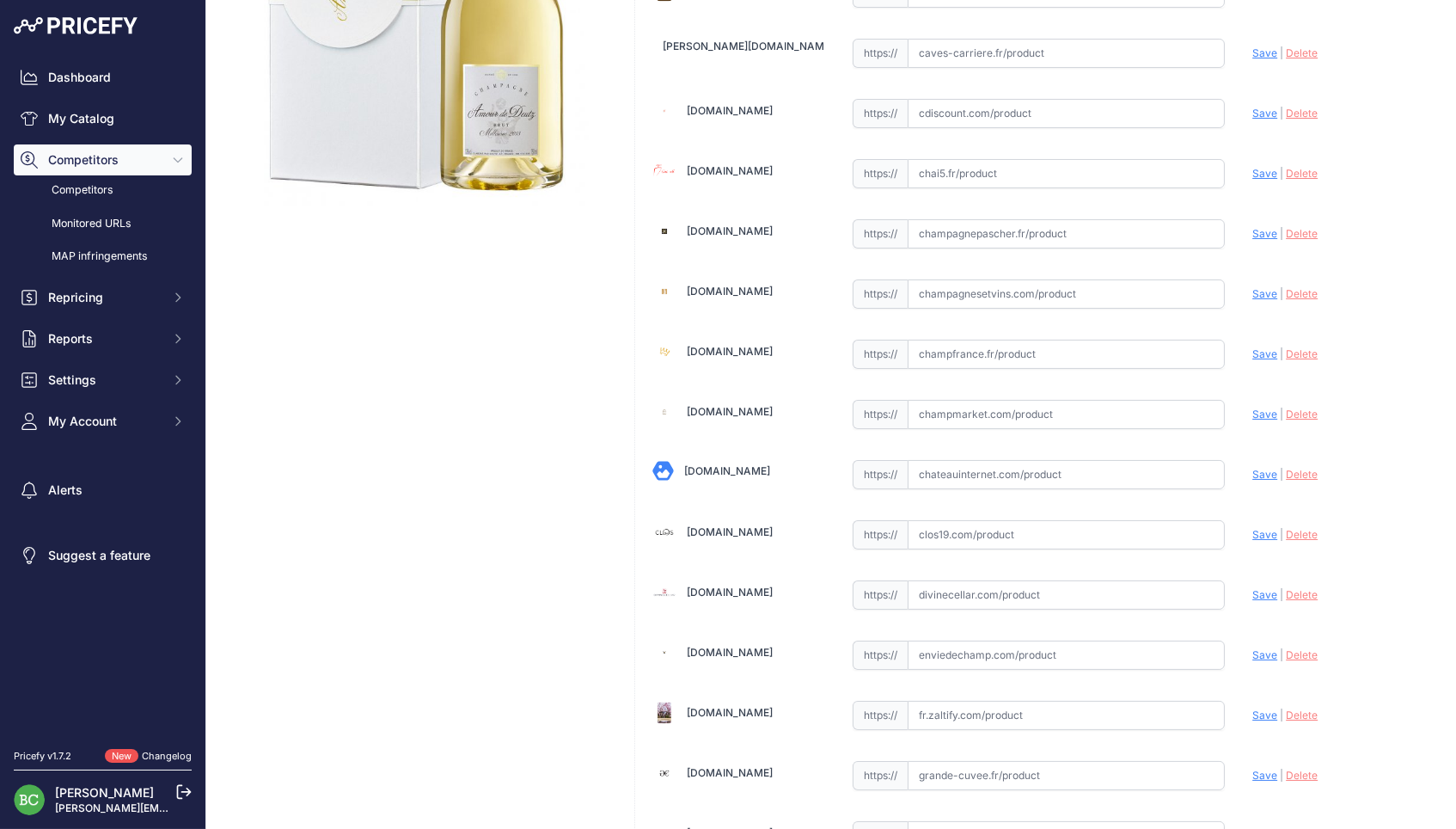
click at [981, 655] on input "text" at bounding box center [1065, 655] width 318 height 29
paste input "[URL][DOMAIN_NAME]"
click at [1257, 648] on span "Save" at bounding box center [1264, 654] width 25 height 13
type input "[URL][DOMAIN_NAME]"
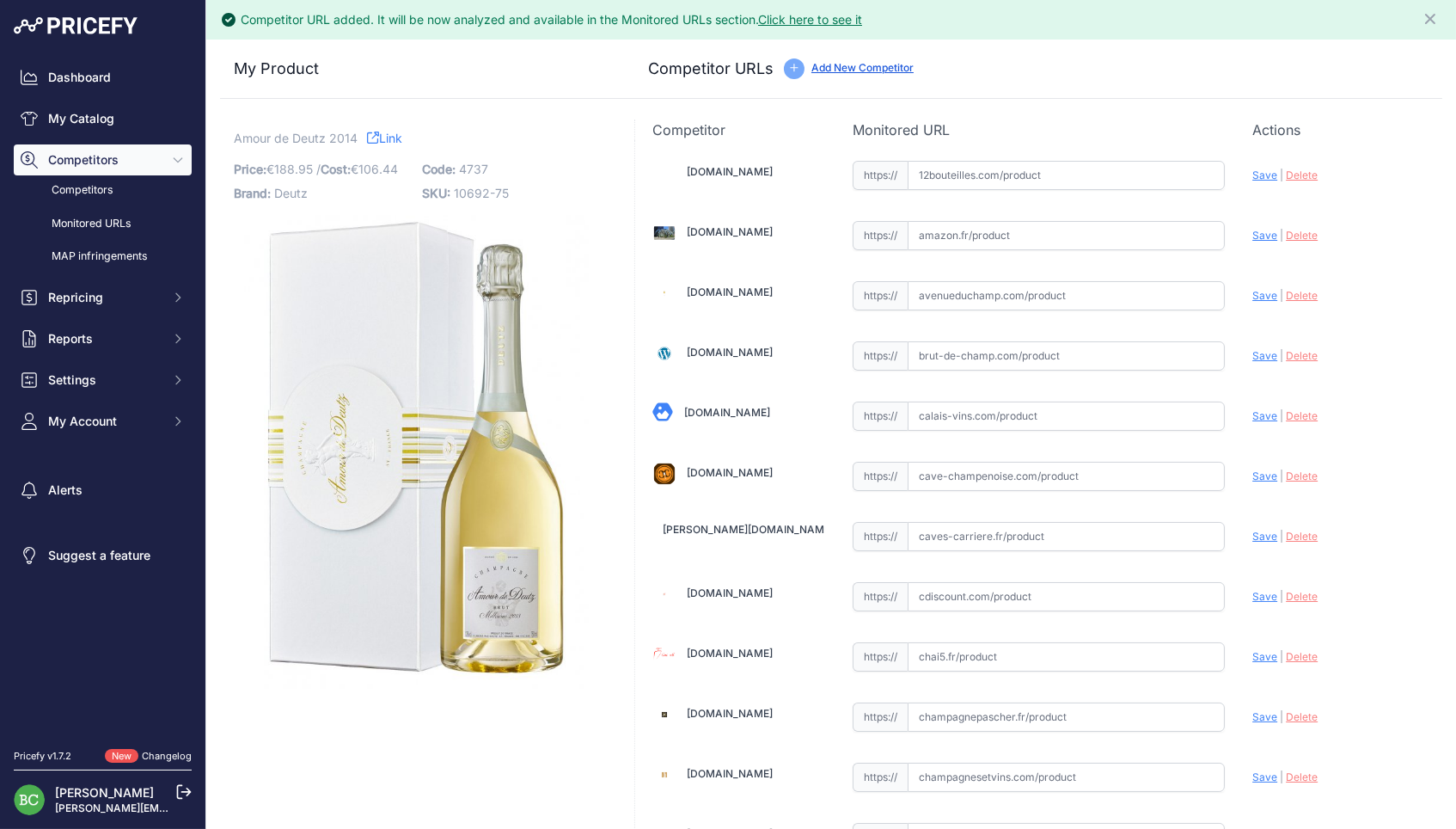
scroll to position [0, 0]
click at [291, 201] on span "Deutz" at bounding box center [291, 193] width 34 height 15
copy span "Deutz"
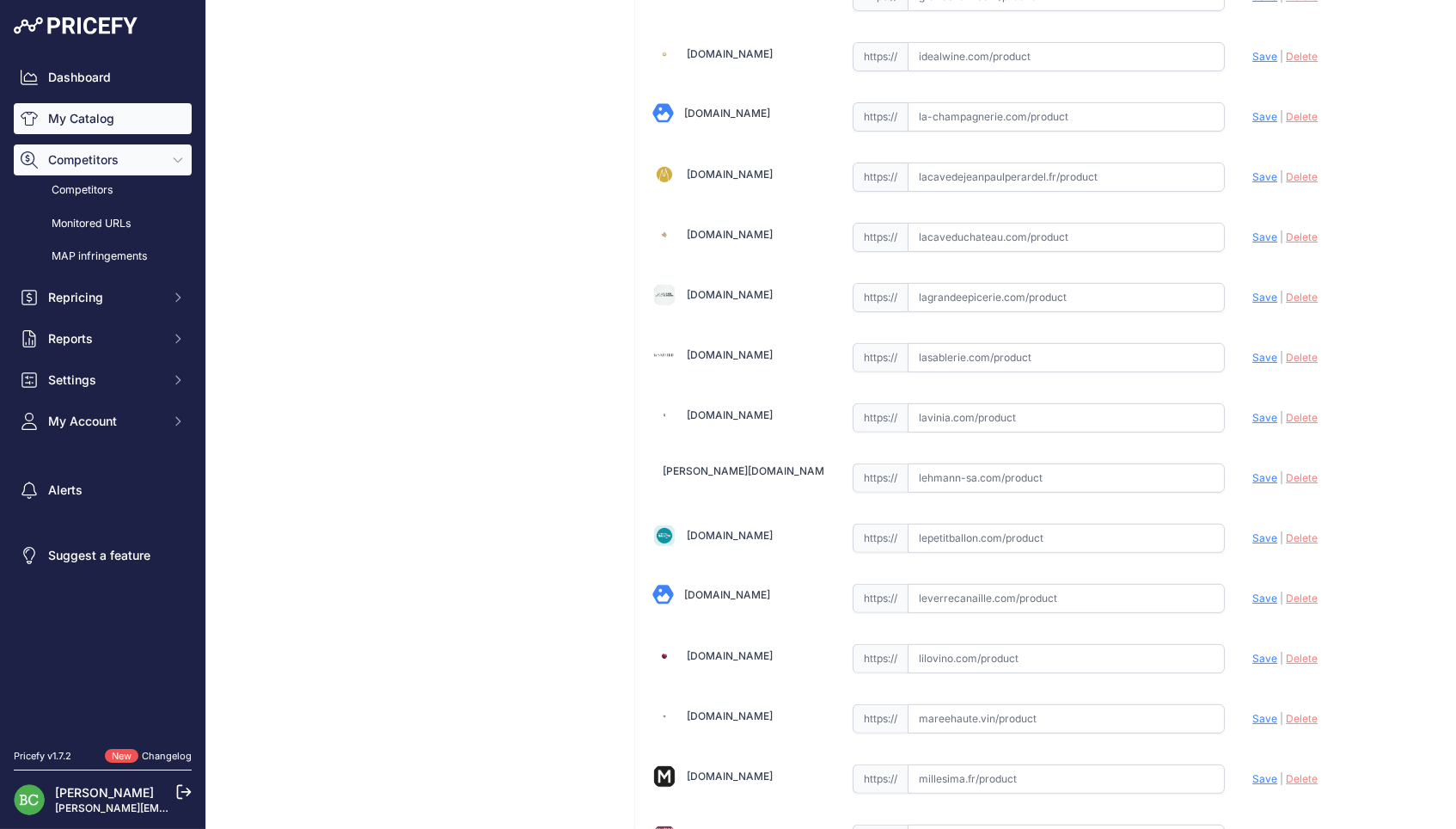
scroll to position [1356, 0]
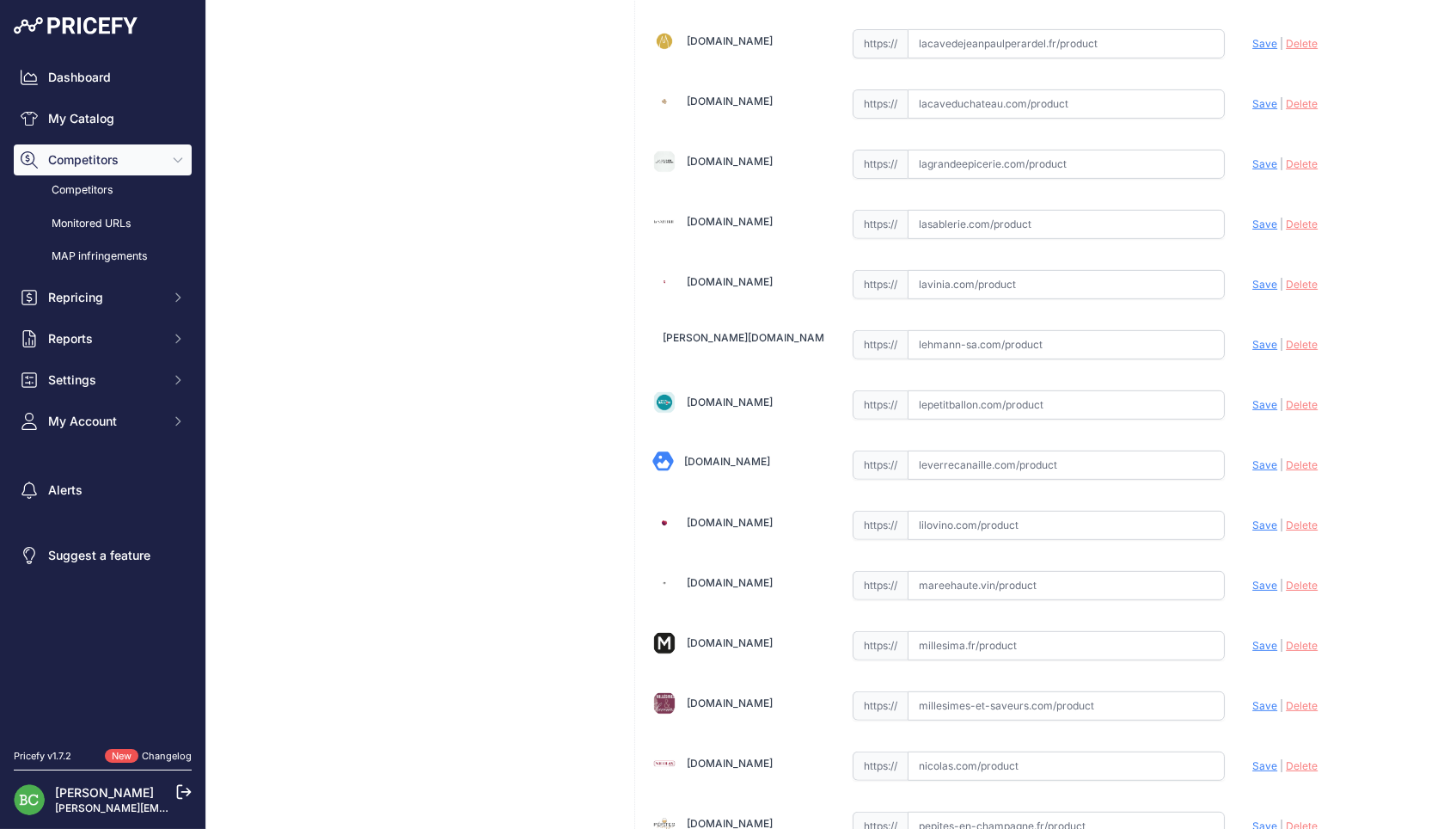
click at [1001, 639] on input "text" at bounding box center [1065, 646] width 318 height 29
paste input "[URL][DOMAIN_NAME]"
click at [1265, 639] on span "Save" at bounding box center [1264, 645] width 25 height 13
type input "[URL][DOMAIN_NAME]"
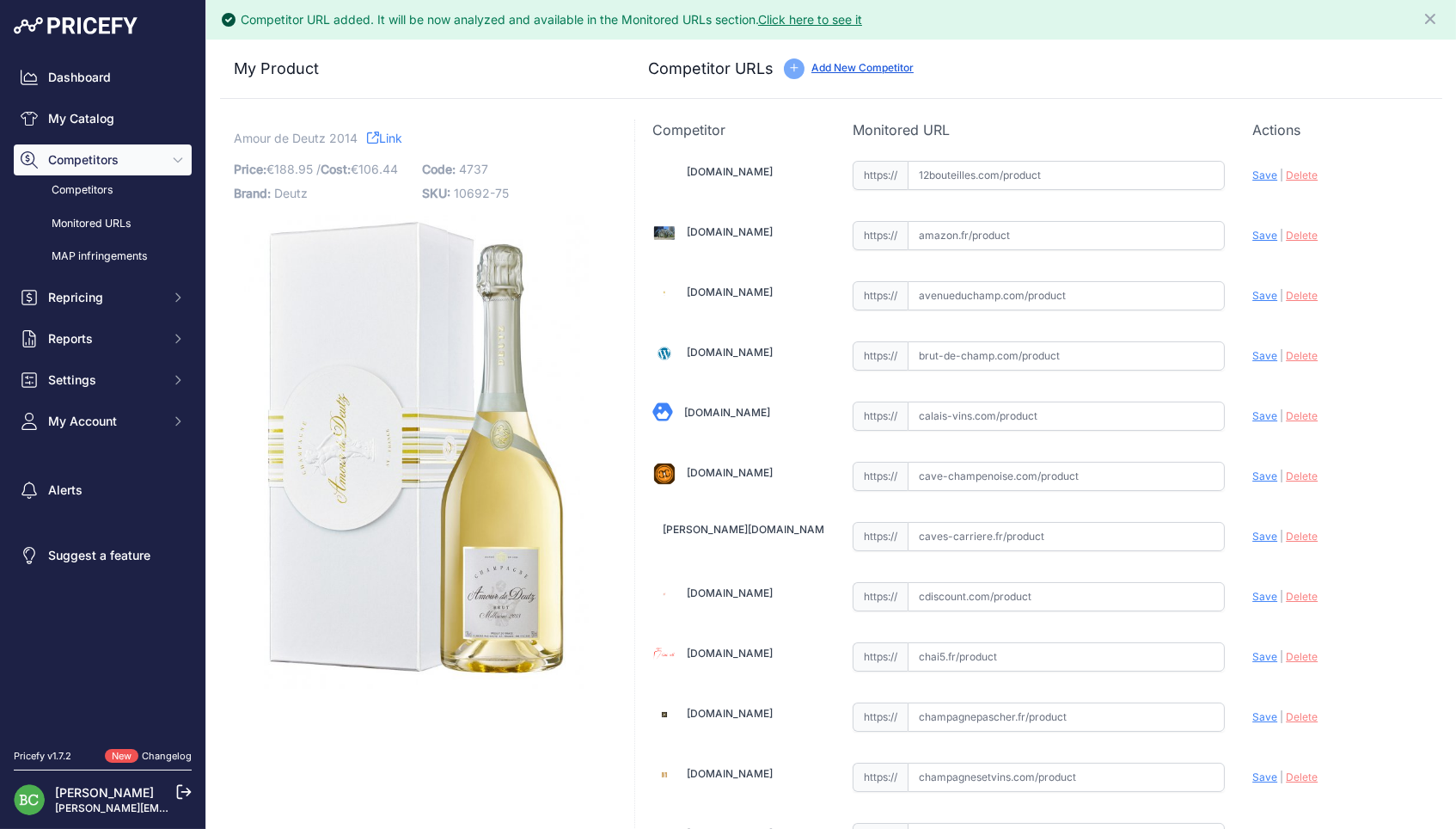
scroll to position [0, 0]
click at [290, 201] on span "Deutz" at bounding box center [291, 193] width 34 height 15
copy span "Deutz"
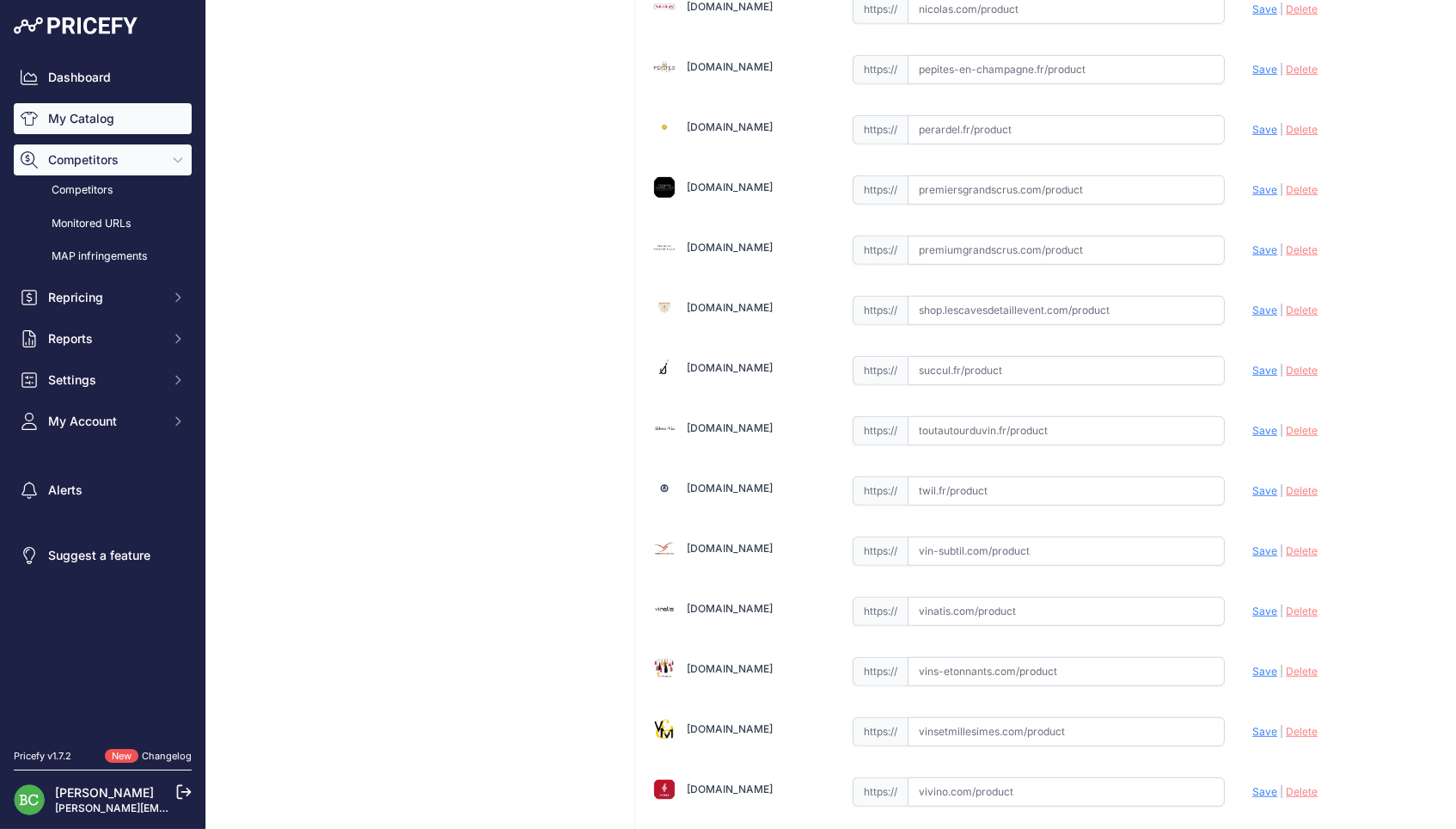
scroll to position [2218, 0]
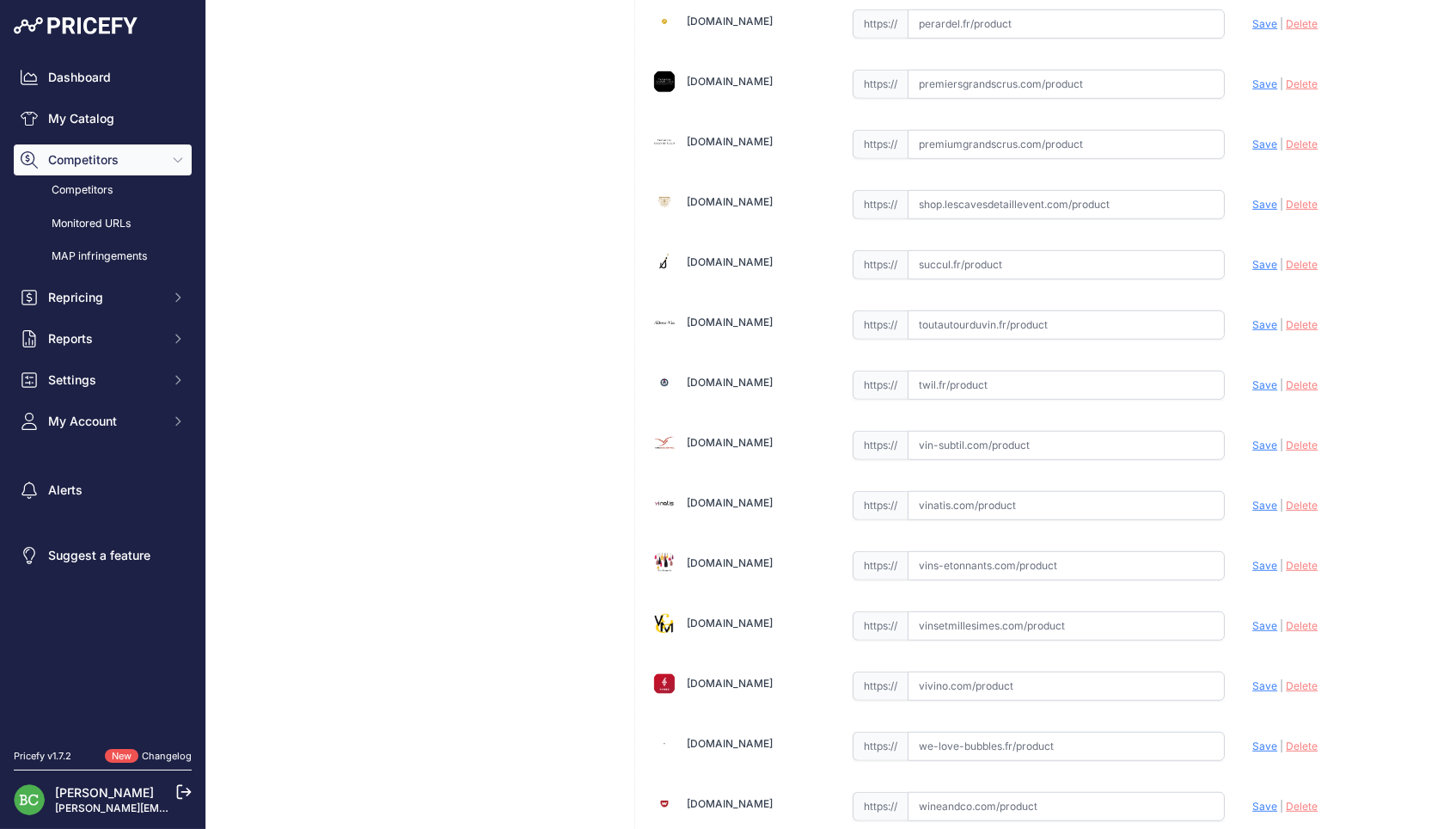
click at [959, 491] on input "text" at bounding box center [1065, 505] width 318 height 29
paste input "[URL][DOMAIN_NAME]"
click at [1271, 498] on span "Save" at bounding box center [1264, 504] width 25 height 13
type input "[URL][DOMAIN_NAME]"
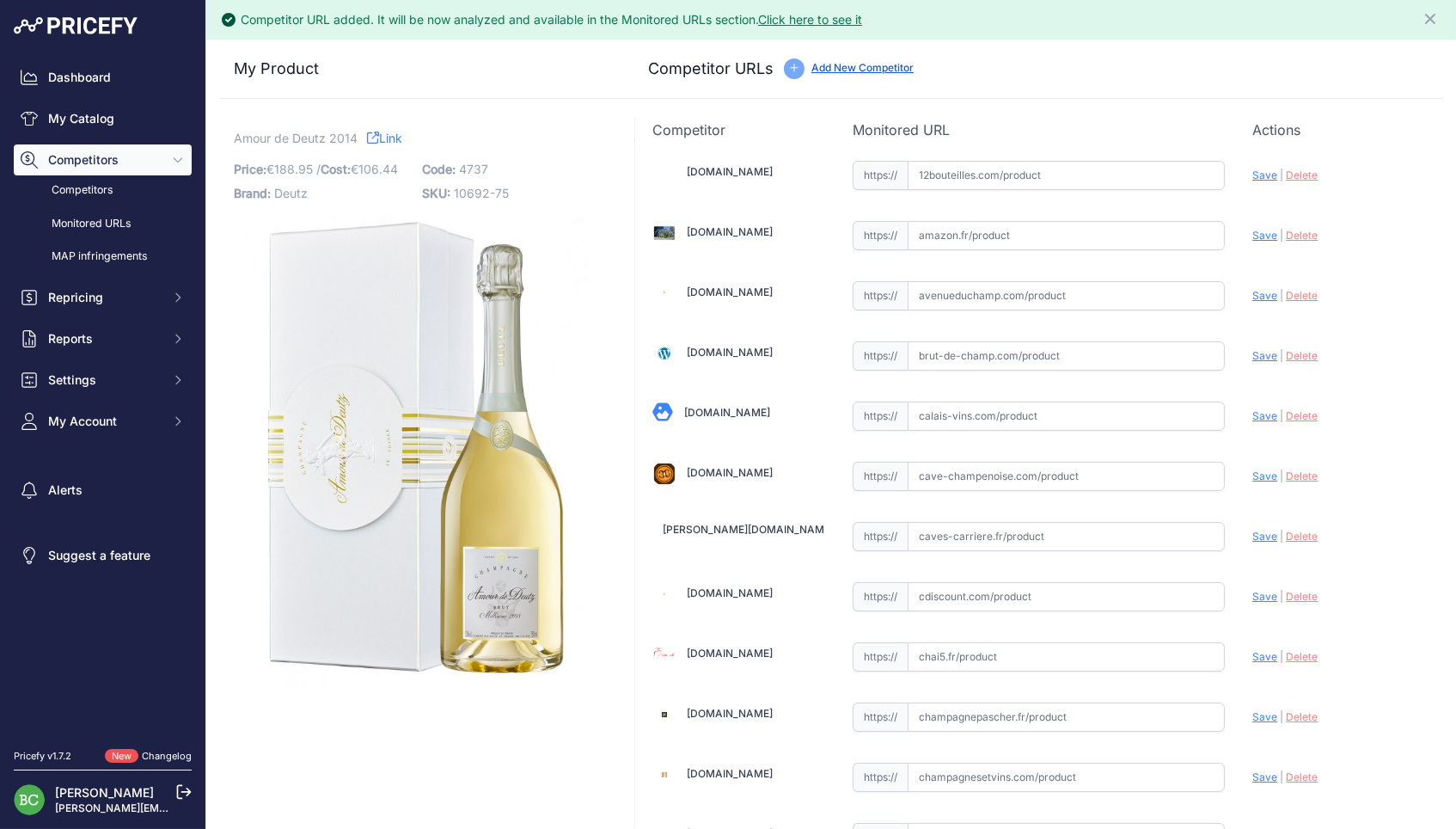
scroll to position [0, 0]
click at [293, 201] on span "Deutz" at bounding box center [291, 193] width 34 height 15
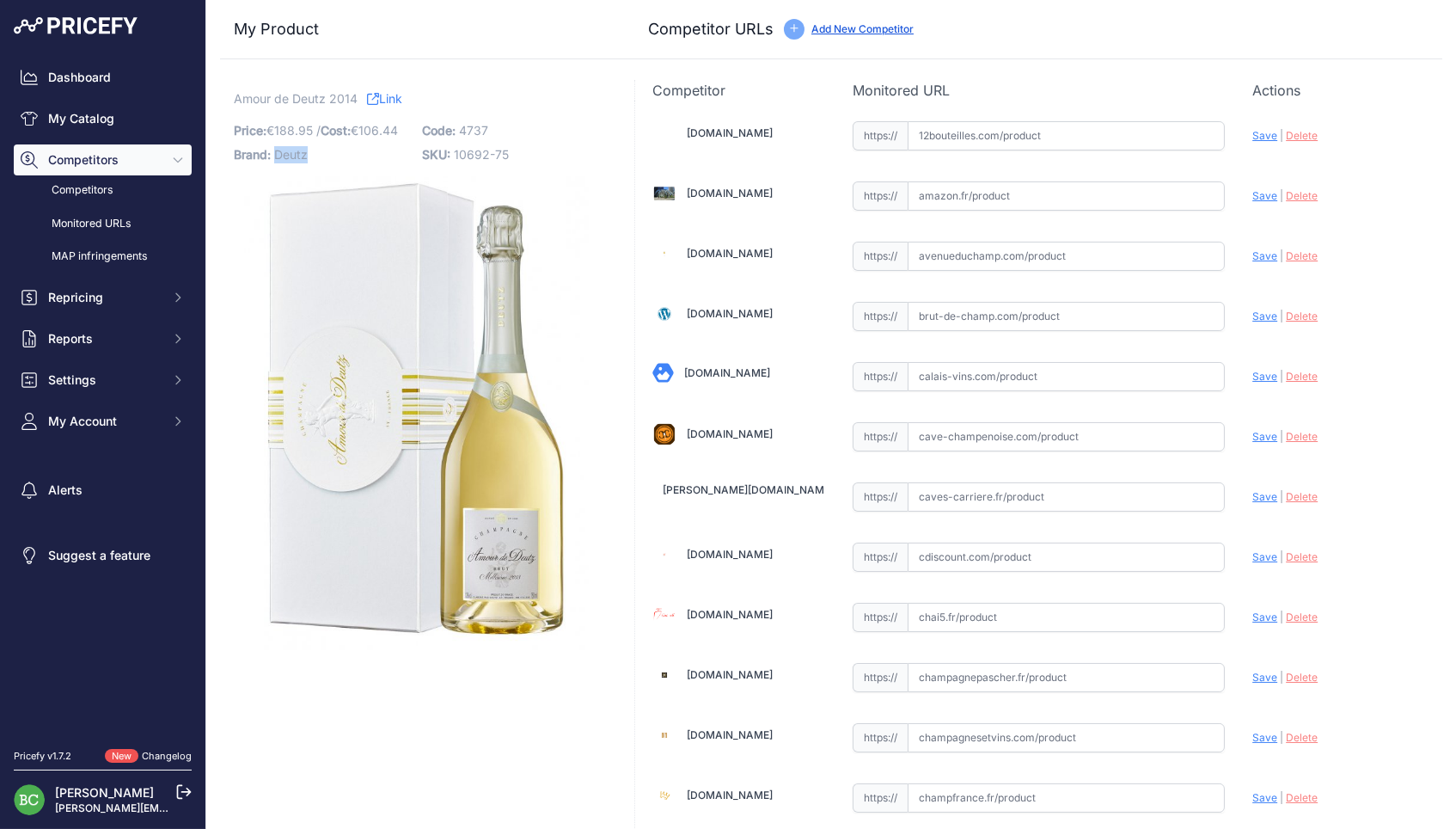
copy span "Deutz"
